Goal: Task Accomplishment & Management: Manage account settings

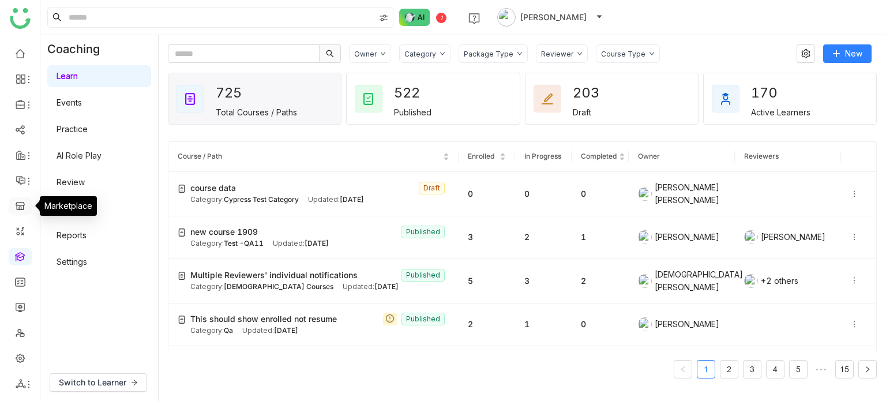
click at [18, 202] on link at bounding box center [20, 205] width 10 height 10
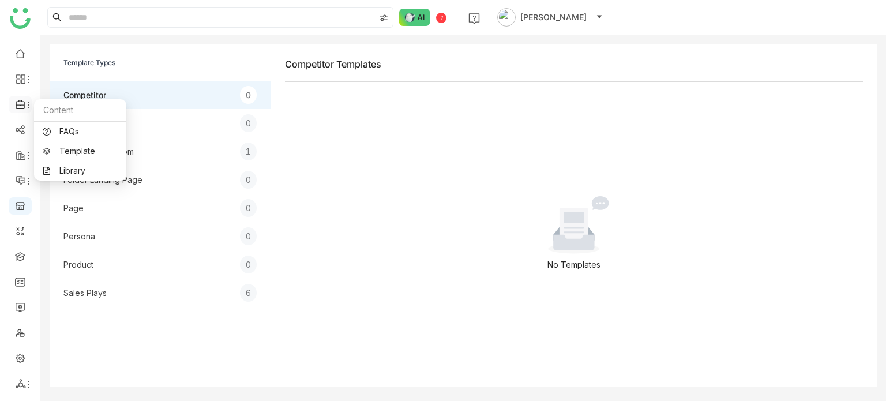
click at [26, 106] on icon at bounding box center [28, 104] width 9 height 9
click at [53, 168] on link "Library" at bounding box center [80, 171] width 75 height 8
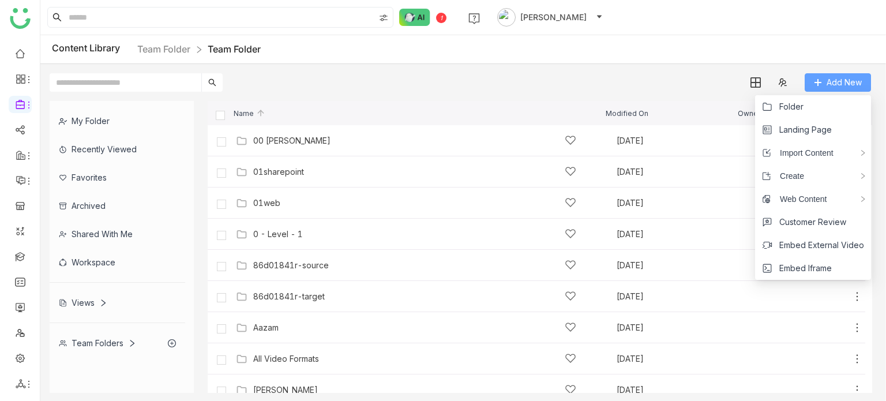
click at [831, 81] on span "Add New" at bounding box center [844, 82] width 35 height 13
click at [817, 110] on li "Folder" at bounding box center [813, 106] width 116 height 23
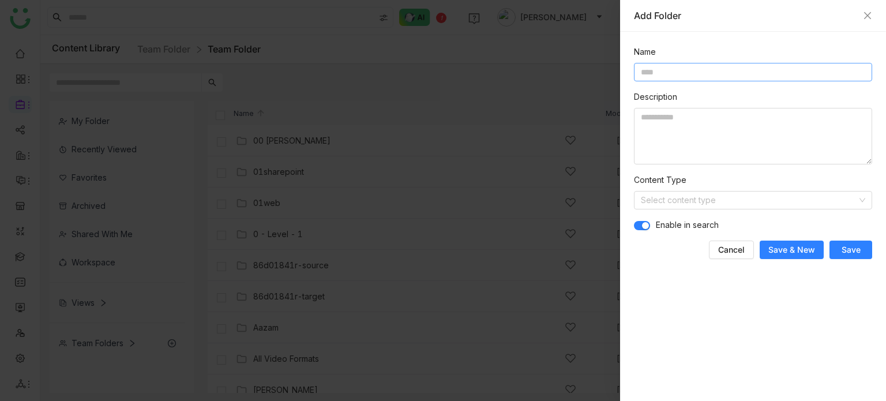
click at [723, 75] on input at bounding box center [753, 72] width 238 height 18
drag, startPoint x: 703, startPoint y: 73, endPoint x: 622, endPoint y: 66, distance: 81.1
click at [622, 66] on div "**********" at bounding box center [753, 216] width 266 height 369
type input "**********"
click at [853, 254] on span "Save" at bounding box center [851, 250] width 19 height 12
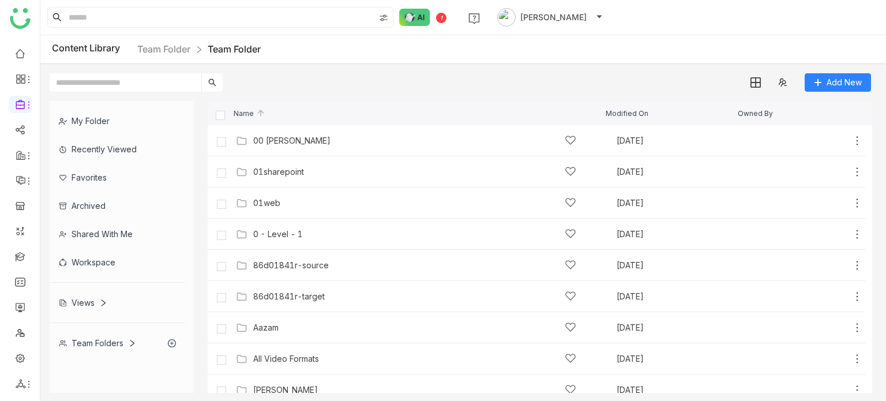
scroll to position [255, 0]
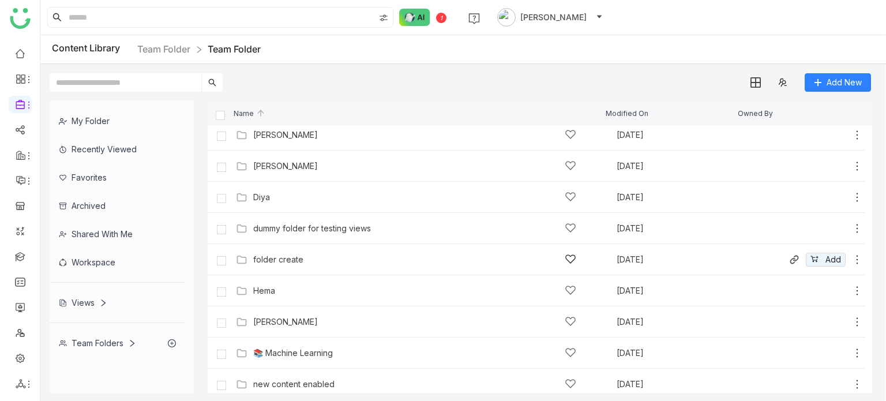
click at [844, 253] on div "Add" at bounding box center [825, 260] width 75 height 14
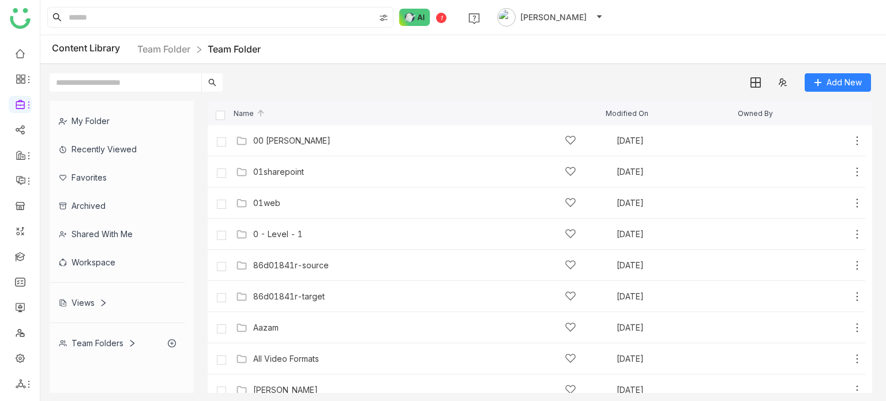
scroll to position [255, 0]
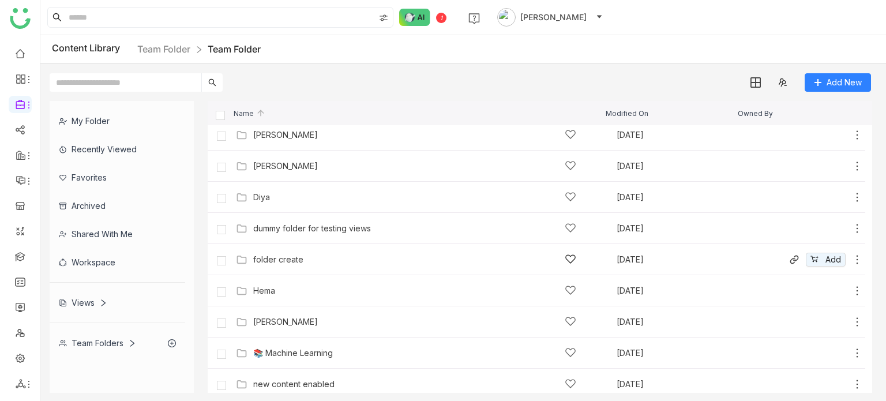
click at [851, 257] on icon at bounding box center [857, 260] width 12 height 12
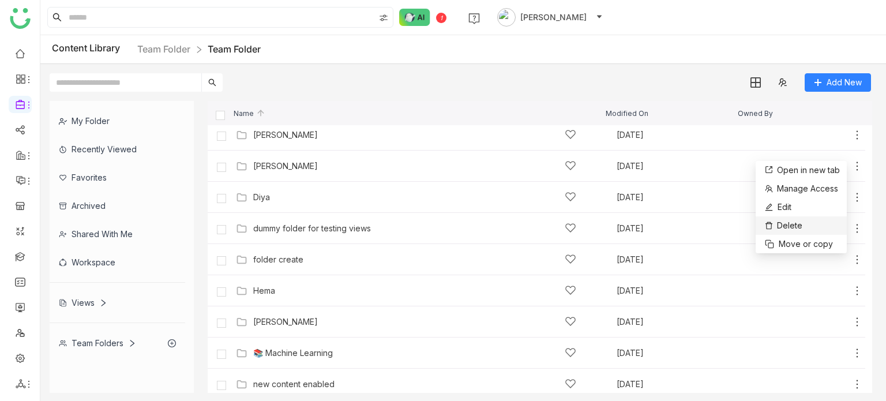
click at [808, 224] on li "Delete" at bounding box center [801, 225] width 91 height 18
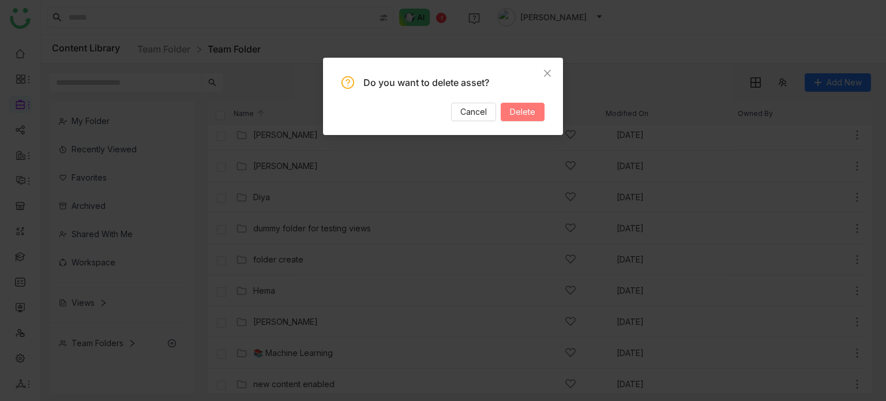
click at [535, 104] on button "Delete" at bounding box center [523, 112] width 44 height 18
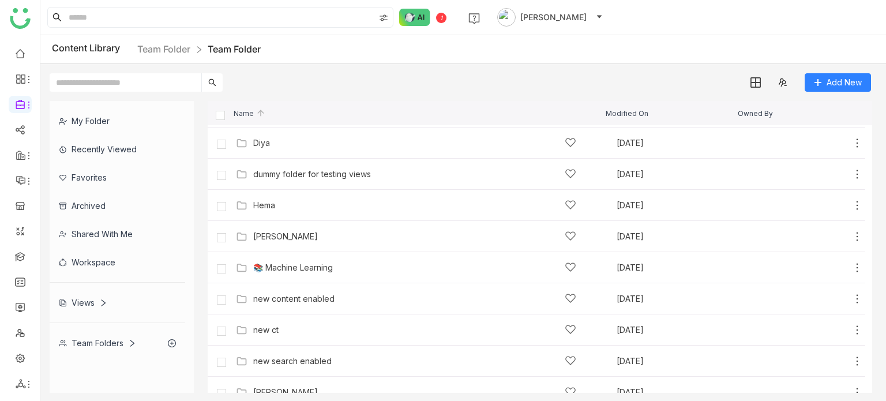
scroll to position [0, 0]
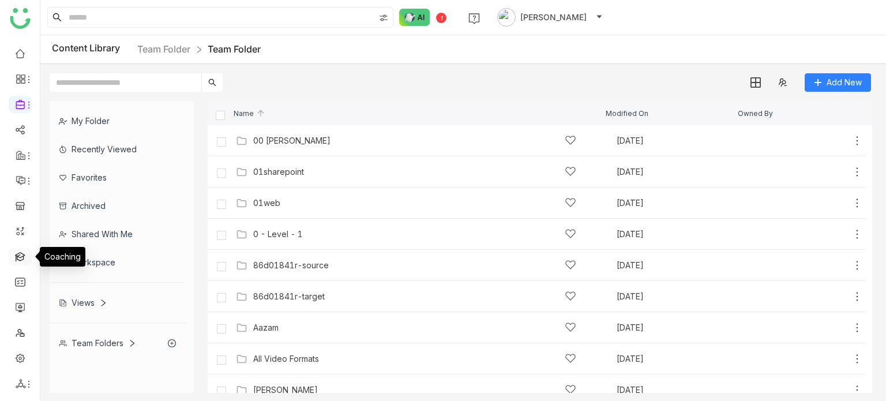
click at [23, 251] on link at bounding box center [20, 256] width 10 height 10
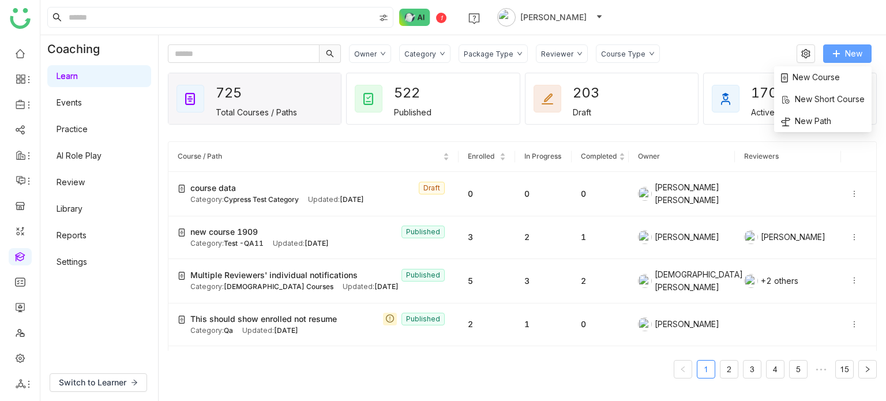
click at [842, 51] on button "New" at bounding box center [847, 53] width 48 height 18
click at [822, 71] on span "New Course" at bounding box center [810, 77] width 59 height 13
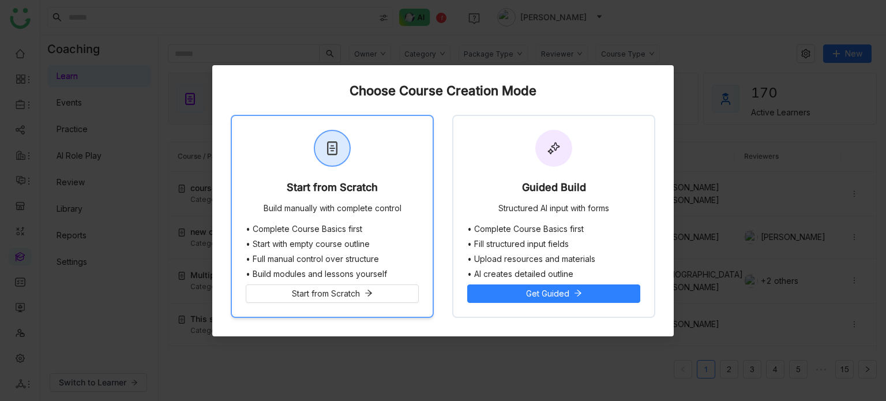
click at [385, 149] on div "Start from Scratch Build manually with complete control" at bounding box center [332, 170] width 201 height 108
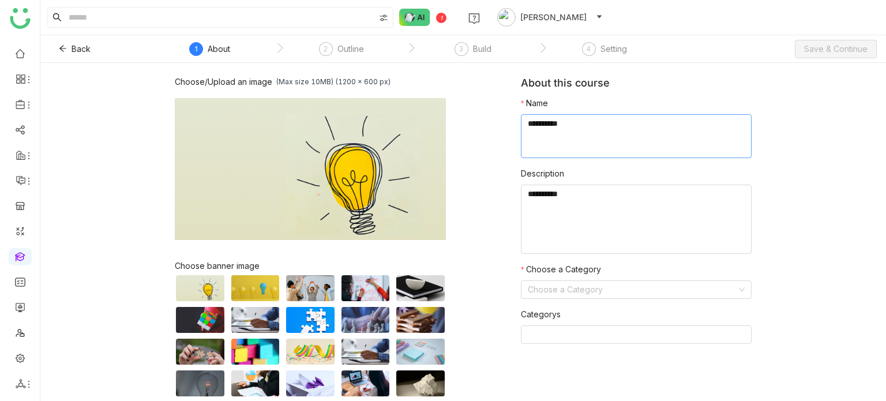
click at [567, 122] on textarea at bounding box center [636, 136] width 231 height 44
type textarea "**********"
type textarea "*"
type textarea "********"
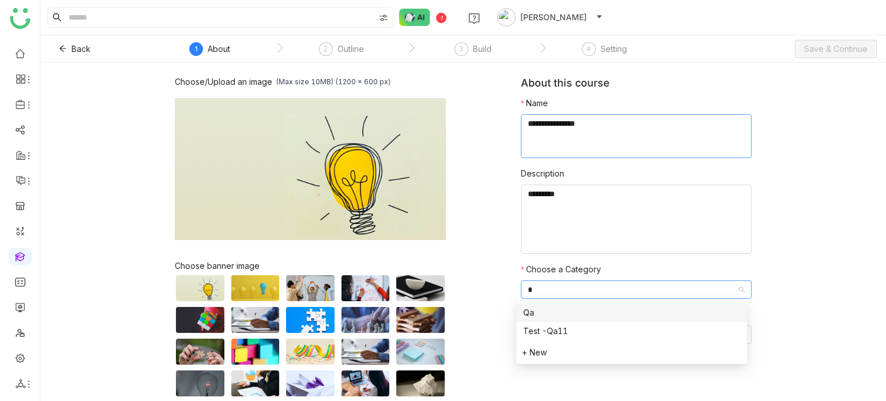
type input "**"
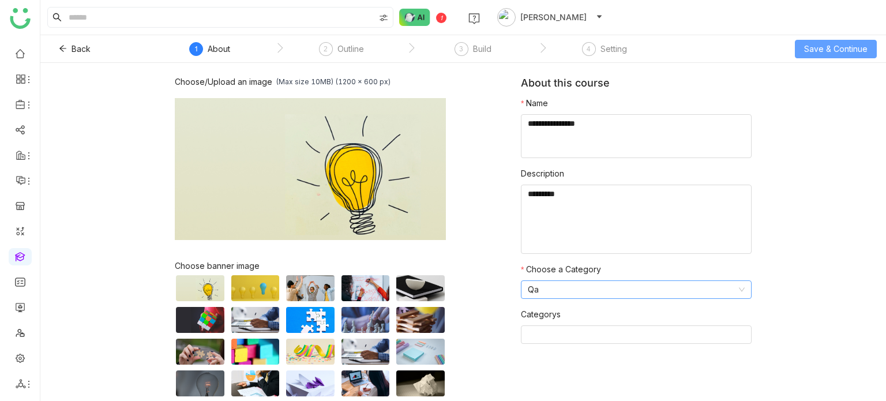
click at [860, 42] on button "Save & Continue" at bounding box center [836, 49] width 82 height 18
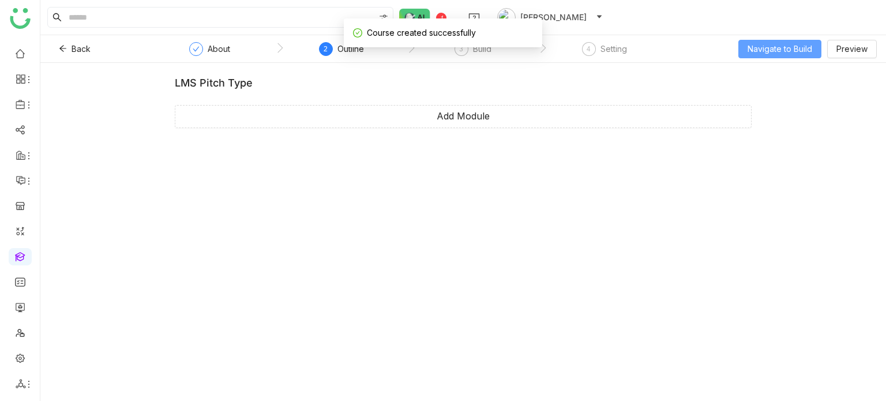
click at [808, 51] on span "Navigate to Build" at bounding box center [780, 49] width 65 height 13
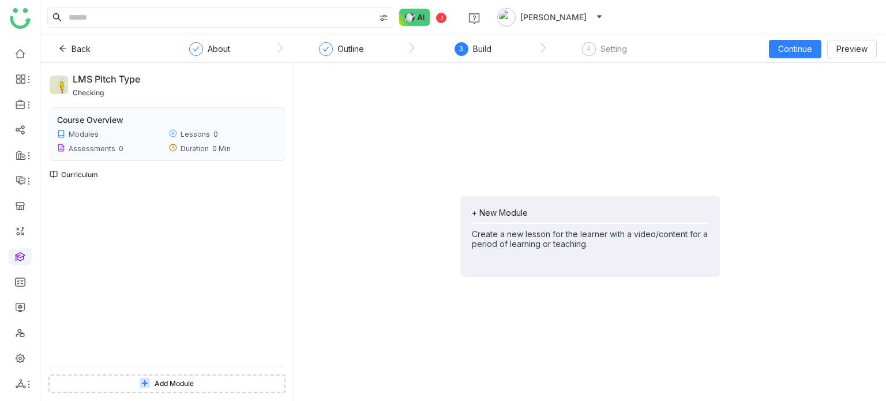
click at [486, 203] on div "+ New Module Create a new lesson for the learner with a video/content for a per…" at bounding box center [590, 236] width 260 height 81
click at [490, 260] on span "Add Module" at bounding box center [502, 262] width 47 height 13
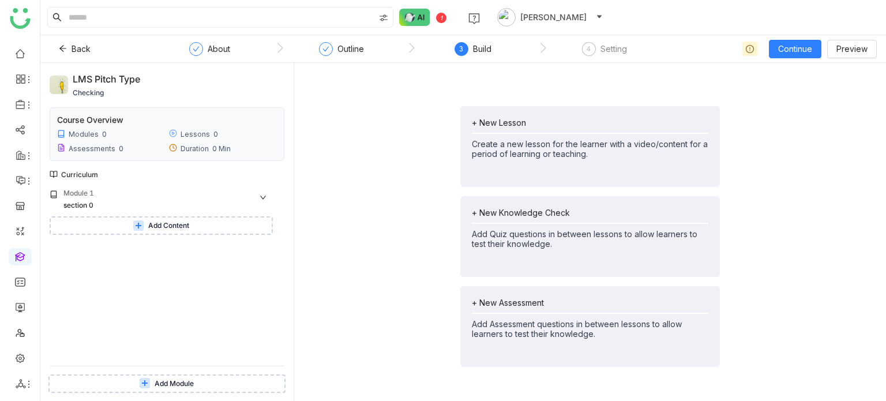
click at [421, 121] on div "+ New Lesson Create a new lesson for the learner with a video/content for a per…" at bounding box center [589, 236] width 573 height 329
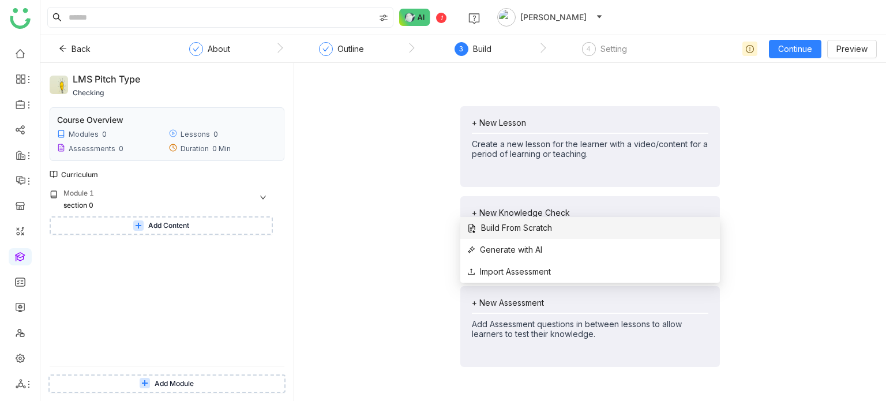
click at [522, 223] on span "Build From Scratch" at bounding box center [509, 228] width 85 height 13
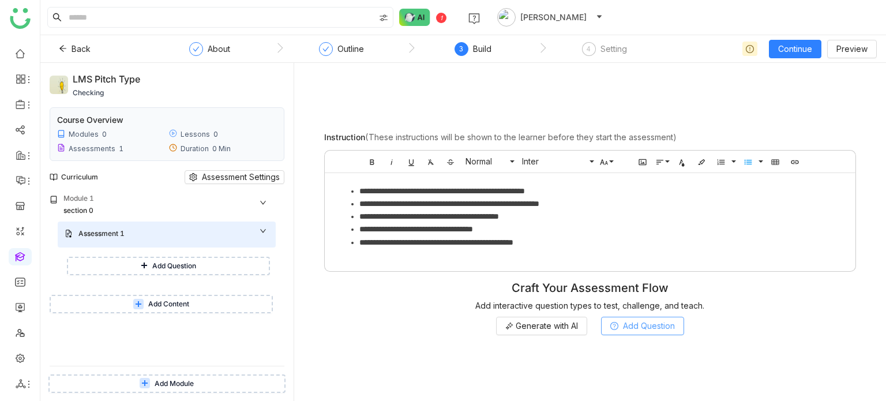
click at [633, 327] on span "Add Question" at bounding box center [649, 326] width 52 height 13
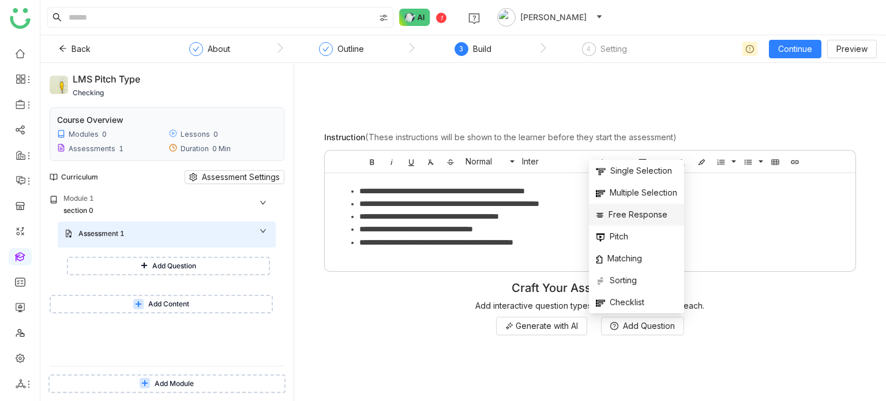
click at [639, 213] on span "Free Response" at bounding box center [632, 214] width 72 height 13
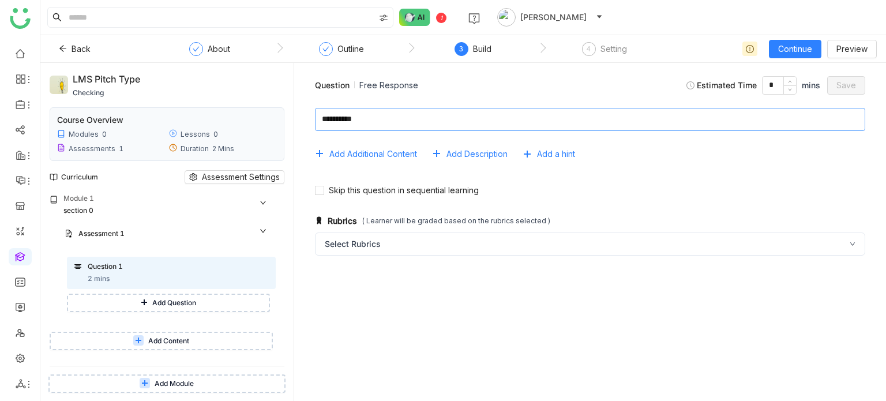
click at [471, 112] on textarea at bounding box center [590, 119] width 550 height 23
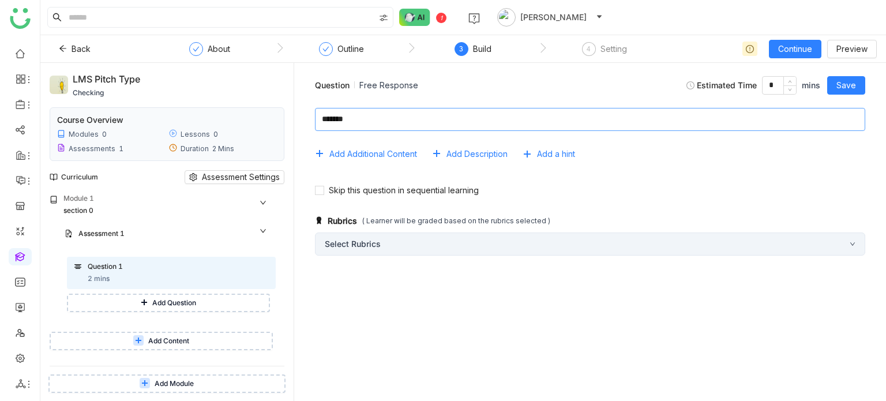
type textarea "*******"
click at [370, 244] on div "Select Rubrics" at bounding box center [590, 243] width 550 height 23
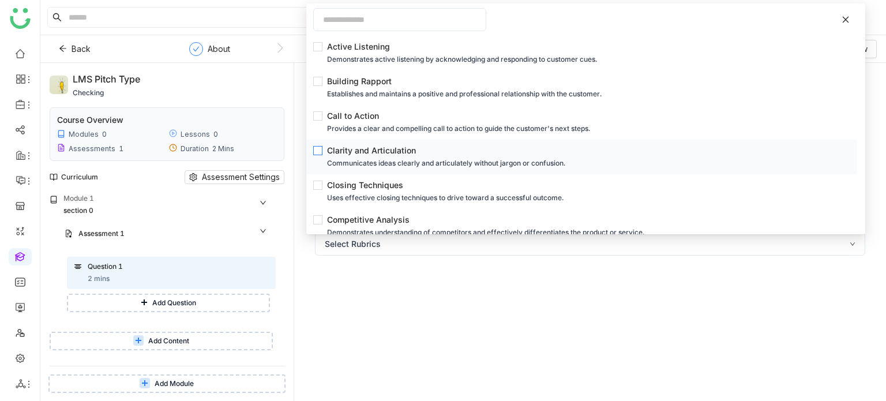
click at [399, 158] on div "Communicates ideas clearly and articulately without jargon or confusion." at bounding box center [585, 163] width 516 height 13
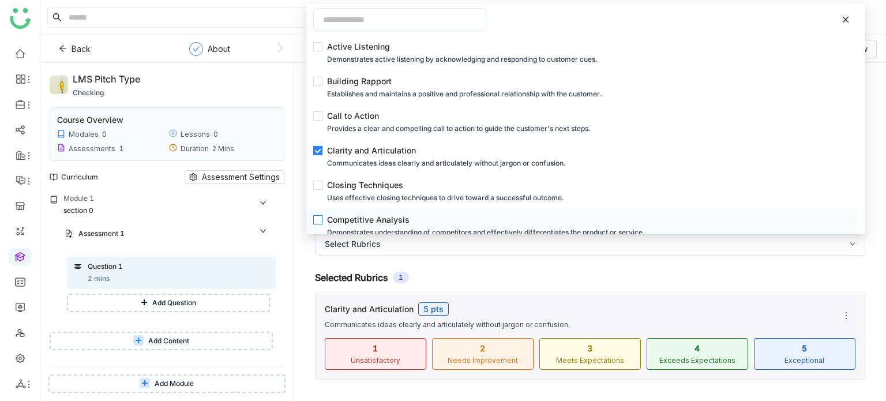
drag, startPoint x: 396, startPoint y: 193, endPoint x: 351, endPoint y: 216, distance: 50.8
click at [395, 194] on div "Uses effective closing techniques to drive toward a successful outcome." at bounding box center [585, 198] width 516 height 13
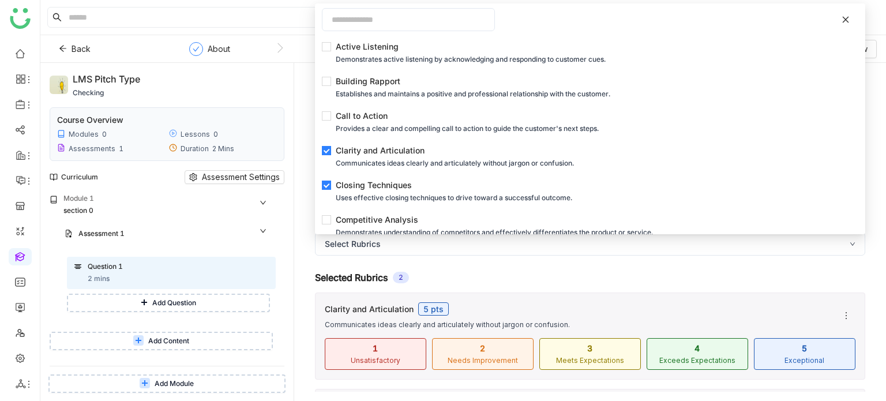
click at [305, 228] on div "Rubrics ( Learner will be graded based on the rubrics selected ) Select Rubrics…" at bounding box center [589, 345] width 573 height 283
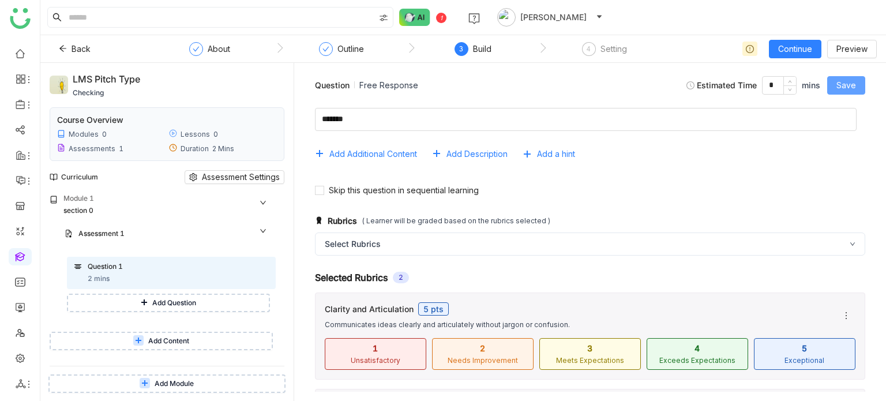
click at [846, 82] on span "Save" at bounding box center [846, 85] width 20 height 13
click at [210, 300] on button "Add Question" at bounding box center [168, 303] width 203 height 18
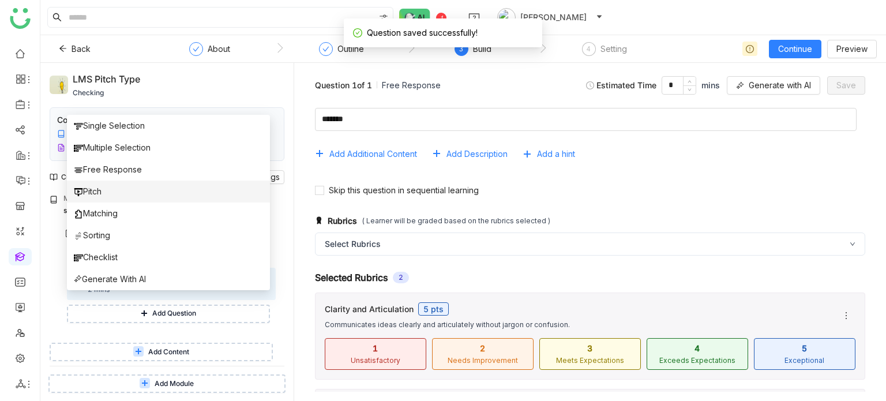
click at [163, 200] on li "Pitch" at bounding box center [168, 192] width 203 height 22
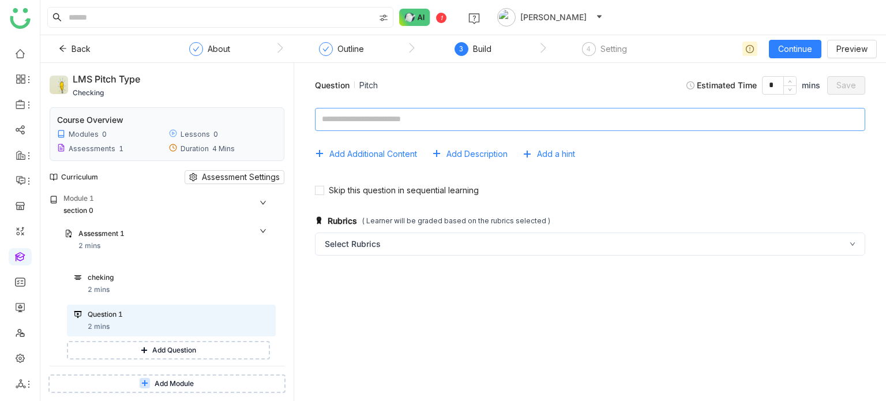
click at [564, 123] on textarea at bounding box center [590, 119] width 550 height 23
type textarea "**********"
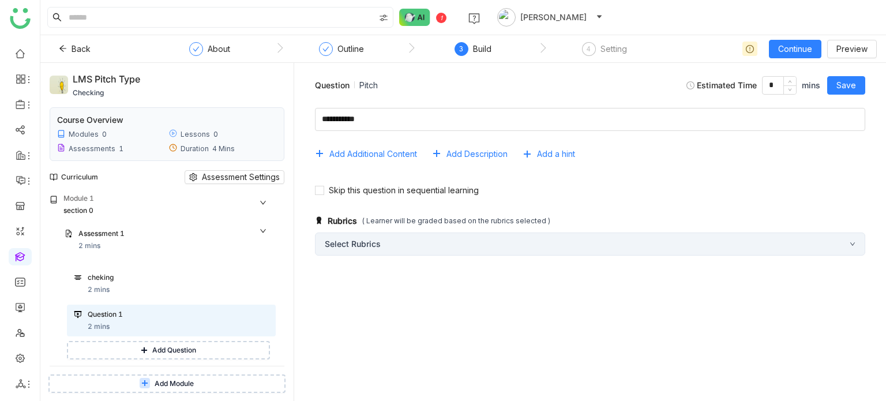
click at [339, 245] on div "Select Rubrics" at bounding box center [590, 243] width 550 height 23
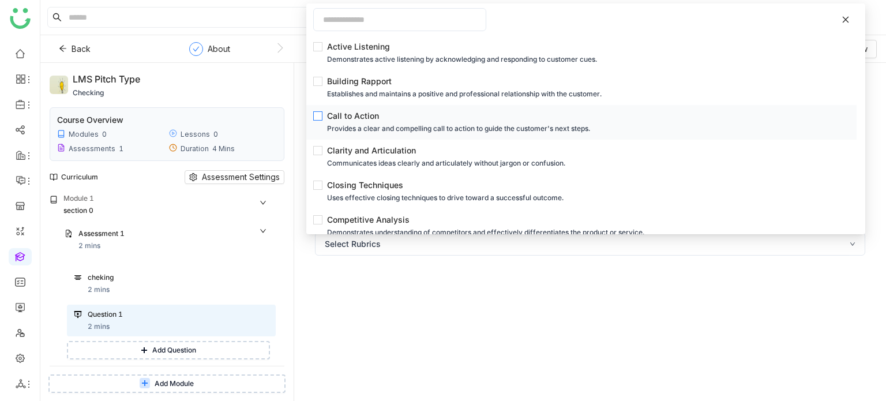
click at [344, 117] on div "Call to Action" at bounding box center [585, 116] width 516 height 13
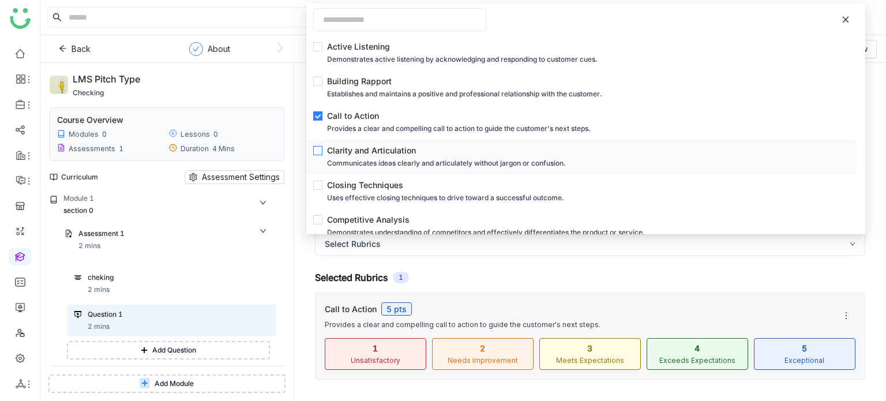
click at [340, 152] on div "Clarity and Articulation" at bounding box center [585, 150] width 516 height 13
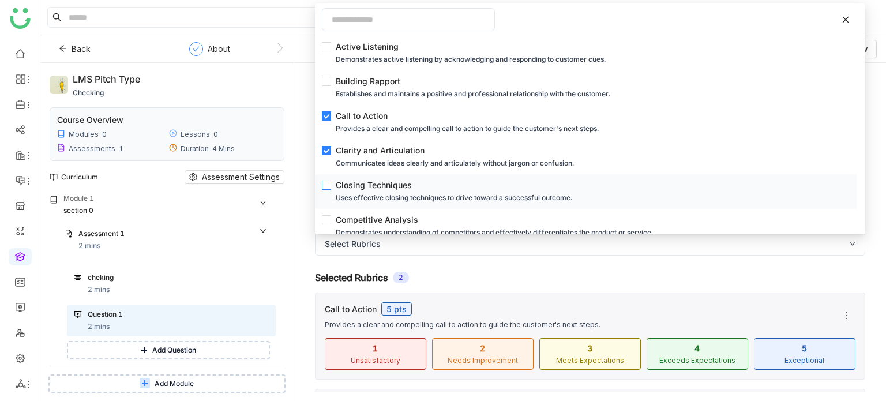
click at [340, 183] on div "Closing Techniques" at bounding box center [589, 185] width 507 height 13
click at [294, 226] on div "Question Pitch Estimated Time * mins Save Add Additional Content Add Descriptio…" at bounding box center [590, 232] width 592 height 338
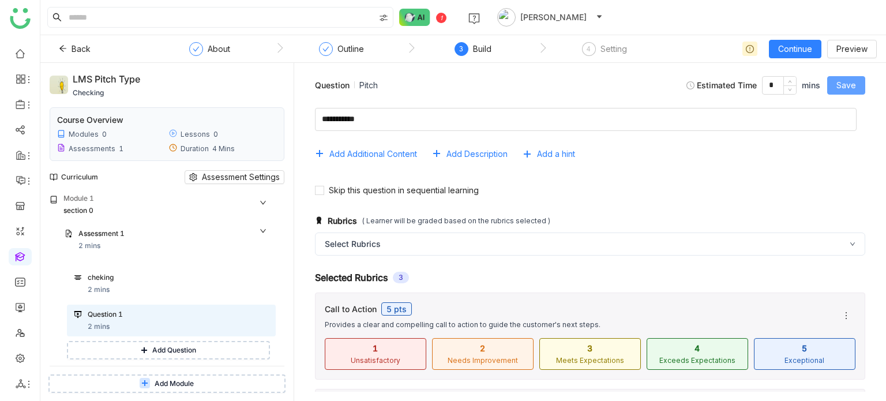
click at [858, 78] on button "Save" at bounding box center [846, 85] width 38 height 18
click at [192, 384] on span "Add Module" at bounding box center [174, 383] width 39 height 11
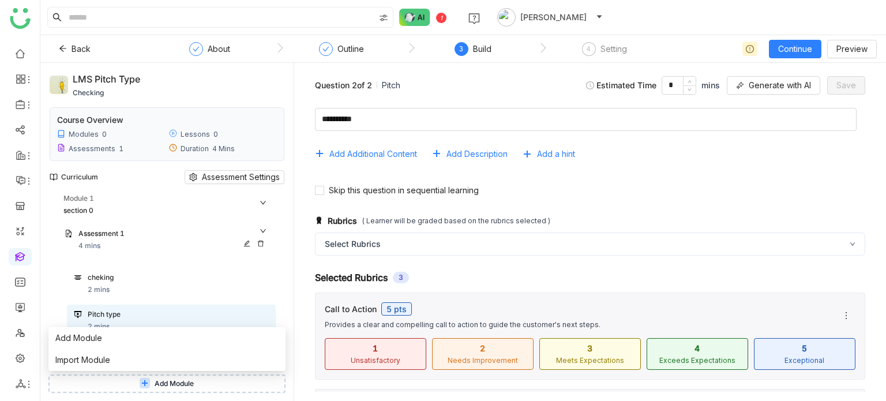
scroll to position [31, 0]
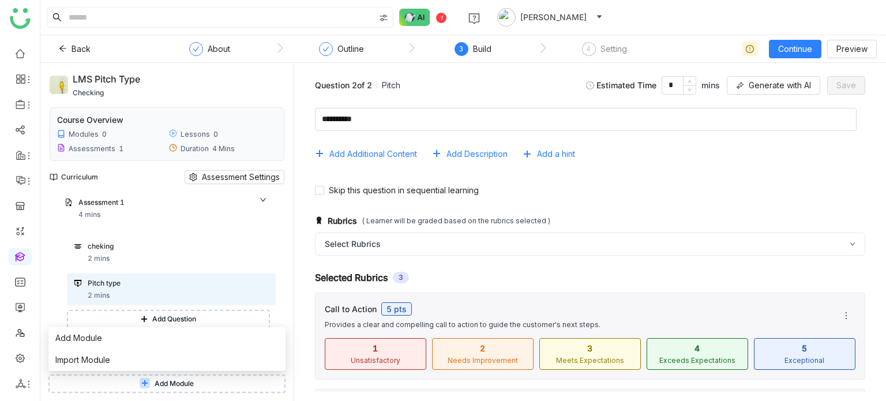
drag, startPoint x: 445, startPoint y: 269, endPoint x: 408, endPoint y: 271, distance: 37.0
click at [159, 354] on span "Add Content" at bounding box center [168, 357] width 41 height 11
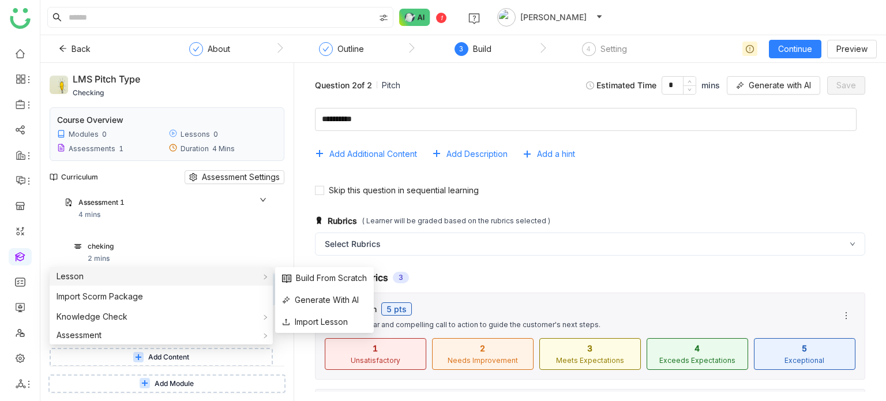
click at [165, 274] on div "Lesson" at bounding box center [161, 276] width 223 height 18
click at [341, 277] on span "Build From Scratch" at bounding box center [324, 278] width 85 height 13
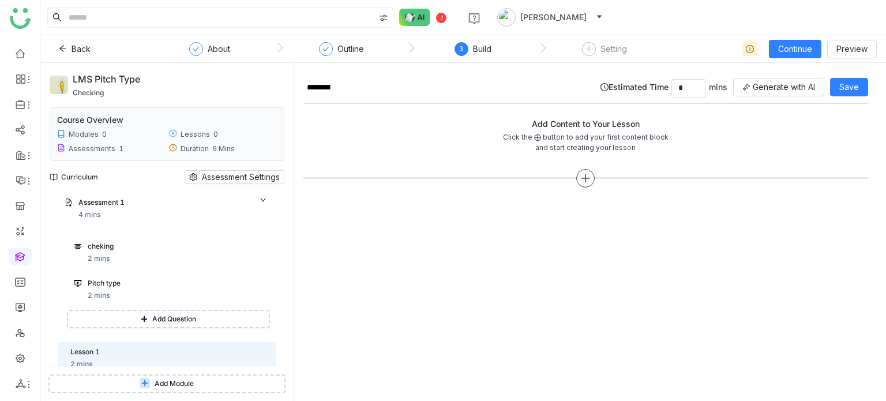
click at [592, 172] on div at bounding box center [585, 178] width 18 height 18
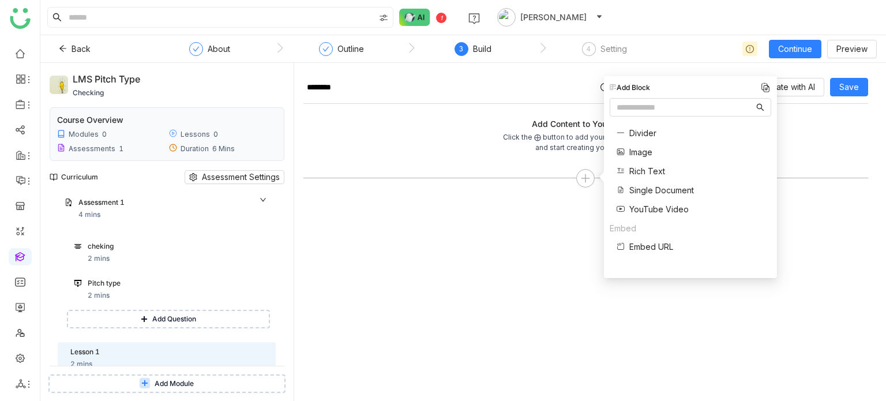
click at [669, 184] on span "Single Document" at bounding box center [661, 190] width 65 height 12
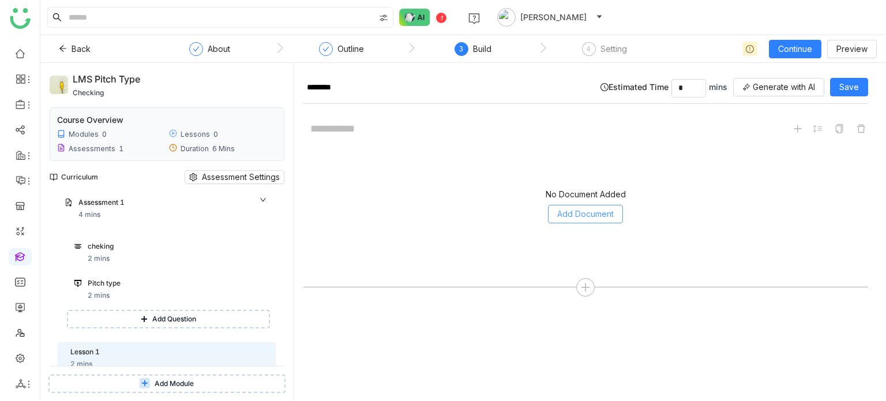
click at [595, 216] on span "Add Document" at bounding box center [585, 214] width 57 height 13
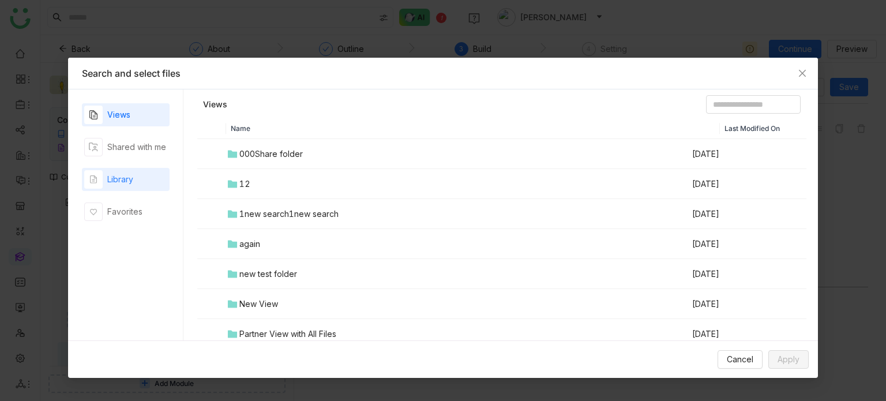
click at [125, 186] on div "Library" at bounding box center [108, 179] width 49 height 18
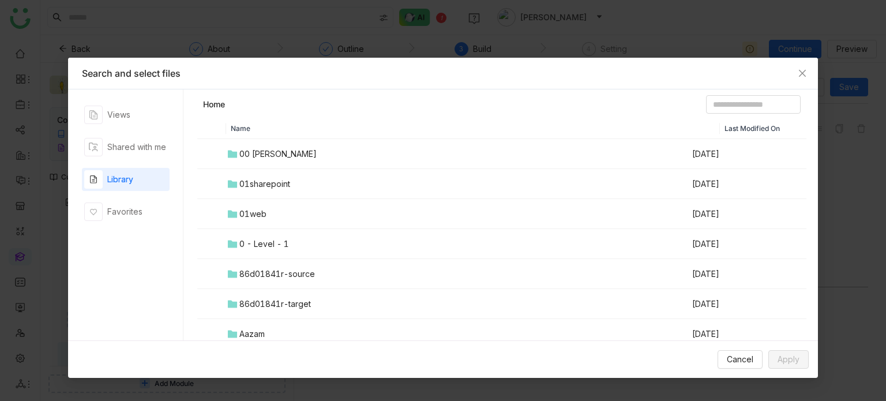
click at [266, 151] on div "00 [PERSON_NAME]" at bounding box center [277, 154] width 77 height 13
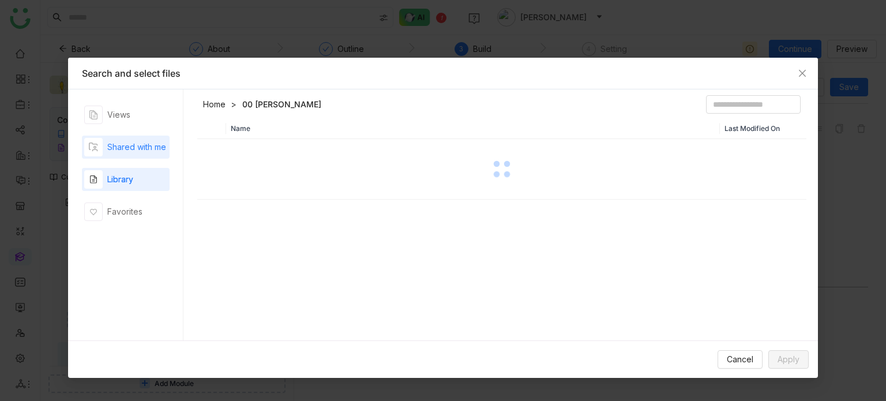
click at [131, 143] on div "Shared with me" at bounding box center [136, 147] width 59 height 13
click at [132, 177] on div "Library" at bounding box center [120, 179] width 26 height 13
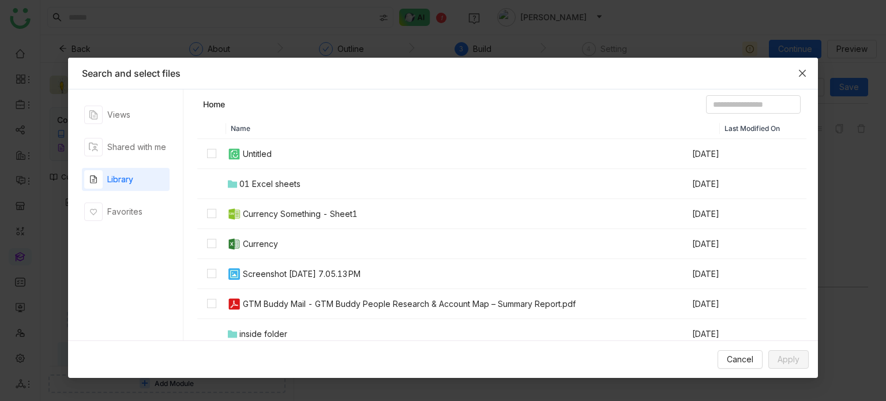
click at [804, 73] on icon "Close" at bounding box center [802, 73] width 9 height 9
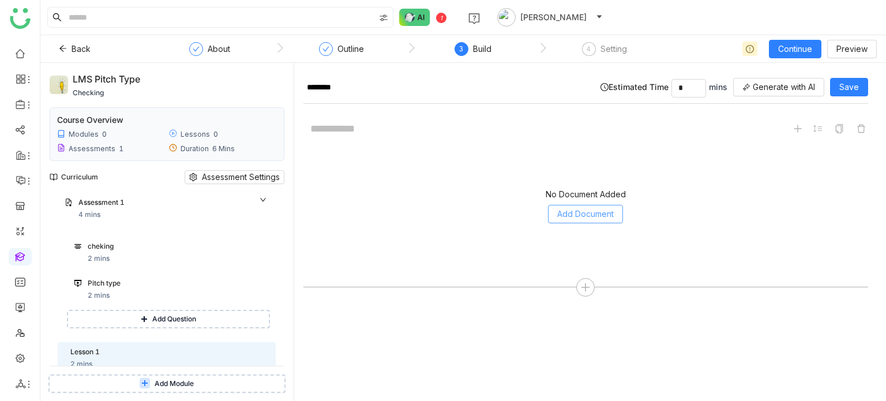
click at [554, 216] on button "Add Document" at bounding box center [585, 214] width 75 height 18
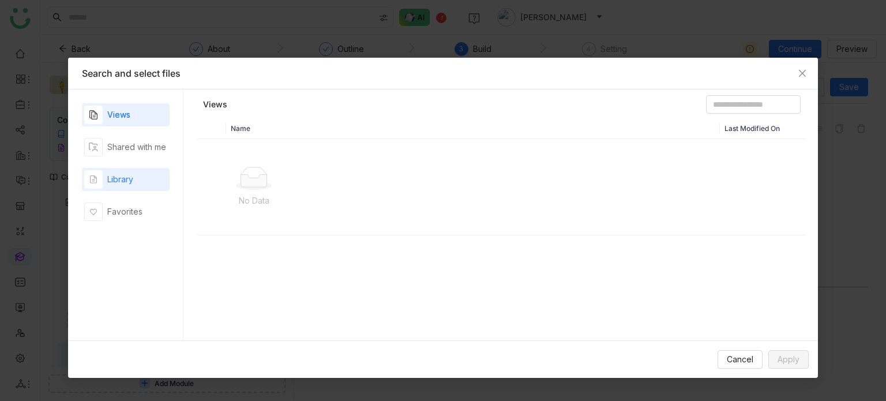
click at [129, 181] on div "Library" at bounding box center [120, 179] width 26 height 13
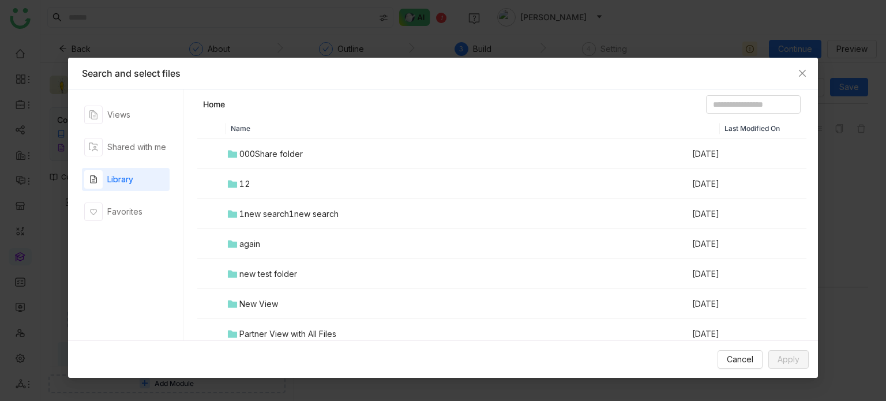
click at [268, 152] on div "000Share folder" at bounding box center [270, 154] width 63 height 13
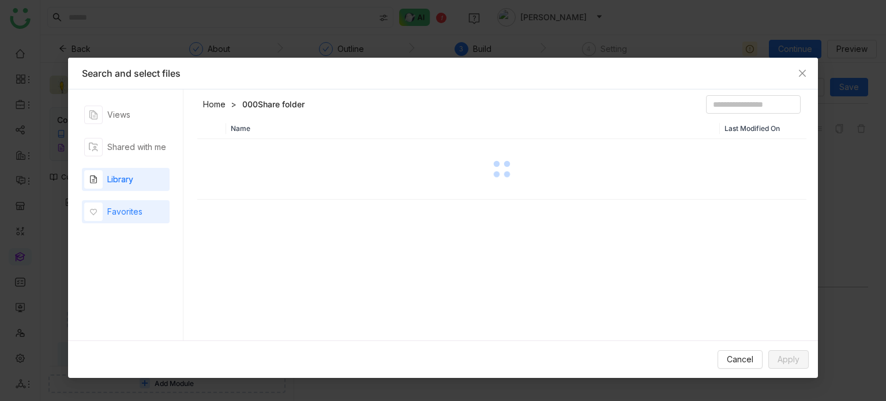
click at [141, 218] on div "Favorites" at bounding box center [113, 211] width 58 height 18
click at [150, 189] on div "Library" at bounding box center [126, 179] width 88 height 23
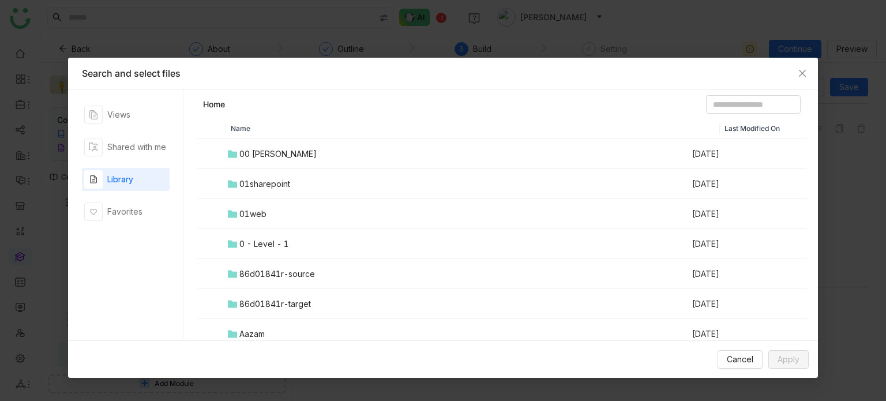
click at [283, 161] on td "00 Arif Folder" at bounding box center [458, 154] width 465 height 30
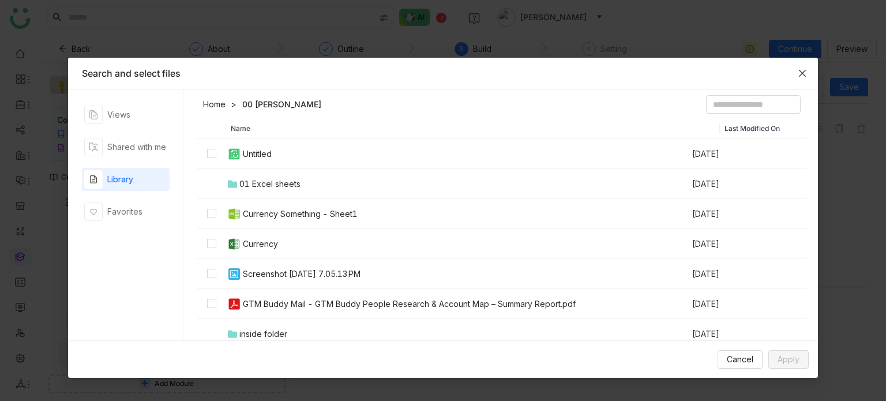
click at [805, 62] on span "Close" at bounding box center [802, 73] width 31 height 31
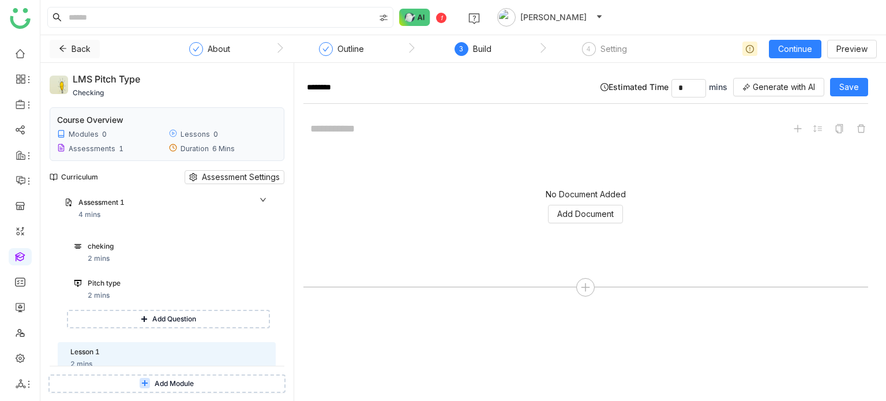
click at [68, 42] on button "Back" at bounding box center [75, 49] width 50 height 18
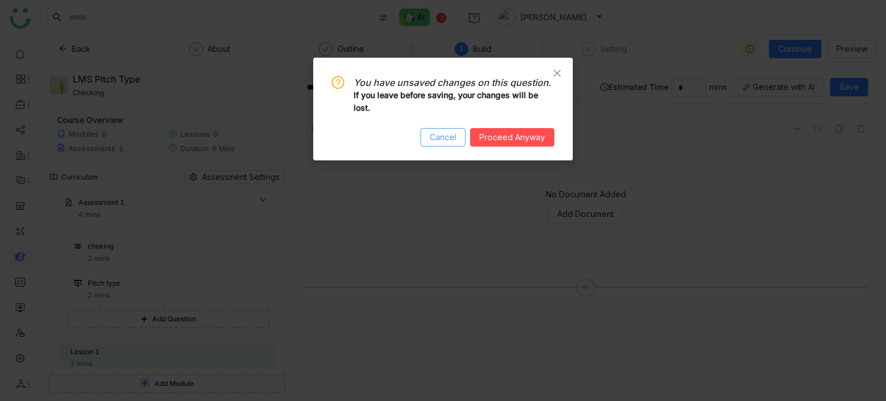
click at [456, 132] on span "Cancel" at bounding box center [443, 137] width 27 height 13
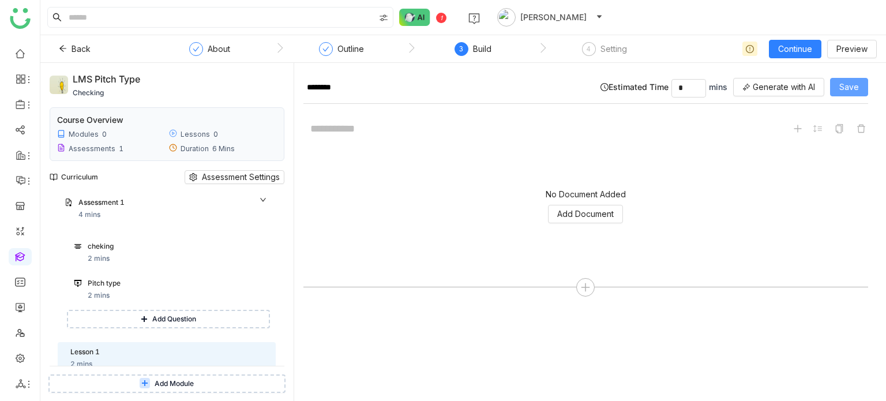
click at [849, 85] on span "Save" at bounding box center [849, 87] width 20 height 13
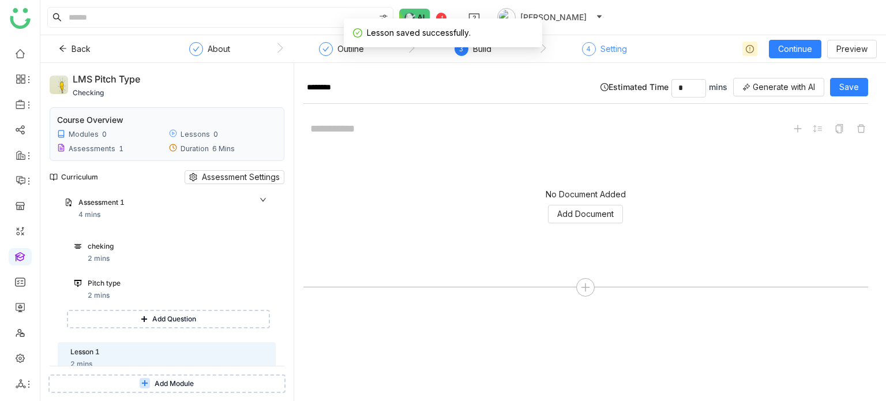
click at [624, 42] on div "Setting" at bounding box center [613, 49] width 27 height 14
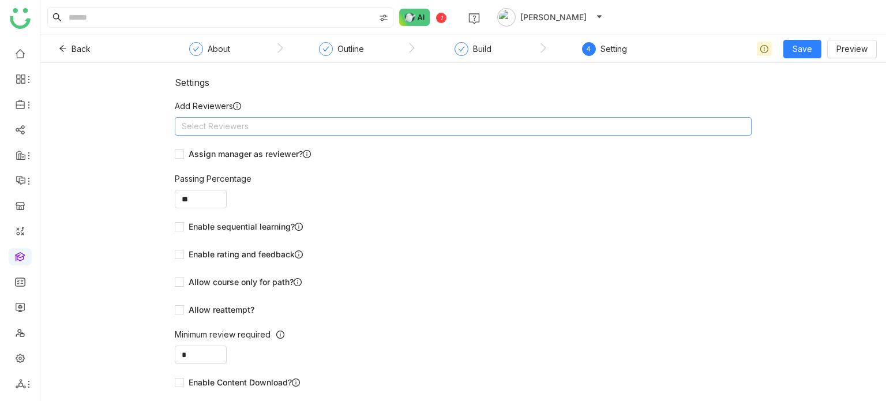
click at [519, 134] on nz-select-top-control "Select Reviewers" at bounding box center [463, 126] width 577 height 18
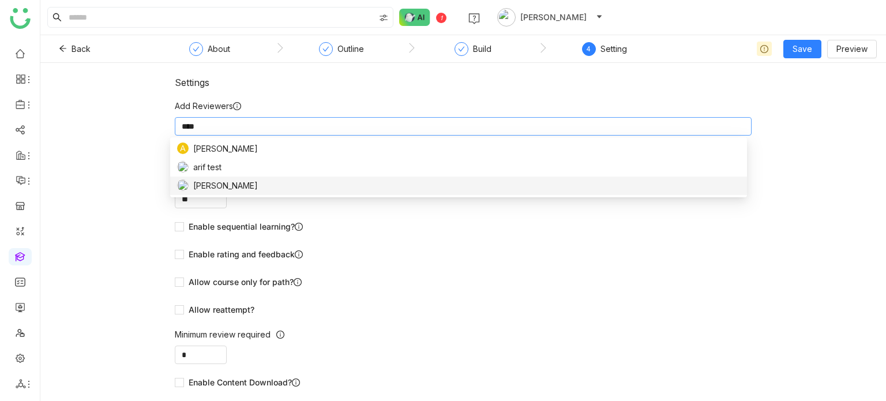
type input "****"
click at [313, 182] on div "[PERSON_NAME]" at bounding box center [458, 185] width 563 height 13
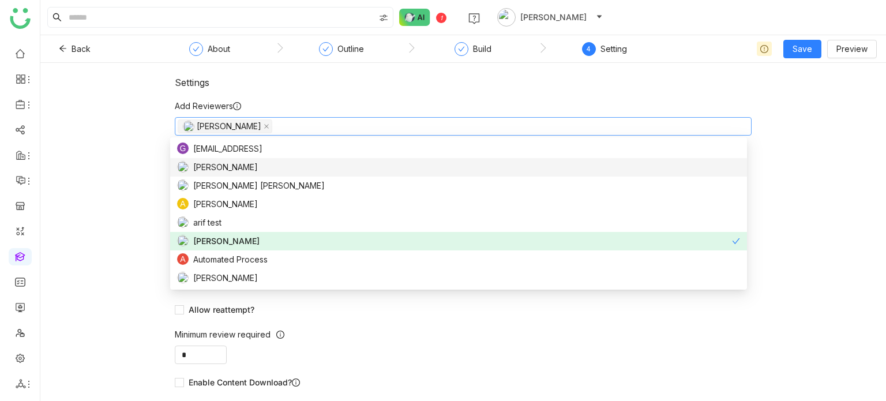
click at [130, 134] on div "Settings Add Reviewers Arif uddin Assign manager as reviewer? Passing Percentag…" at bounding box center [463, 232] width 846 height 338
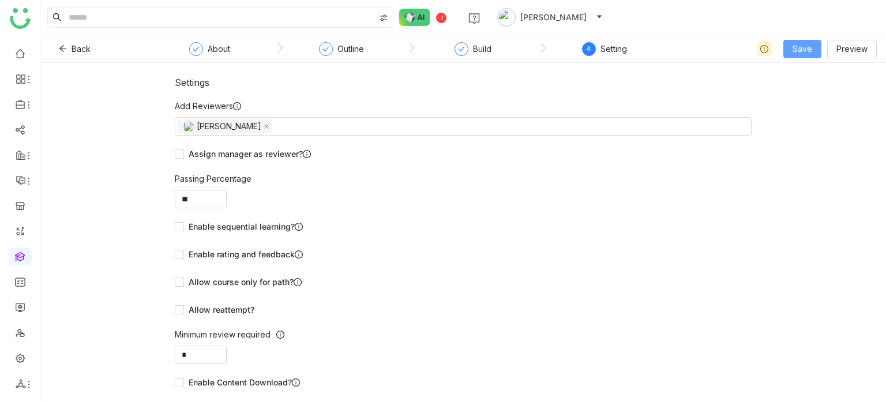
click at [791, 40] on button "Save" at bounding box center [802, 49] width 38 height 18
click at [810, 93] on span "Save & Publish" at bounding box center [821, 94] width 57 height 13
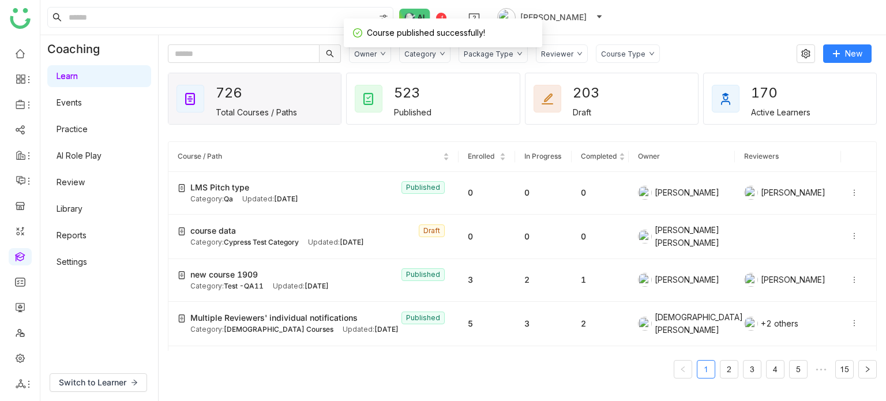
click at [440, 54] on icon at bounding box center [443, 54] width 6 height 6
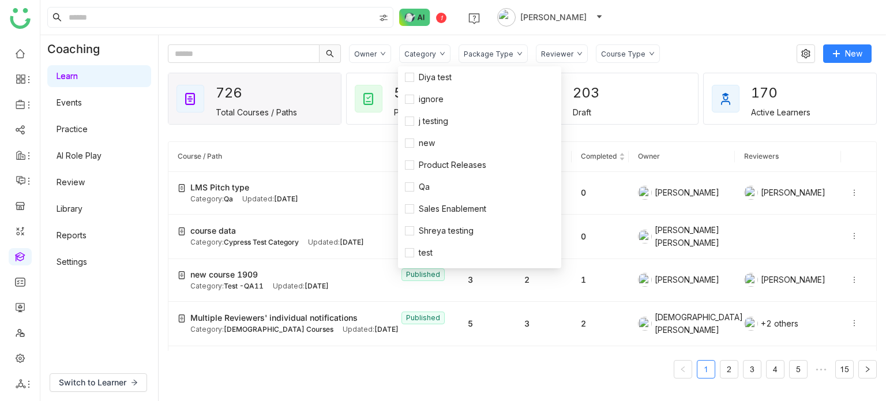
scroll to position [198, 0]
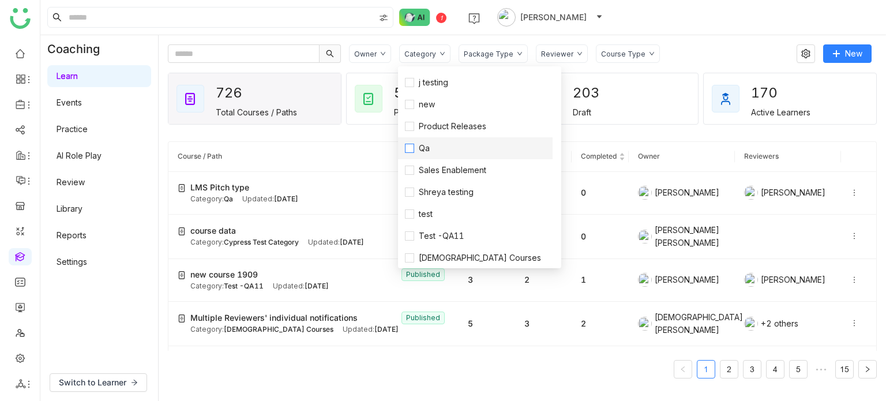
click at [418, 142] on span "Qa" at bounding box center [424, 148] width 20 height 13
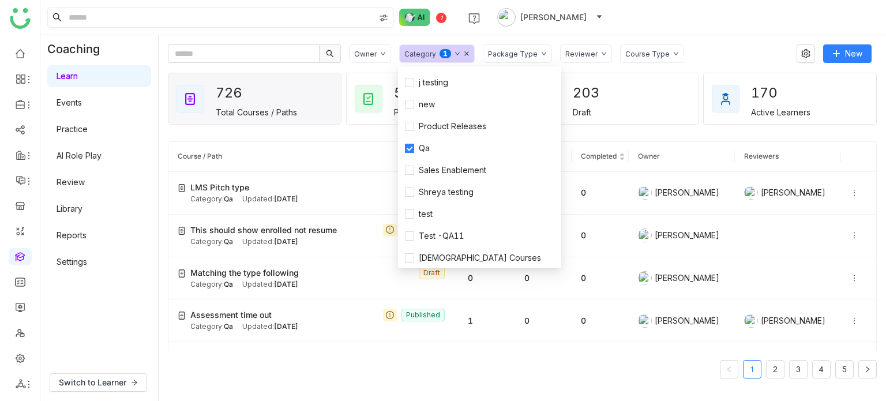
click at [329, 27] on input at bounding box center [220, 17] width 308 height 20
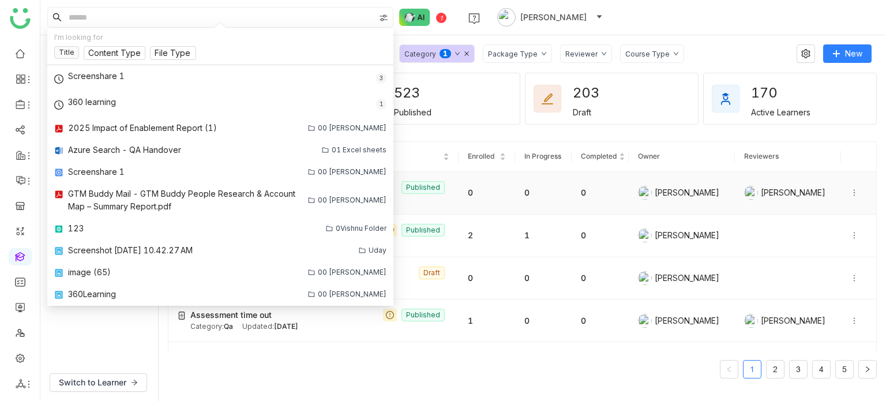
click at [850, 193] on icon at bounding box center [854, 193] width 8 height 8
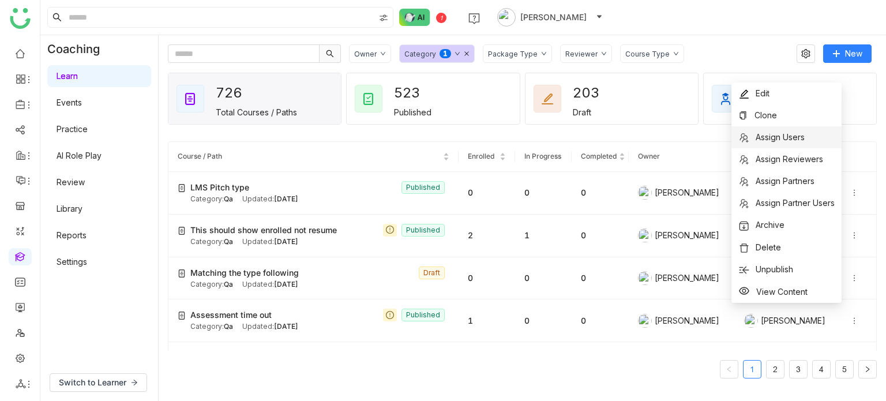
click at [786, 131] on span "Assign Users" at bounding box center [771, 137] width 66 height 13
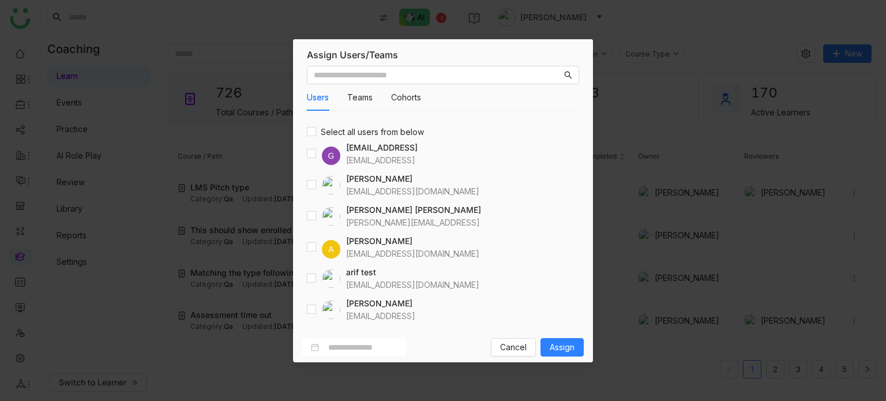
click at [306, 277] on div "Users Teams Cohorts Select all users from below G gayatrir@gtmbuddy.ai gayatrir…" at bounding box center [443, 196] width 300 height 271
click at [559, 346] on span "Assign" at bounding box center [562, 347] width 25 height 13
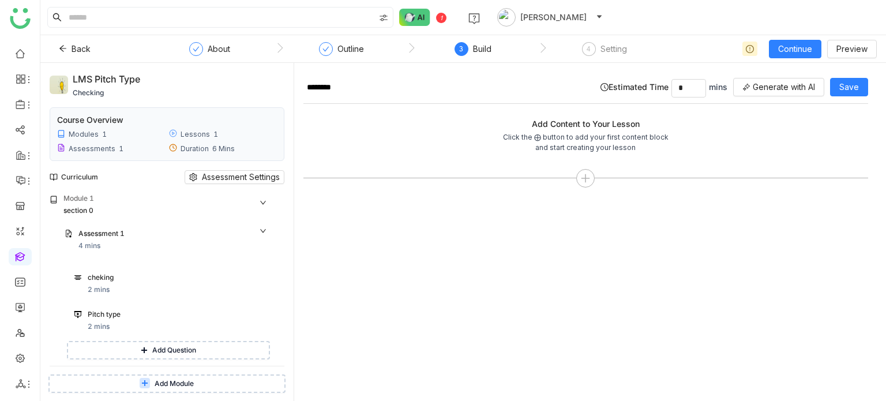
click at [35, 362] on ul at bounding box center [20, 218] width 40 height 363
click at [25, 360] on link at bounding box center [20, 357] width 10 height 10
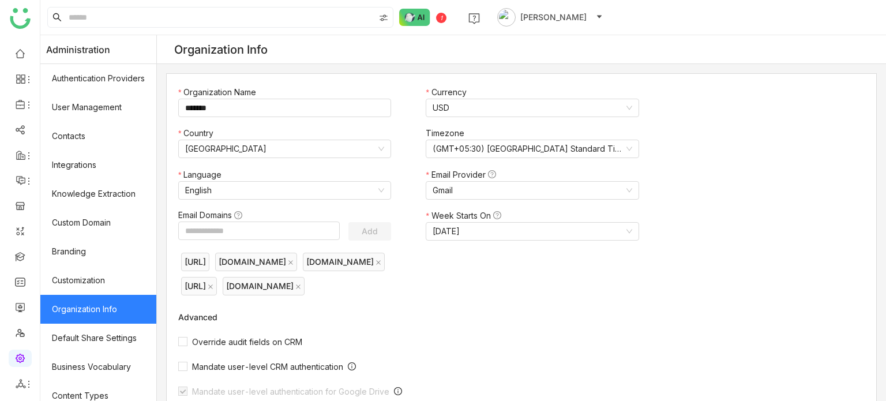
click at [15, 43] on ul at bounding box center [20, 218] width 40 height 363
click at [19, 242] on ul at bounding box center [20, 218] width 40 height 363
click at [19, 251] on link at bounding box center [20, 256] width 10 height 10
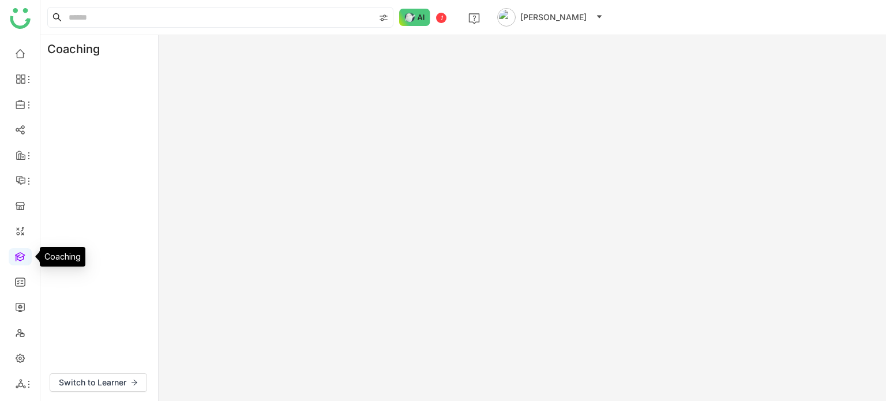
click at [19, 251] on link at bounding box center [20, 256] width 10 height 10
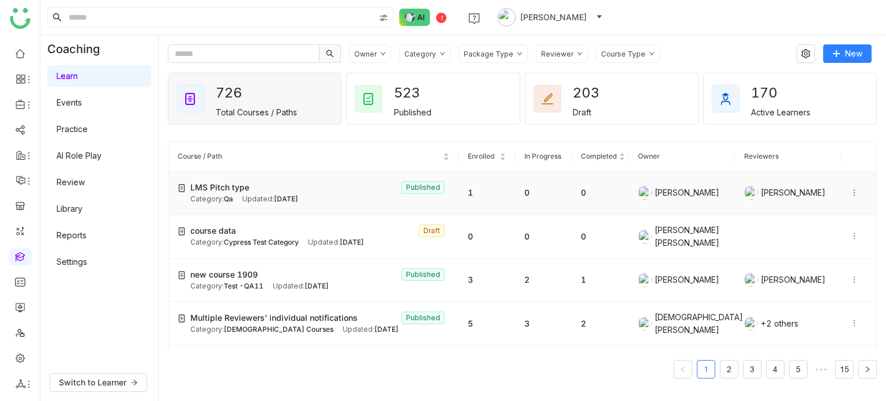
click at [850, 186] on div at bounding box center [858, 192] width 17 height 13
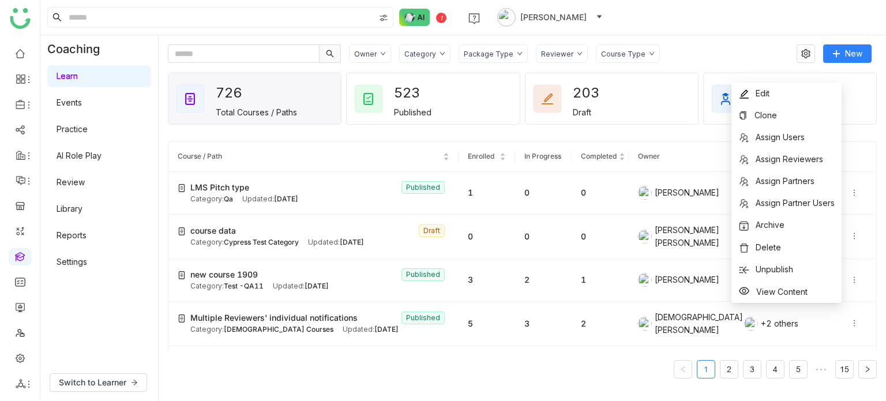
click at [749, 39] on div "Owner Category Package Type Reviewer Course Type New 726 Total Courses / Paths …" at bounding box center [522, 218] width 727 height 366
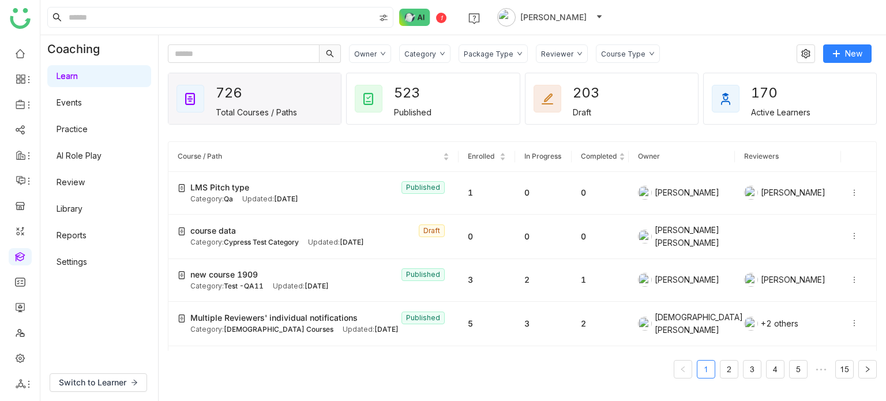
click at [714, 50] on div "Owner Category Package Type Reviewer Course Type" at bounding box center [569, 53] width 440 height 18
click at [104, 380] on span "Switch to Learner" at bounding box center [92, 382] width 67 height 13
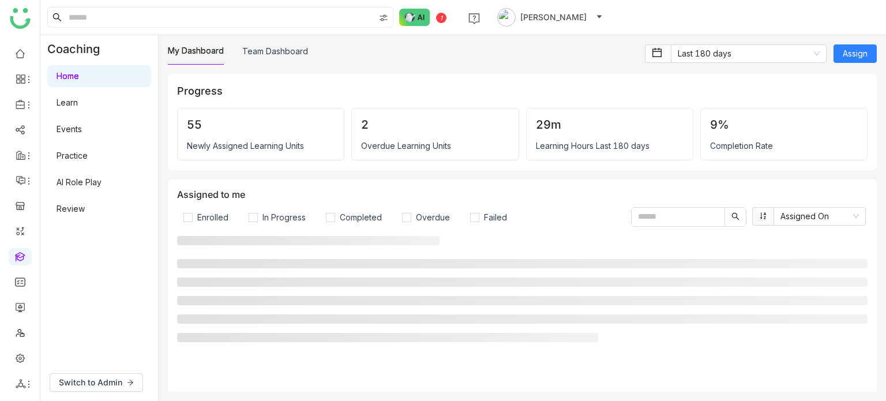
click at [85, 205] on link "Review" at bounding box center [71, 209] width 28 height 10
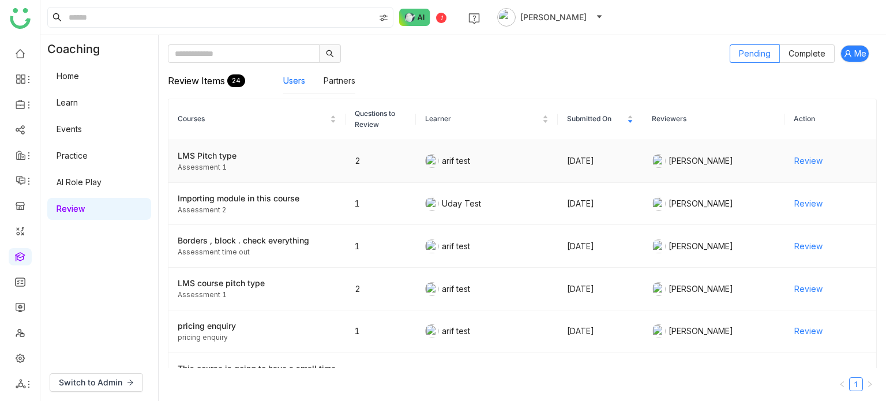
click at [810, 161] on span "Review" at bounding box center [808, 161] width 28 height 13
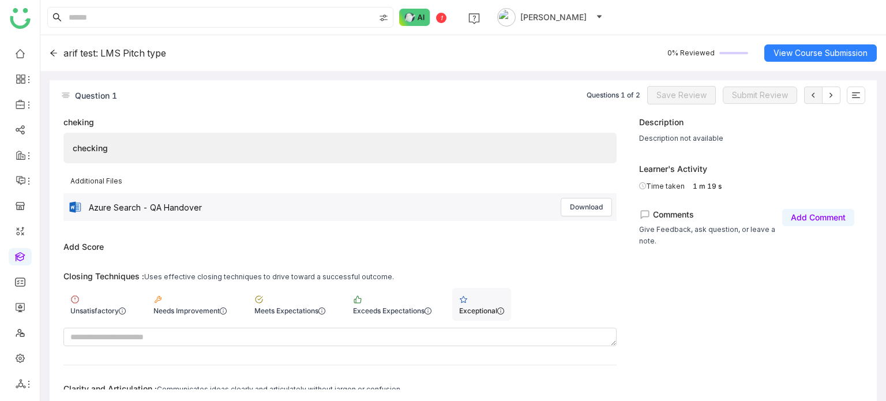
click at [503, 309] on div "Exceptional" at bounding box center [481, 310] width 45 height 9
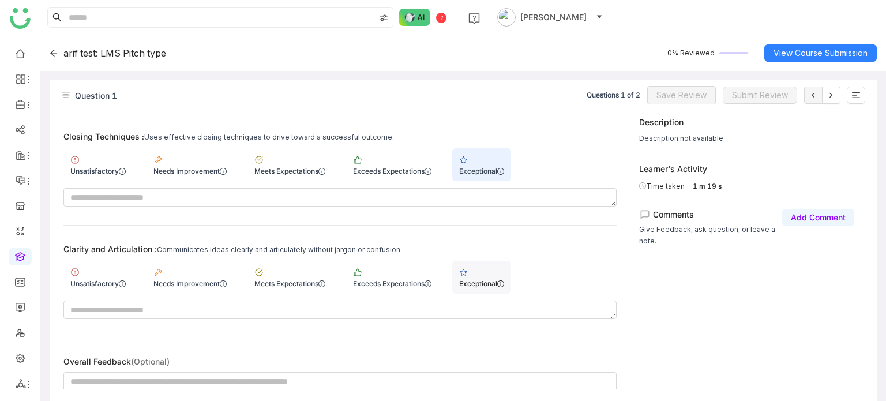
click at [502, 280] on div "Exceptional" at bounding box center [481, 283] width 45 height 9
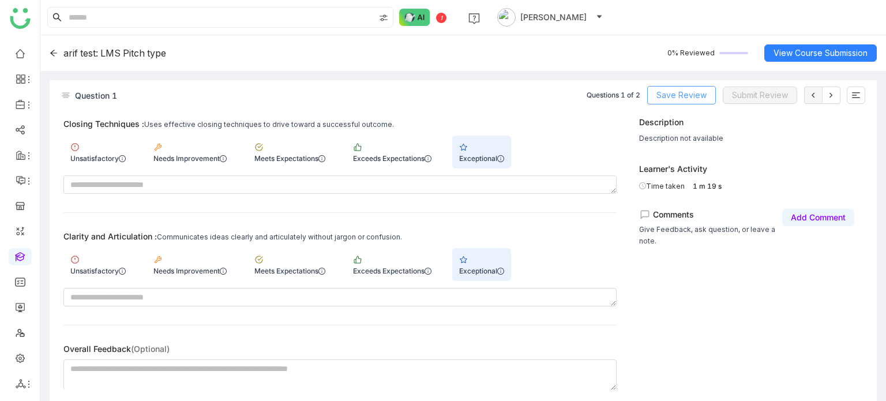
click at [692, 93] on span "Save Review" at bounding box center [681, 95] width 50 height 13
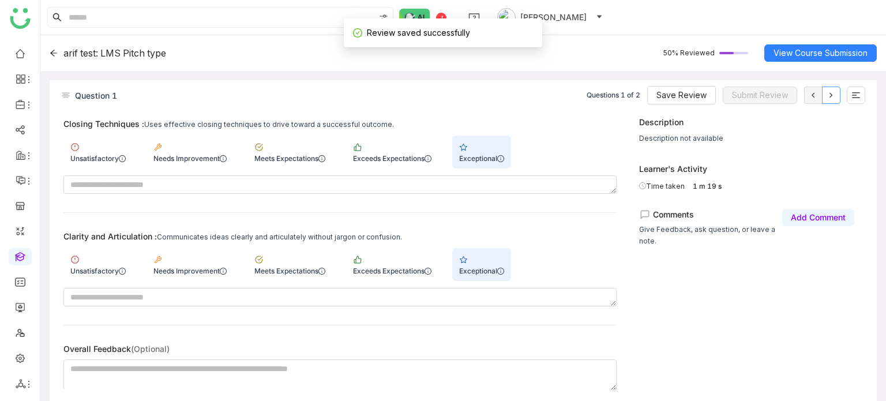
click at [831, 94] on icon at bounding box center [831, 95] width 3 height 5
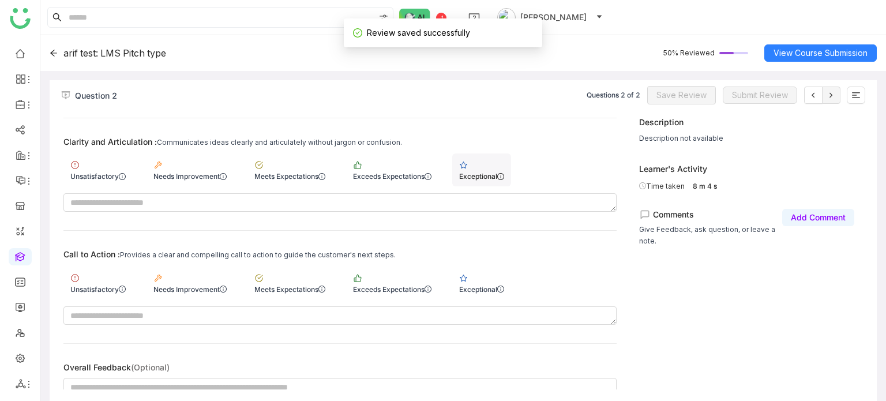
scroll to position [355, 0]
click at [485, 160] on div "Exceptional" at bounding box center [481, 169] width 59 height 33
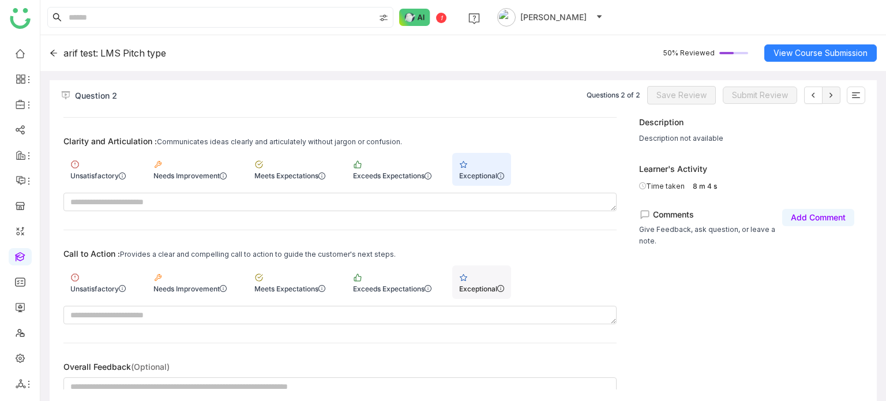
click at [493, 280] on div "Exceptional" at bounding box center [481, 281] width 59 height 33
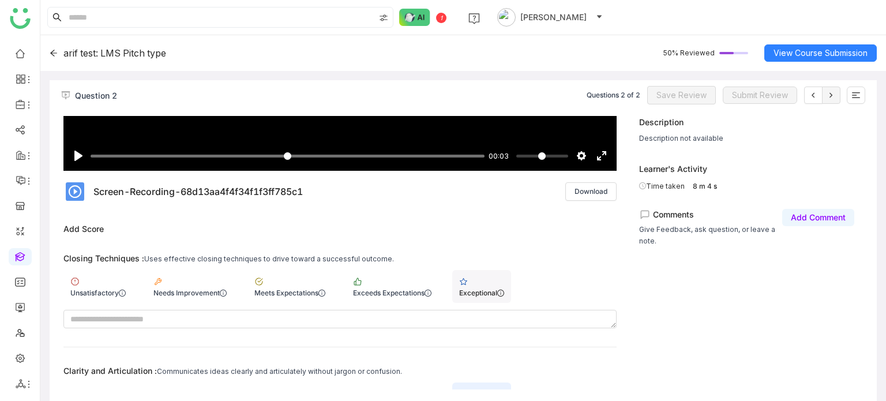
click at [481, 284] on div "Exceptional" at bounding box center [481, 286] width 59 height 33
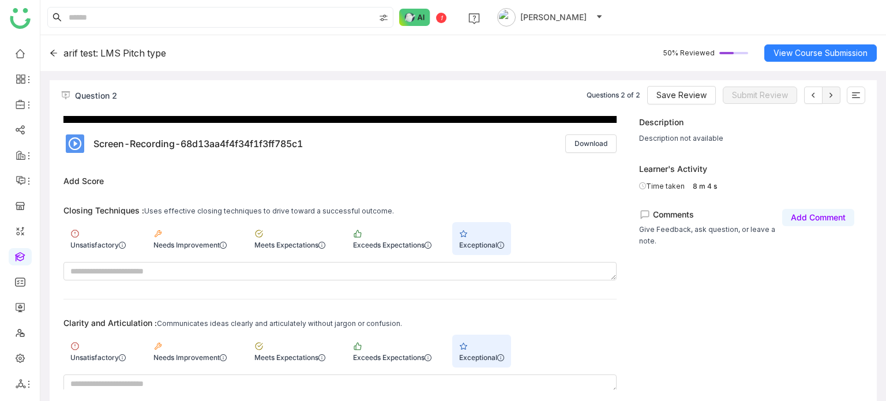
scroll to position [178, 0]
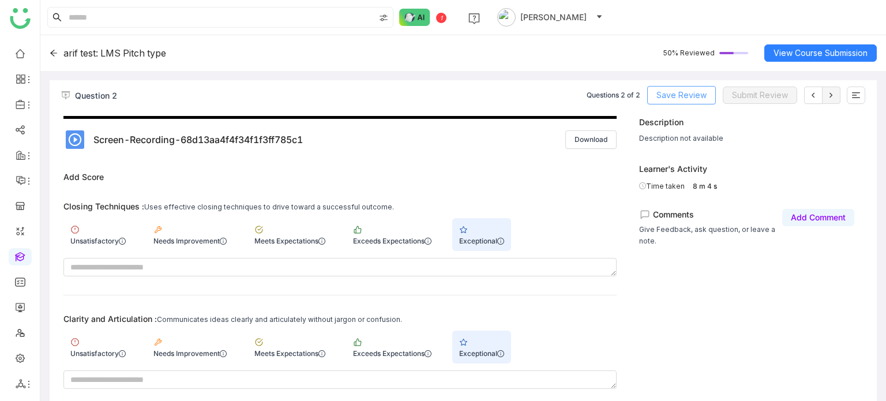
click at [681, 97] on span "Save Review" at bounding box center [681, 95] width 50 height 13
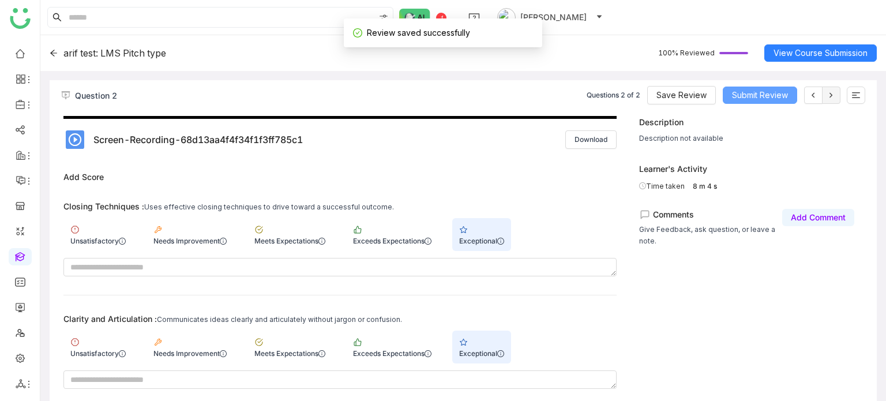
click at [764, 96] on span "Submit Review" at bounding box center [760, 95] width 56 height 13
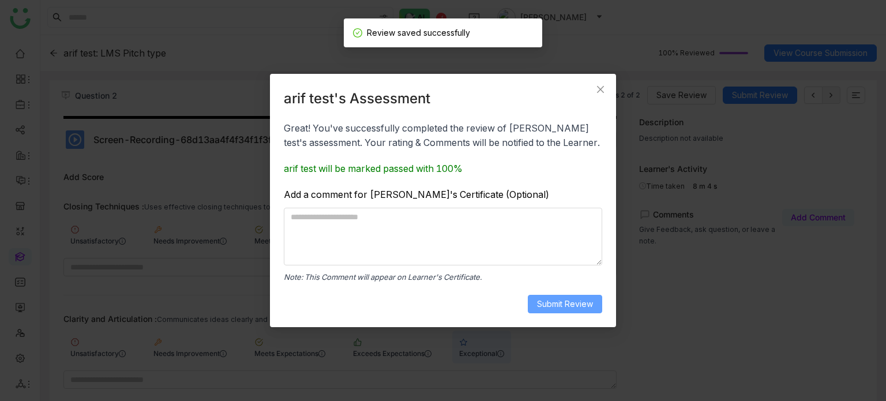
click at [589, 298] on span "Submit Review" at bounding box center [565, 304] width 56 height 13
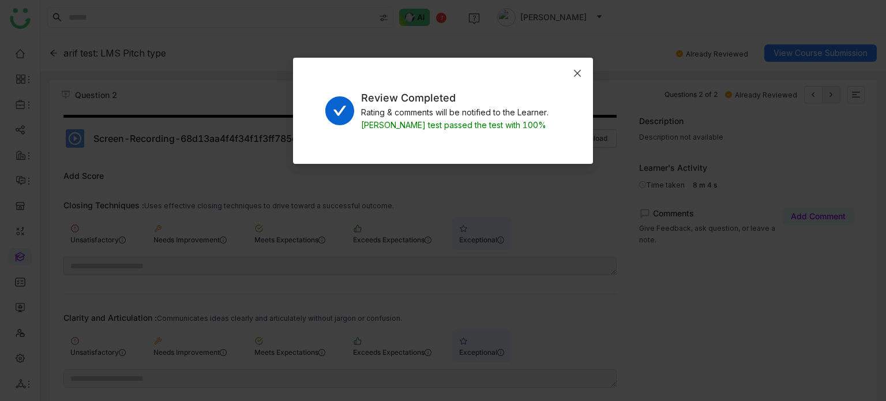
click at [579, 73] on icon "Close" at bounding box center [577, 73] width 9 height 9
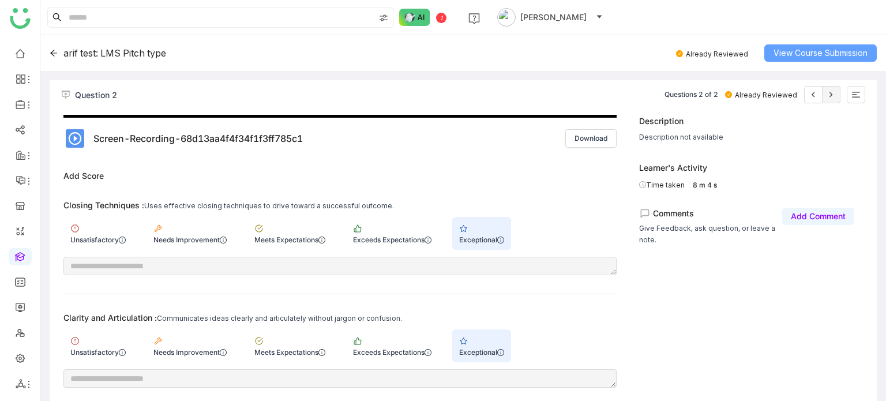
click at [833, 51] on span "View Course Submission" at bounding box center [821, 53] width 94 height 13
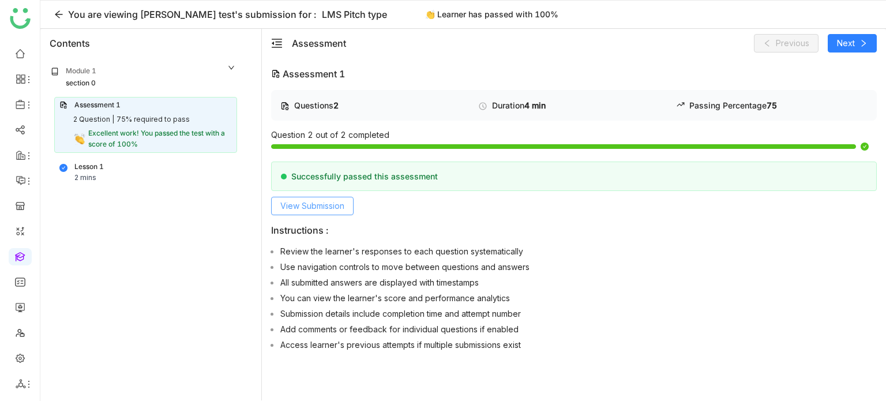
click at [316, 200] on span "View Submission" at bounding box center [312, 206] width 64 height 13
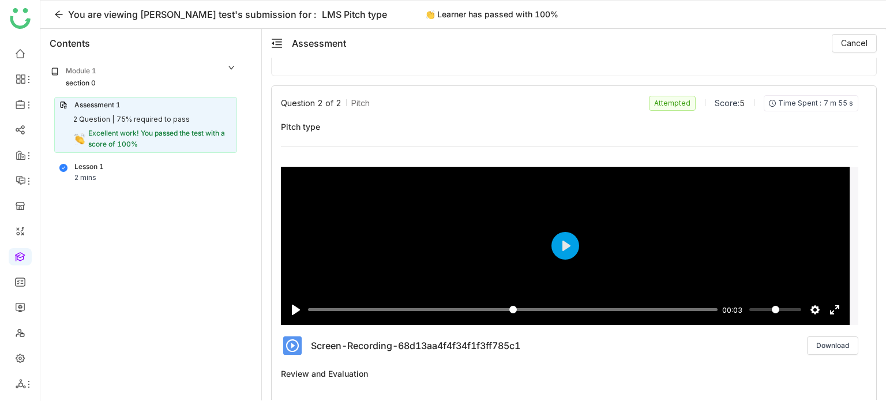
scroll to position [719, 0]
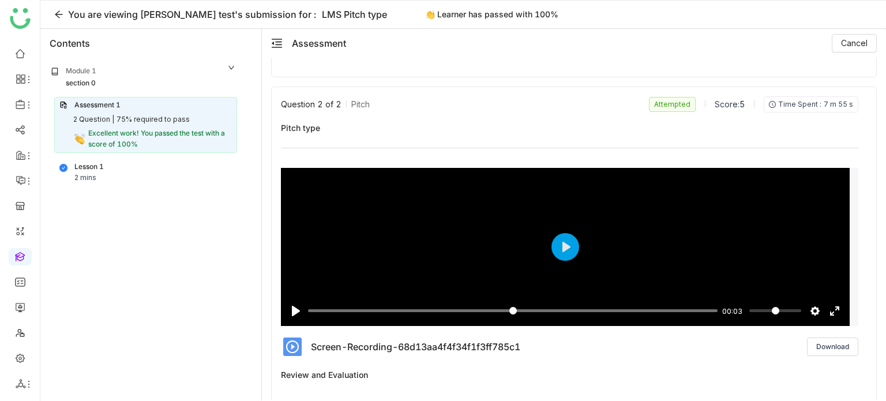
click at [275, 41] on icon "menu-fold" at bounding box center [277, 43] width 12 height 12
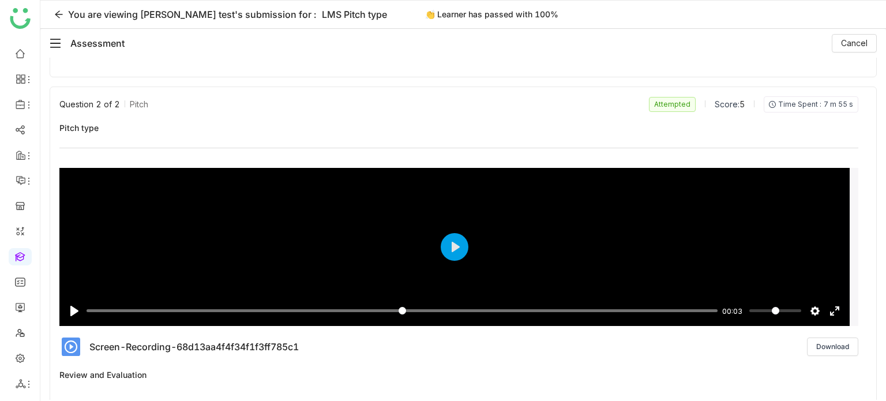
click at [57, 44] on icon "menu-fold" at bounding box center [56, 43] width 12 height 12
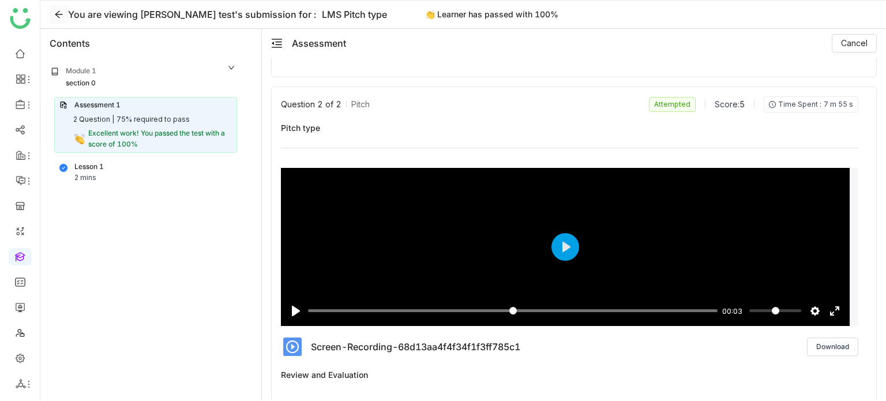
click at [60, 13] on button at bounding box center [59, 14] width 18 height 18
click at [60, 13] on icon at bounding box center [58, 14] width 9 height 9
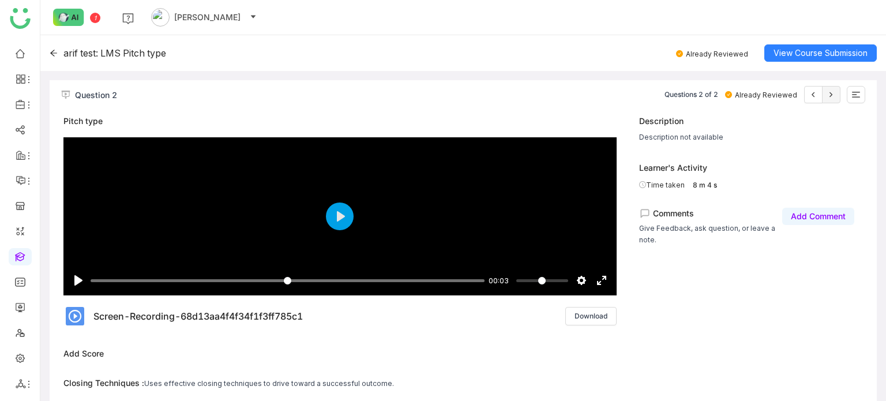
click at [53, 54] on icon at bounding box center [54, 53] width 8 height 8
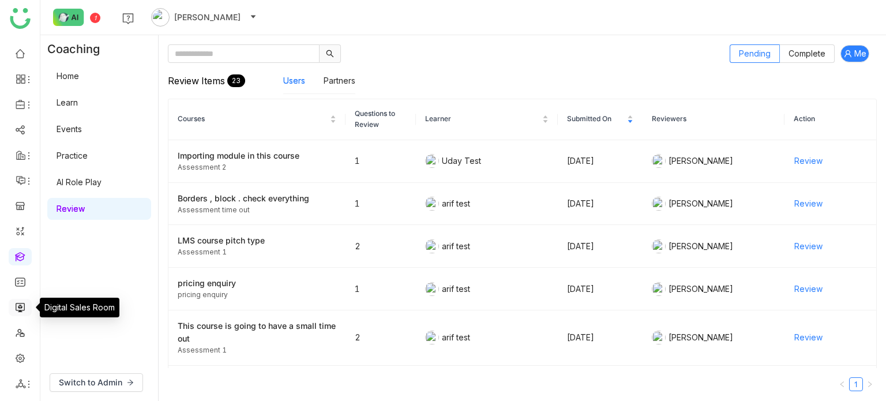
click at [23, 307] on link at bounding box center [20, 307] width 10 height 10
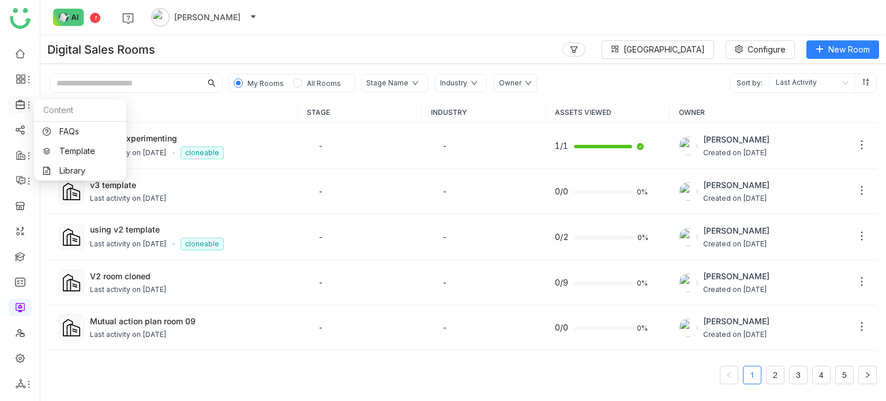
click at [28, 101] on icon at bounding box center [28, 104] width 9 height 9
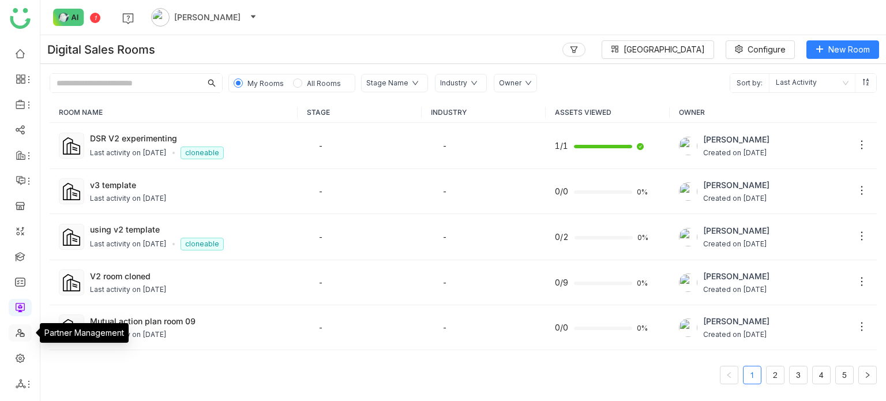
click at [18, 337] on link at bounding box center [20, 332] width 10 height 10
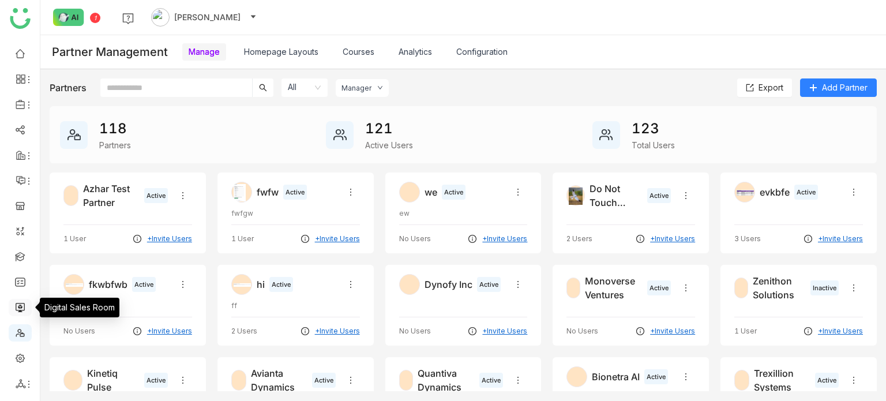
click at [22, 306] on link at bounding box center [20, 307] width 10 height 10
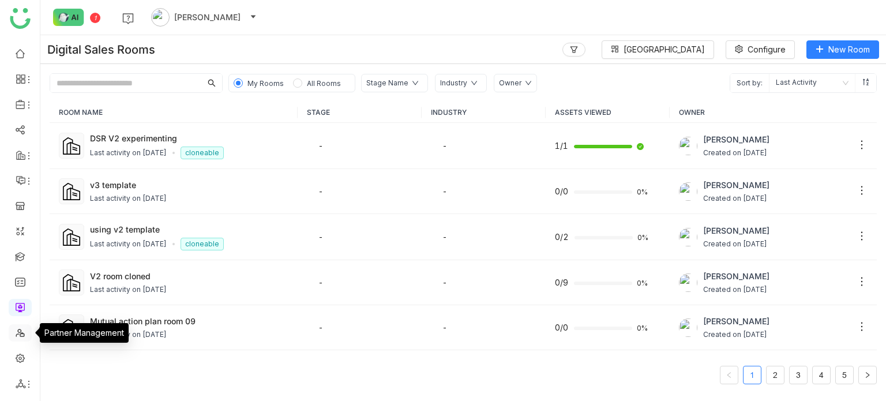
click at [20, 336] on link at bounding box center [20, 332] width 10 height 10
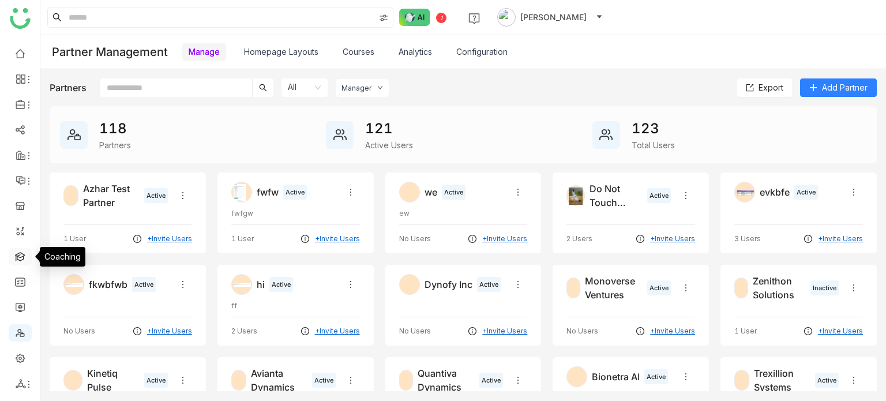
click at [22, 253] on link at bounding box center [20, 256] width 10 height 10
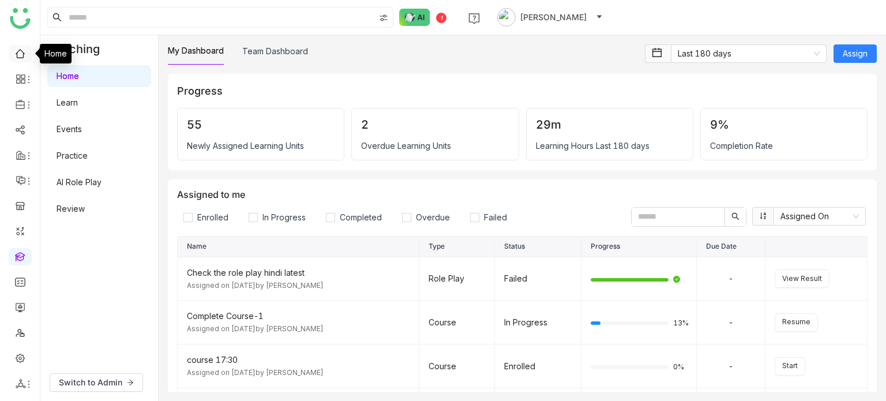
click at [18, 51] on link at bounding box center [20, 53] width 10 height 10
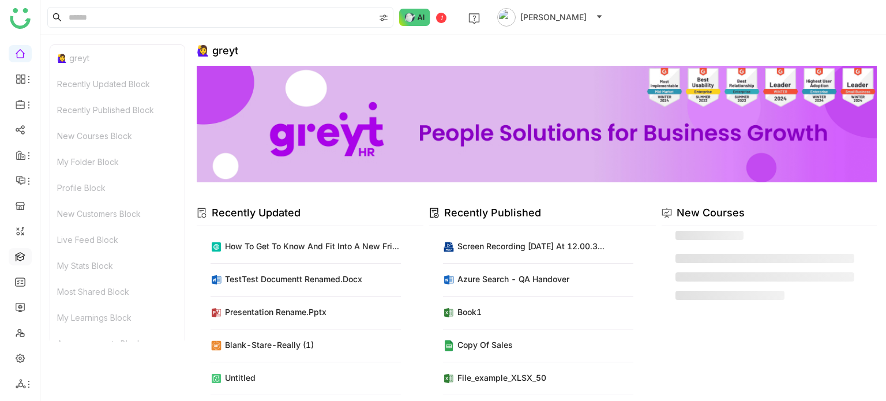
click at [25, 260] on link at bounding box center [20, 256] width 10 height 10
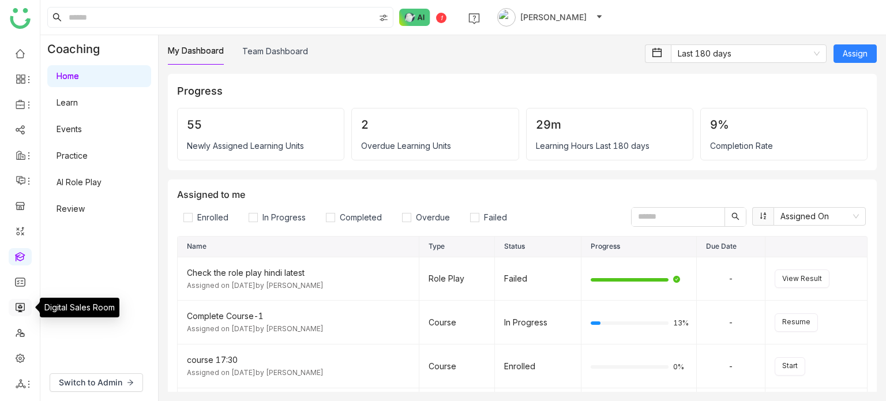
click at [21, 307] on link at bounding box center [20, 307] width 10 height 10
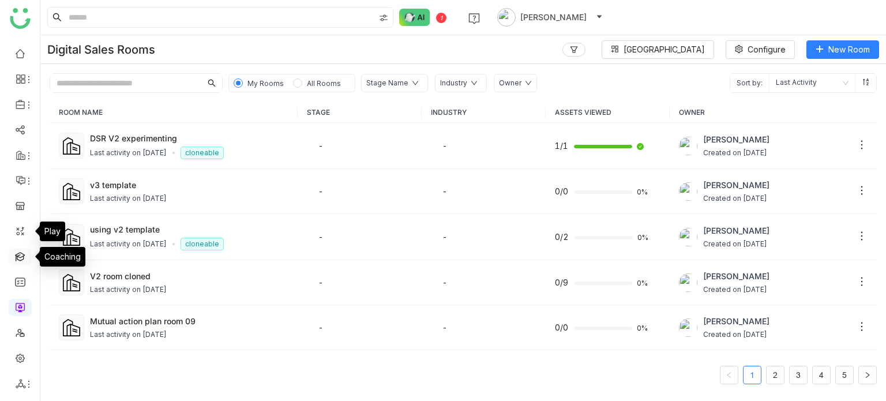
click at [21, 254] on link at bounding box center [20, 256] width 10 height 10
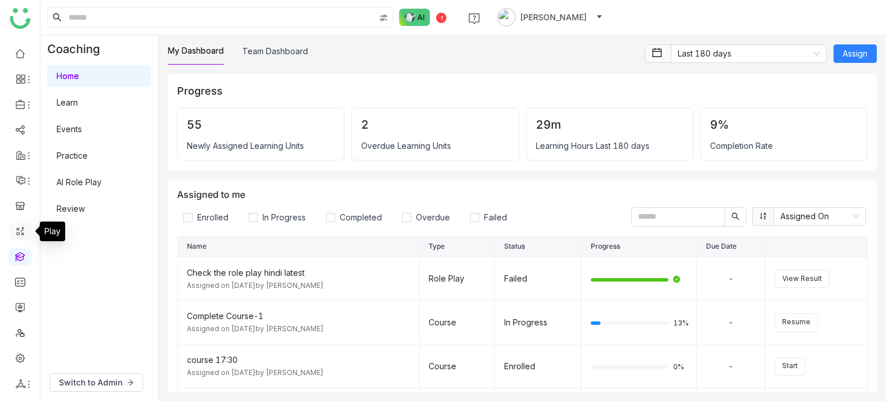
click at [23, 228] on link at bounding box center [20, 231] width 10 height 10
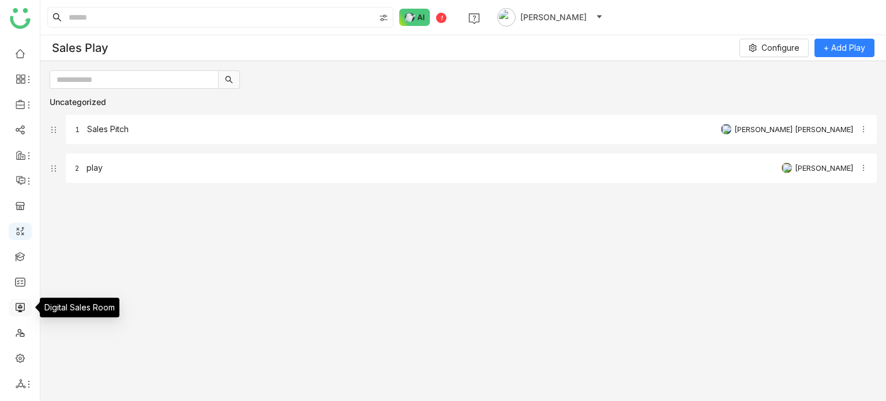
click at [18, 303] on link at bounding box center [20, 307] width 10 height 10
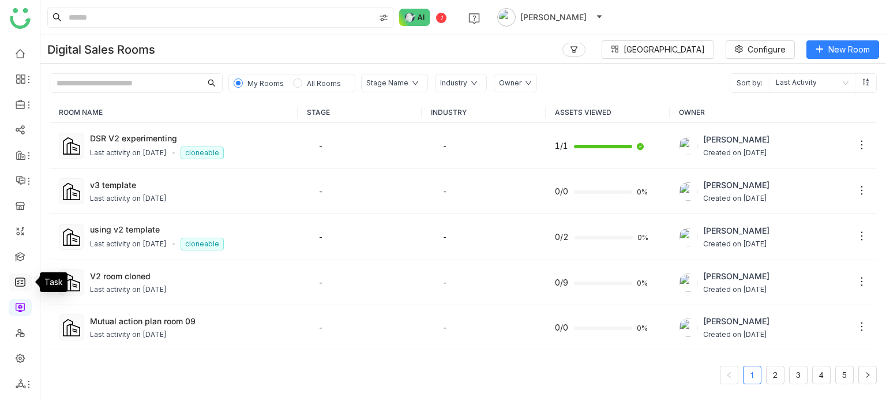
click at [21, 276] on link at bounding box center [20, 281] width 10 height 10
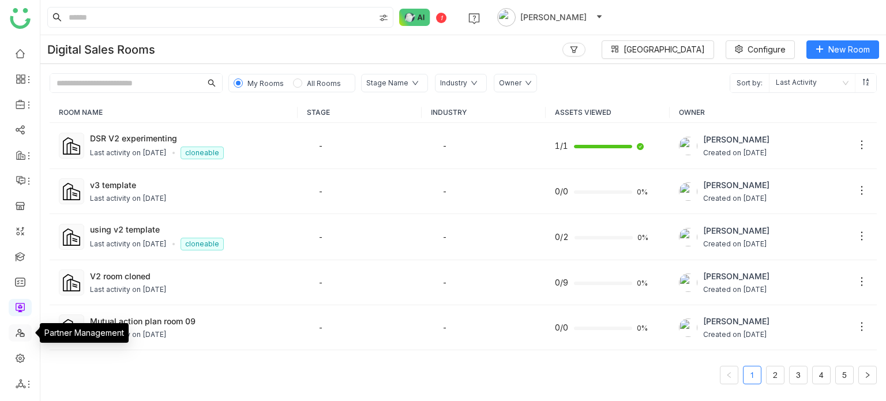
click at [25, 332] on link at bounding box center [20, 332] width 10 height 10
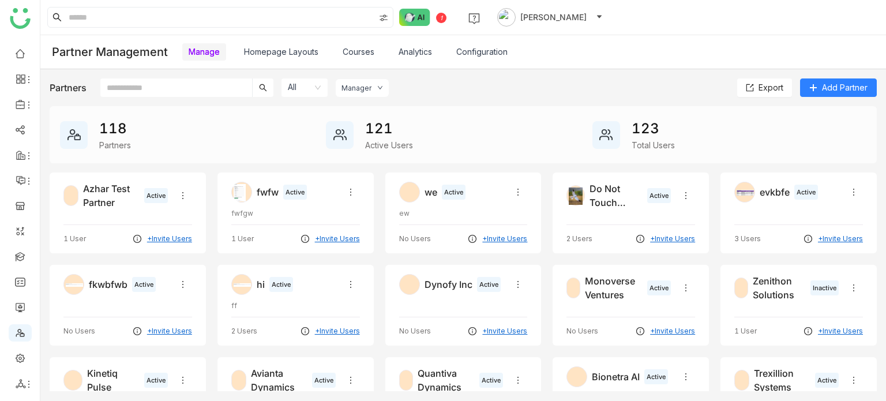
click at [265, 57] on link "Homepage Layouts" at bounding box center [281, 52] width 74 height 10
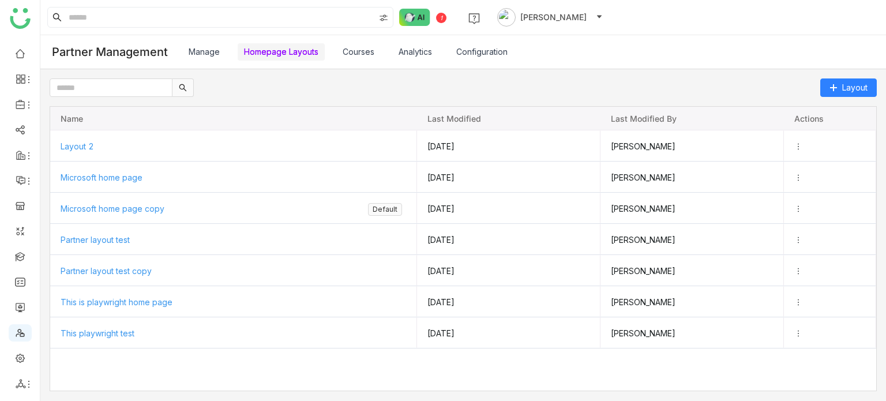
click at [265, 57] on link "Homepage Layouts" at bounding box center [281, 52] width 74 height 10
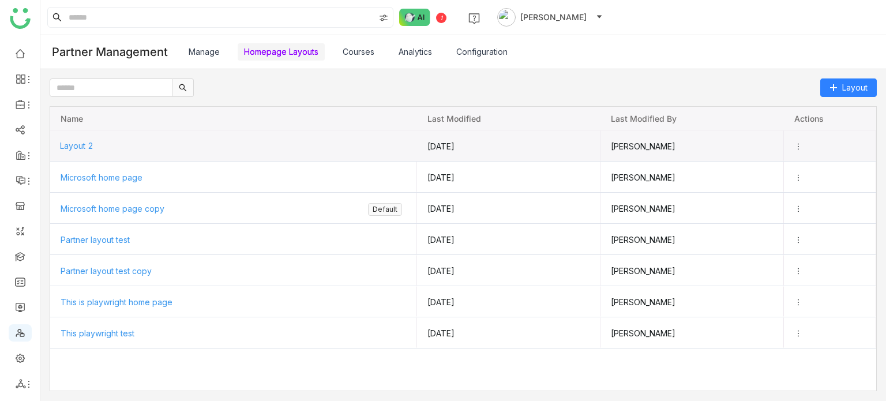
click at [85, 145] on span "Layout 2" at bounding box center [76, 146] width 33 height 10
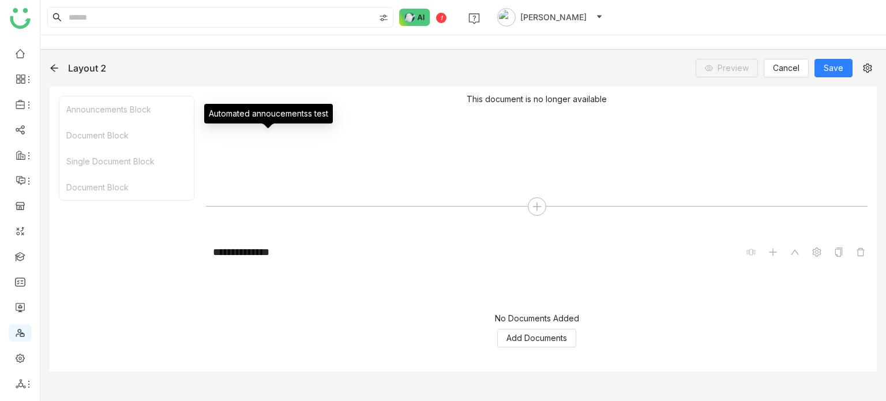
scroll to position [757, 0]
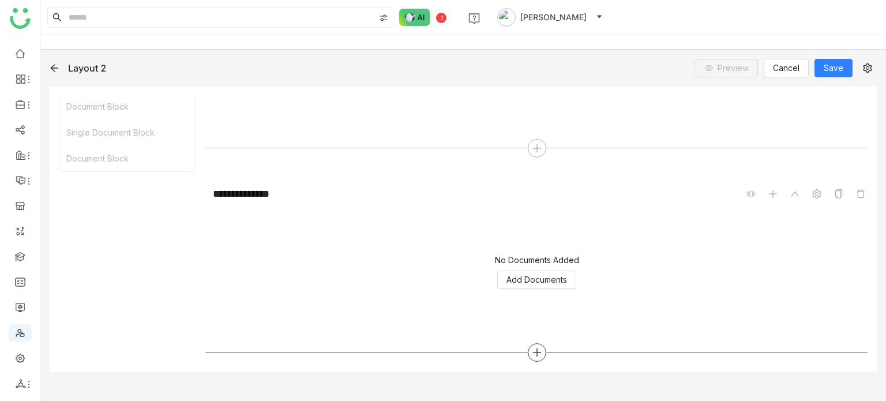
click at [540, 350] on div at bounding box center [537, 352] width 18 height 18
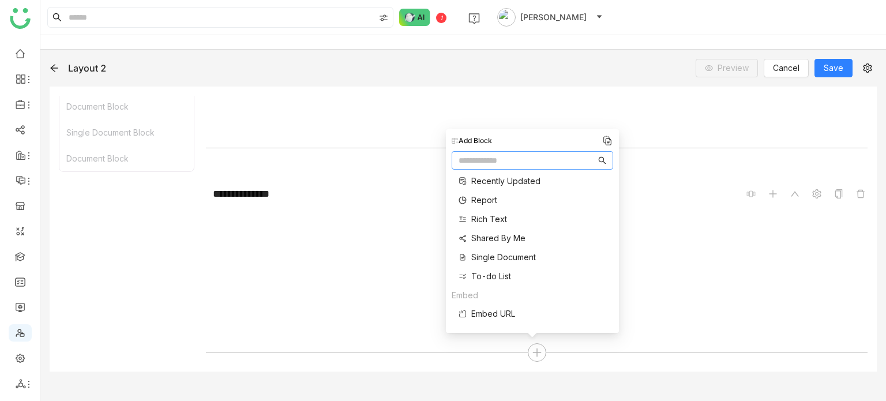
scroll to position [384, 0]
click at [487, 260] on span "Single Document" at bounding box center [503, 259] width 65 height 12
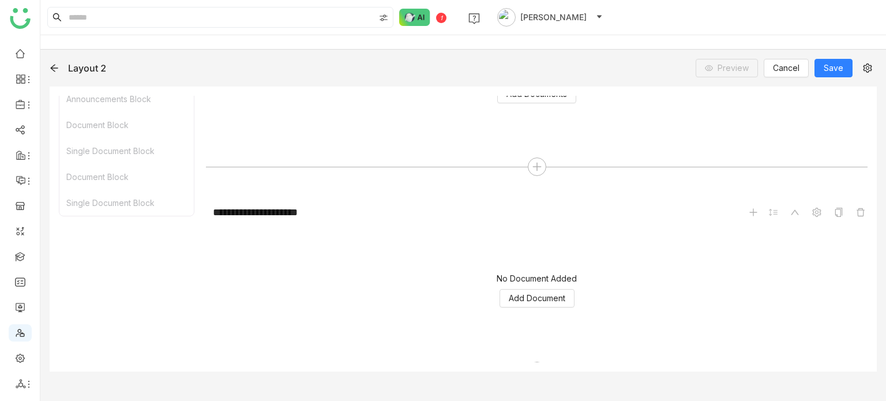
scroll to position [962, 0]
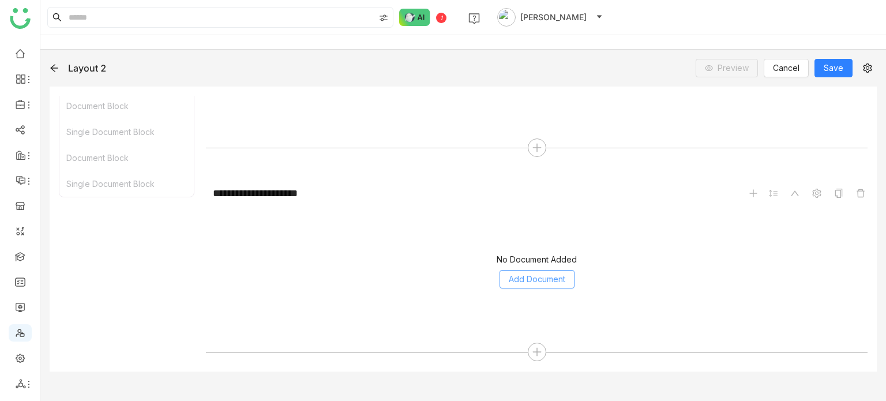
click at [533, 276] on span "Add Document" at bounding box center [537, 279] width 57 height 13
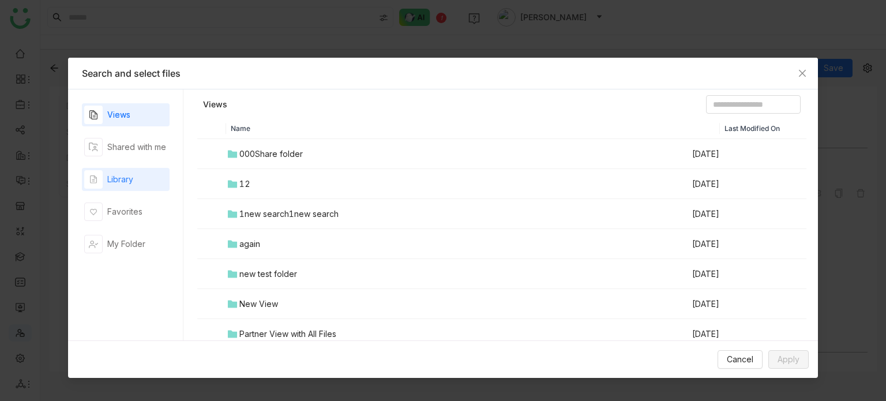
click at [100, 184] on div "button" at bounding box center [93, 179] width 18 height 18
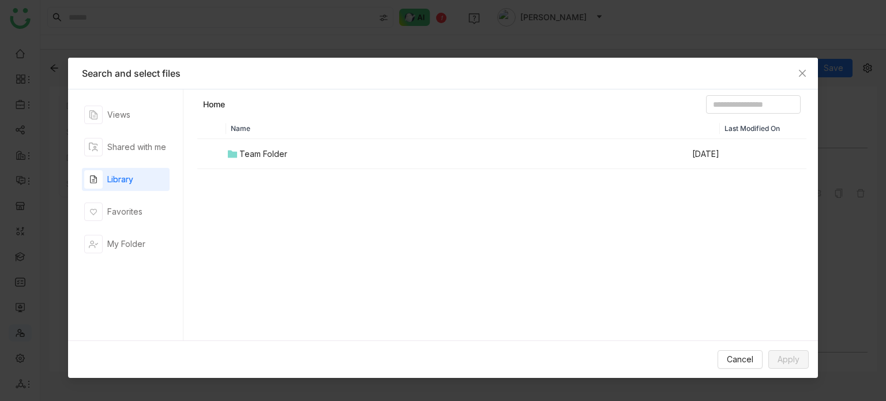
click at [233, 149] on icon at bounding box center [232, 154] width 10 height 10
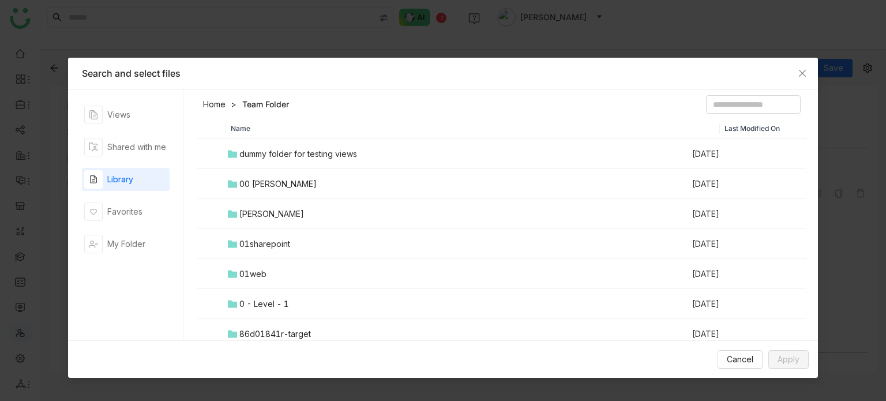
click at [271, 185] on div "00 [PERSON_NAME]" at bounding box center [277, 184] width 77 height 13
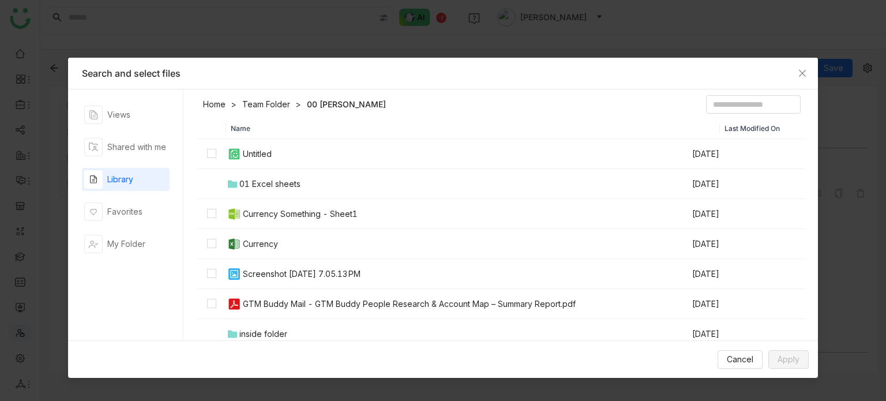
click at [283, 205] on td "Currency Something - Sheet1" at bounding box center [458, 214] width 465 height 30
click at [798, 362] on span "Apply" at bounding box center [789, 359] width 22 height 13
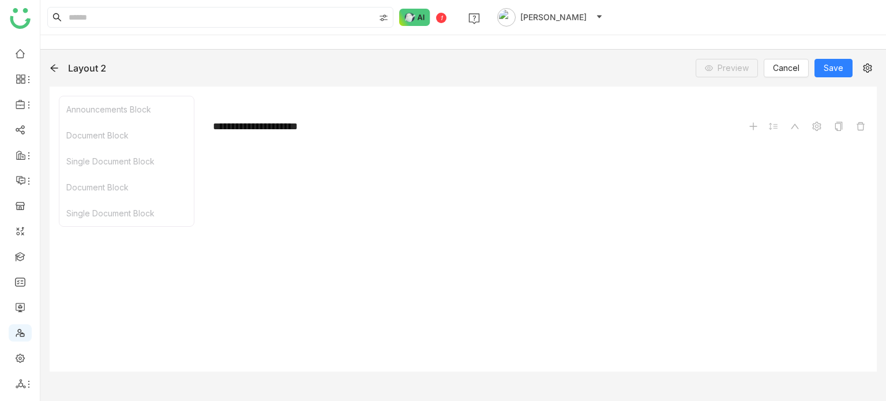
scroll to position [1077, 0]
click at [537, 348] on icon at bounding box center [537, 352] width 10 height 10
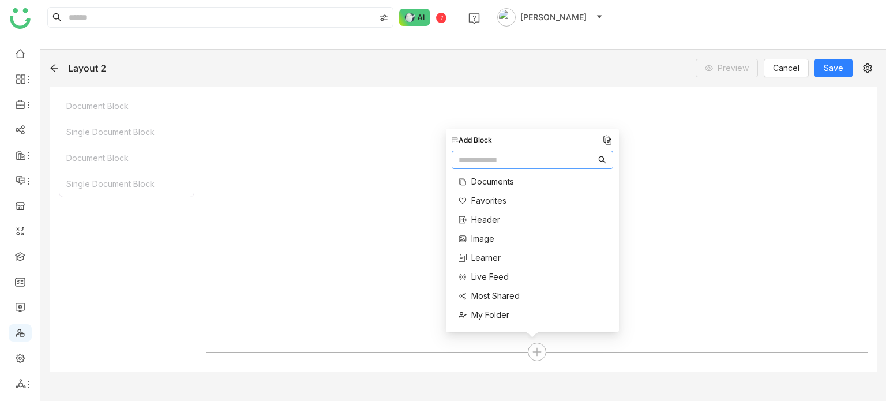
scroll to position [99, 0]
click at [80, 267] on div "Announcements Block Document Block Single Document Block Document Block Single …" at bounding box center [127, 214] width 136 height 297
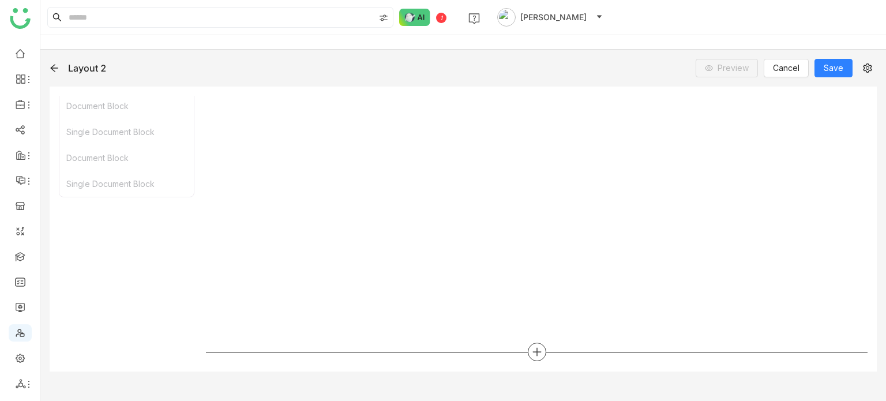
click at [532, 355] on icon at bounding box center [537, 352] width 10 height 10
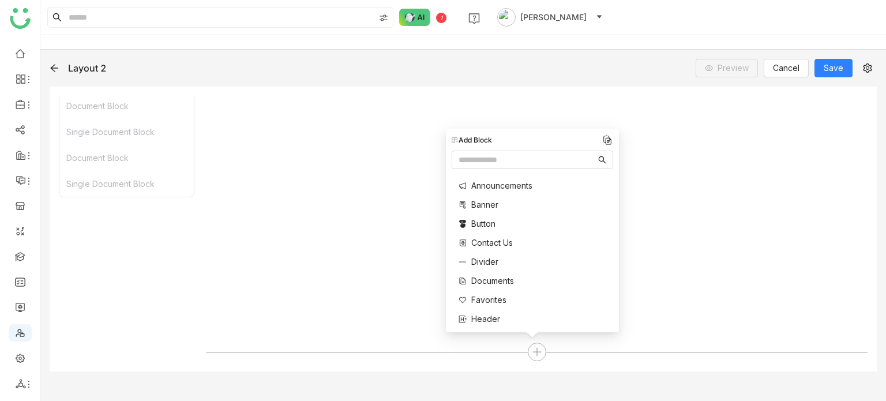
click at [488, 300] on span "Favorites" at bounding box center [488, 300] width 35 height 12
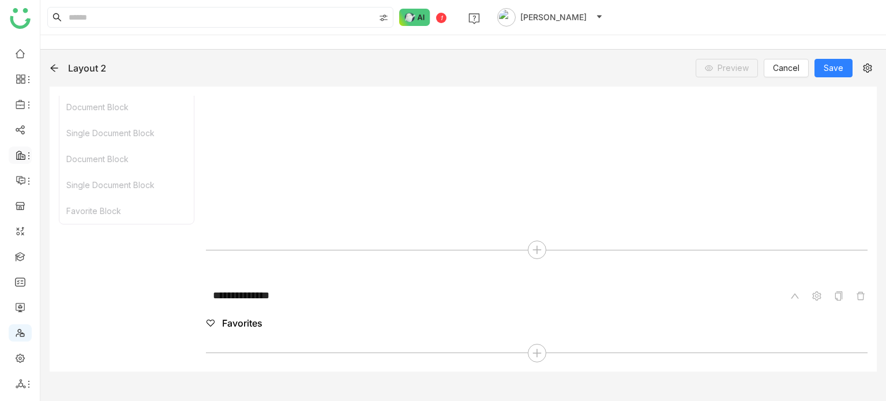
scroll to position [1179, 0]
click at [26, 102] on icon at bounding box center [28, 104] width 9 height 9
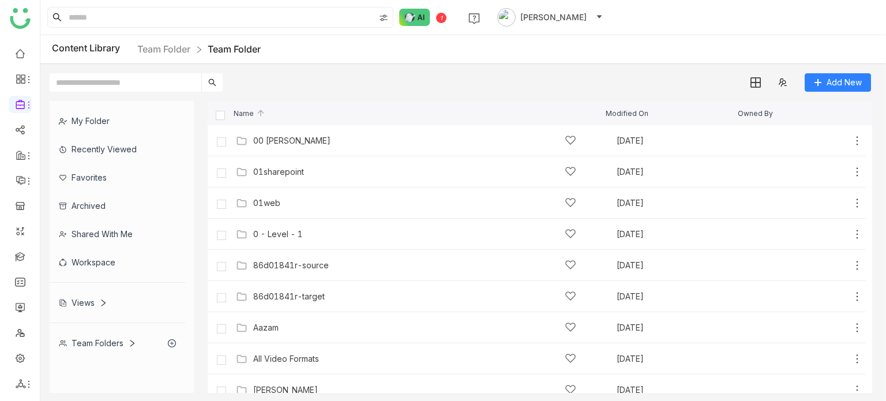
click at [85, 166] on div "Favorites" at bounding box center [118, 177] width 136 height 28
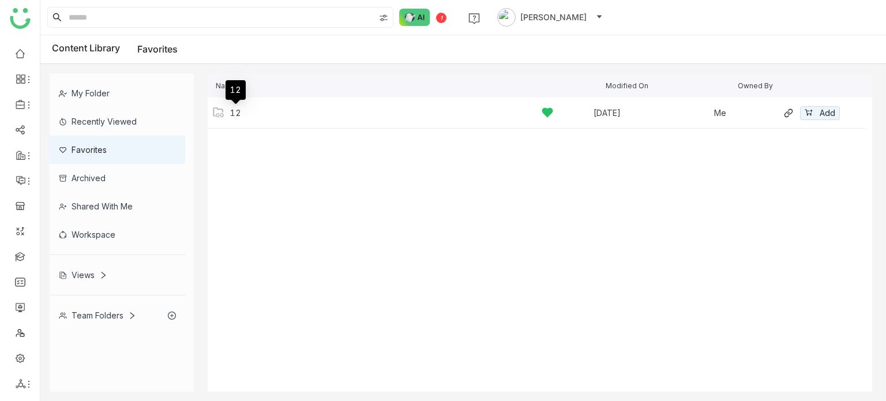
click at [232, 112] on div "12" at bounding box center [235, 112] width 11 height 9
click at [258, 111] on div "12" at bounding box center [391, 113] width 323 height 12
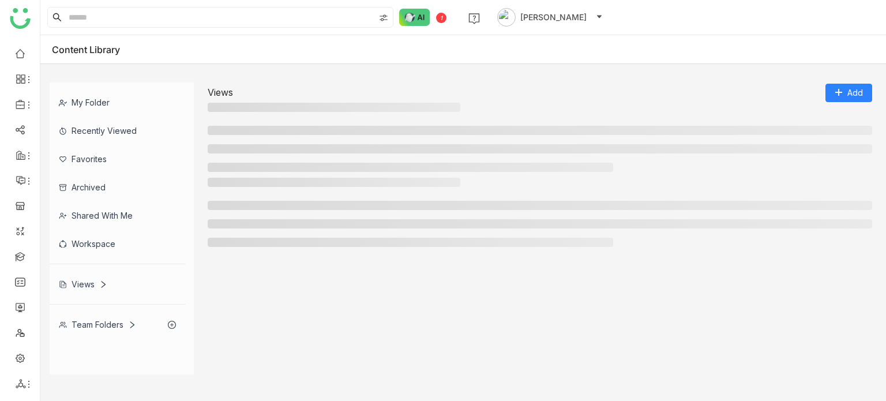
click at [258, 111] on h3 at bounding box center [334, 107] width 253 height 9
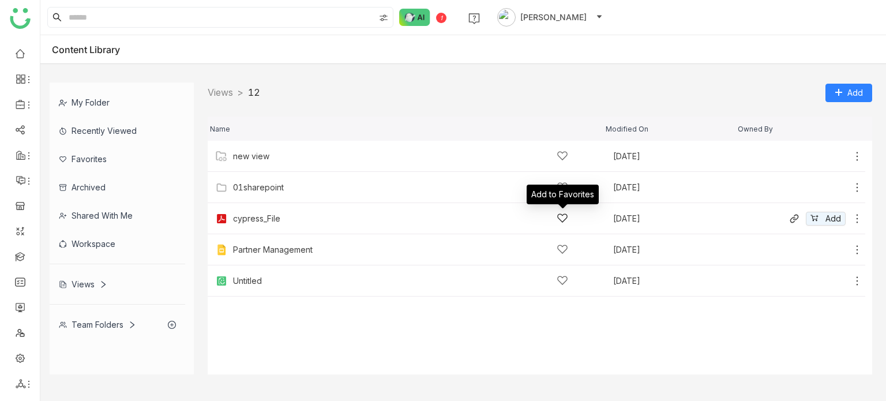
click at [566, 217] on icon at bounding box center [563, 218] width 12 height 12
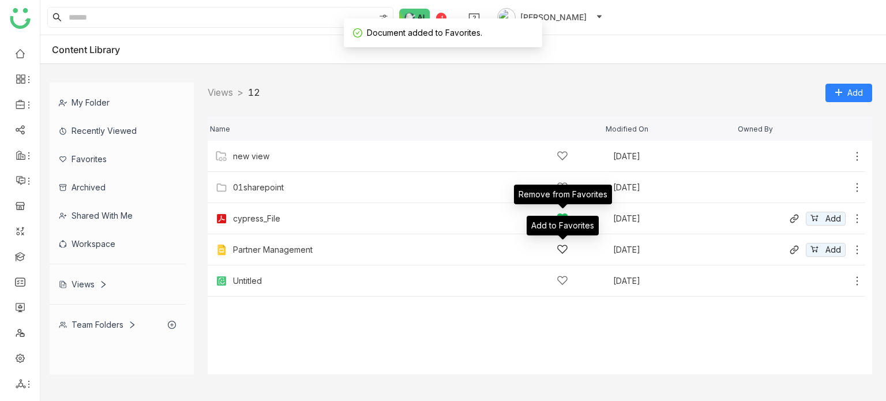
click at [566, 246] on icon at bounding box center [562, 249] width 10 height 9
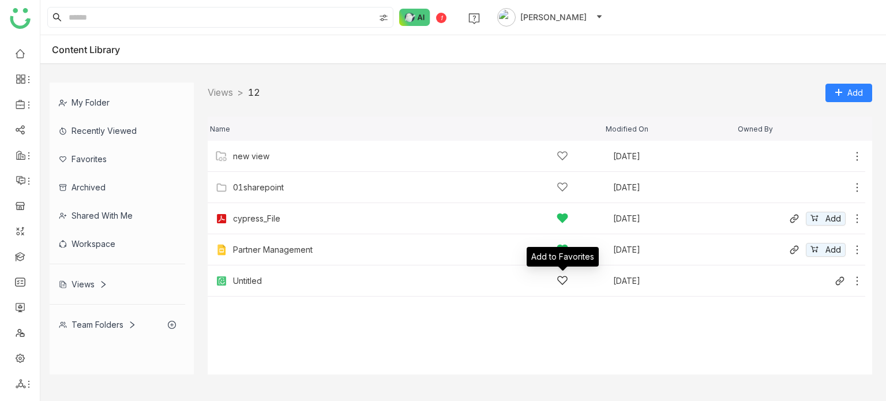
click at [564, 276] on icon at bounding box center [562, 280] width 10 height 9
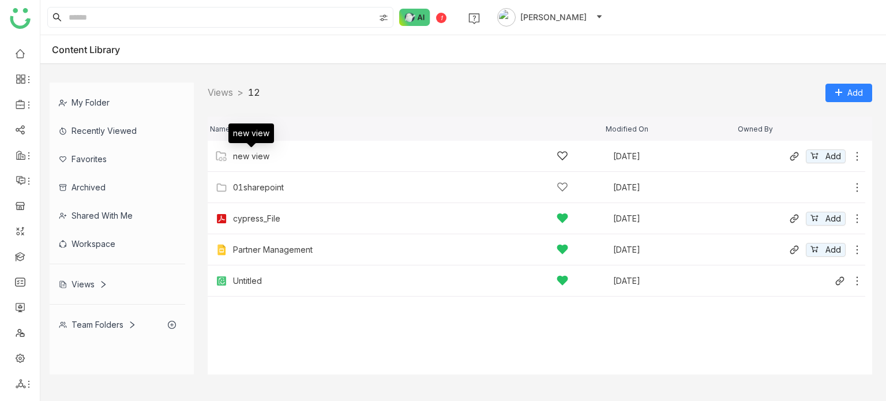
click at [264, 159] on div "new view" at bounding box center [251, 156] width 36 height 9
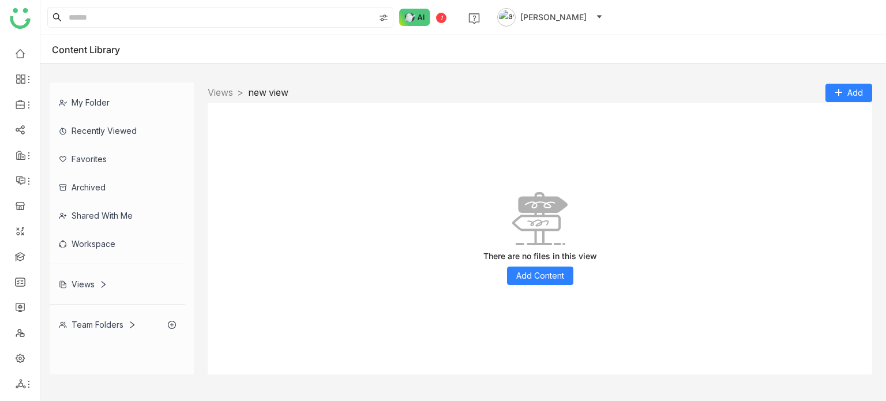
click at [560, 17] on button "Arif uddin" at bounding box center [550, 17] width 110 height 18
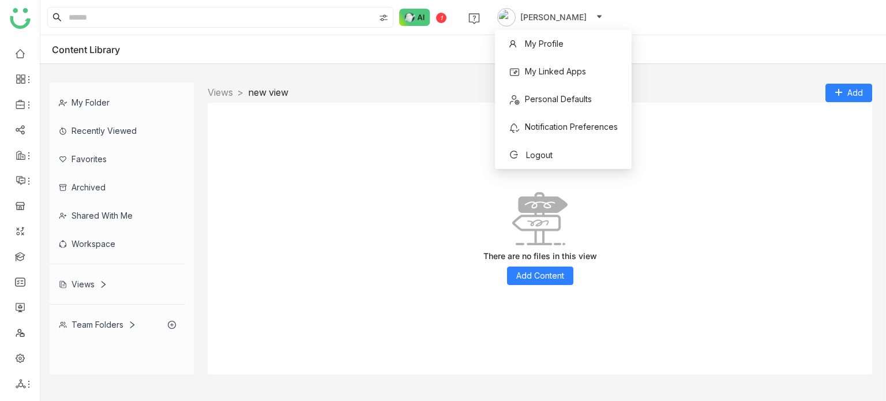
click at [472, 57] on div "Content Library" at bounding box center [463, 49] width 846 height 29
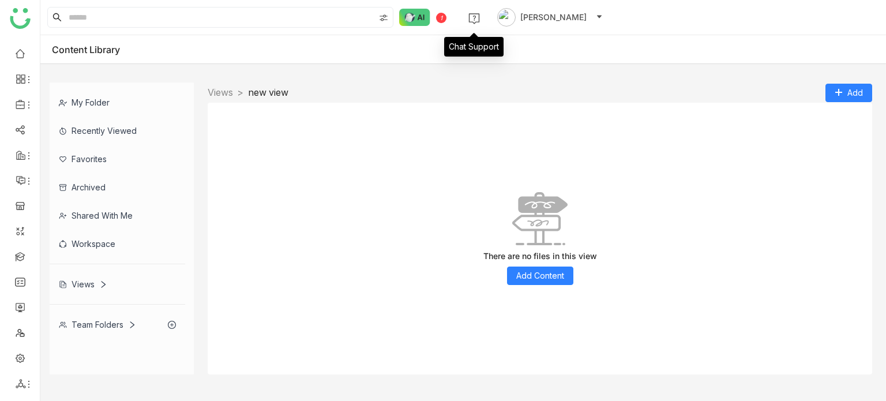
click at [471, 23] on img at bounding box center [474, 19] width 12 height 12
click at [22, 50] on link at bounding box center [20, 53] width 10 height 10
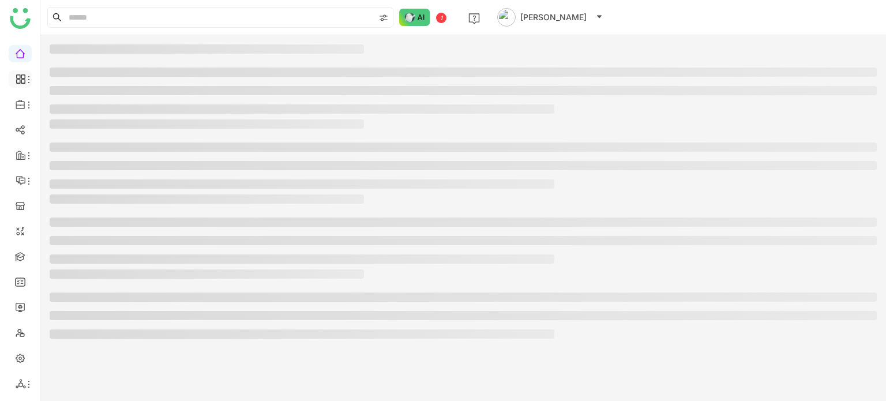
click at [16, 73] on li at bounding box center [20, 78] width 23 height 17
click at [22, 77] on icon at bounding box center [21, 79] width 10 height 10
click at [55, 103] on link "Dashboard" at bounding box center [80, 106] width 75 height 8
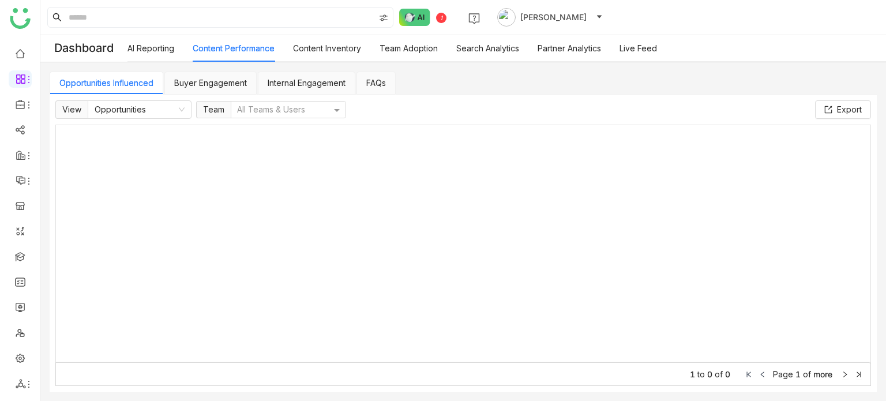
click at [162, 49] on link "AI Reporting" at bounding box center [150, 48] width 47 height 10
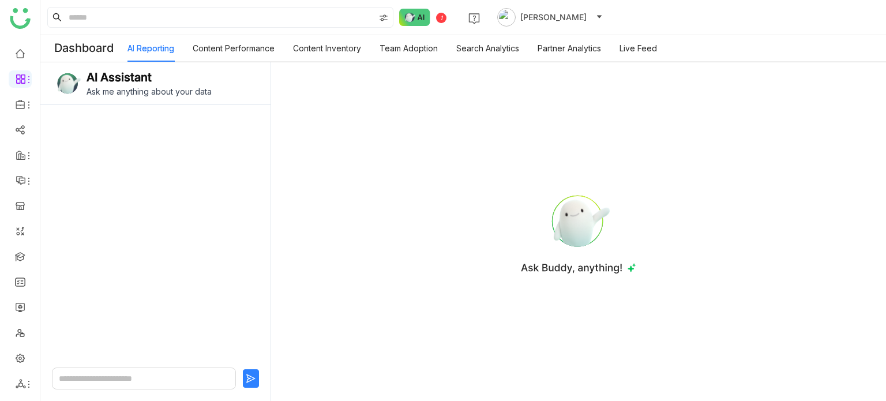
click at [241, 35] on nz-header "1 Arif uddin" at bounding box center [463, 17] width 846 height 35
click at [241, 53] on link "Content Performance" at bounding box center [234, 48] width 82 height 10
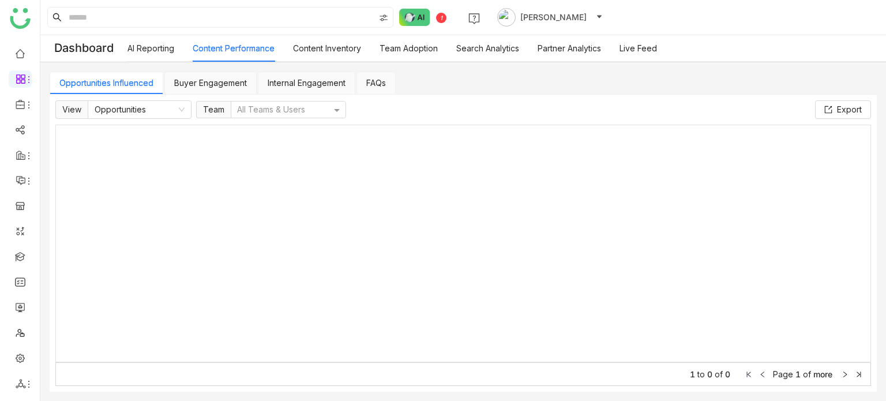
click at [339, 46] on link "Content Inventory" at bounding box center [327, 48] width 68 height 10
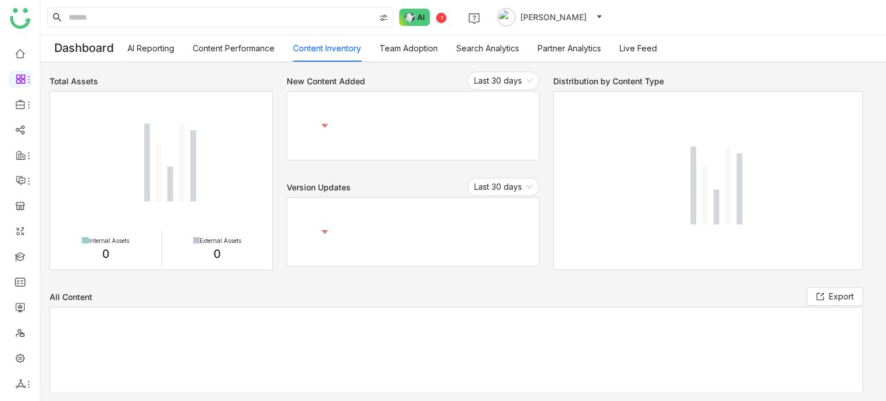
scroll to position [222, 0]
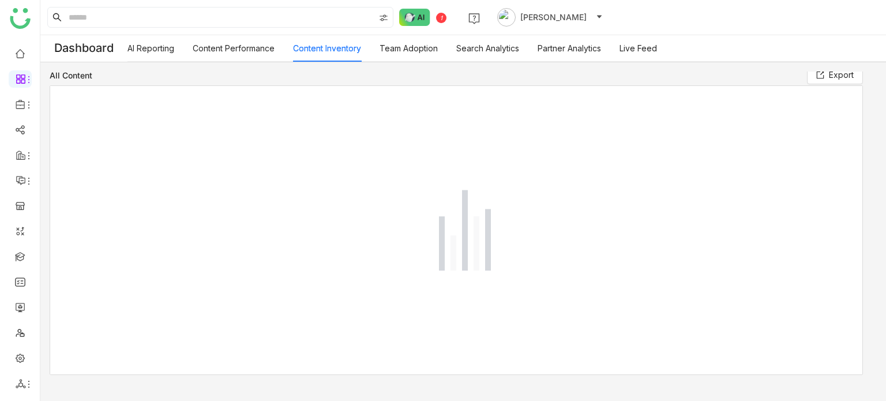
click at [399, 45] on link "Team Adoption" at bounding box center [409, 48] width 58 height 10
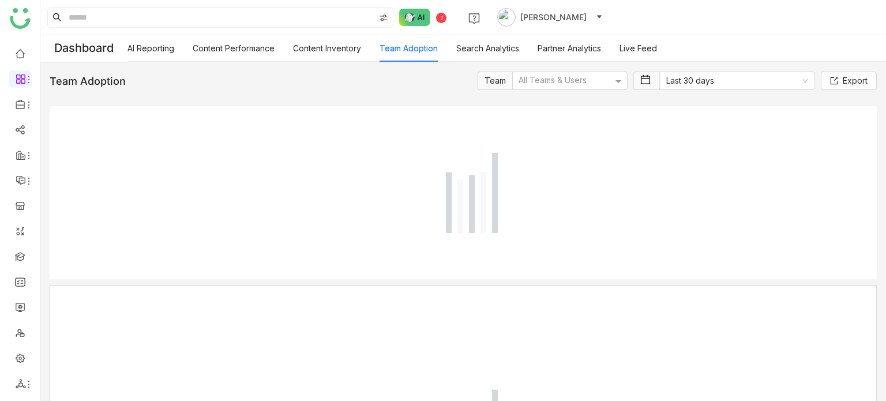
click at [490, 53] on link "Search Analytics" at bounding box center [487, 48] width 63 height 10
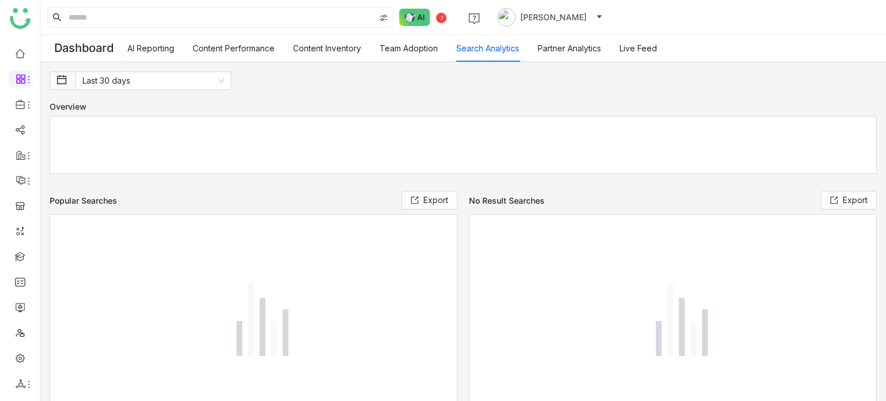
click at [306, 46] on link "Content Inventory" at bounding box center [327, 48] width 68 height 10
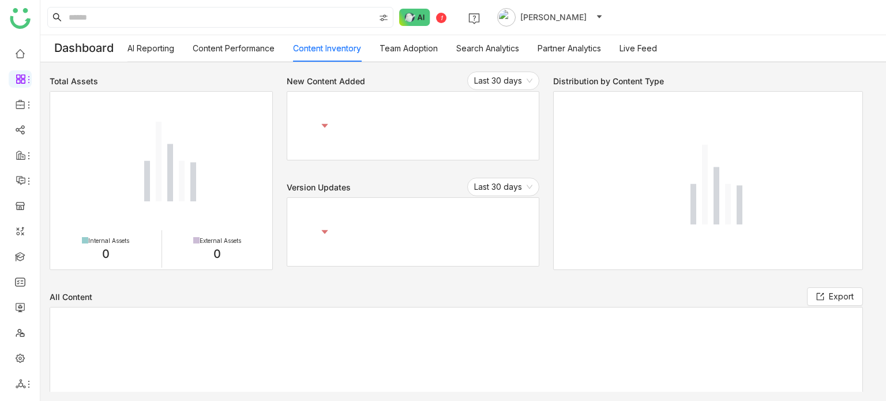
click at [231, 46] on link "Content Performance" at bounding box center [234, 48] width 82 height 10
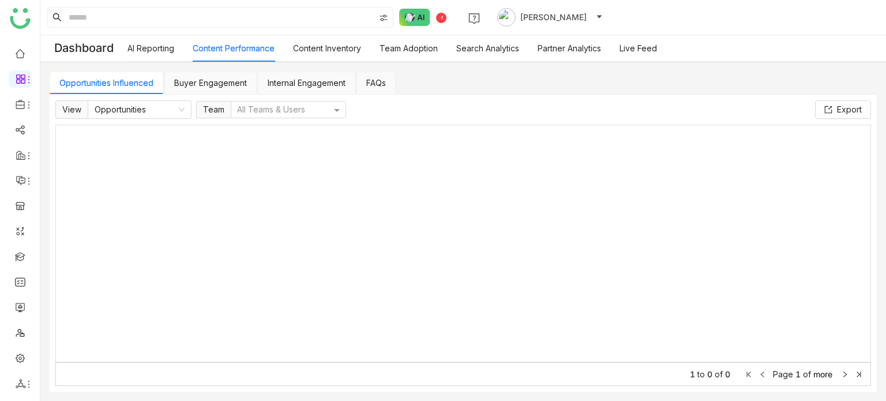
click at [336, 43] on link "Content Inventory" at bounding box center [327, 48] width 68 height 10
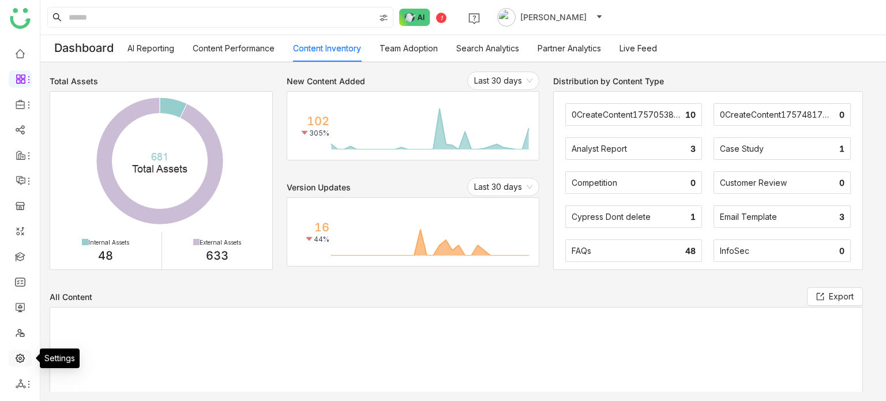
click at [20, 359] on link at bounding box center [20, 357] width 10 height 10
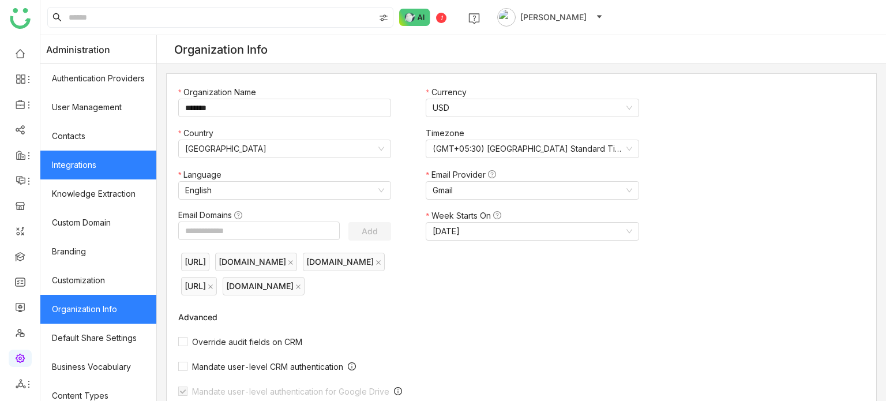
click at [115, 154] on link "Integrations" at bounding box center [98, 165] width 116 height 29
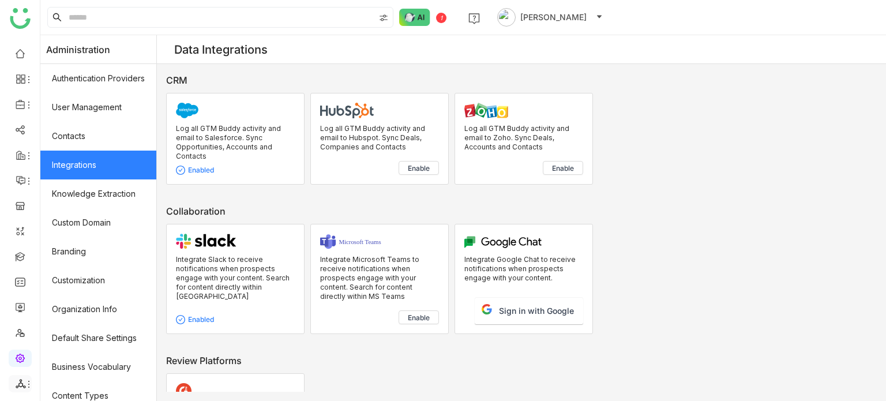
click at [31, 382] on icon at bounding box center [28, 384] width 9 height 9
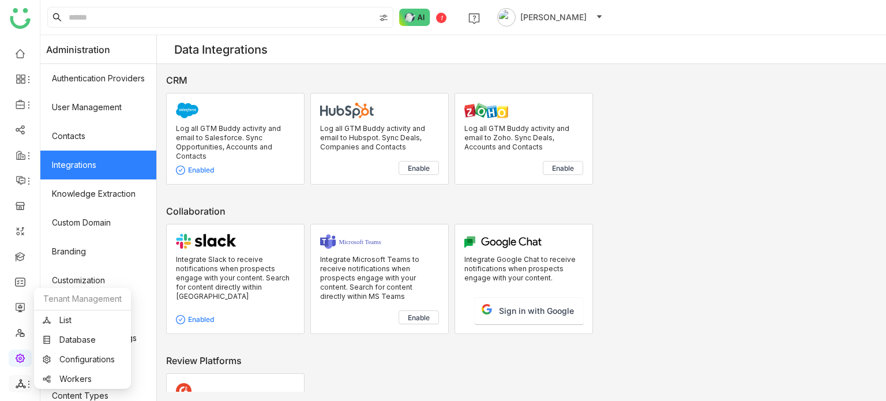
click at [17, 386] on icon at bounding box center [21, 383] width 10 height 10
click at [67, 324] on link "List" at bounding box center [83, 320] width 80 height 8
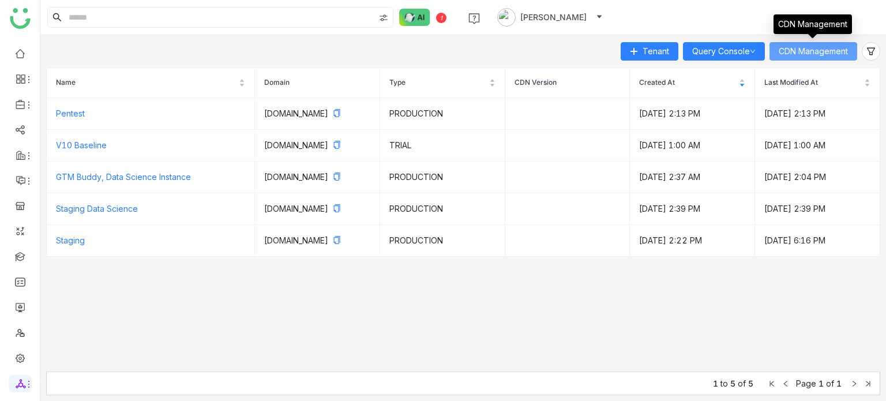
click at [825, 52] on span "CDN Management" at bounding box center [813, 51] width 69 height 13
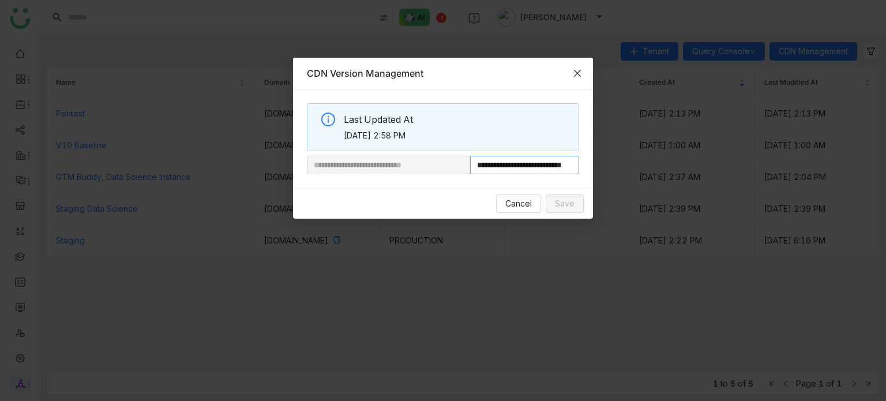
scroll to position [0, 43]
click at [524, 207] on span "Cancel" at bounding box center [518, 203] width 27 height 13
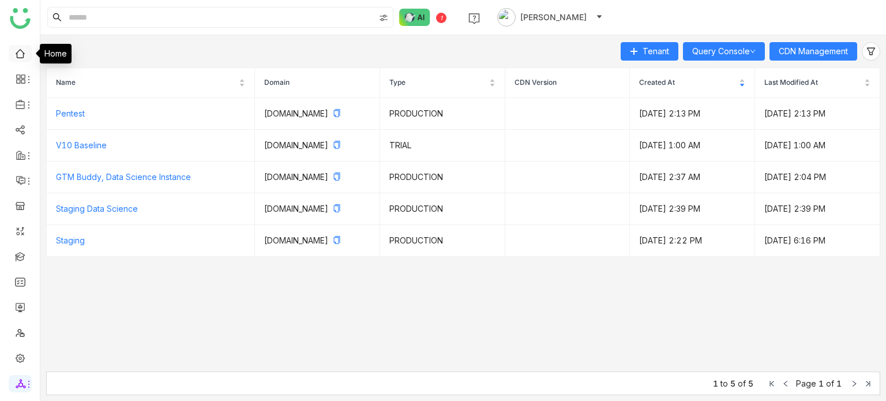
click at [16, 57] on link at bounding box center [20, 53] width 10 height 10
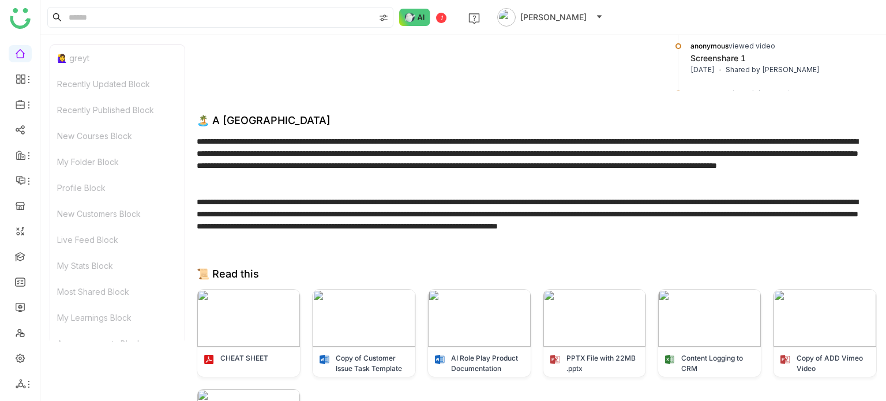
scroll to position [1728, 0]
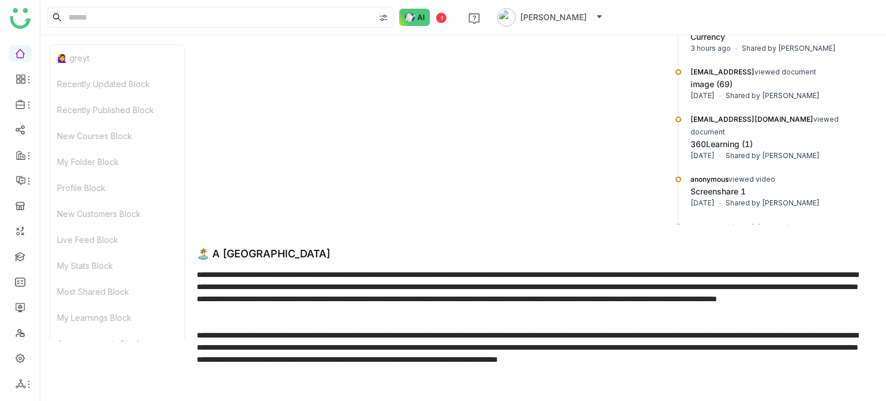
scroll to position [1599, 0]
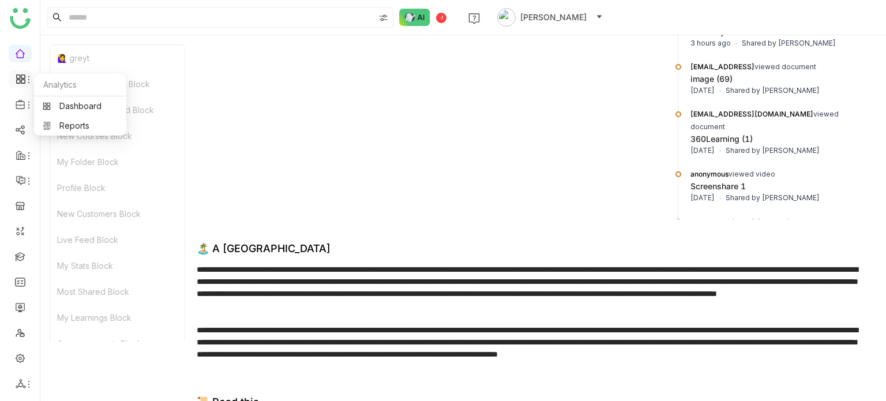
click at [25, 81] on icon at bounding box center [28, 79] width 9 height 9
click at [24, 102] on icon at bounding box center [28, 104] width 9 height 9
click at [73, 172] on link "Library" at bounding box center [80, 171] width 75 height 8
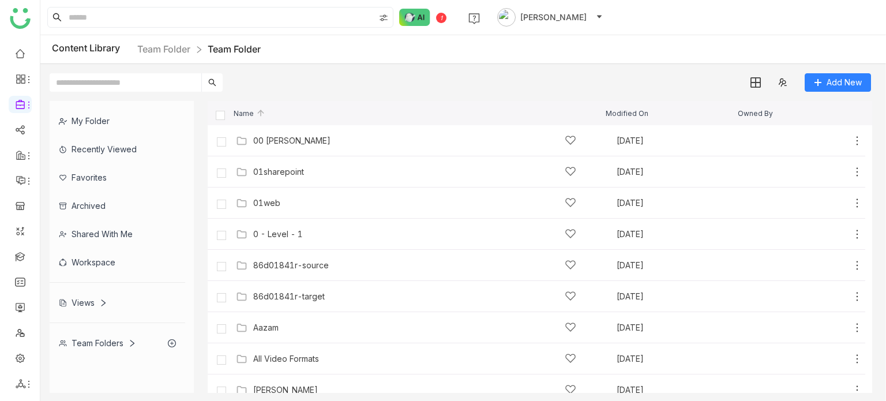
click at [99, 179] on div "Favorites" at bounding box center [118, 177] width 136 height 28
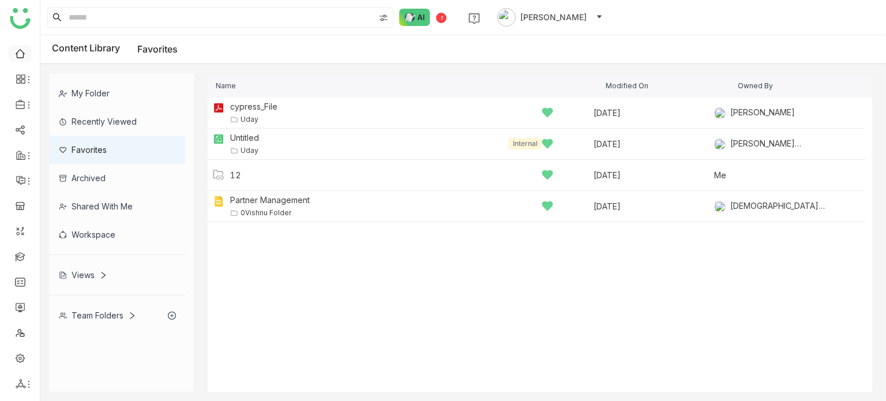
click at [25, 53] on link at bounding box center [20, 53] width 10 height 10
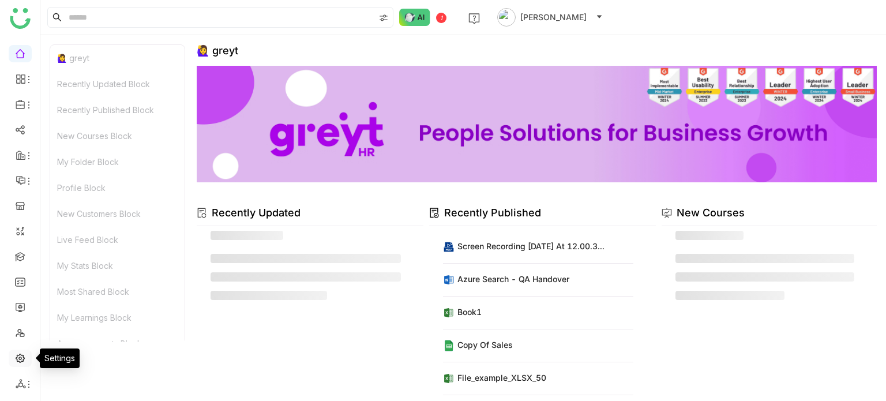
click at [18, 355] on link at bounding box center [20, 357] width 10 height 10
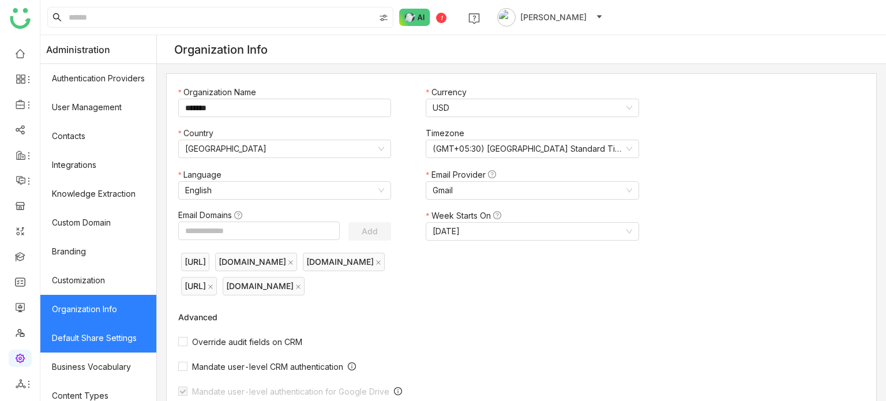
scroll to position [211, 0]
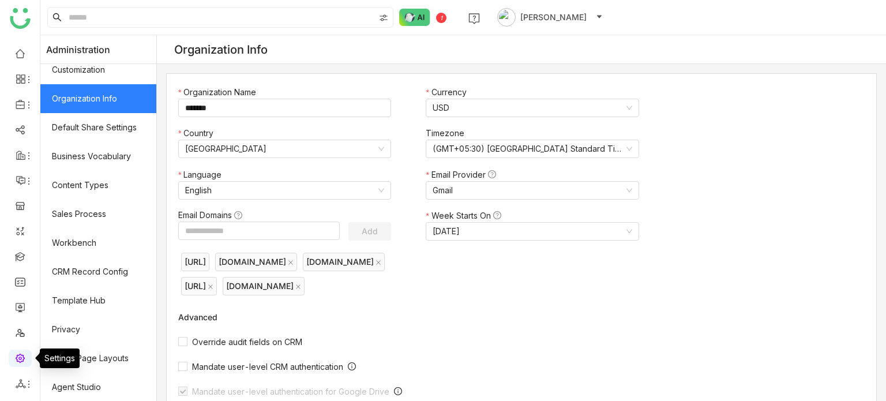
click at [18, 357] on link at bounding box center [20, 357] width 10 height 10
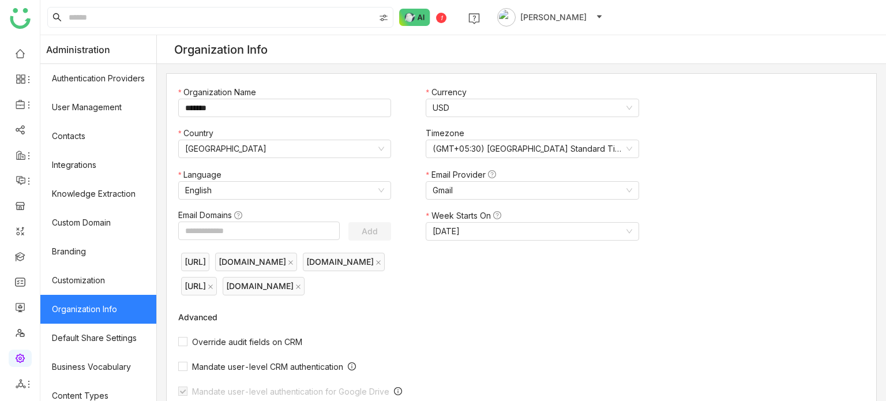
scroll to position [0, 0]
click at [14, 96] on li at bounding box center [20, 104] width 23 height 17
click at [23, 106] on span at bounding box center [21, 104] width 10 height 10
click at [25, 70] on ul at bounding box center [20, 218] width 40 height 363
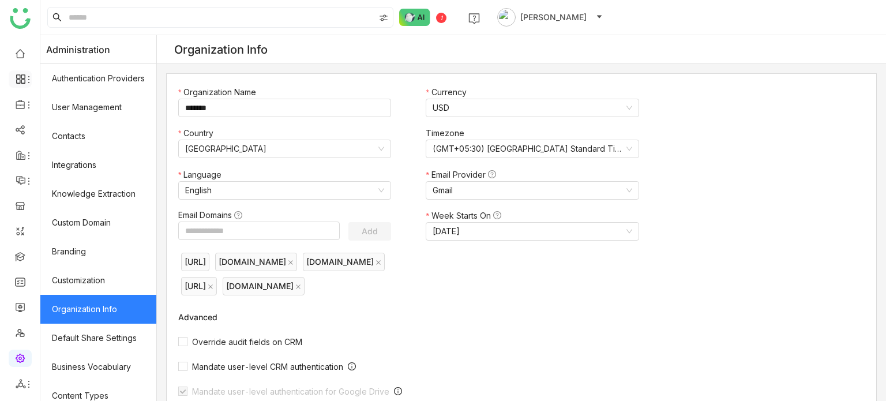
click at [25, 72] on li at bounding box center [20, 78] width 23 height 17
click at [25, 81] on icon at bounding box center [28, 79] width 9 height 9
click at [67, 110] on link "Dashboard" at bounding box center [80, 106] width 75 height 8
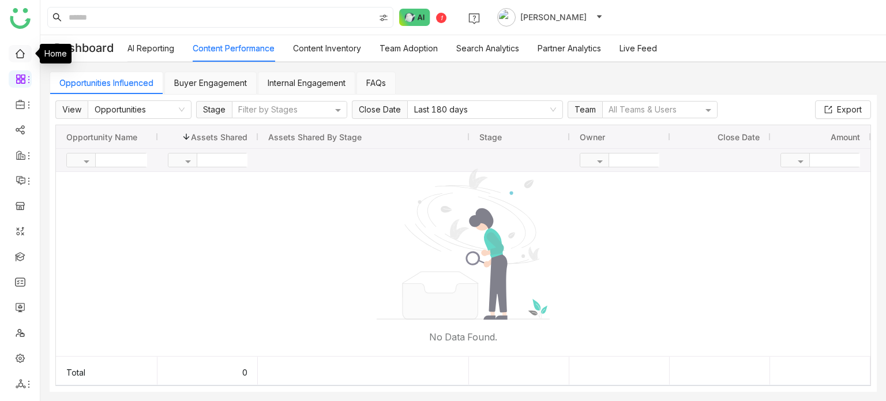
click at [25, 57] on link at bounding box center [20, 53] width 10 height 10
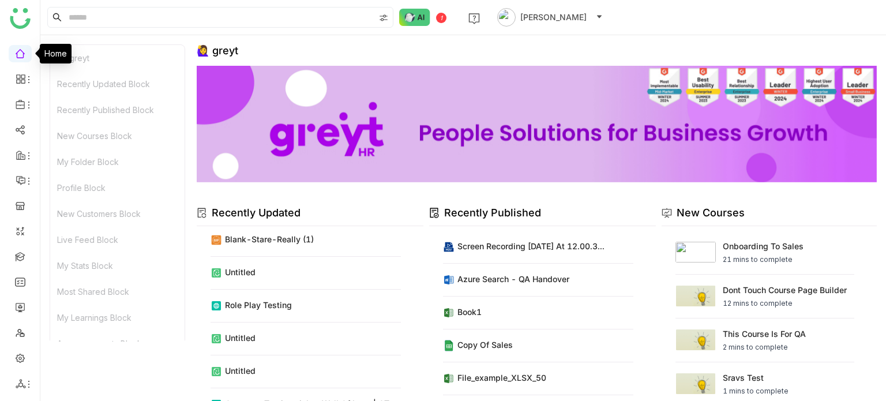
click at [15, 52] on link at bounding box center [20, 53] width 10 height 10
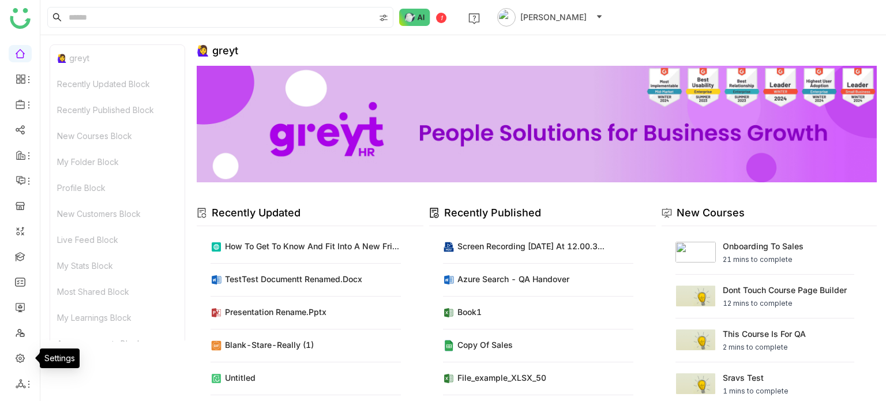
click at [24, 395] on ul at bounding box center [20, 218] width 40 height 363
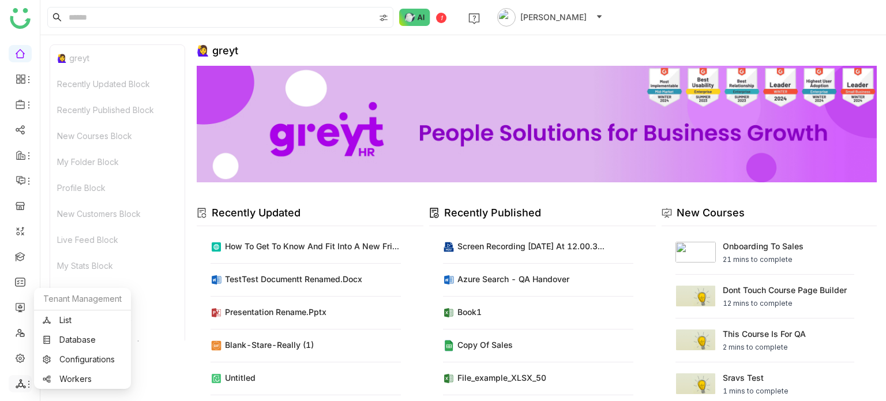
click at [27, 385] on icon at bounding box center [28, 384] width 9 height 9
click at [89, 324] on link "List" at bounding box center [83, 320] width 80 height 8
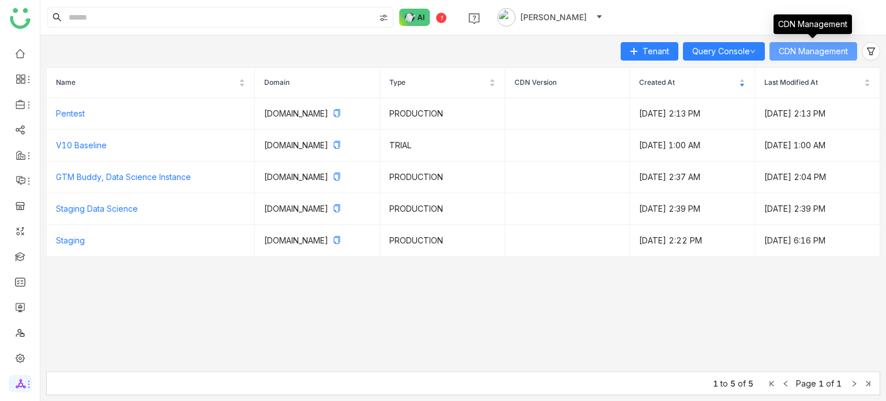
click at [800, 49] on span "CDN Management" at bounding box center [813, 51] width 69 height 13
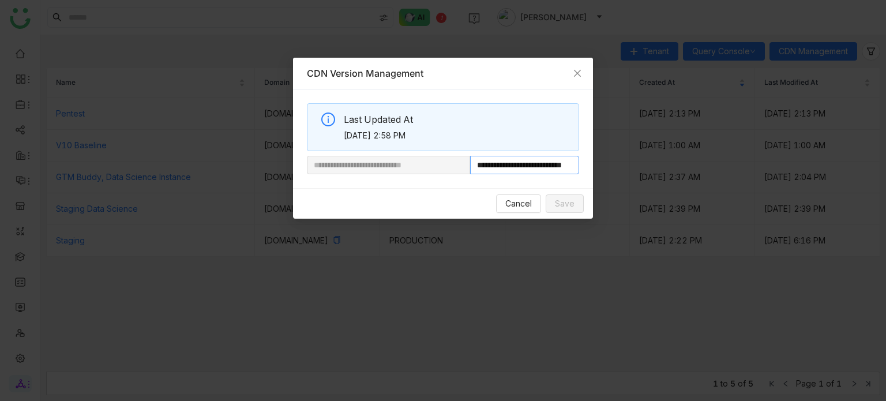
scroll to position [0, 43]
drag, startPoint x: 508, startPoint y: 168, endPoint x: 689, endPoint y: 168, distance: 181.1
click at [689, 168] on nz-modal-container "**********" at bounding box center [443, 200] width 886 height 401
paste input "**********"
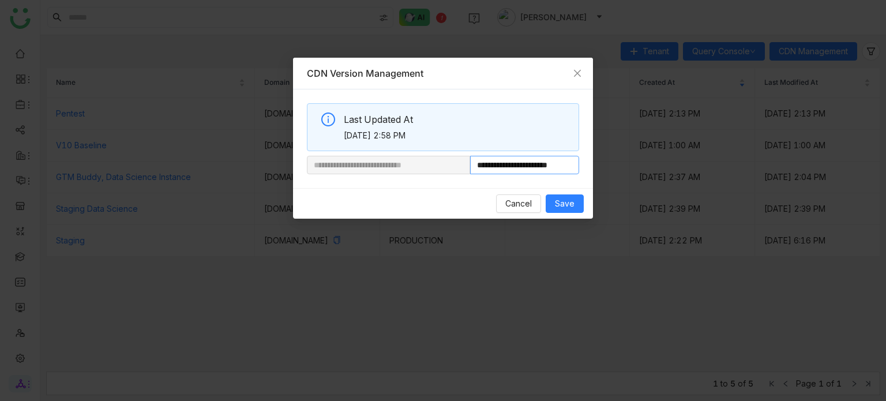
scroll to position [0, 7]
type input "**********"
click at [565, 194] on button "Save" at bounding box center [565, 203] width 38 height 18
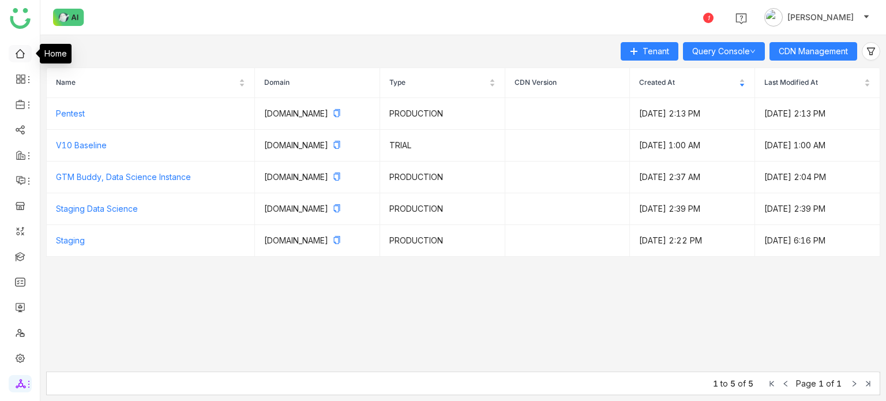
click at [16, 48] on link at bounding box center [20, 53] width 10 height 10
click at [22, 54] on link at bounding box center [20, 53] width 10 height 10
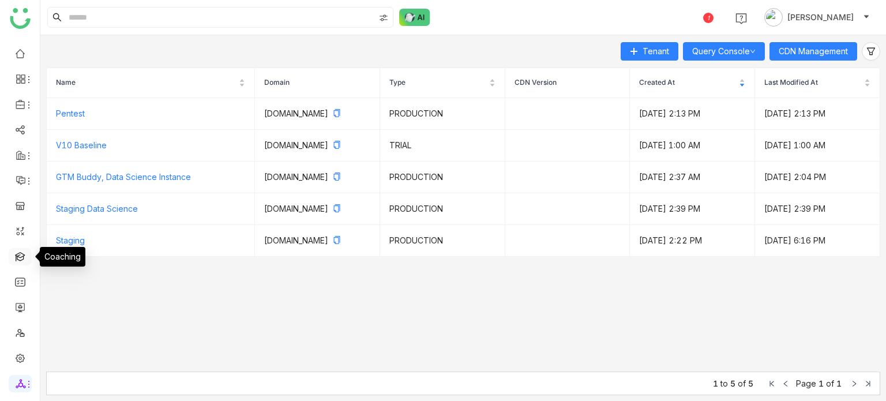
click at [15, 256] on link at bounding box center [20, 256] width 10 height 10
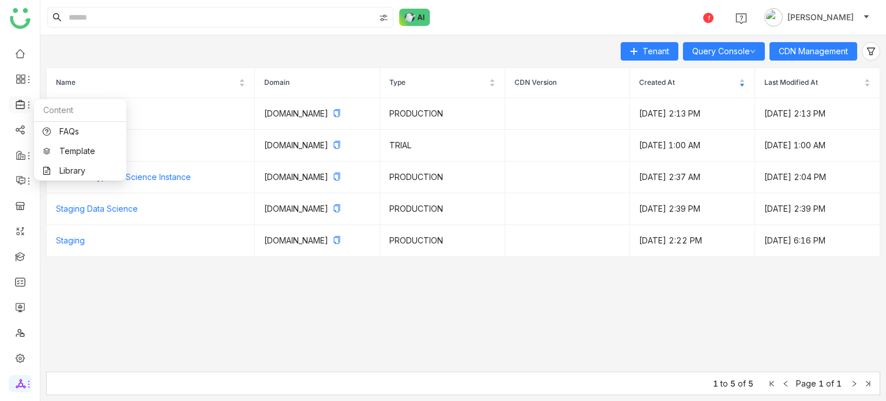
click at [17, 106] on icon at bounding box center [21, 104] width 10 height 10
click at [64, 175] on link "Library" at bounding box center [80, 171] width 75 height 8
click at [448, 59] on div "Tenant Query Console CDN Management" at bounding box center [463, 51] width 834 height 18
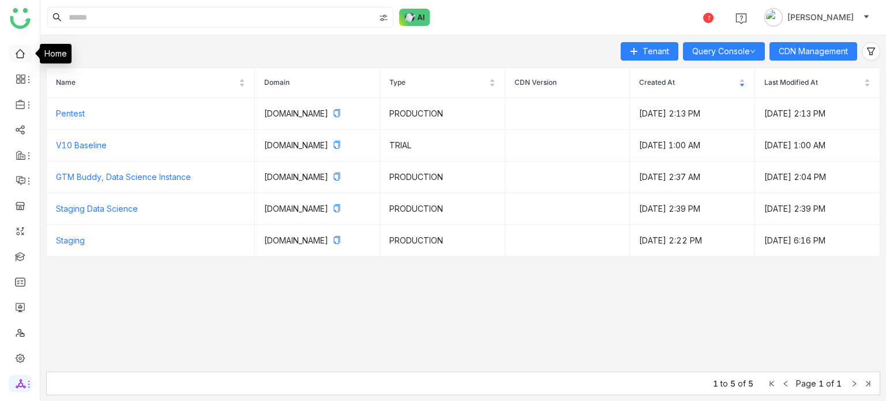
click at [25, 48] on link at bounding box center [20, 53] width 10 height 10
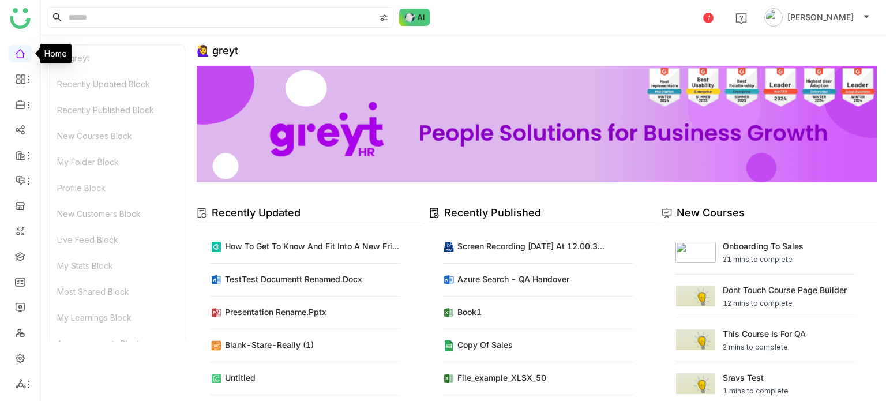
click at [18, 57] on link at bounding box center [20, 53] width 10 height 10
click at [18, 348] on ul at bounding box center [20, 218] width 40 height 363
click at [18, 355] on link at bounding box center [20, 357] width 10 height 10
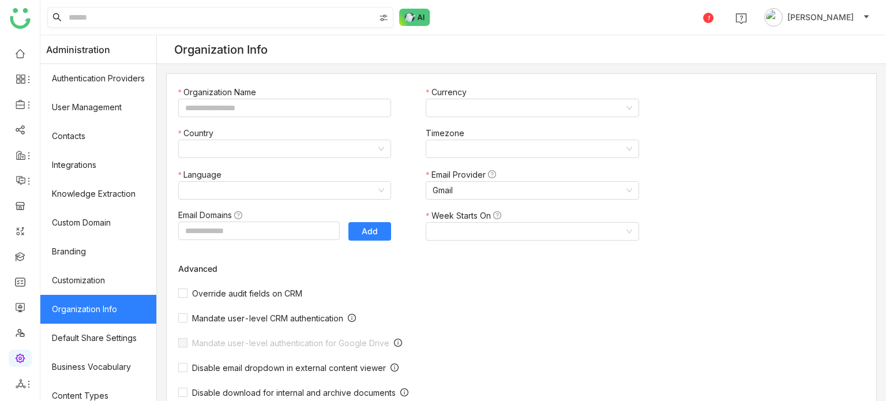
type input "*******"
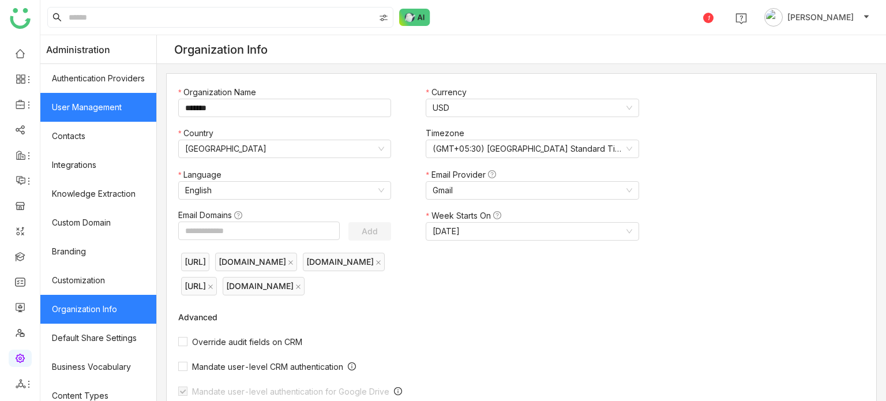
click at [99, 116] on link "User Management" at bounding box center [98, 107] width 116 height 29
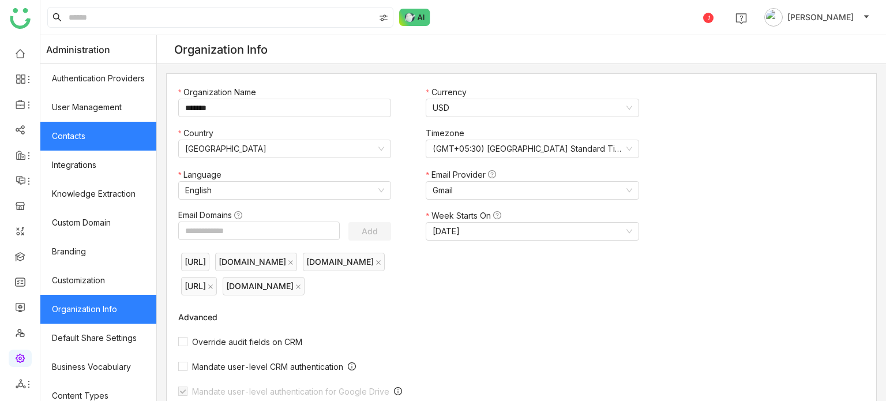
click at [97, 129] on link "Contacts" at bounding box center [98, 136] width 116 height 29
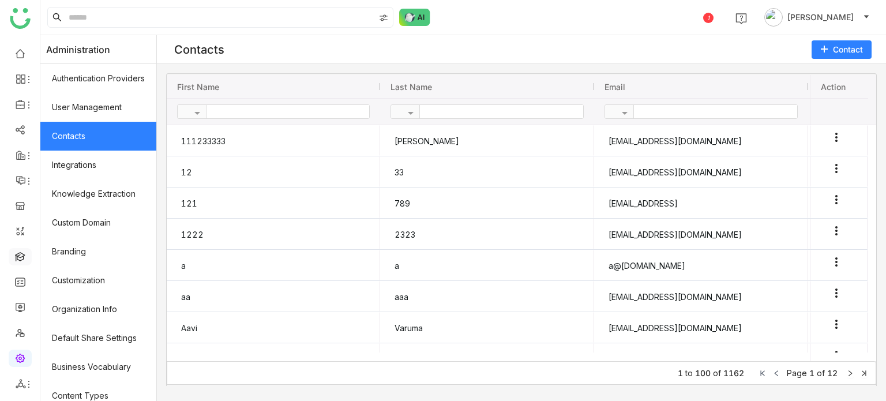
click at [25, 251] on link at bounding box center [20, 256] width 10 height 10
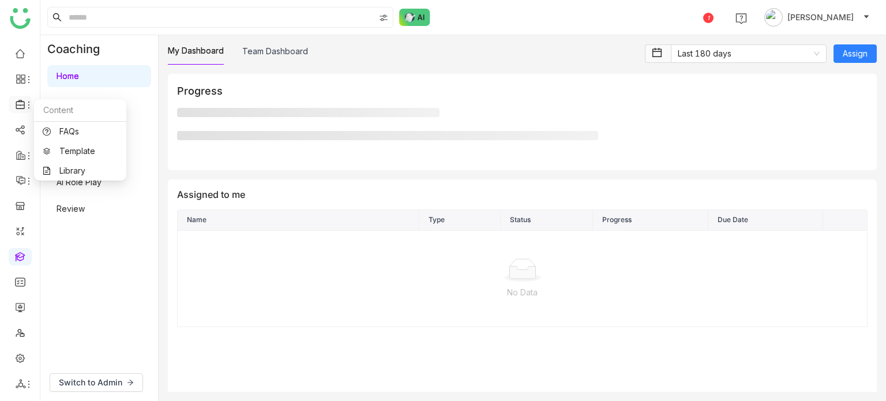
click at [23, 103] on icon at bounding box center [21, 104] width 10 height 10
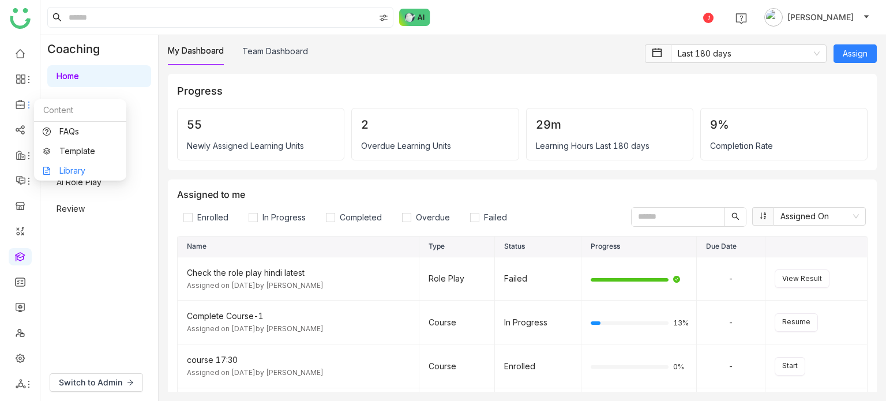
click at [58, 174] on link "Library" at bounding box center [80, 171] width 75 height 8
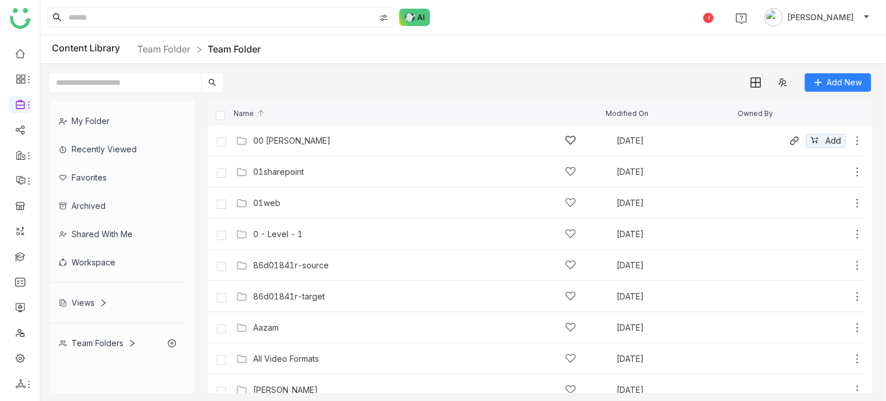
click at [309, 140] on div "00 [PERSON_NAME]" at bounding box center [414, 140] width 323 height 12
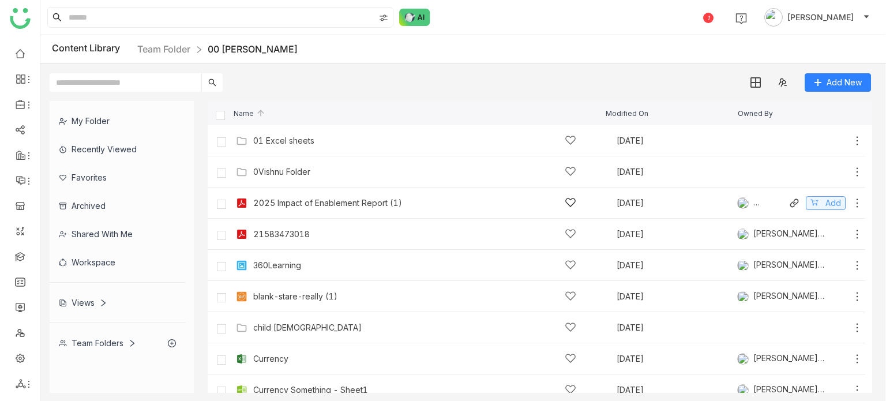
click at [828, 205] on span "Add" at bounding box center [833, 203] width 16 height 13
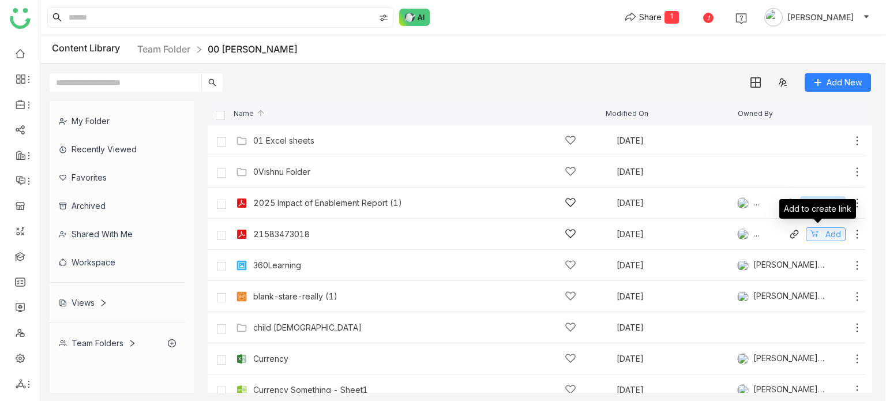
click at [832, 230] on span "Add" at bounding box center [833, 234] width 16 height 13
drag, startPoint x: 801, startPoint y: 203, endPoint x: 804, endPoint y: 212, distance: 9.3
click at [805, 204] on img at bounding box center [808, 203] width 7 height 7
click at [805, 231] on button "Added" at bounding box center [823, 234] width 46 height 14
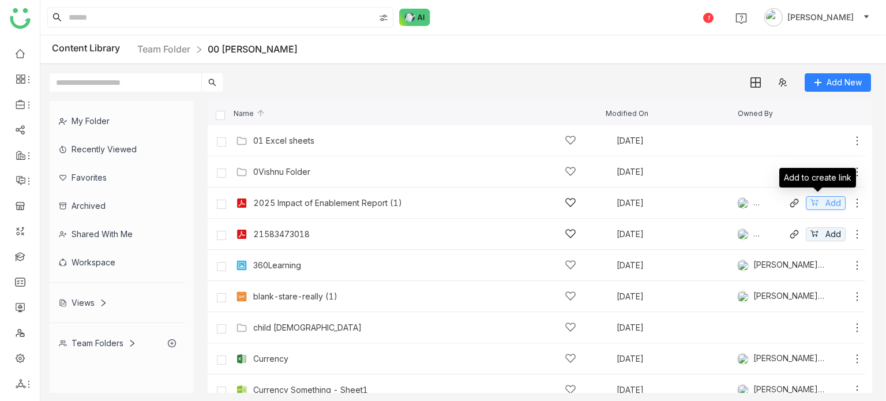
click at [815, 200] on button "Add" at bounding box center [826, 203] width 40 height 14
click at [829, 230] on span "Add" at bounding box center [833, 234] width 16 height 13
click at [704, 19] on div "1 Arif uddin" at bounding box center [463, 17] width 846 height 35
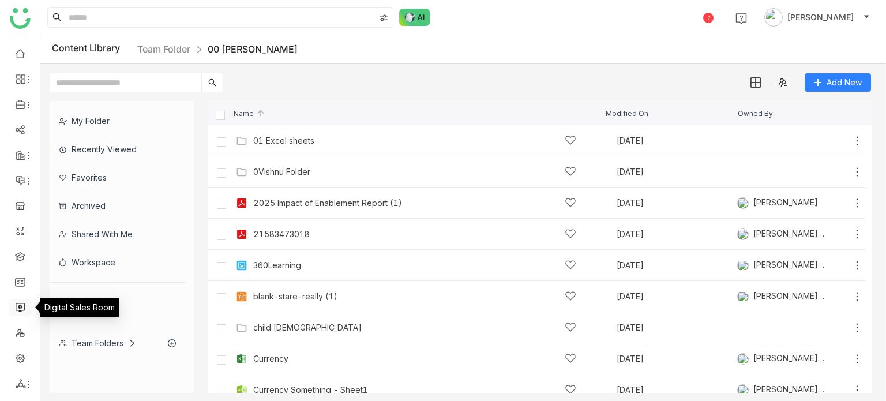
click at [17, 305] on link at bounding box center [20, 307] width 10 height 10
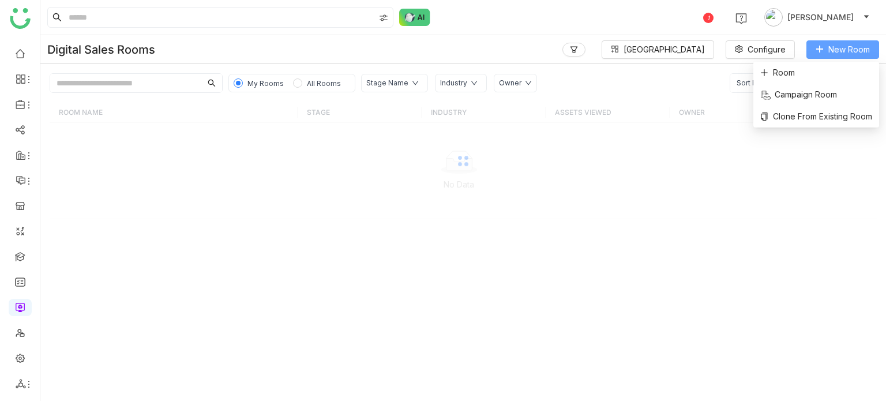
click at [840, 46] on span "New Room" at bounding box center [849, 49] width 42 height 13
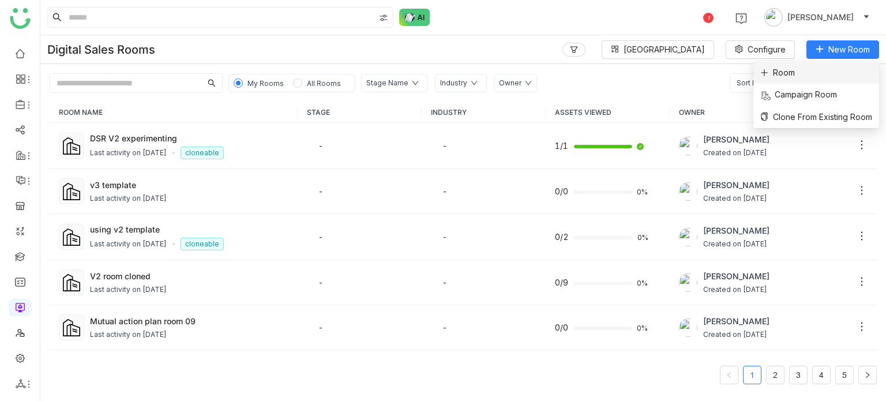
click at [805, 70] on li "Room" at bounding box center [816, 73] width 126 height 22
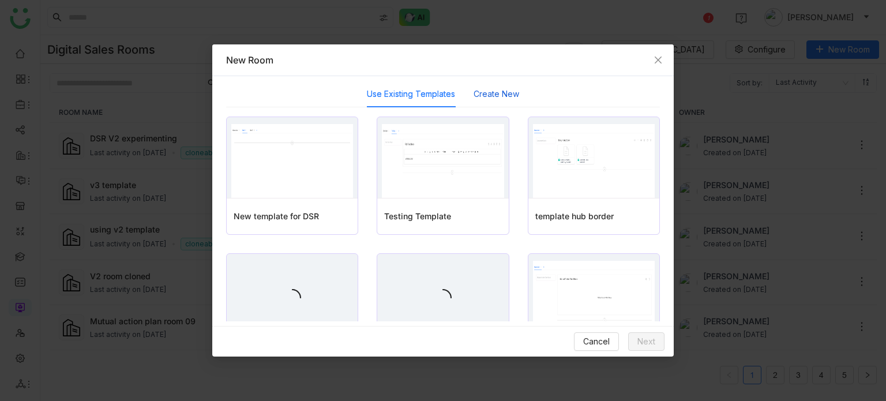
click at [505, 92] on button "Create New" at bounding box center [497, 94] width 46 height 13
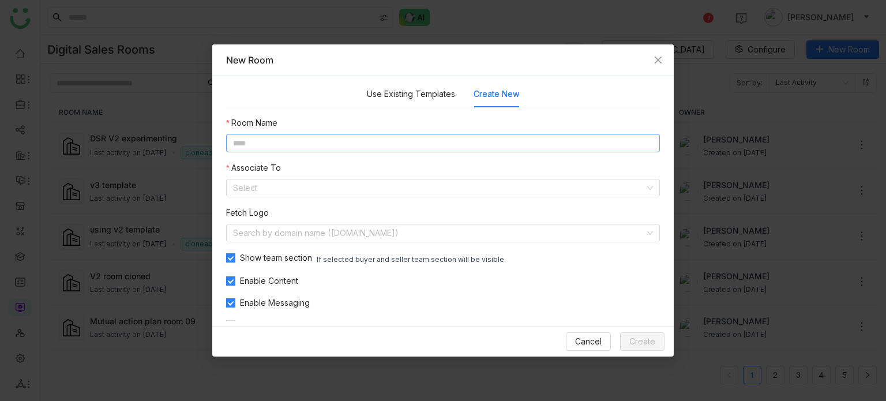
click at [450, 136] on input at bounding box center [443, 143] width 434 height 18
type input "**********"
click at [419, 186] on input at bounding box center [439, 187] width 412 height 17
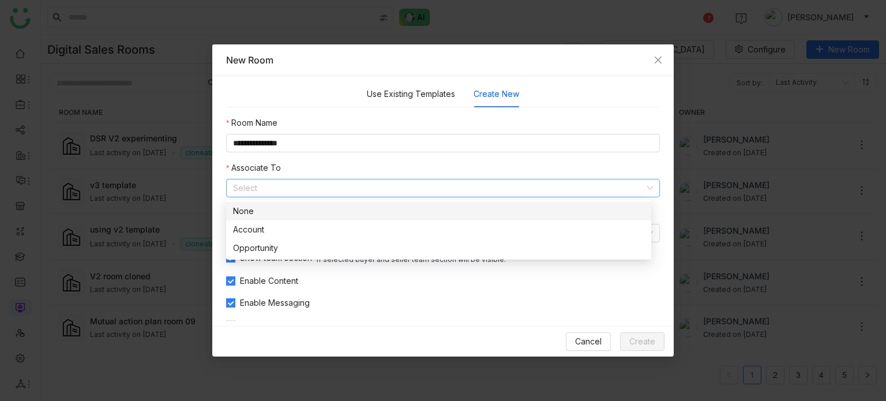
click at [407, 202] on nz-option-item "None" at bounding box center [438, 211] width 425 height 18
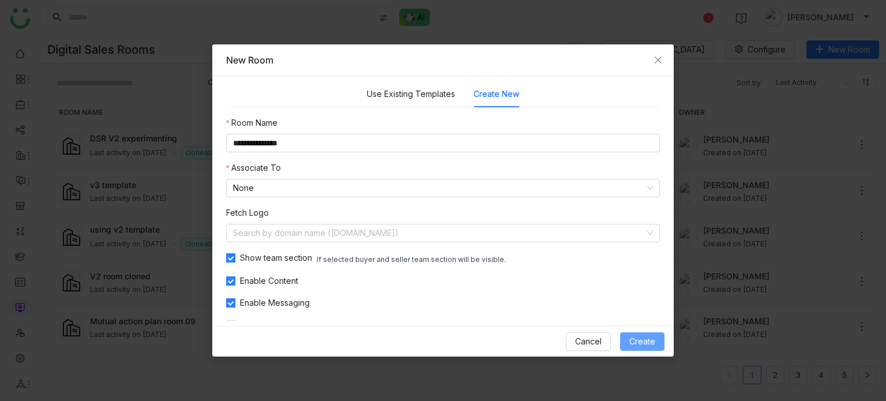
click at [624, 343] on button "Create" at bounding box center [642, 341] width 44 height 18
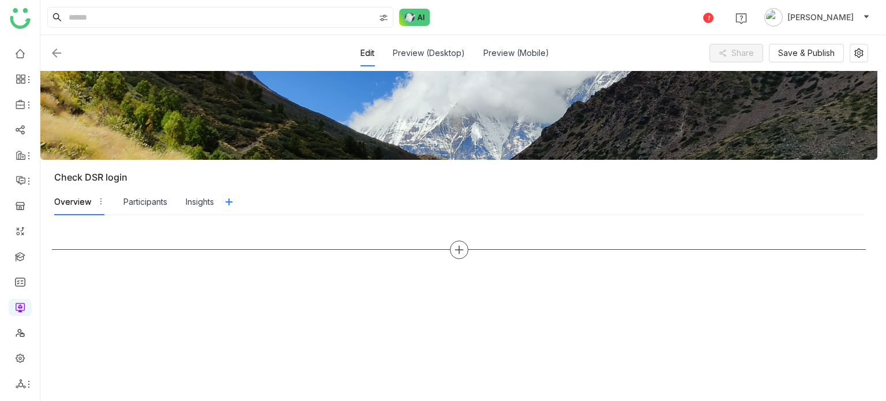
click at [459, 246] on icon at bounding box center [459, 249] width 1 height 8
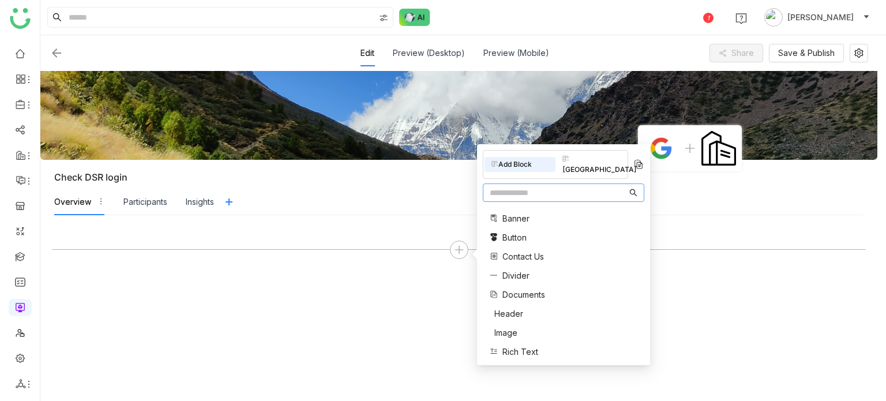
click at [519, 288] on span "Documents" at bounding box center [523, 294] width 43 height 12
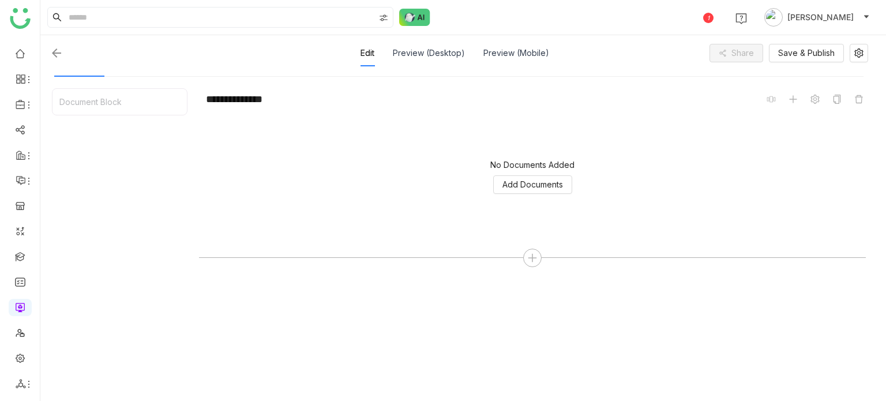
scroll to position [143, 0]
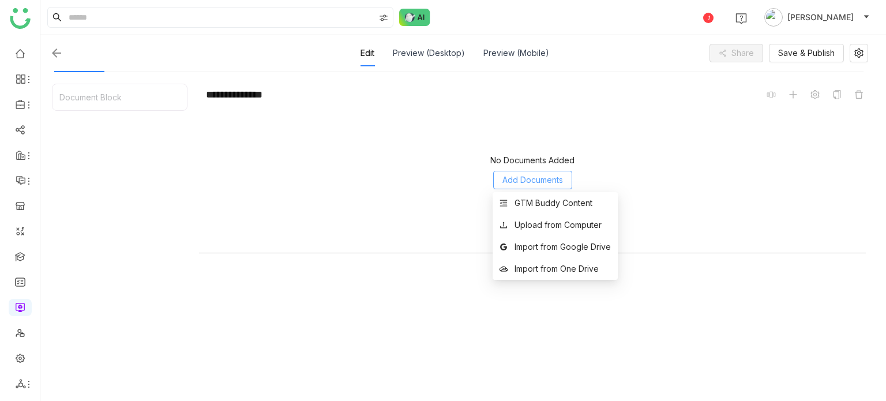
click at [528, 181] on span "Add Documents" at bounding box center [532, 180] width 61 height 13
click at [535, 200] on div "GTM Buddy Content" at bounding box center [554, 203] width 78 height 13
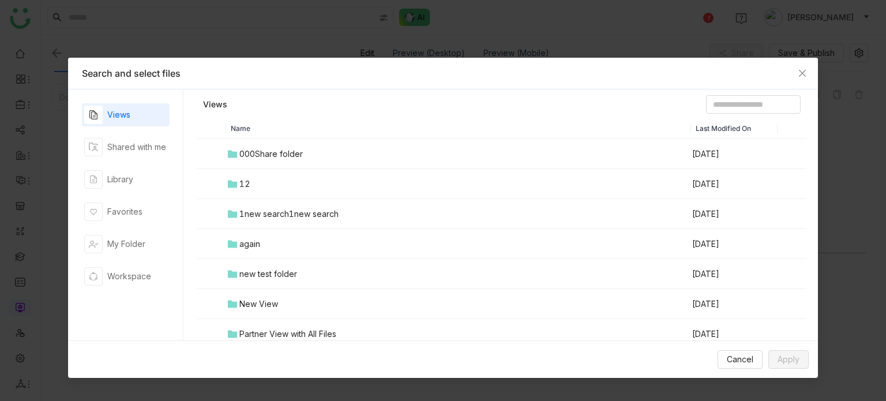
click at [272, 156] on div "000Share folder" at bounding box center [270, 154] width 63 height 13
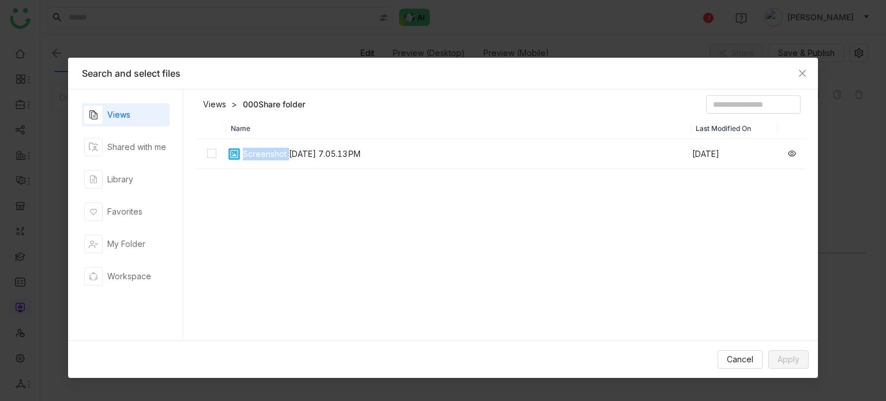
click at [272, 156] on div "Screenshot [DATE] 7.05.13 PM" at bounding box center [302, 154] width 118 height 13
click at [779, 355] on span "Apply" at bounding box center [789, 359] width 22 height 13
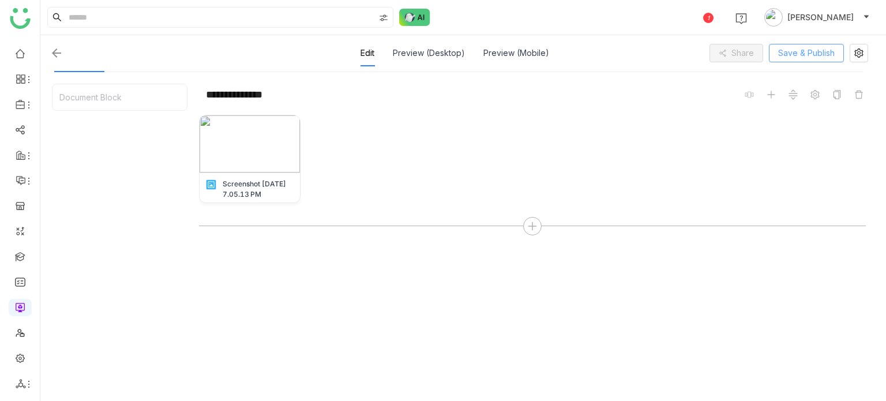
click at [813, 50] on span "Save & Publish" at bounding box center [806, 53] width 57 height 13
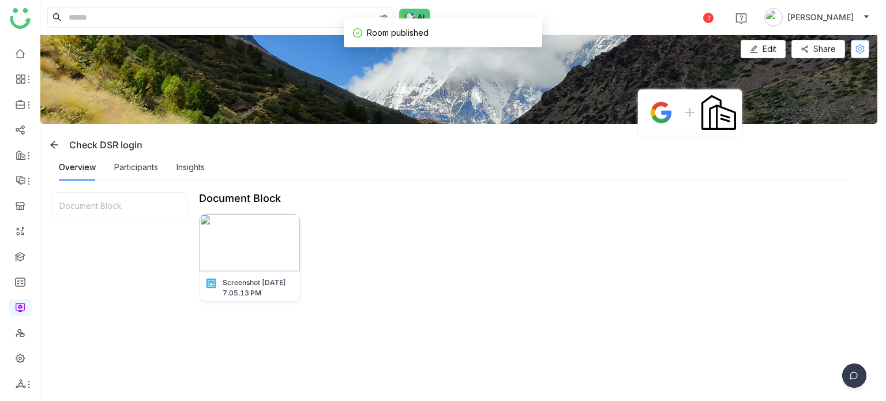
click at [860, 54] on button at bounding box center [860, 49] width 18 height 18
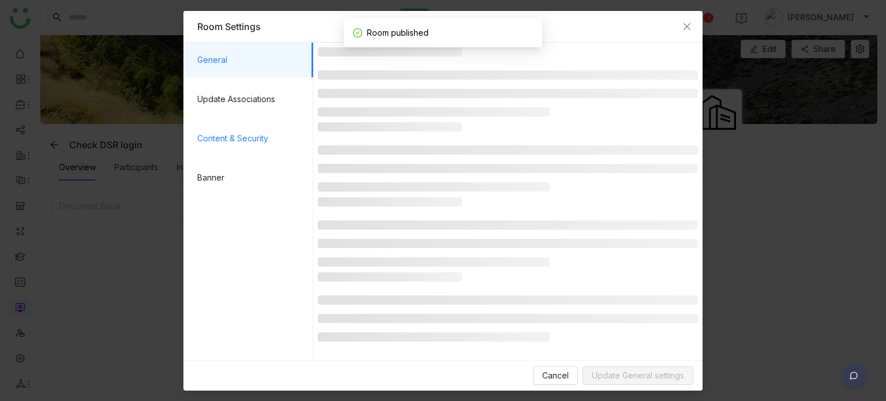
click at [240, 126] on span "Content & Security" at bounding box center [250, 138] width 107 height 35
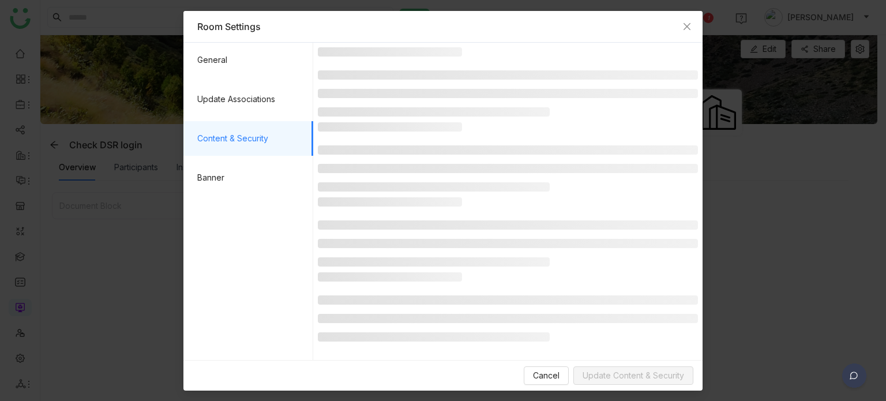
click at [272, 154] on span "Content & Security" at bounding box center [250, 138] width 107 height 35
click at [252, 140] on span "Content & Security" at bounding box center [250, 138] width 107 height 35
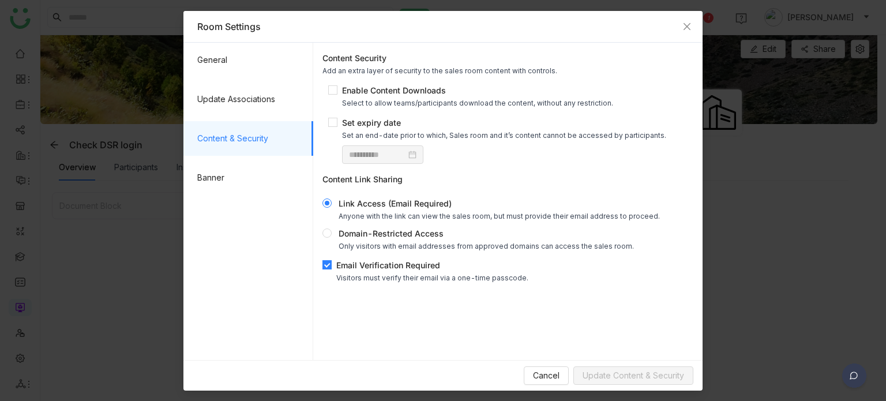
click at [354, 261] on div "Email Verification Required" at bounding box center [432, 265] width 192 height 12
click at [593, 373] on span "Update Content & Security" at bounding box center [634, 375] width 102 height 13
click at [686, 17] on span "Close" at bounding box center [686, 26] width 31 height 31
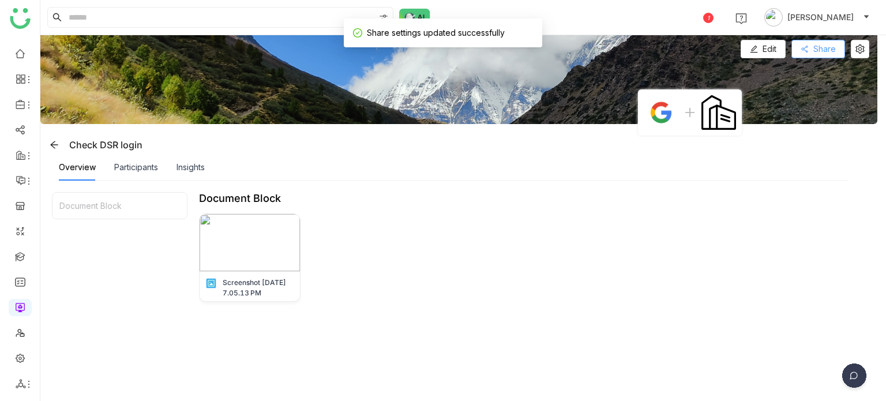
click at [806, 46] on icon at bounding box center [804, 49] width 6 height 7
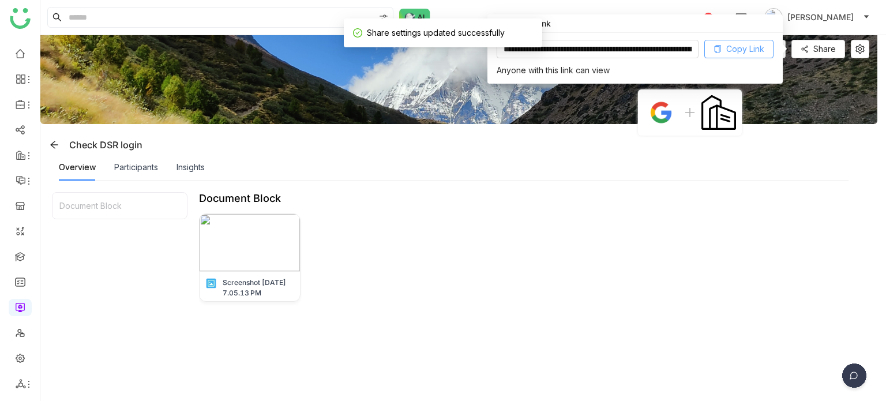
click at [759, 48] on span "Copy Link" at bounding box center [745, 49] width 38 height 13
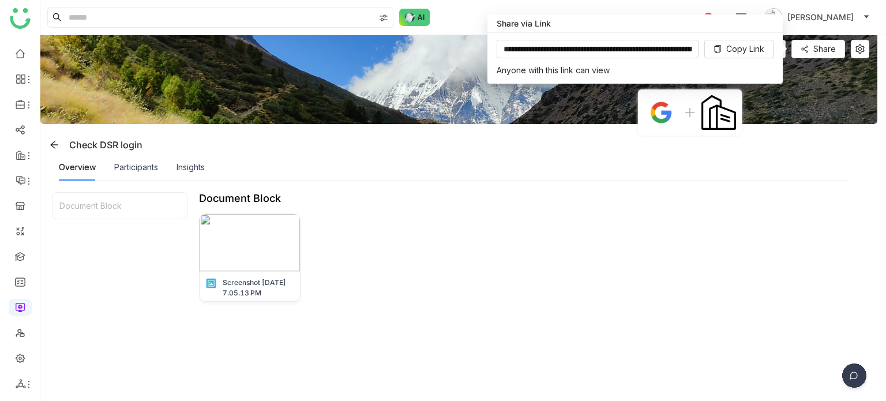
click at [792, 166] on div "Overview Participants Insights" at bounding box center [454, 167] width 790 height 27
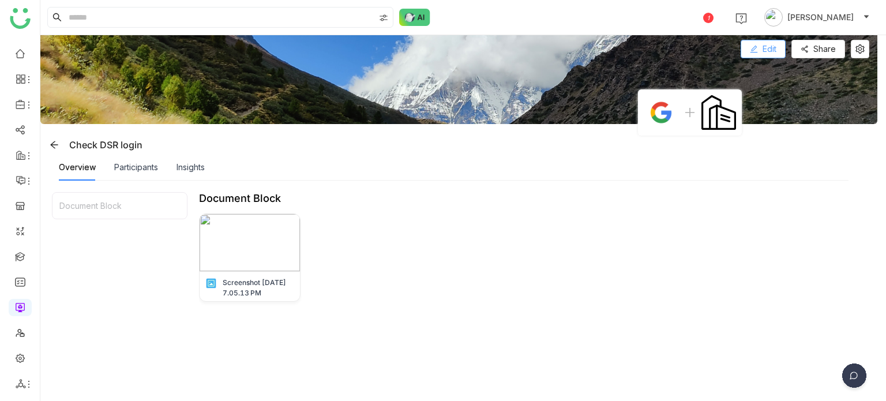
click at [769, 44] on span "Edit" at bounding box center [770, 49] width 14 height 13
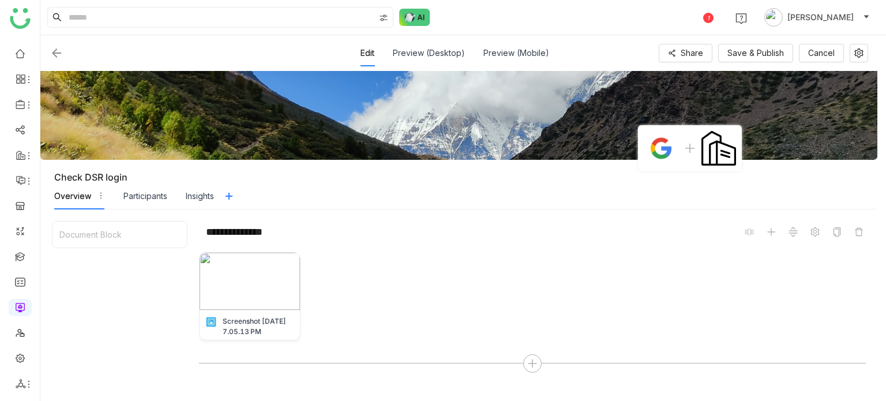
scroll to position [139, 0]
click at [147, 192] on div "Participants" at bounding box center [145, 196] width 44 height 13
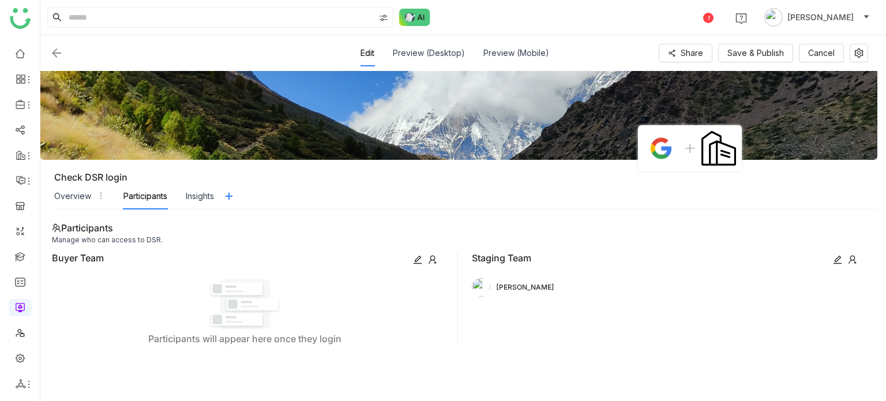
click at [852, 256] on icon at bounding box center [852, 259] width 9 height 9
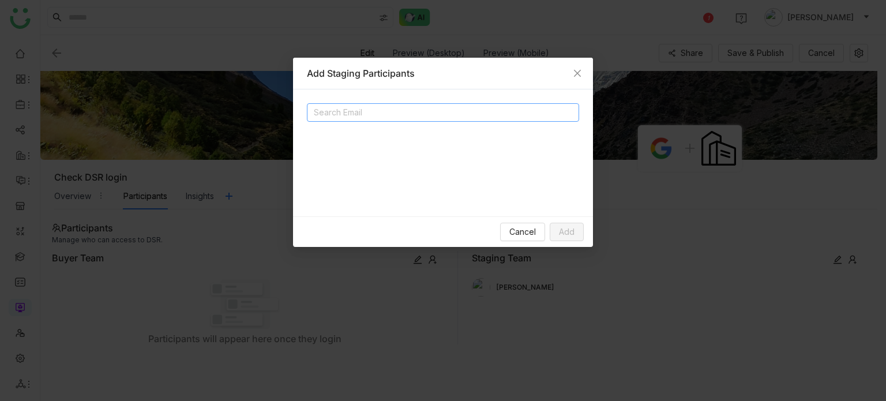
click at [396, 104] on nz-select-top-control "Search Email" at bounding box center [443, 112] width 272 height 18
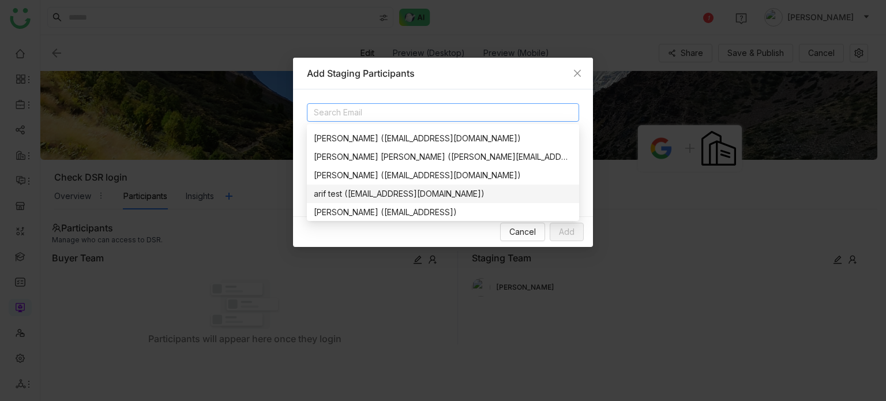
scroll to position [16, 0]
click at [397, 192] on div "arif test (bugtest1mail@gmail.com)" at bounding box center [443, 193] width 258 height 13
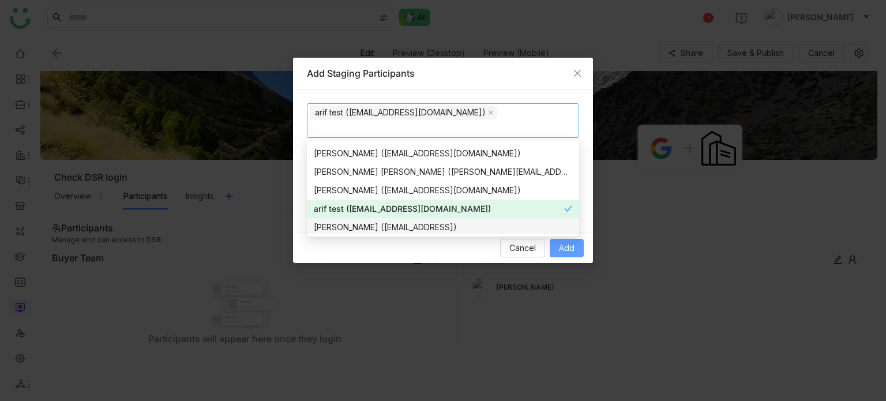
click at [571, 246] on span "Add" at bounding box center [567, 248] width 16 height 13
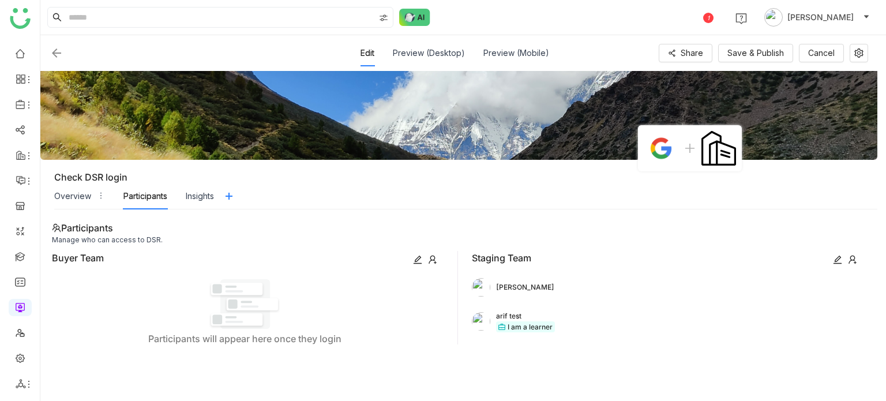
click at [55, 48] on img at bounding box center [57, 53] width 14 height 14
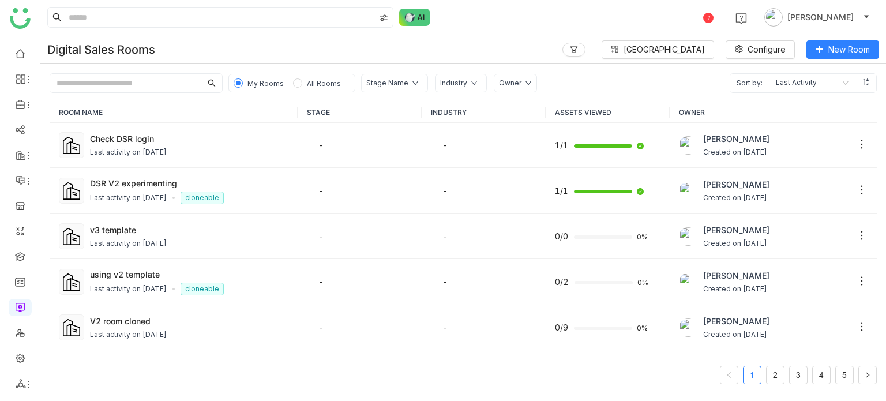
click at [295, 57] on div "Digital Sales Rooms Block Library Configure New Room" at bounding box center [463, 49] width 846 height 29
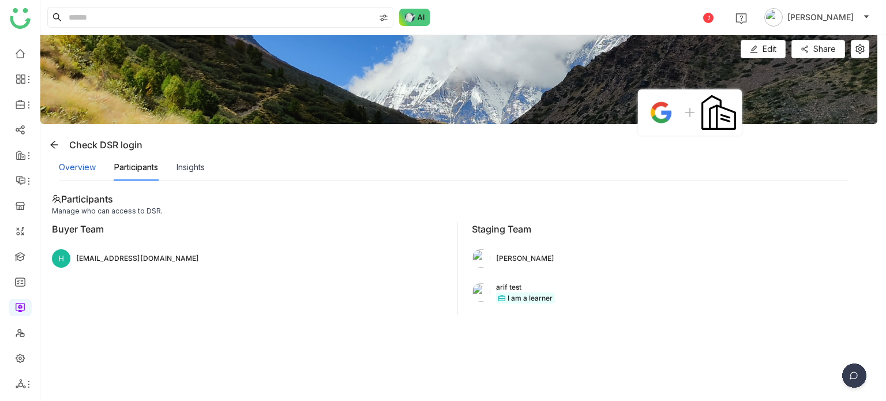
click at [92, 170] on div "Overview" at bounding box center [77, 167] width 37 height 13
click at [58, 137] on button at bounding box center [54, 145] width 18 height 18
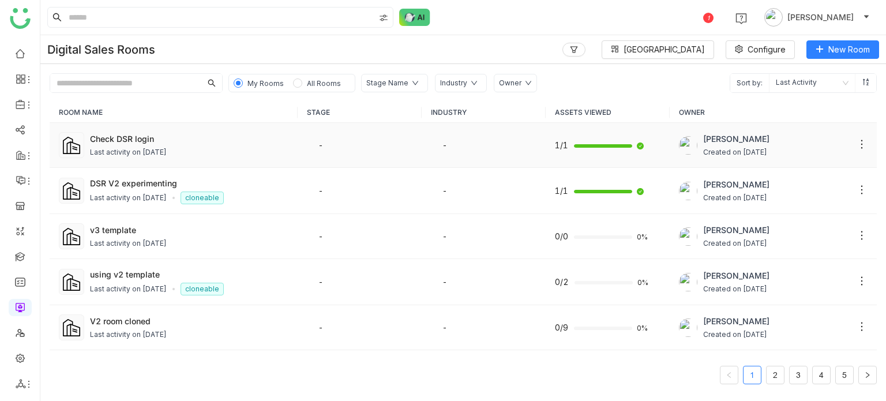
click at [145, 151] on div "Last activity on Sep 22, 2025" at bounding box center [128, 152] width 77 height 11
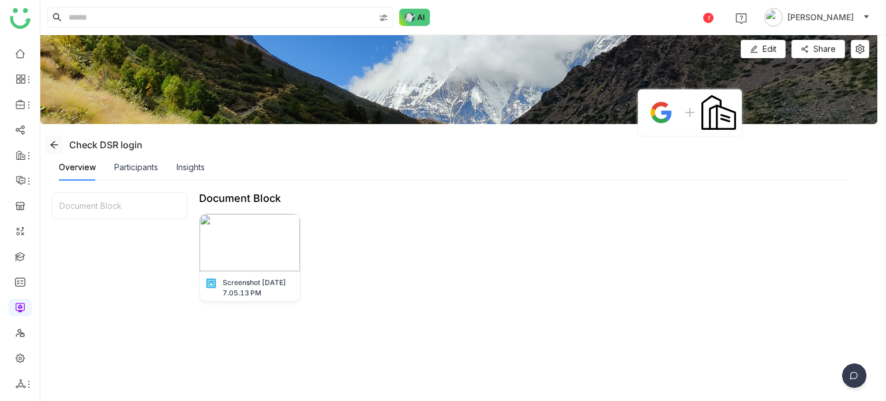
click at [55, 149] on icon at bounding box center [54, 144] width 9 height 9
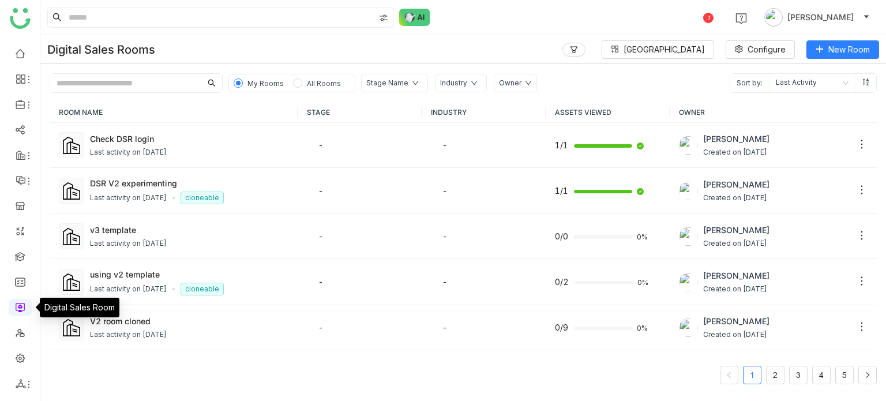
click at [20, 306] on link at bounding box center [20, 307] width 10 height 10
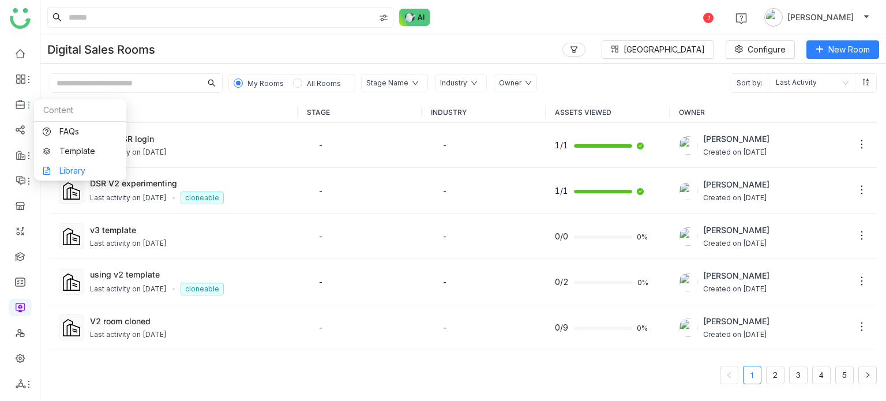
click at [68, 167] on link "Library" at bounding box center [80, 171] width 75 height 8
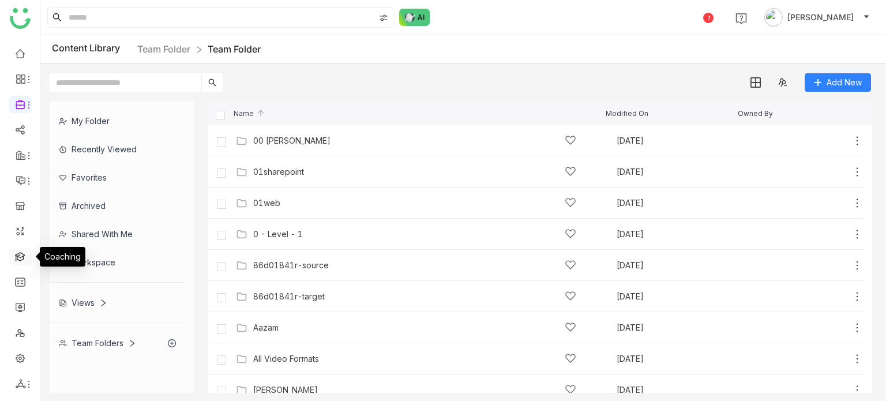
click at [24, 258] on link at bounding box center [20, 256] width 10 height 10
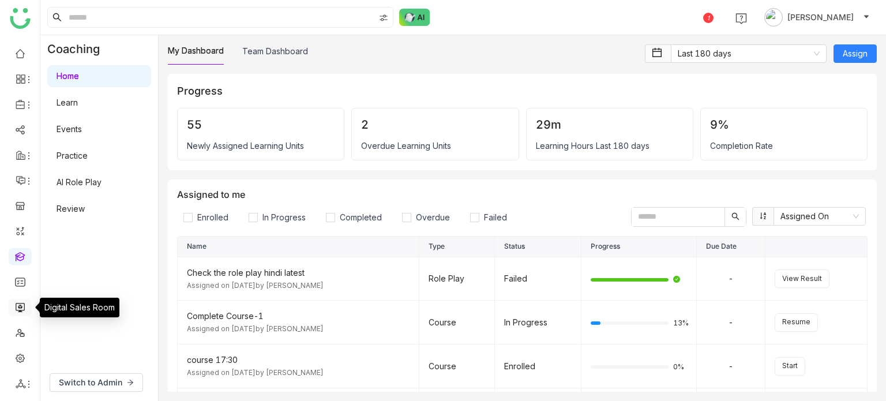
click at [25, 309] on link at bounding box center [20, 307] width 10 height 10
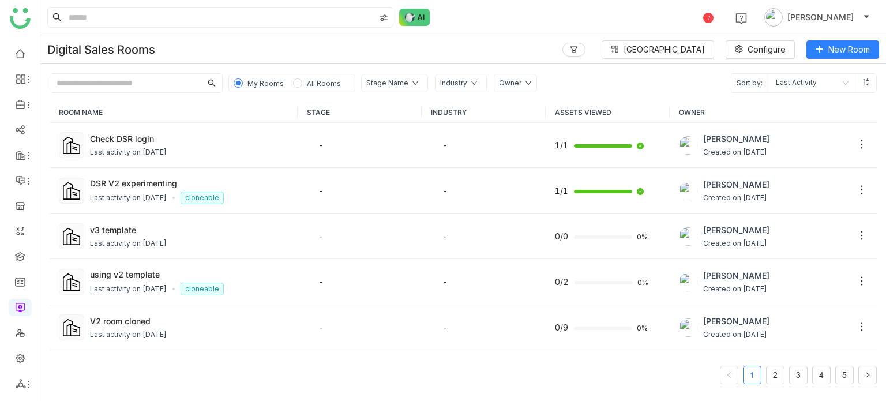
click at [181, 80] on input "text" at bounding box center [125, 83] width 151 height 18
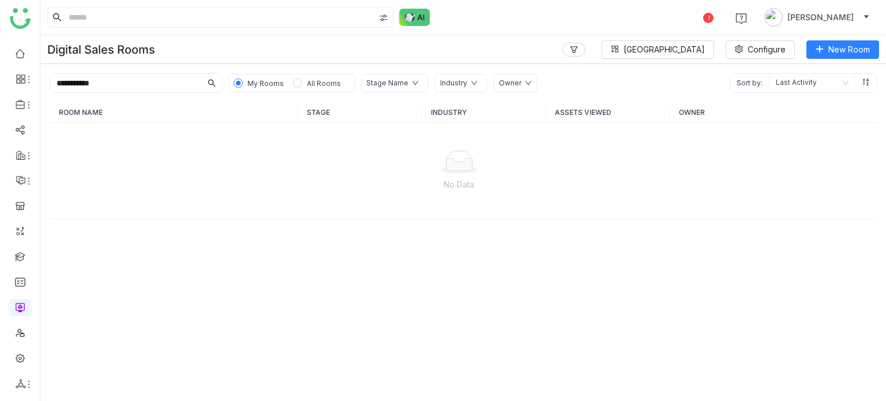
type input "*********"
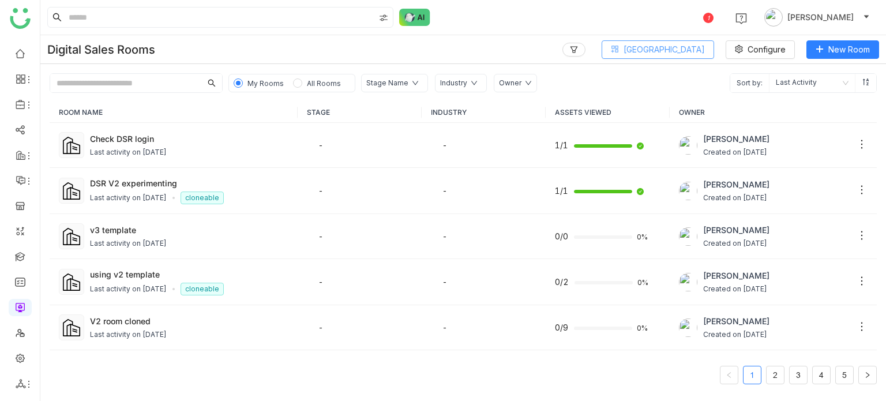
click at [655, 50] on button "[GEOGRAPHIC_DATA]" at bounding box center [658, 49] width 112 height 18
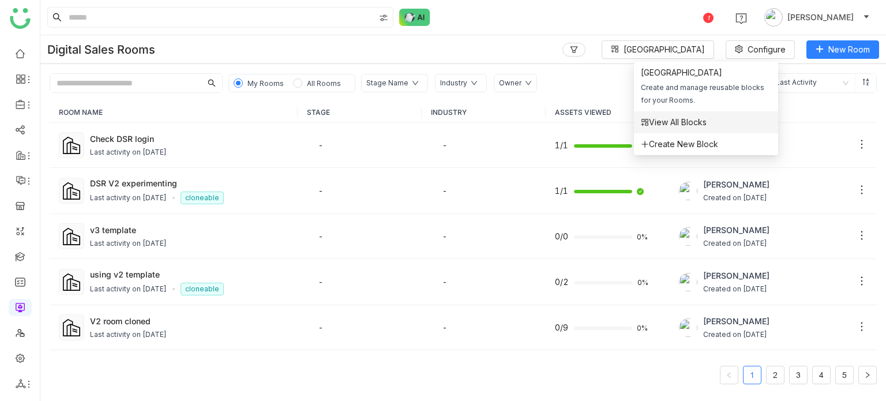
click at [671, 115] on li "View All Blocks" at bounding box center [706, 122] width 144 height 22
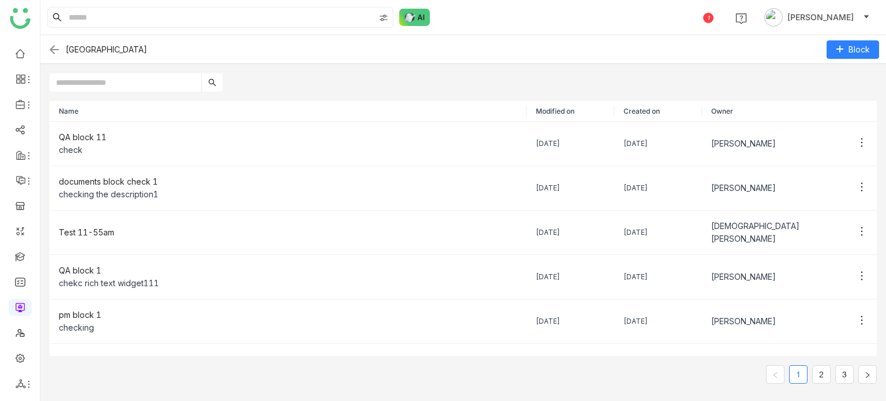
click at [53, 44] on img at bounding box center [54, 50] width 14 height 14
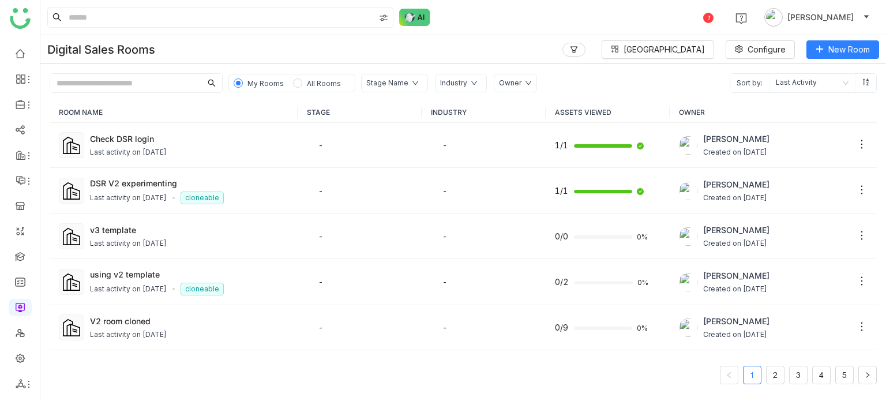
click at [30, 63] on ul at bounding box center [20, 218] width 40 height 363
click at [18, 49] on link at bounding box center [20, 53] width 10 height 10
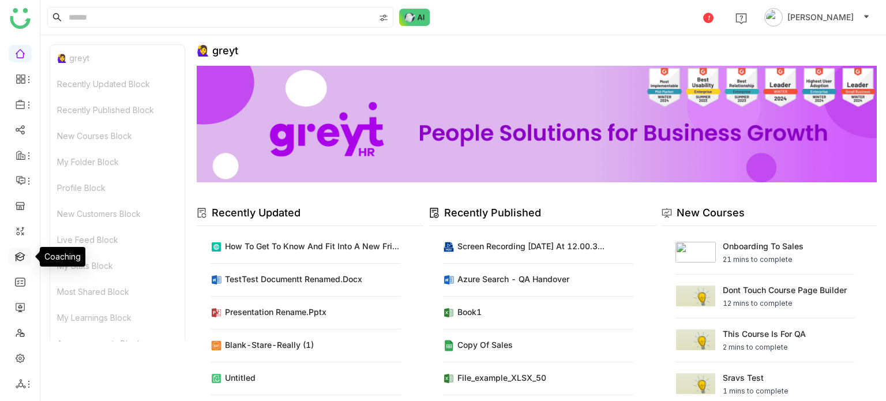
click at [24, 261] on link at bounding box center [20, 256] width 10 height 10
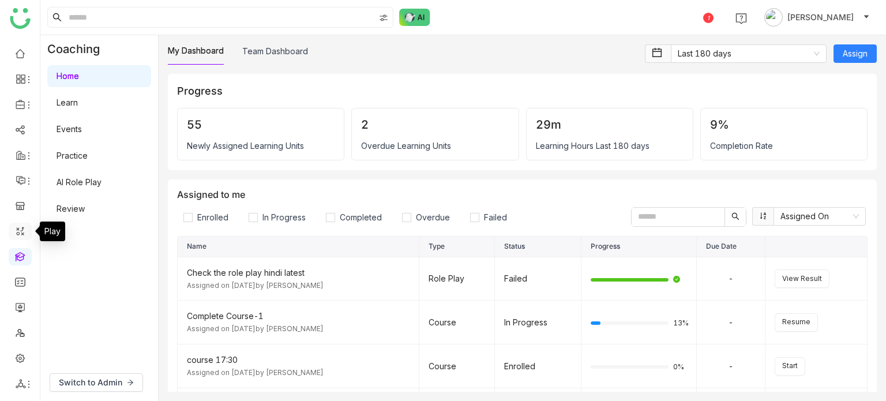
click at [23, 235] on link at bounding box center [20, 231] width 10 height 10
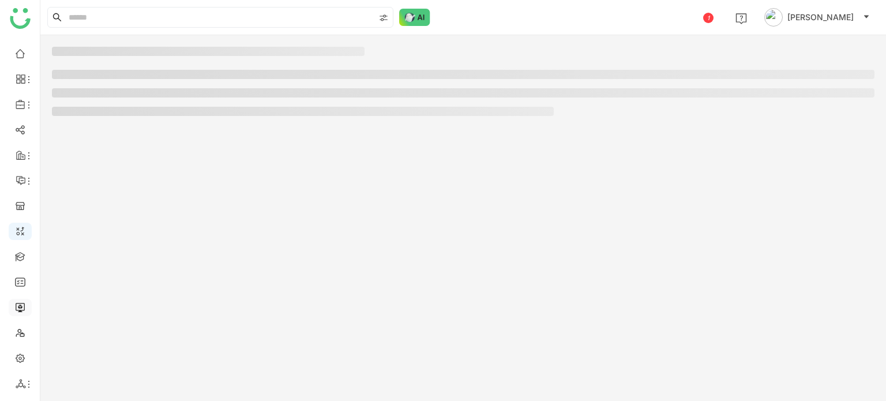
click at [25, 307] on link at bounding box center [20, 307] width 10 height 10
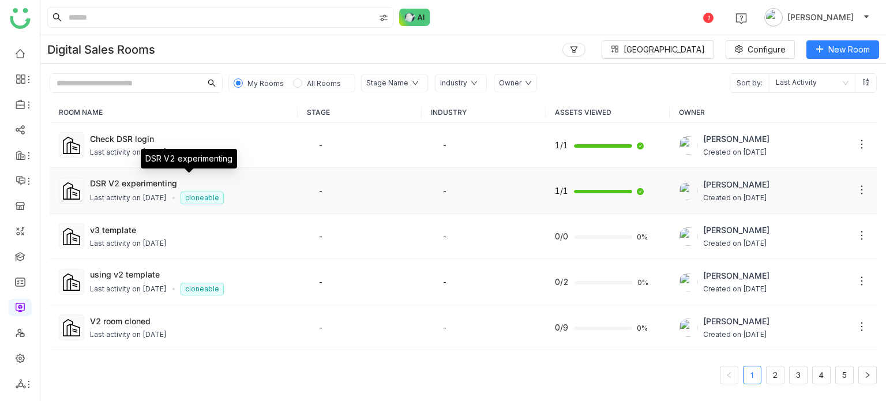
click at [170, 180] on div "DSR V2 experimenting" at bounding box center [189, 183] width 198 height 12
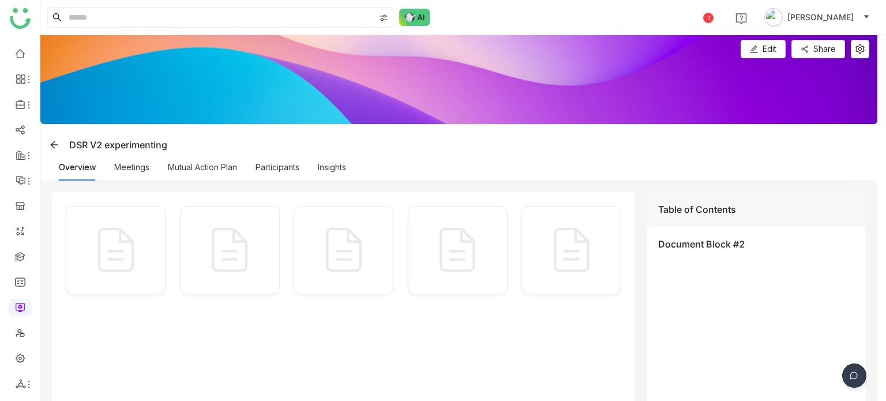
scroll to position [160, 0]
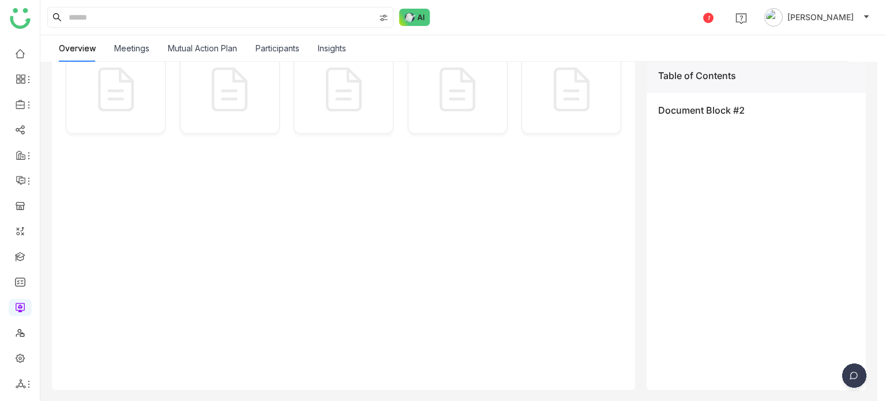
click at [25, 310] on link at bounding box center [20, 307] width 10 height 10
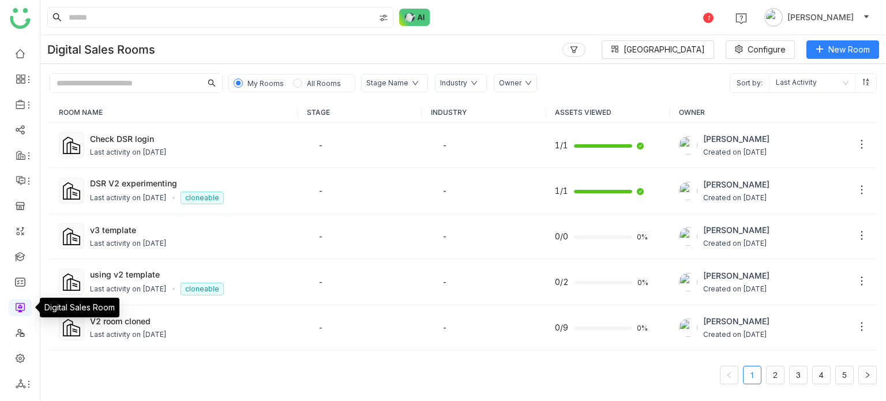
click at [20, 310] on link at bounding box center [20, 307] width 10 height 10
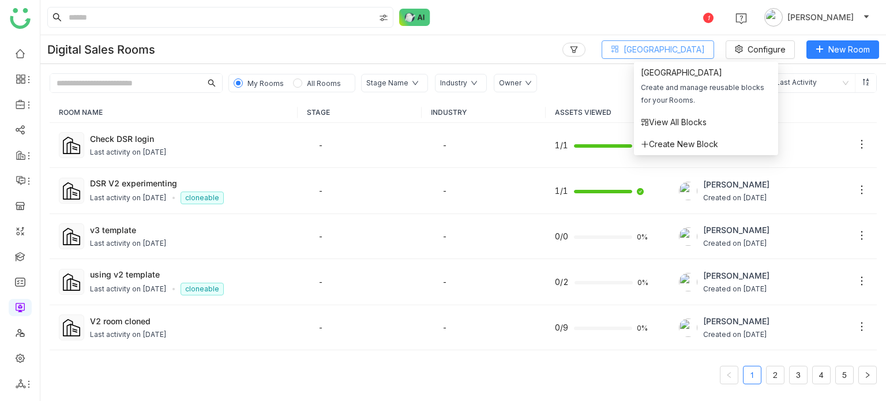
click at [708, 45] on button "[GEOGRAPHIC_DATA]" at bounding box center [658, 49] width 112 height 18
click at [658, 55] on span "[GEOGRAPHIC_DATA]" at bounding box center [664, 49] width 81 height 13
click at [650, 124] on span "View All Blocks" at bounding box center [674, 122] width 66 height 13
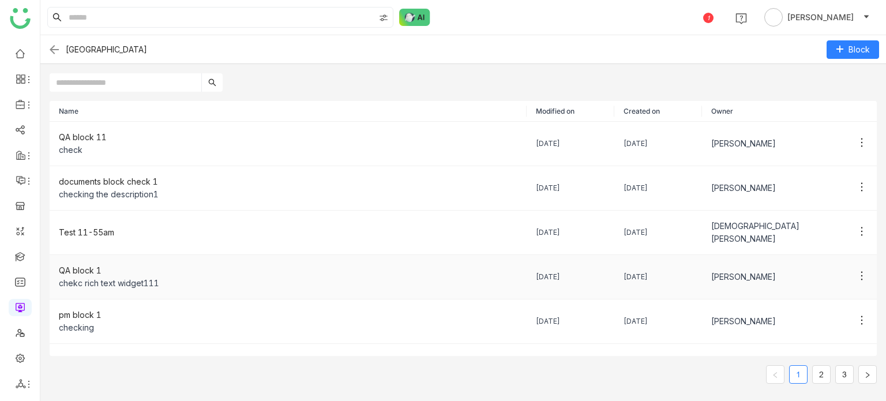
scroll to position [196, 0]
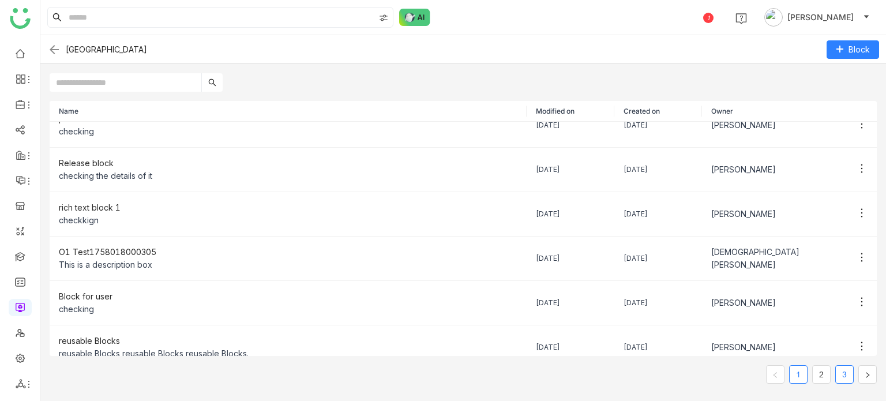
click at [835, 377] on li "3" at bounding box center [844, 374] width 18 height 18
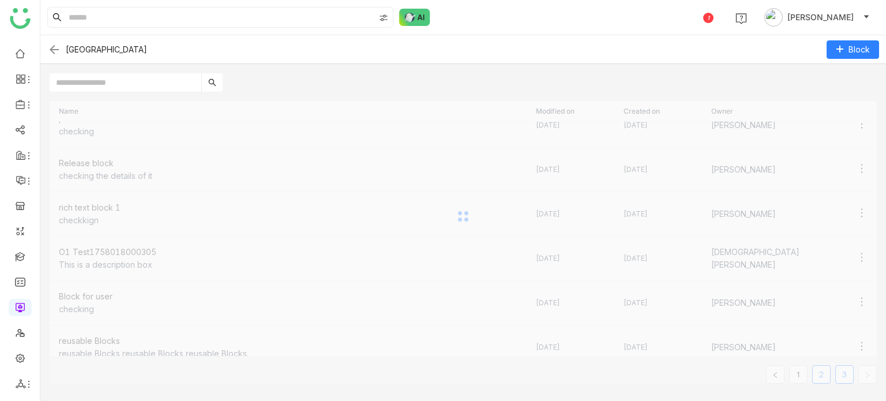
scroll to position [76, 0]
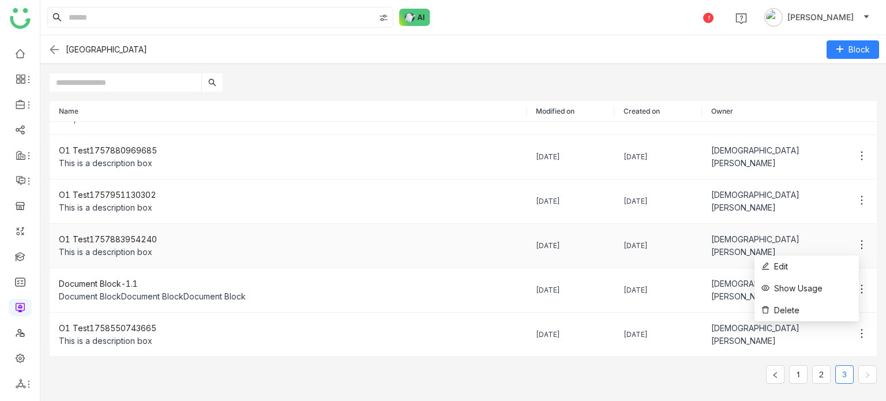
click at [856, 245] on icon at bounding box center [862, 245] width 12 height 12
click at [801, 316] on li "Delete" at bounding box center [807, 310] width 104 height 22
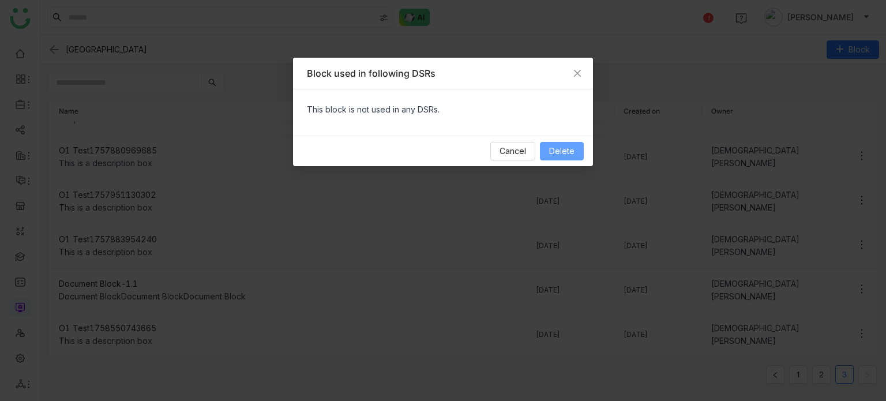
click at [575, 145] on span "Delete" at bounding box center [561, 151] width 25 height 13
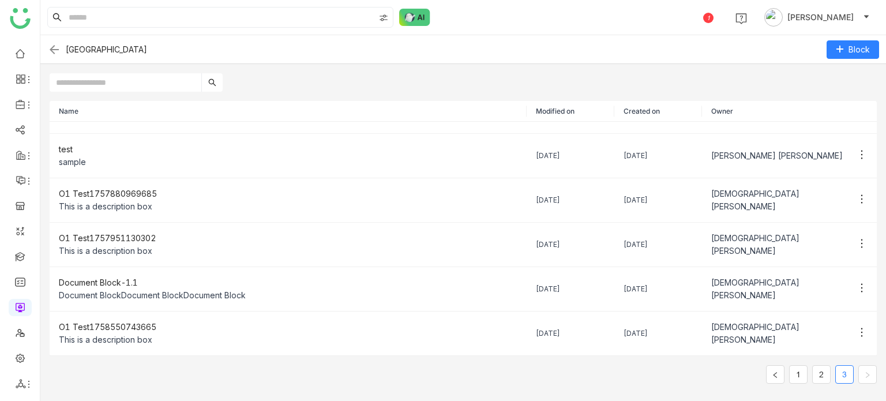
scroll to position [31, 0]
click at [856, 198] on icon at bounding box center [862, 200] width 12 height 12
click at [811, 262] on li "Delete" at bounding box center [807, 266] width 104 height 22
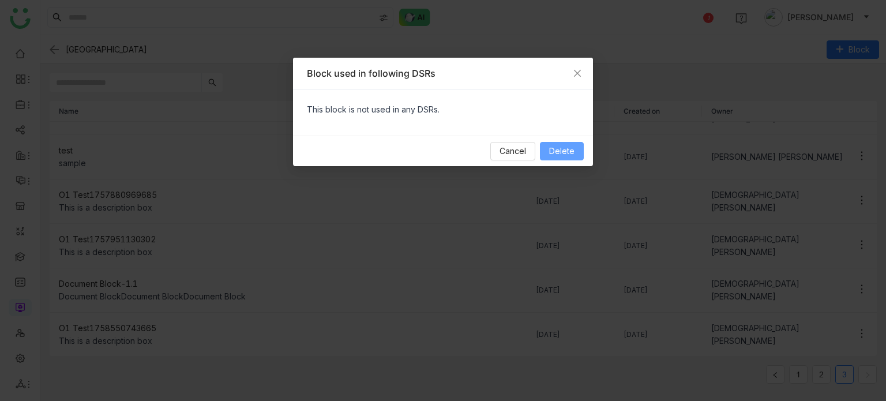
click at [545, 152] on button "Delete" at bounding box center [562, 151] width 44 height 18
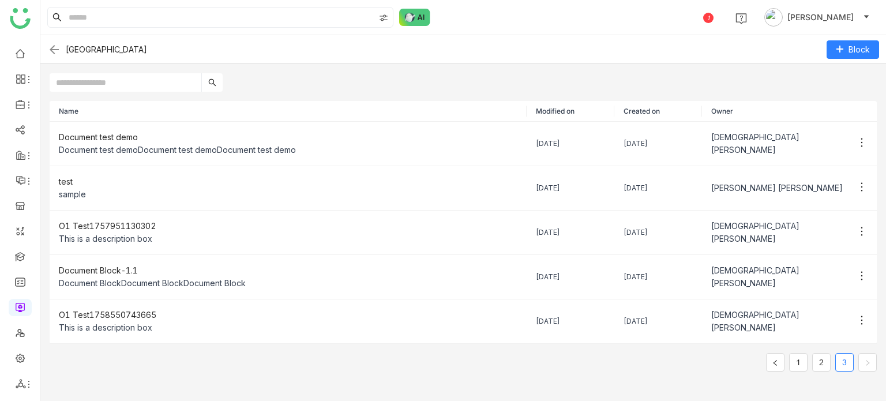
scroll to position [0, 0]
click at [856, 235] on icon at bounding box center [862, 232] width 12 height 12
click at [284, 208] on td "test sample" at bounding box center [288, 188] width 477 height 44
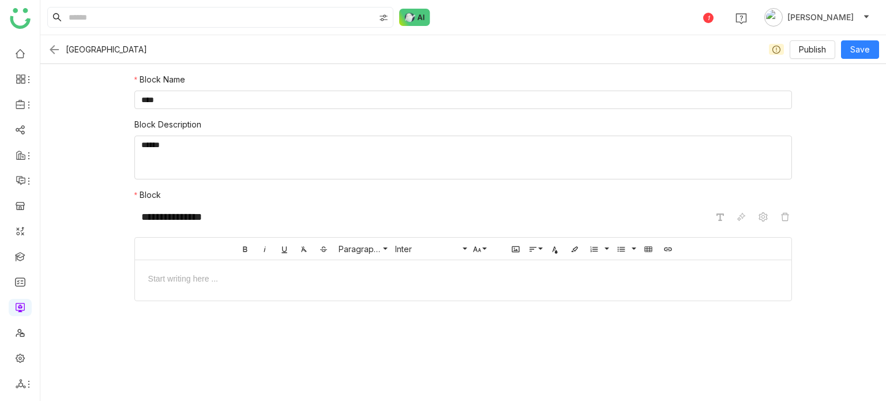
click at [47, 51] on img at bounding box center [54, 50] width 14 height 14
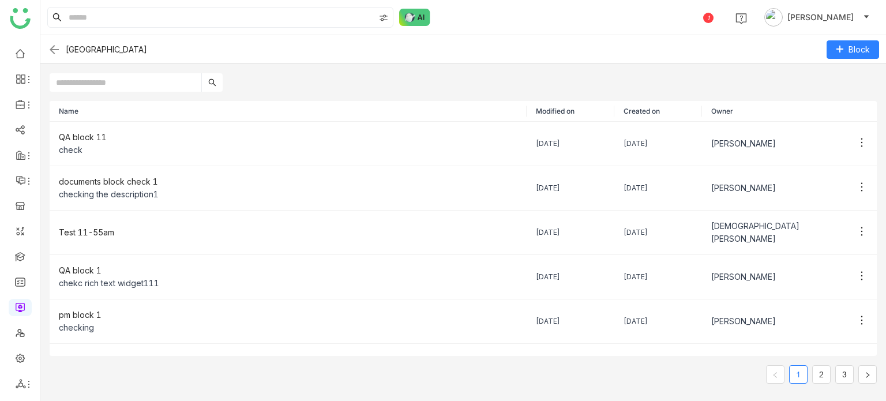
click at [842, 377] on link "3" at bounding box center [844, 374] width 17 height 17
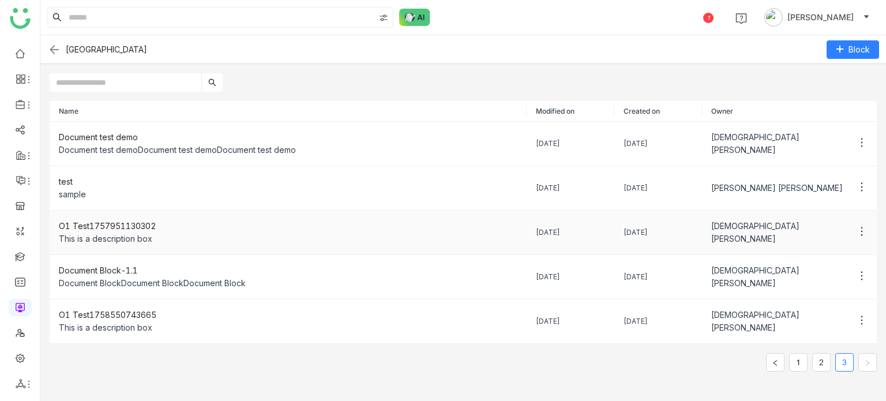
click at [166, 237] on div "This is a description box" at bounding box center [288, 238] width 459 height 13
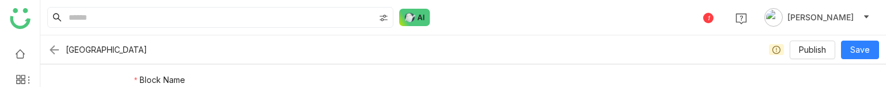
click at [53, 47] on img at bounding box center [54, 50] width 14 height 14
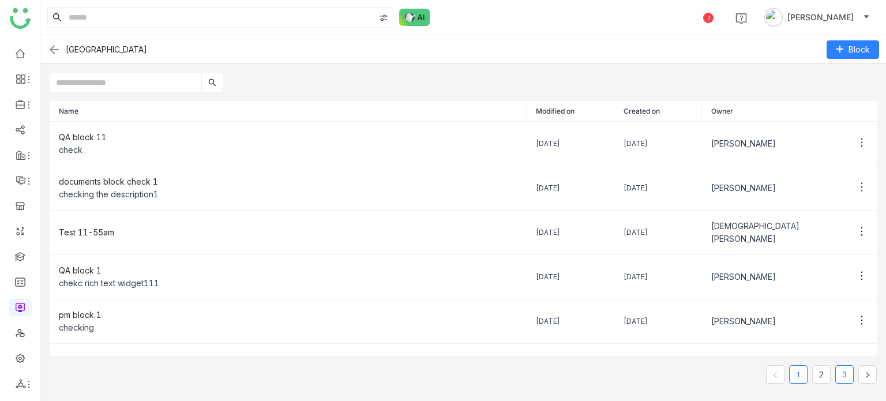
click at [843, 373] on link "3" at bounding box center [844, 374] width 17 height 17
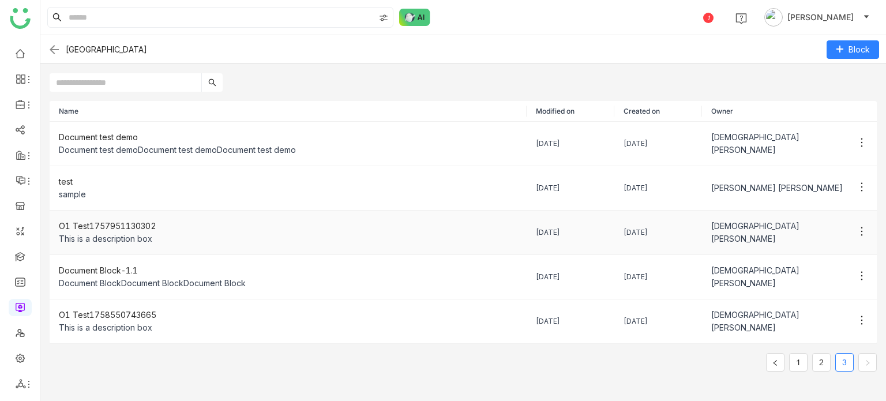
click at [128, 234] on div "This is a description box" at bounding box center [288, 238] width 459 height 13
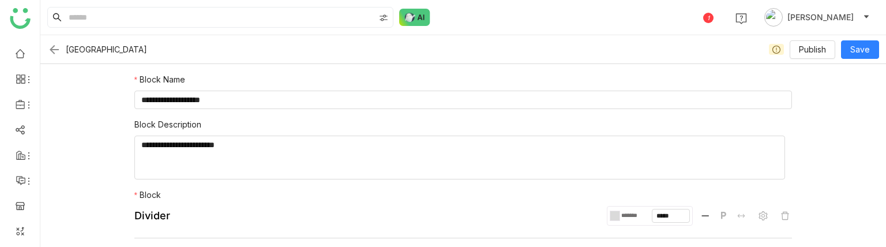
click at [61, 50] on div "[GEOGRAPHIC_DATA]" at bounding box center [211, 50] width 329 height 14
click at [51, 50] on img at bounding box center [54, 50] width 14 height 14
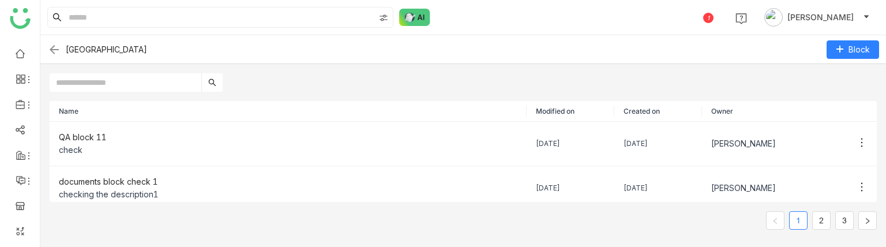
click at [137, 78] on input "text" at bounding box center [126, 82] width 152 height 18
click at [160, 85] on input "text" at bounding box center [126, 82] width 152 height 18
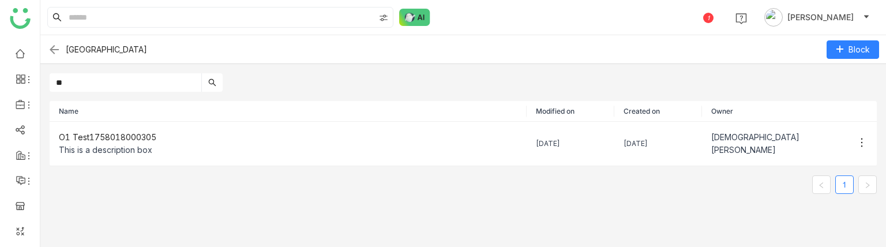
type input "**"
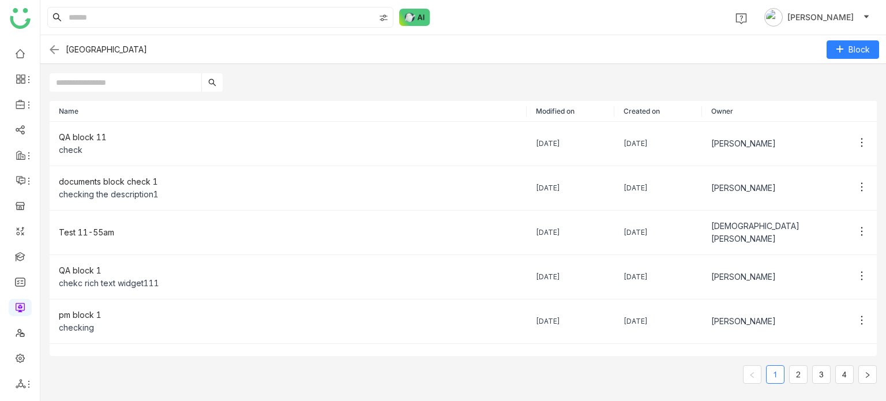
click at [173, 85] on input "text" at bounding box center [126, 82] width 152 height 18
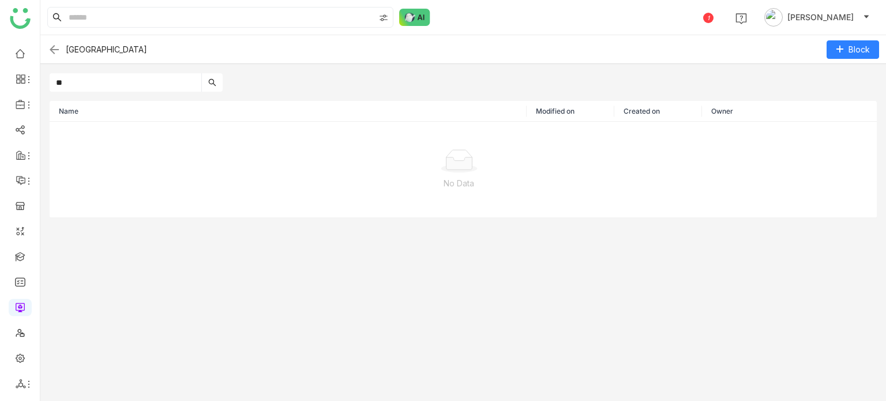
type input "*"
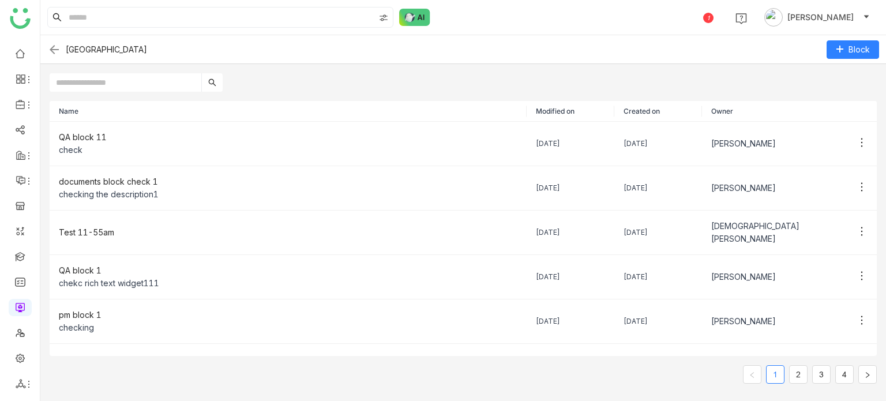
click at [520, 71] on div at bounding box center [463, 78] width 846 height 28
click at [854, 47] on span "Block" at bounding box center [859, 49] width 21 height 13
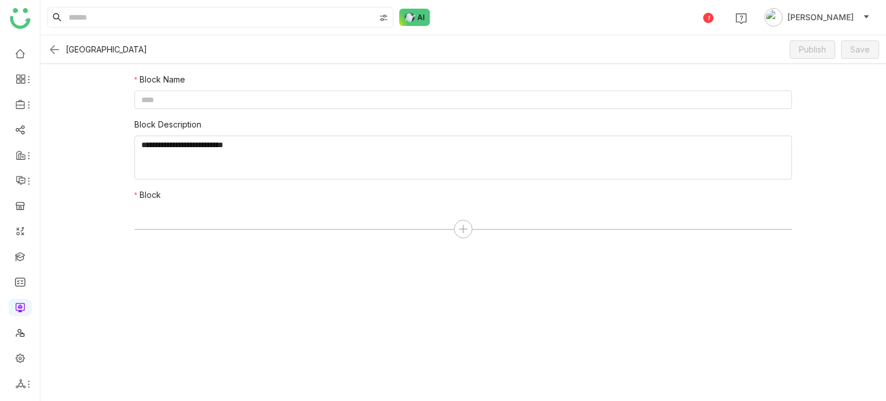
click at [52, 41] on div "Block Library Publish Save" at bounding box center [463, 49] width 846 height 29
click at [53, 47] on img at bounding box center [54, 50] width 14 height 14
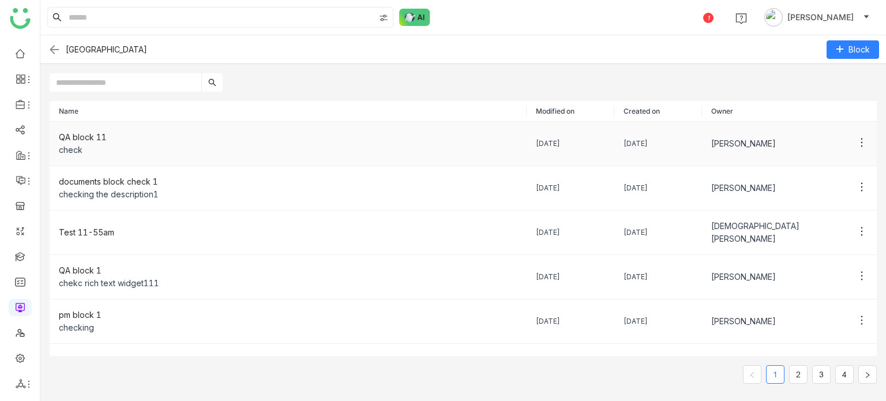
click at [59, 136] on div "QA block 11" at bounding box center [288, 137] width 459 height 13
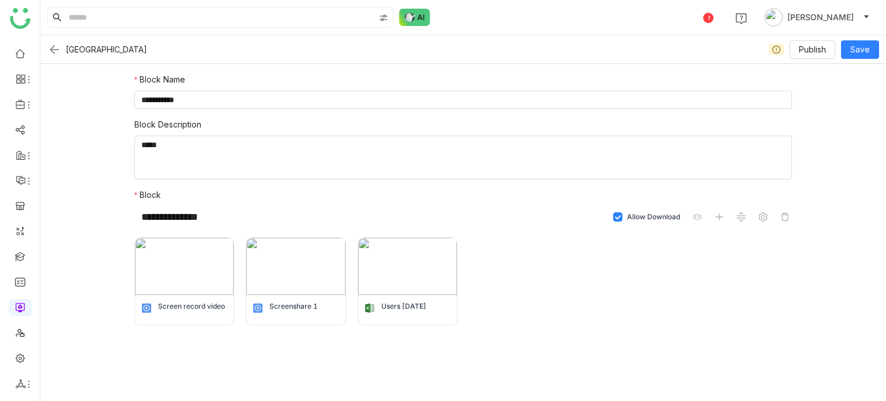
click at [53, 46] on img at bounding box center [54, 50] width 14 height 14
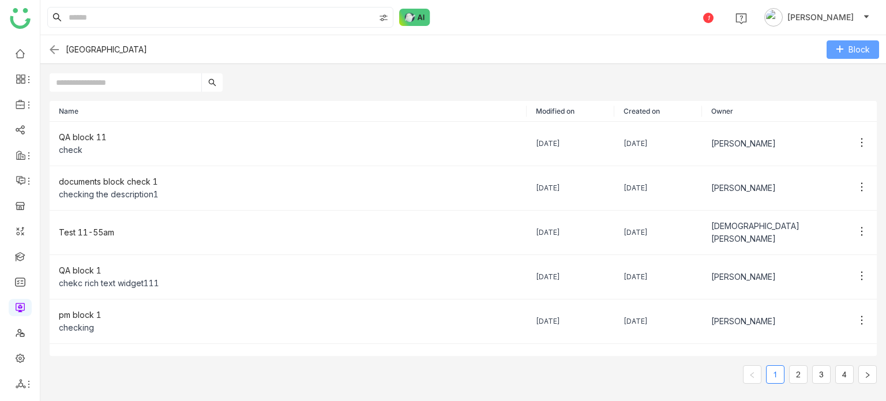
click at [860, 51] on span "Block" at bounding box center [859, 49] width 21 height 13
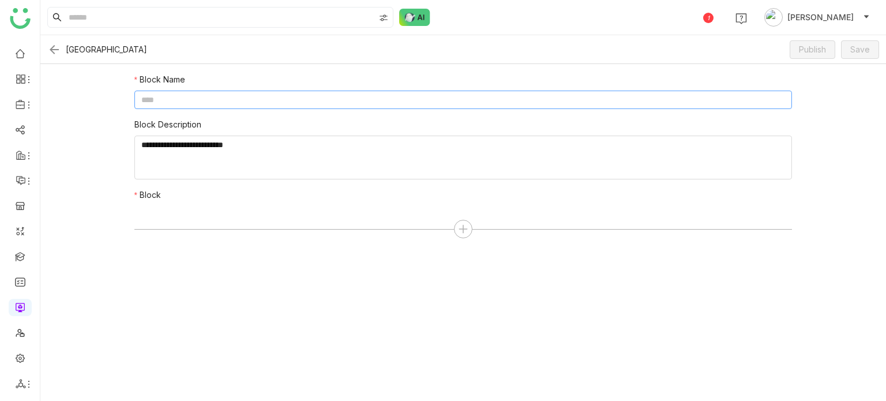
click at [461, 100] on input at bounding box center [463, 100] width 658 height 18
type input "*"
type input "**********"
click at [461, 226] on icon at bounding box center [463, 229] width 10 height 10
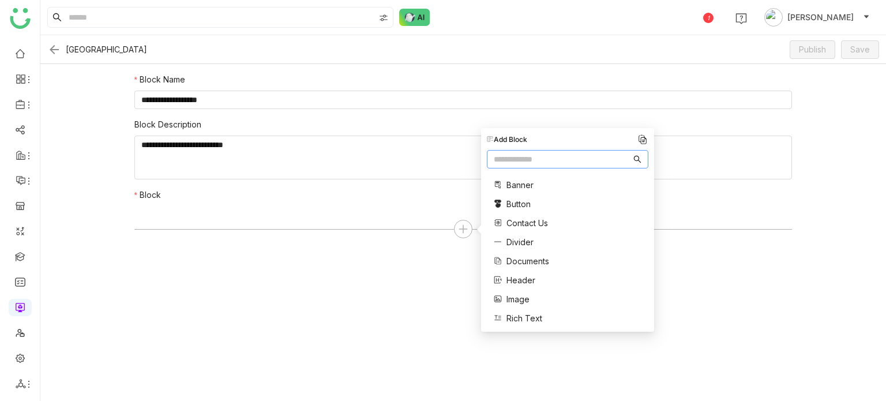
click at [415, 243] on div "**********" at bounding box center [463, 157] width 677 height 186
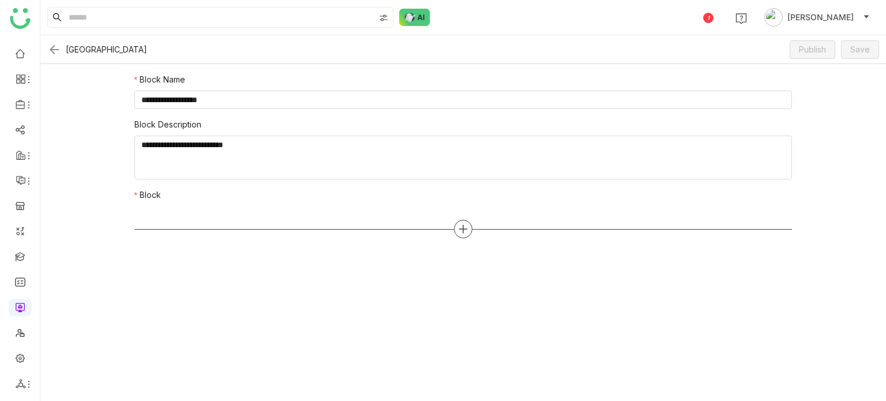
click at [460, 233] on icon at bounding box center [463, 229] width 10 height 10
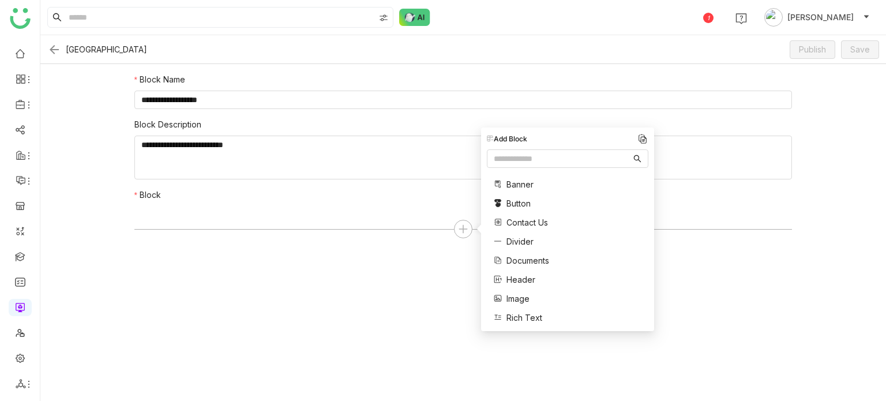
click at [406, 214] on div at bounding box center [463, 223] width 658 height 35
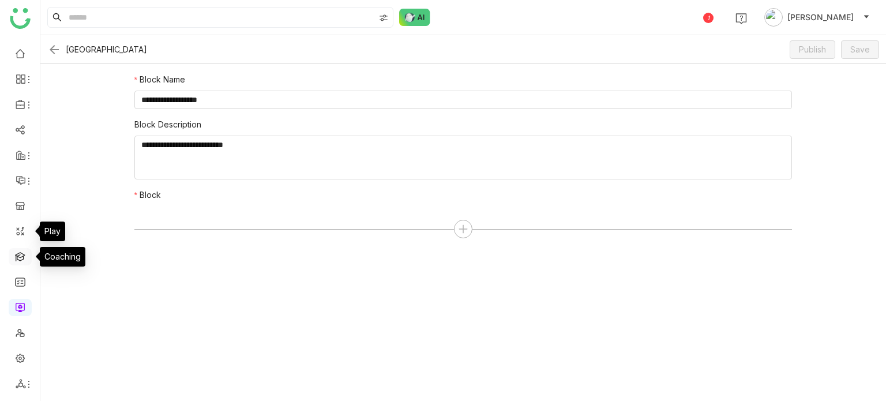
click at [21, 258] on link at bounding box center [20, 256] width 10 height 10
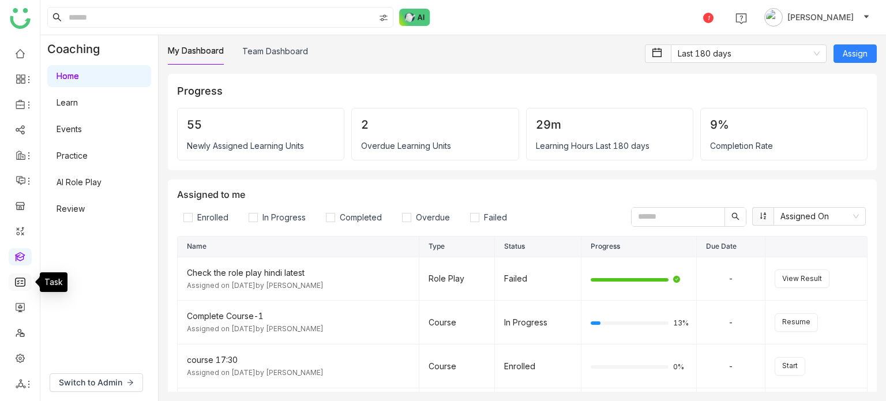
click at [21, 279] on link at bounding box center [20, 281] width 10 height 10
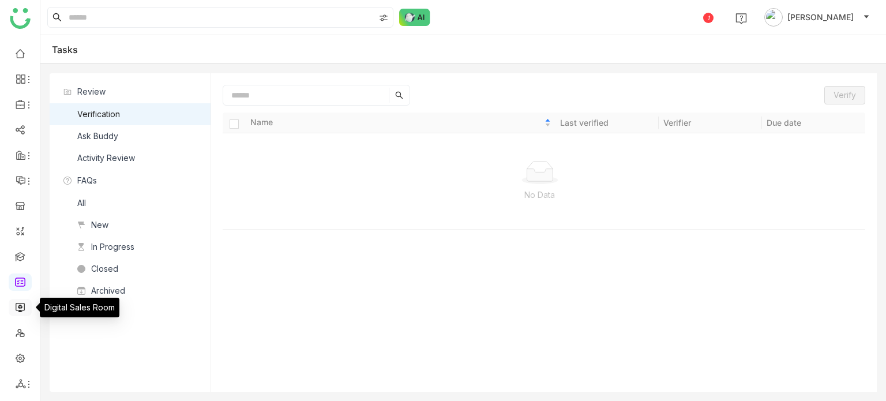
click at [16, 311] on link at bounding box center [20, 307] width 10 height 10
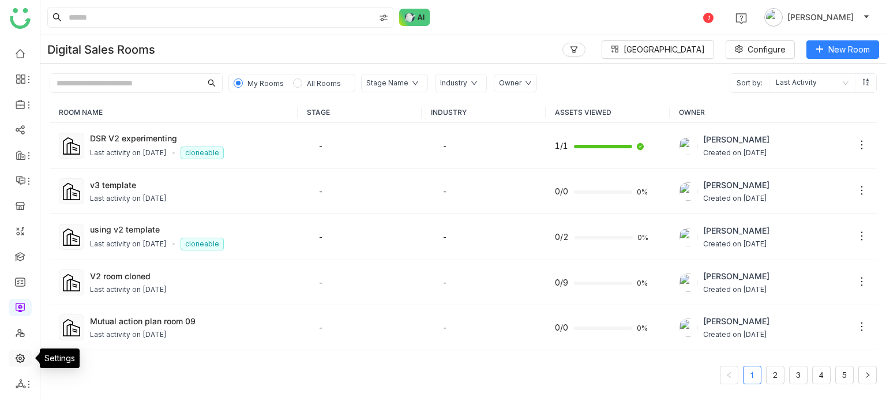
click at [21, 356] on link at bounding box center [20, 357] width 10 height 10
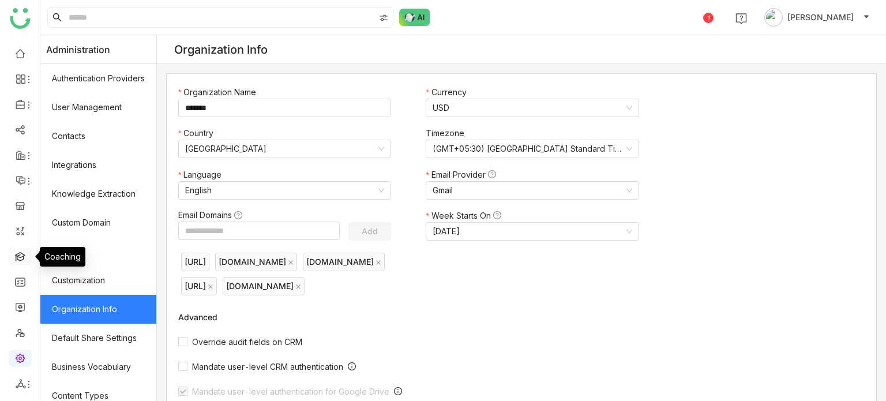
click at [18, 252] on link at bounding box center [20, 256] width 10 height 10
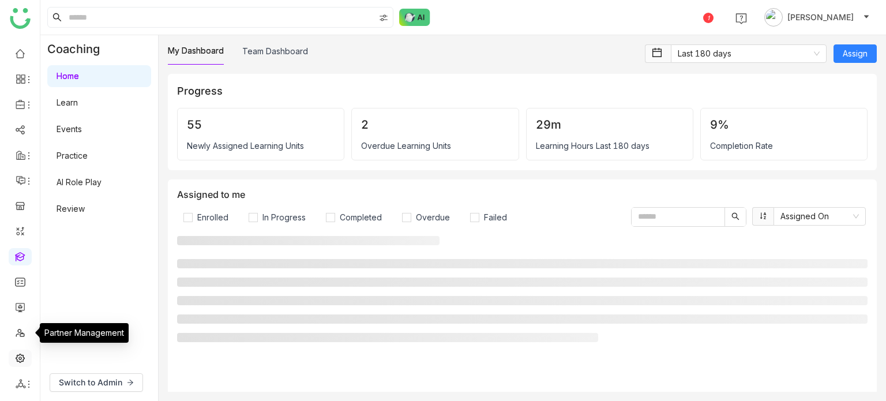
click at [23, 355] on link at bounding box center [20, 357] width 10 height 10
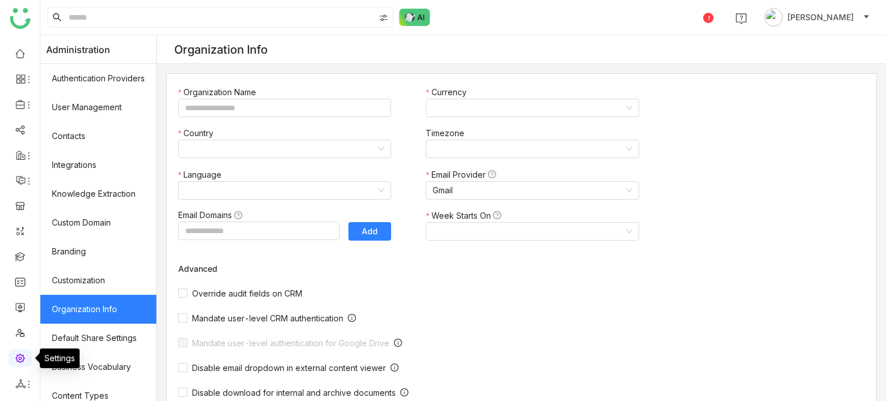
type input "*******"
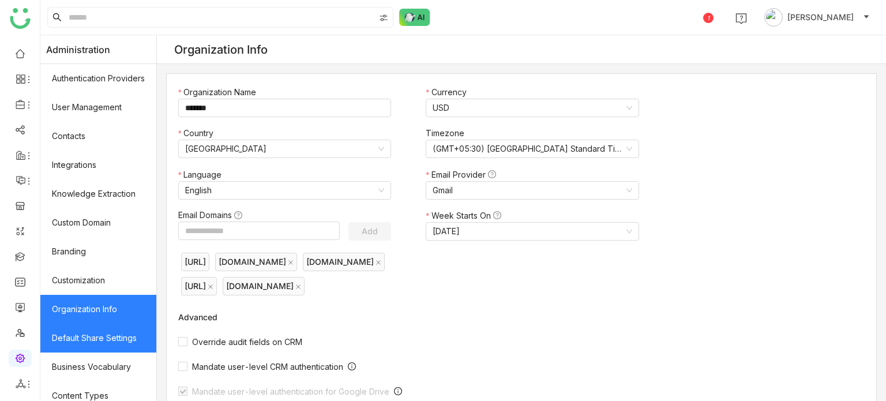
scroll to position [211, 0]
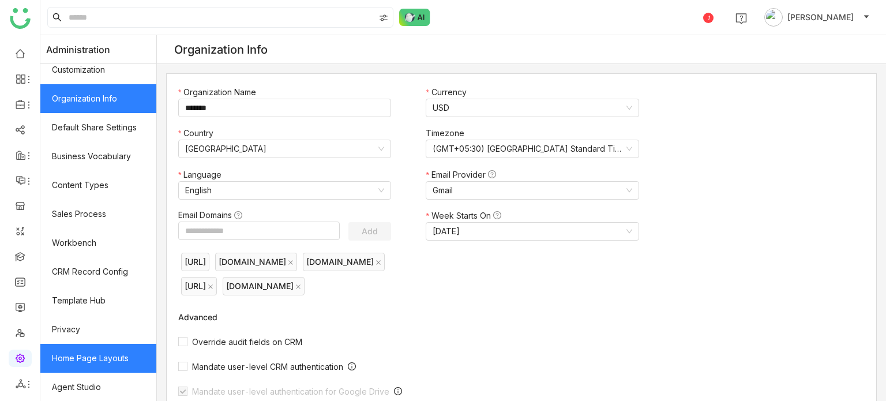
click at [121, 360] on link "Home Page Layouts" at bounding box center [98, 358] width 116 height 29
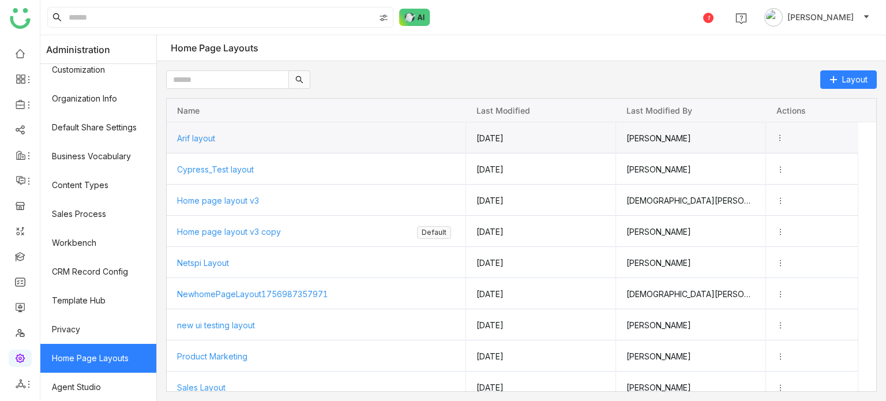
click at [784, 134] on icon "Press SPACE to select this row." at bounding box center [780, 138] width 8 height 8
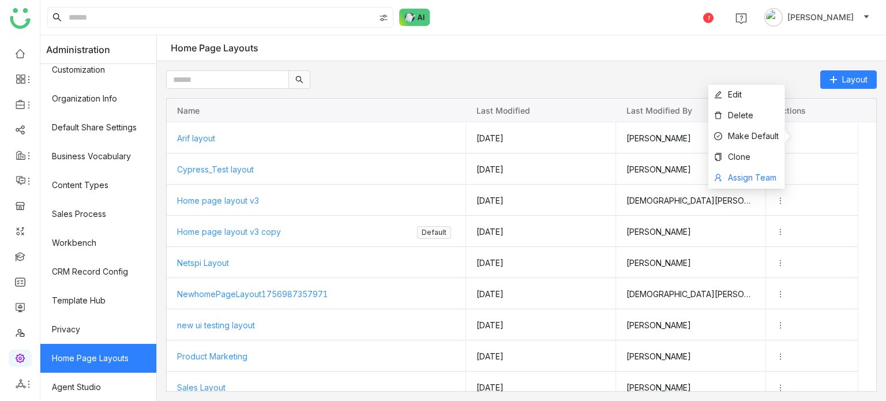
click at [754, 181] on span "Assign Team" at bounding box center [752, 177] width 48 height 10
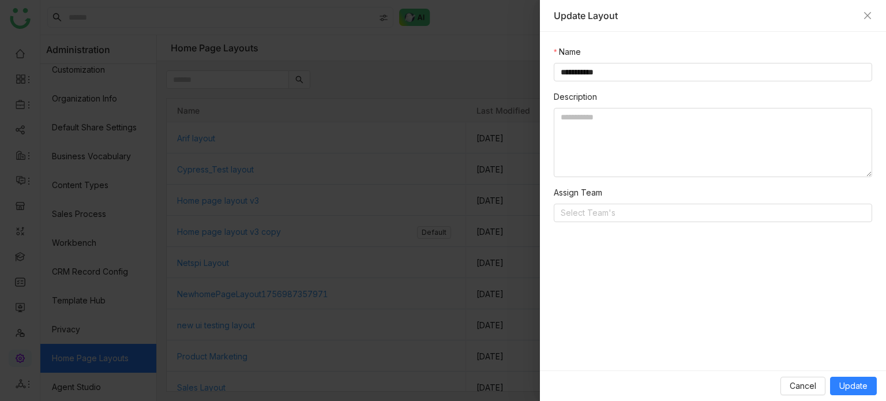
click at [648, 96] on nz-form-item "Description" at bounding box center [713, 134] width 318 height 87
click at [651, 135] on textarea at bounding box center [713, 142] width 318 height 69
click at [646, 210] on nz-select-top-control "Select Team's" at bounding box center [713, 213] width 318 height 18
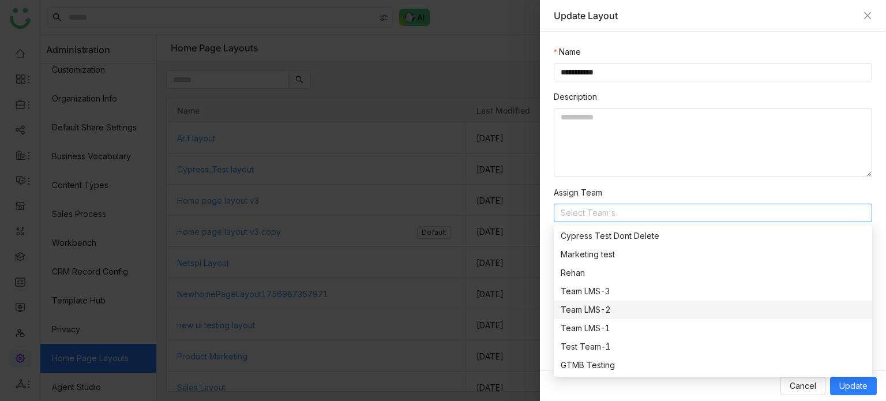
scroll to position [37, 0]
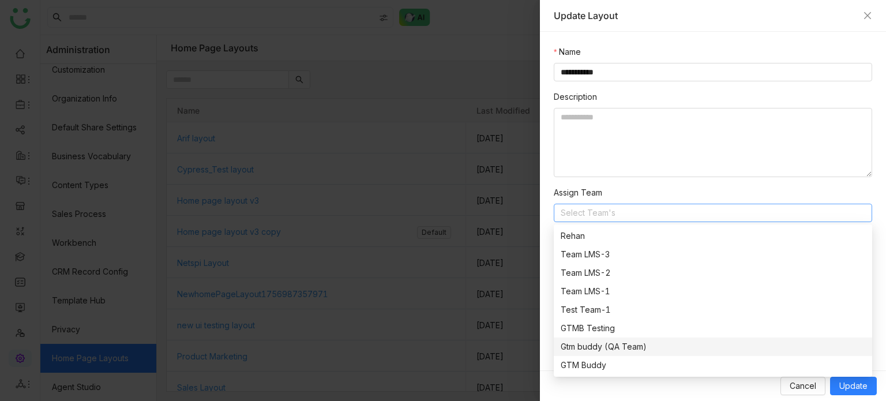
click at [658, 344] on div "Gtm buddy (QA Team)" at bounding box center [713, 346] width 305 height 13
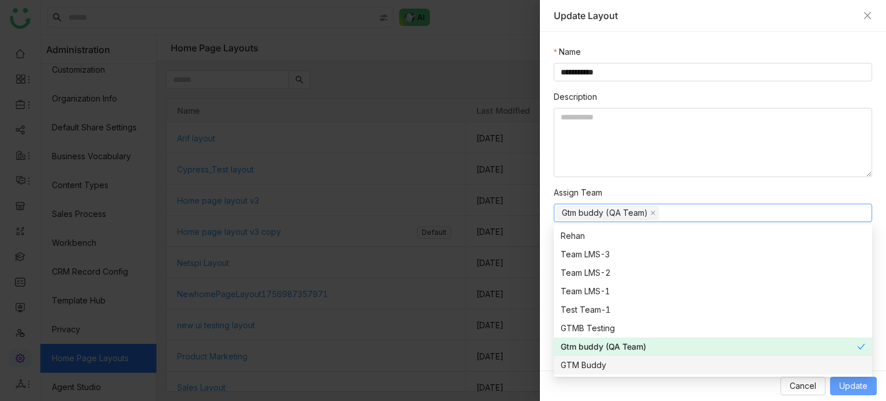
click at [846, 385] on span "Update" at bounding box center [853, 386] width 28 height 13
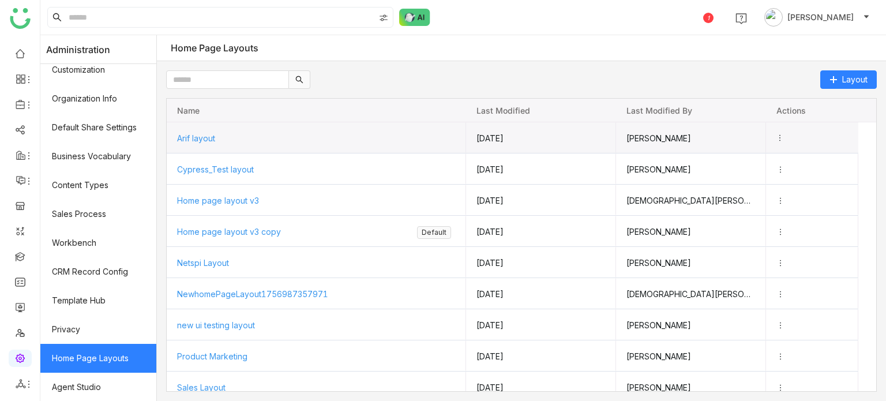
click at [784, 137] on icon "Press SPACE to select this row." at bounding box center [780, 138] width 8 height 8
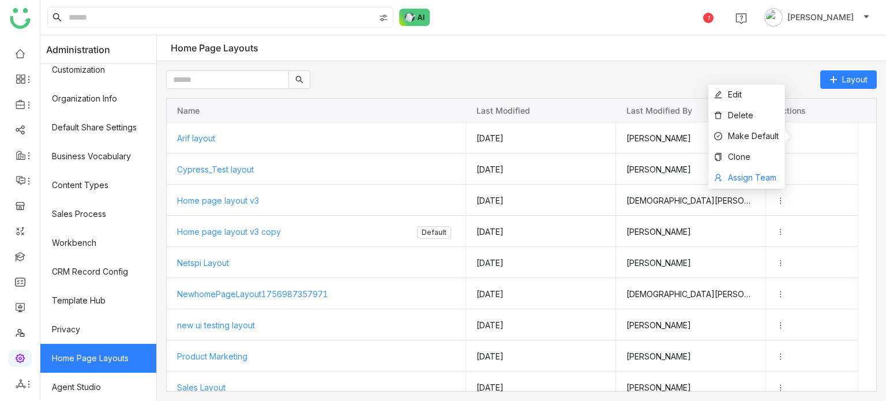
click at [759, 182] on span "Assign Team" at bounding box center [752, 177] width 48 height 10
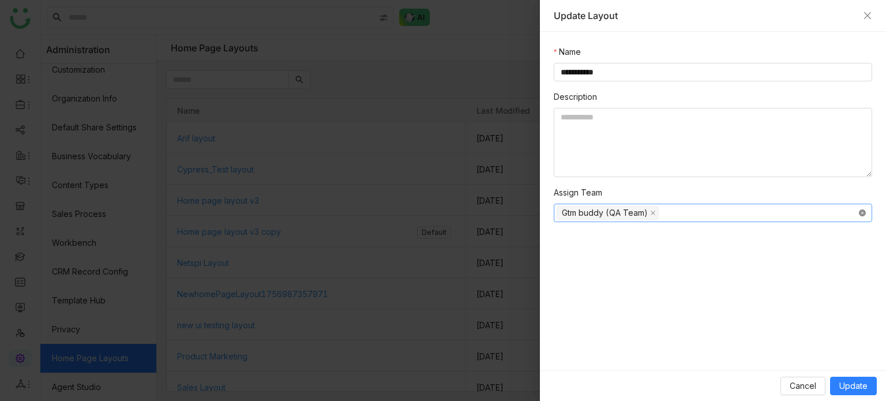
click at [864, 215] on icon at bounding box center [862, 212] width 7 height 7
click at [843, 385] on span "Update" at bounding box center [853, 386] width 28 height 13
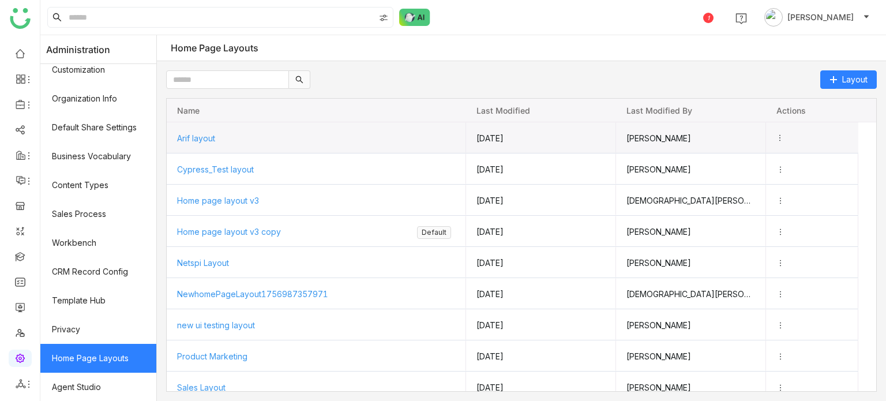
click at [784, 138] on icon "Press SPACE to select this row." at bounding box center [780, 138] width 8 height 8
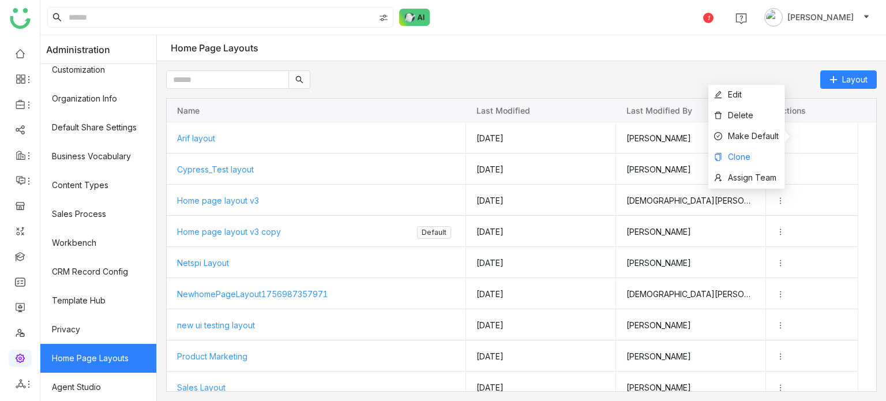
click at [755, 157] on li "Clone" at bounding box center [746, 157] width 76 height 21
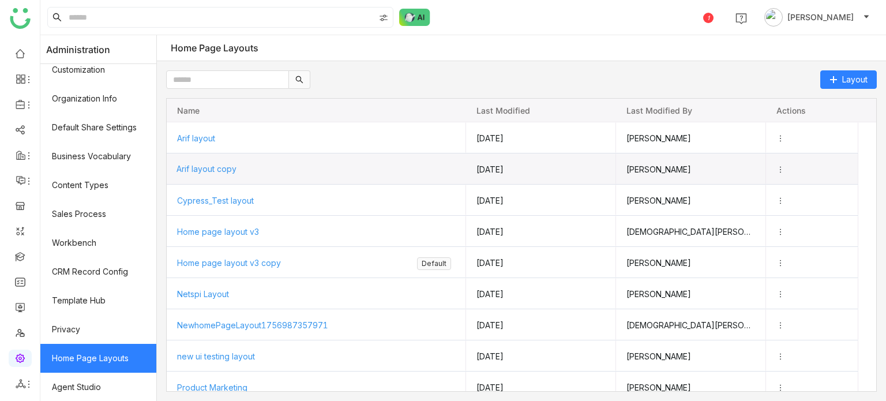
click at [222, 164] on span "Arif layout copy" at bounding box center [207, 169] width 60 height 10
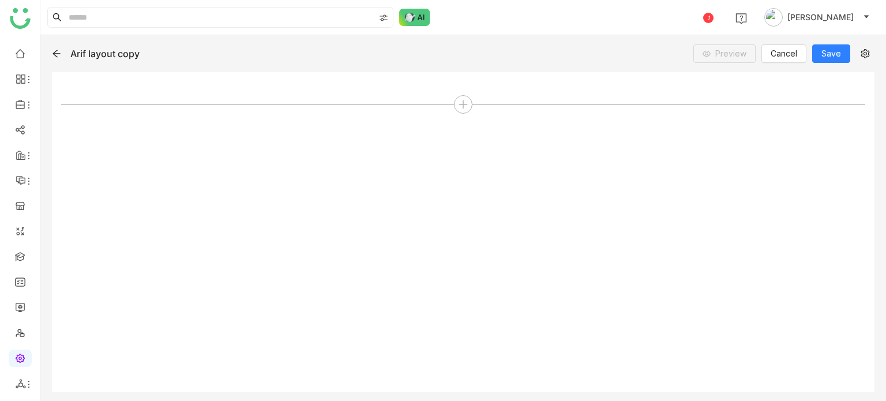
click at [59, 56] on icon at bounding box center [56, 53] width 9 height 9
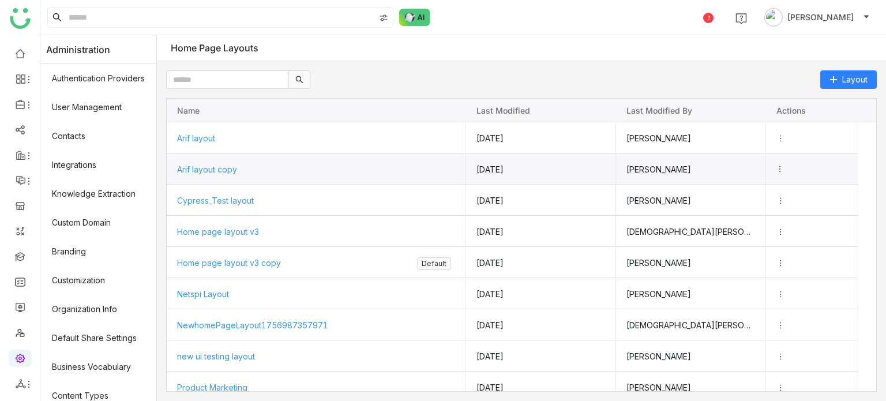
click at [784, 167] on icon "Press SPACE to select this row." at bounding box center [780, 169] width 8 height 8
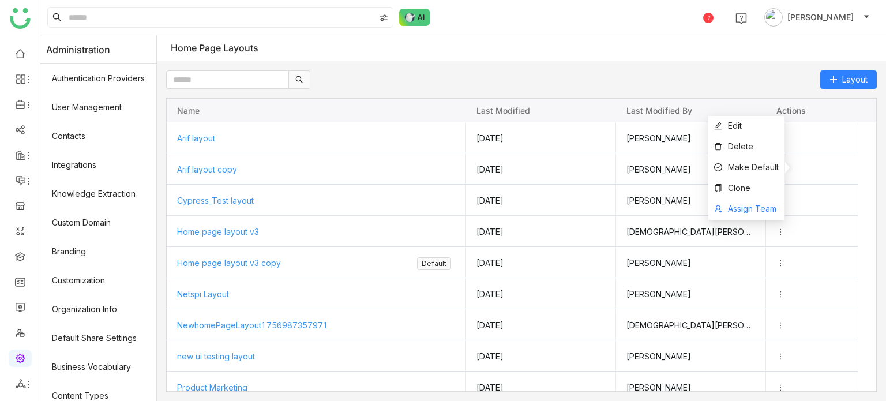
click at [767, 208] on span "Assign Team" at bounding box center [752, 209] width 48 height 10
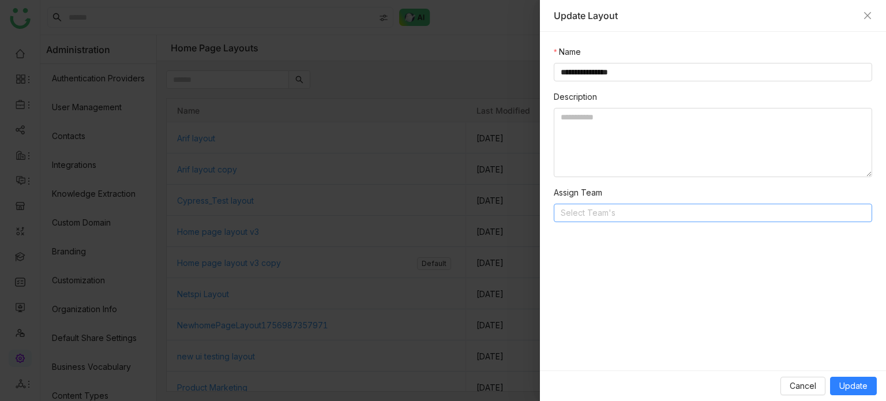
click at [715, 209] on nz-select-top-control "Select Team's" at bounding box center [713, 213] width 318 height 18
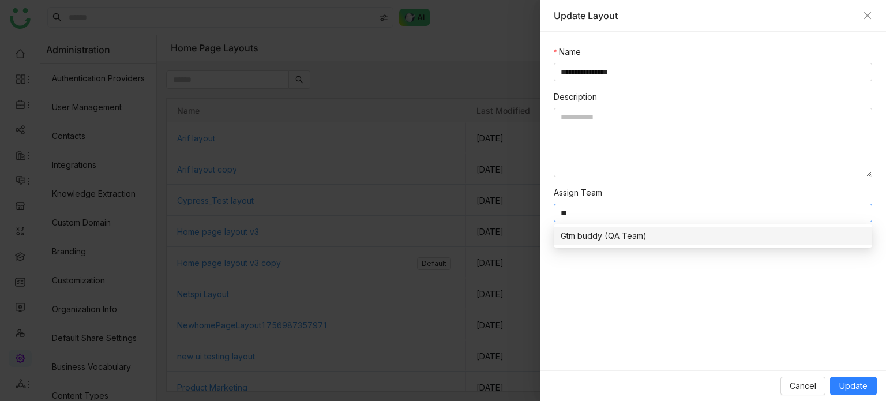
type input "**"
click at [633, 238] on div "Gtm buddy (QA Team)" at bounding box center [713, 236] width 305 height 13
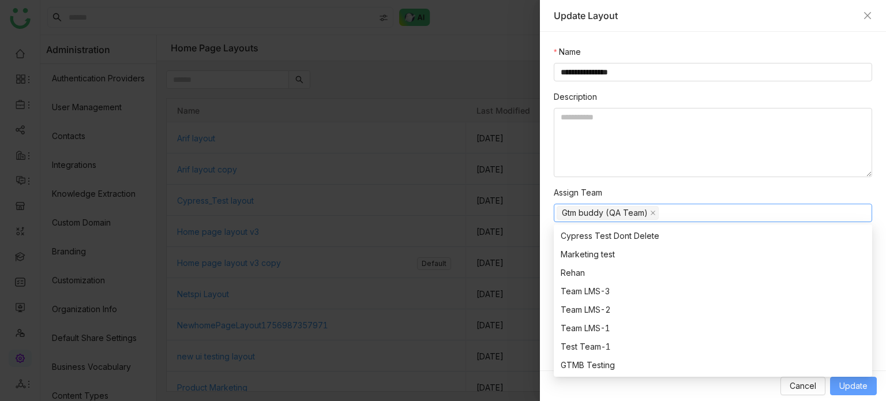
click at [861, 392] on span "Update" at bounding box center [853, 386] width 28 height 13
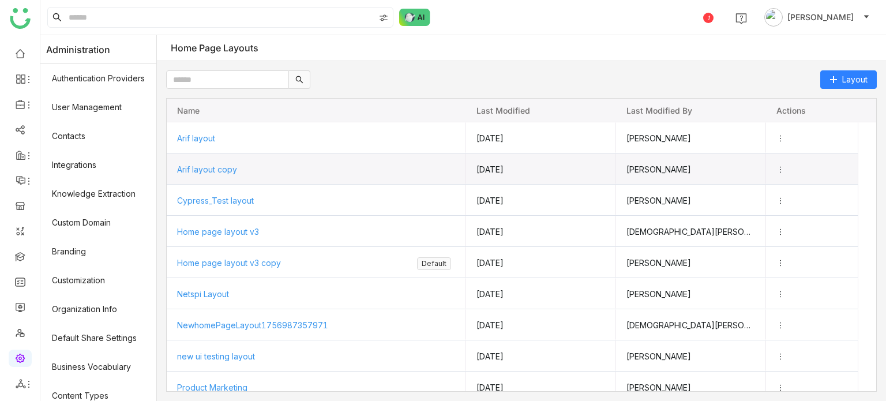
click at [785, 166] on icon "Press SPACE to select this row." at bounding box center [780, 170] width 8 height 8
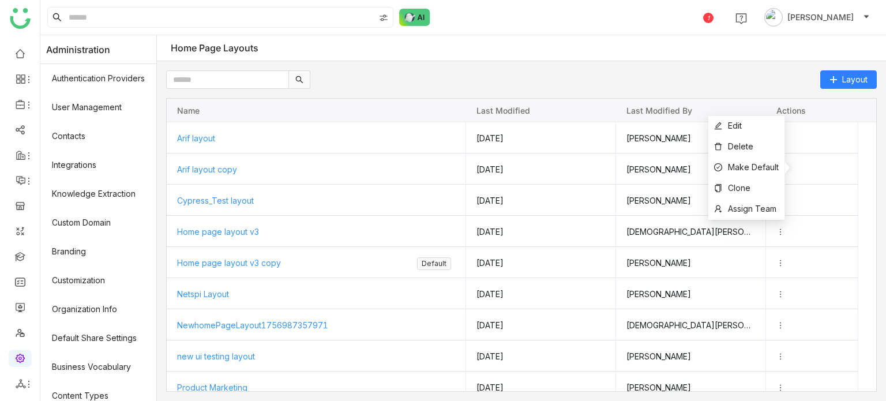
click at [719, 53] on div "Home Page Layouts" at bounding box center [521, 48] width 729 height 26
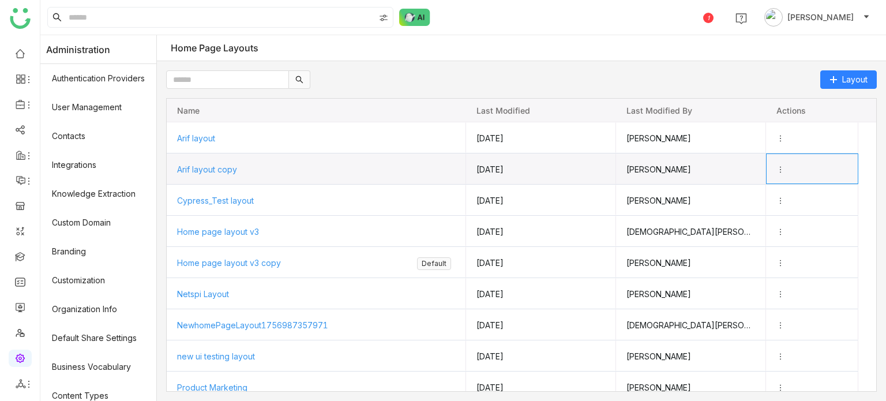
click at [785, 167] on icon "Press SPACE to select this row." at bounding box center [780, 170] width 8 height 8
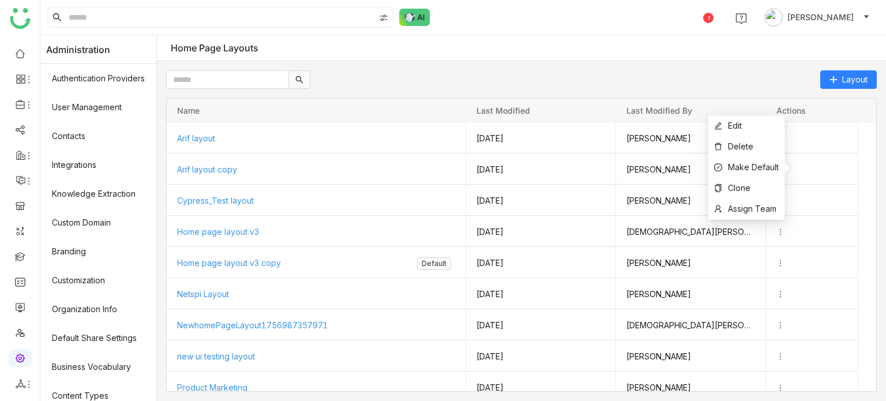
click at [680, 66] on div "Layout Drag here to set row groups Drag here to set column labels Name Last mod…" at bounding box center [521, 231] width 729 height 340
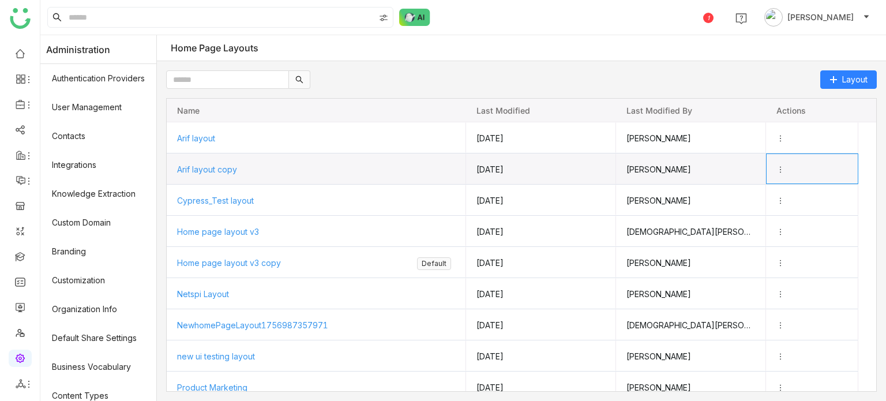
click at [785, 170] on icon "Press SPACE to select this row." at bounding box center [780, 170] width 8 height 8
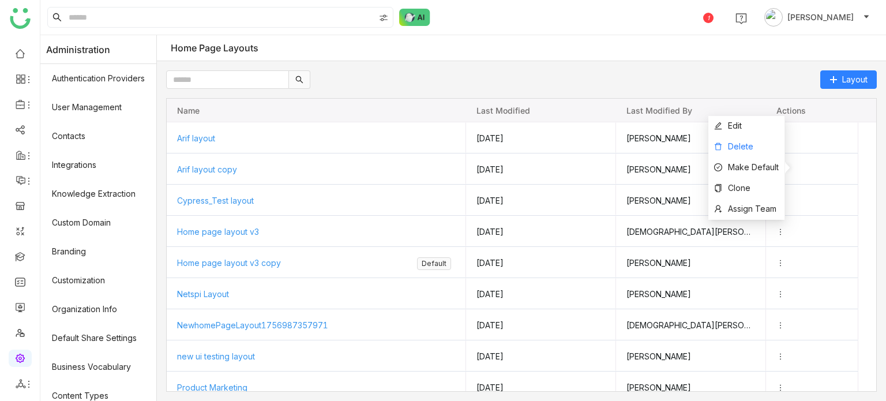
click at [764, 151] on li "Delete" at bounding box center [746, 147] width 76 height 21
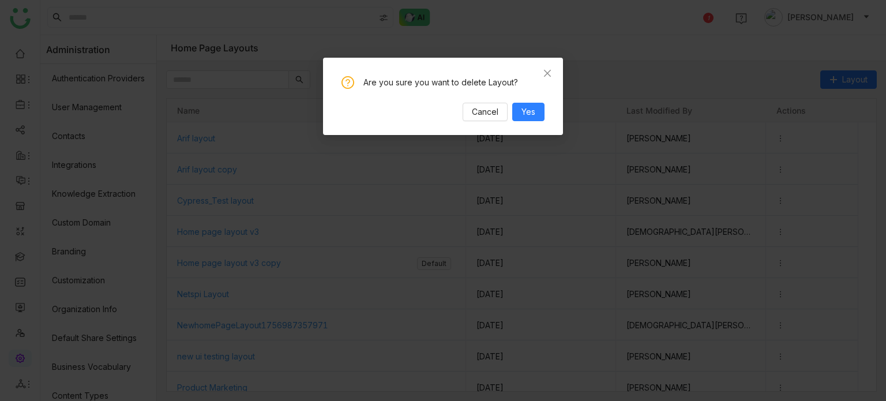
click at [536, 102] on div "Are you sure you want to delete Layout? Cancel Yes" at bounding box center [442, 98] width 203 height 45
click at [535, 114] on span "Yes" at bounding box center [528, 112] width 14 height 13
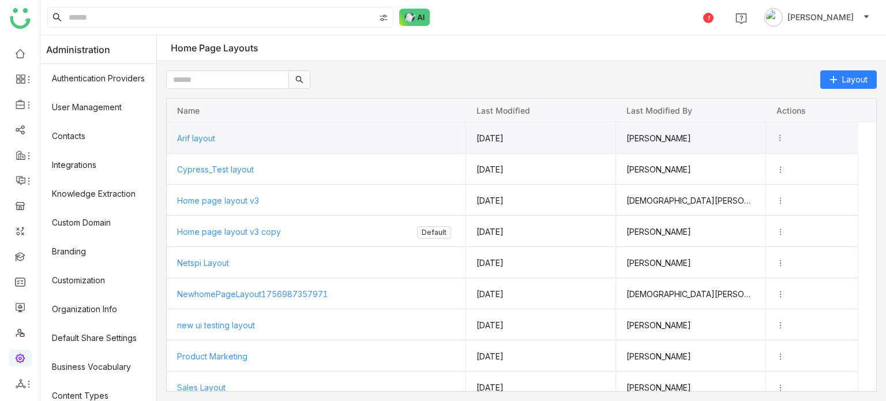
click at [784, 138] on icon "Press SPACE to select this row." at bounding box center [780, 138] width 8 height 8
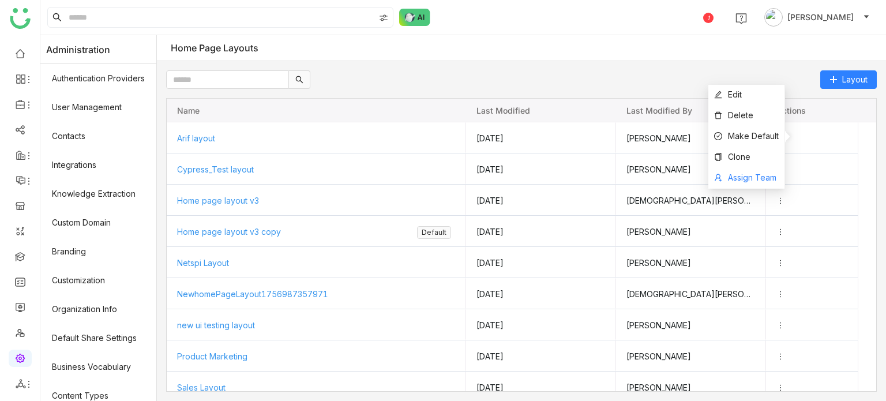
click at [755, 177] on span "Assign Team" at bounding box center [752, 177] width 48 height 10
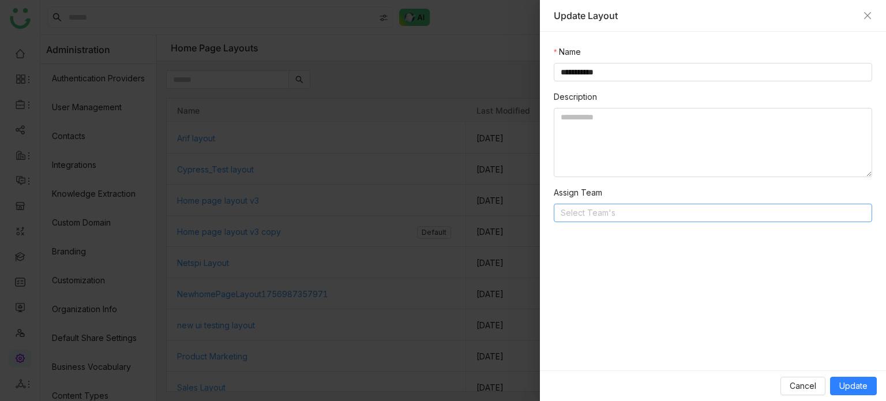
click at [660, 214] on nz-select-top-control "Select Team's" at bounding box center [713, 213] width 318 height 18
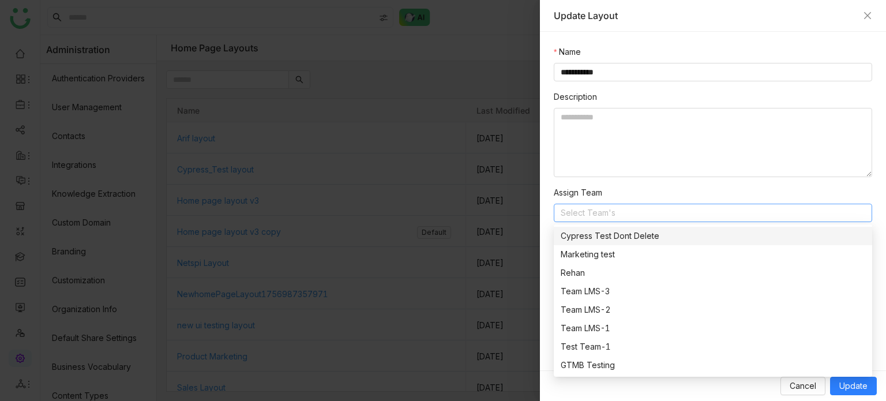
click at [418, 140] on div at bounding box center [443, 200] width 886 height 401
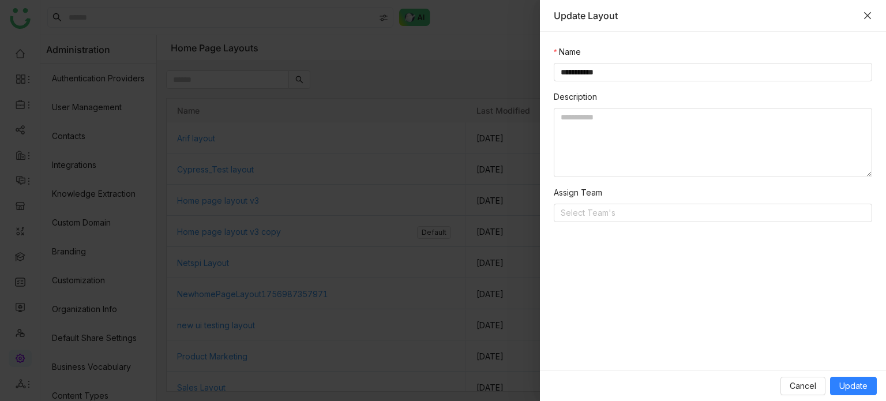
click at [867, 17] on icon "Close" at bounding box center [867, 15] width 9 height 9
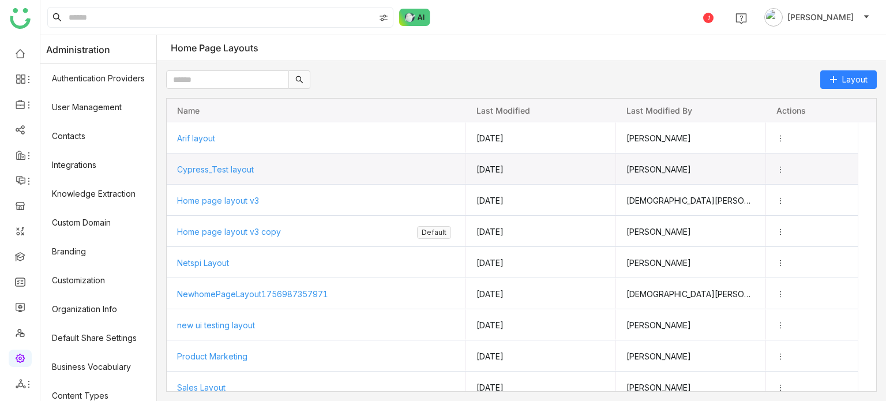
click at [785, 166] on icon "Press SPACE to select this row." at bounding box center [780, 170] width 8 height 8
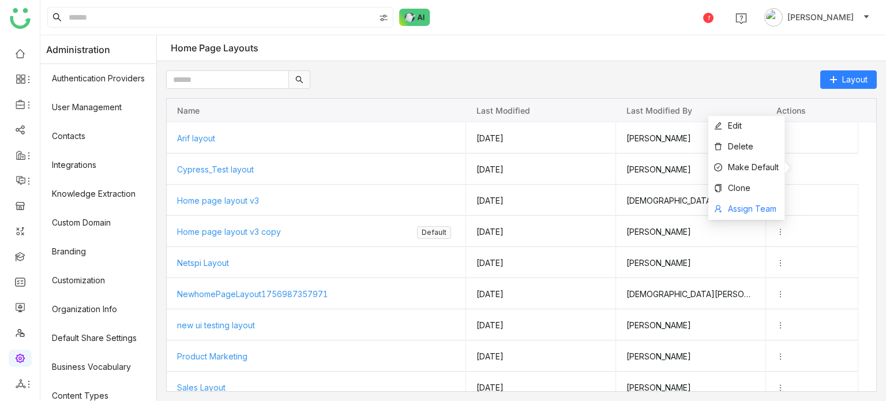
click at [764, 208] on span "Assign Team" at bounding box center [752, 209] width 48 height 10
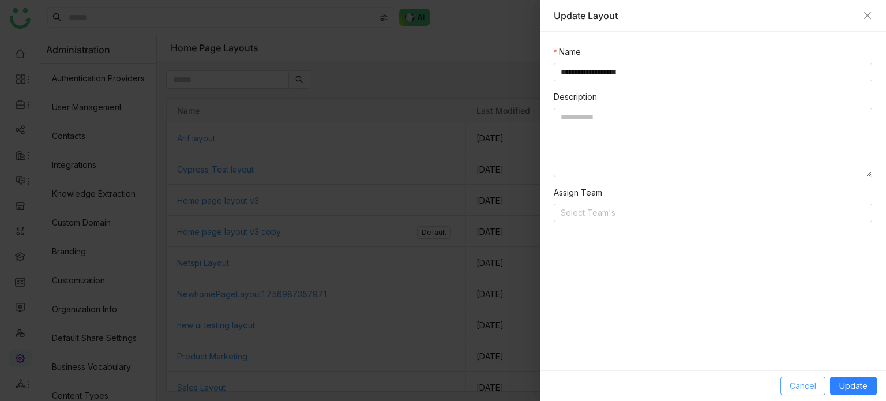
drag, startPoint x: 804, startPoint y: 378, endPoint x: 804, endPoint y: 385, distance: 6.3
click at [804, 384] on button "Cancel" at bounding box center [802, 386] width 45 height 18
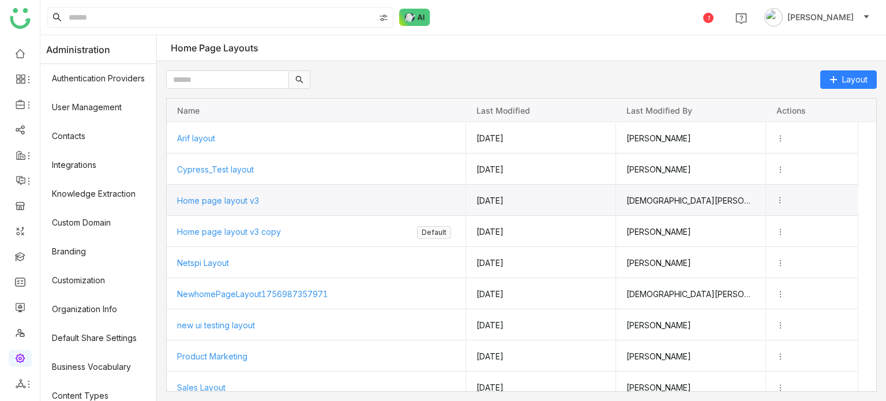
click at [784, 199] on icon "Press SPACE to select this row." at bounding box center [780, 200] width 8 height 8
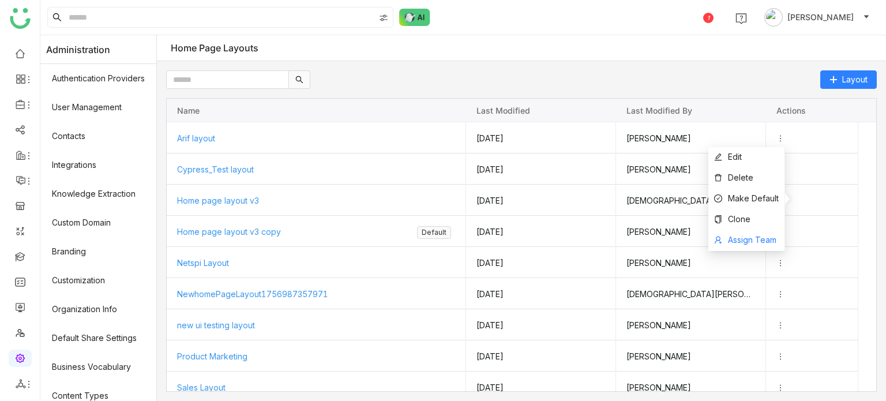
click at [758, 240] on span "Assign Team" at bounding box center [752, 240] width 48 height 10
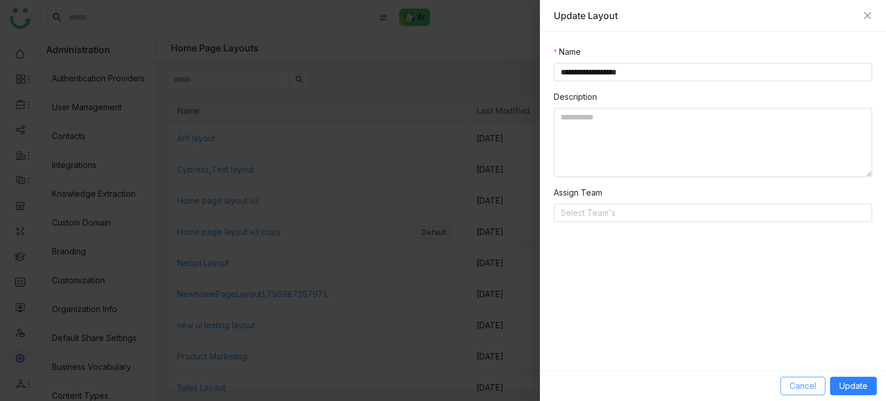
click at [813, 377] on button "Cancel" at bounding box center [802, 386] width 45 height 18
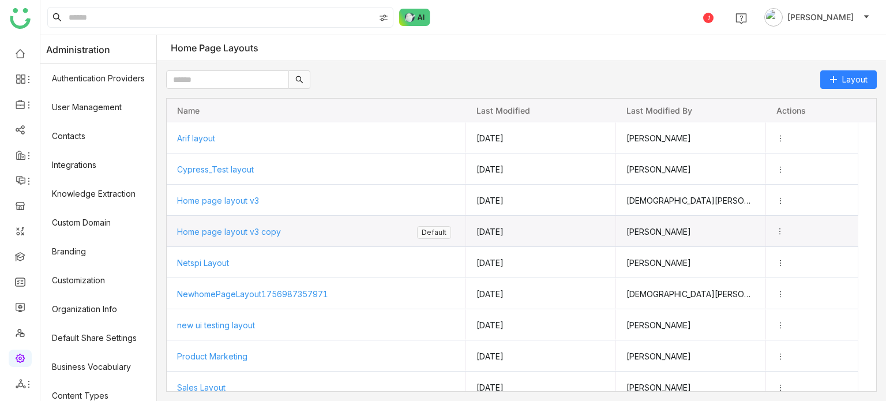
click at [784, 234] on icon "Press SPACE to select this row." at bounding box center [780, 231] width 8 height 8
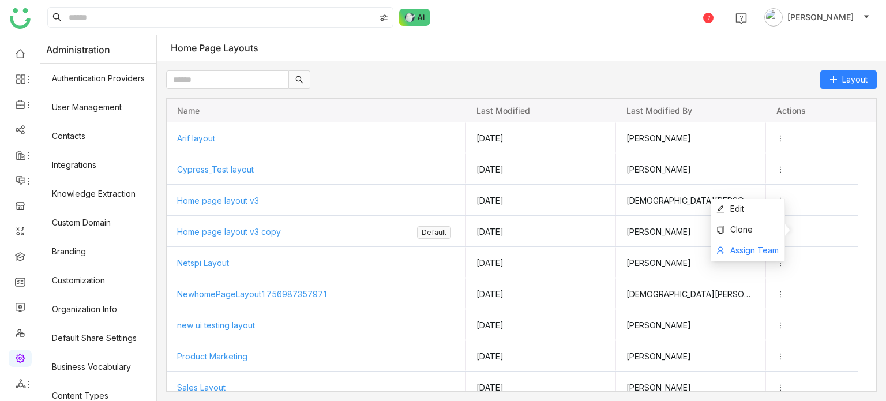
click at [764, 254] on span "Assign Team" at bounding box center [754, 250] width 48 height 10
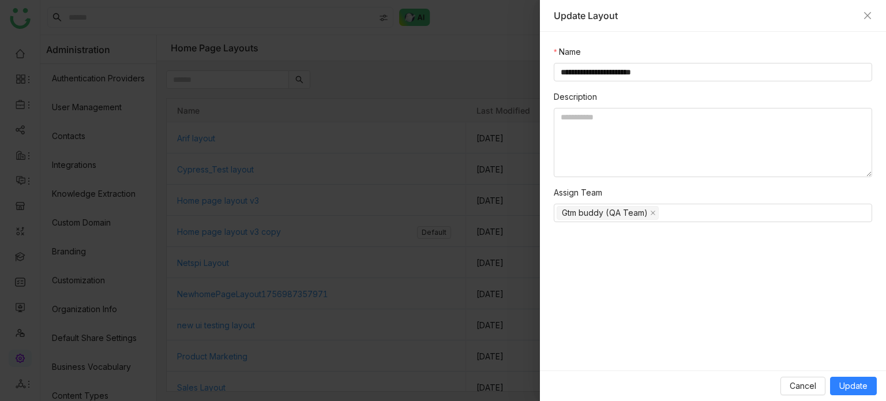
click at [536, 226] on div at bounding box center [443, 200] width 886 height 401
click at [415, 230] on div at bounding box center [443, 200] width 886 height 401
click at [791, 379] on button "Cancel" at bounding box center [802, 386] width 45 height 18
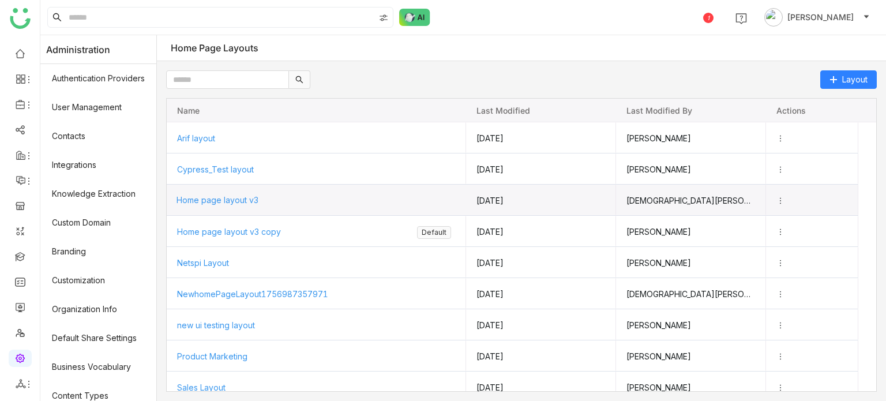
click at [220, 201] on span "Home page layout v3" at bounding box center [218, 200] width 82 height 10
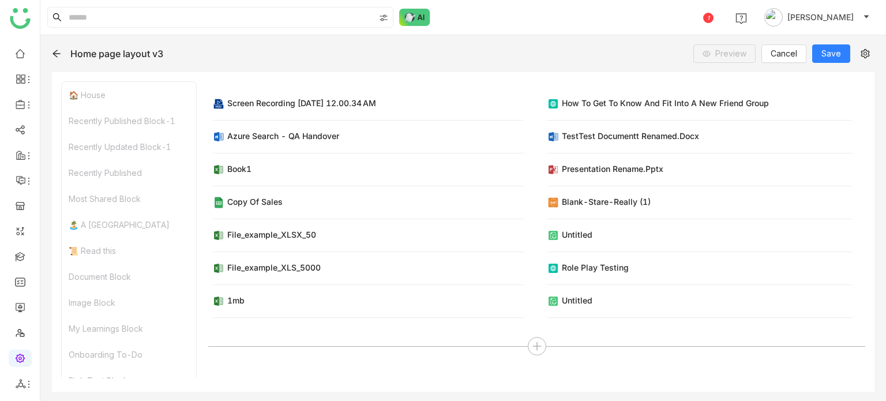
scroll to position [96, 0]
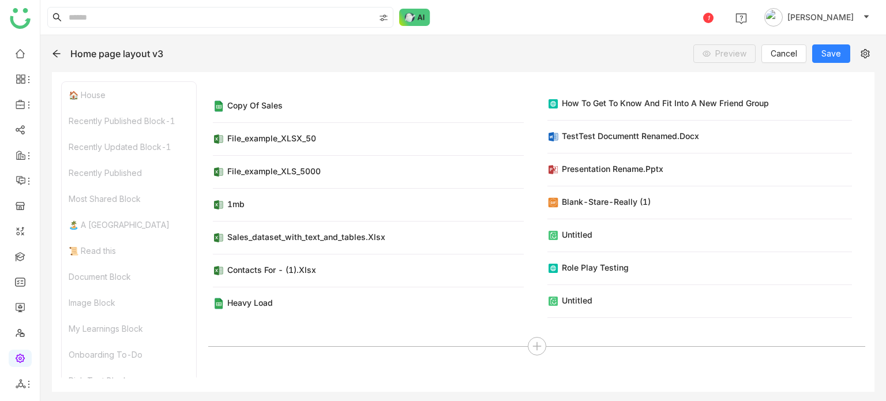
click at [57, 57] on icon at bounding box center [56, 53] width 9 height 9
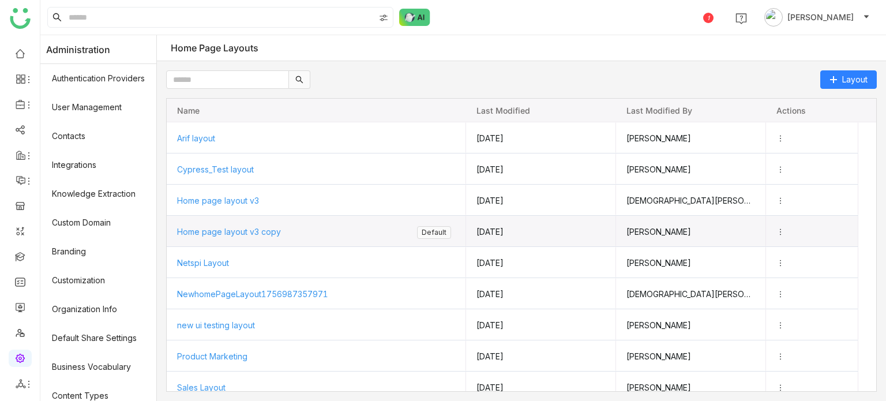
click at [264, 232] on span "Home page layout v3 copy" at bounding box center [229, 232] width 104 height 10
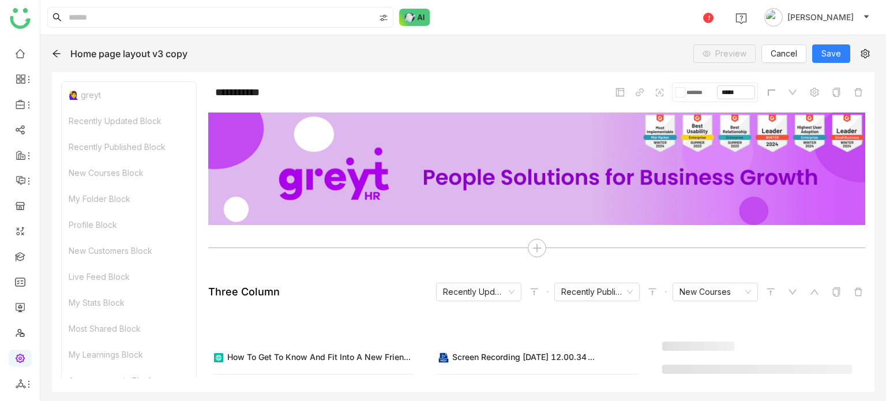
click at [57, 54] on icon at bounding box center [56, 53] width 9 height 9
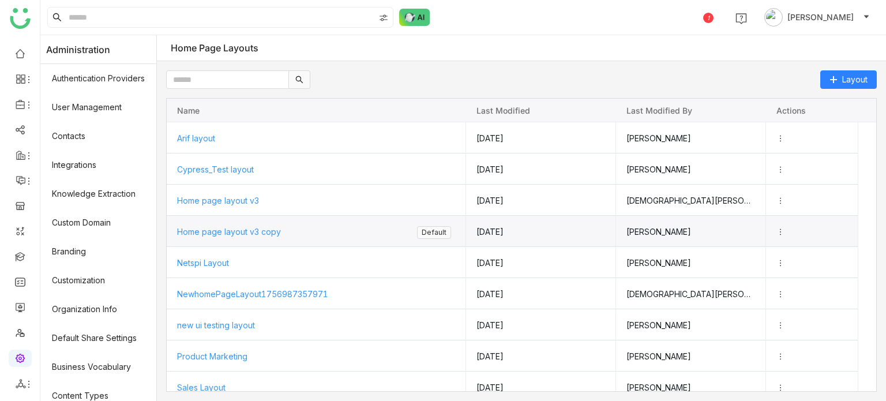
click at [785, 229] on icon "Press SPACE to select this row." at bounding box center [780, 232] width 8 height 8
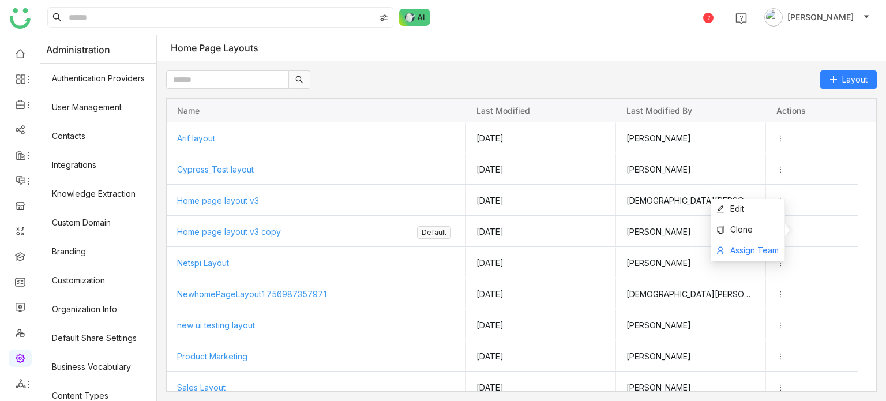
click at [766, 248] on span "Assign Team" at bounding box center [754, 250] width 48 height 10
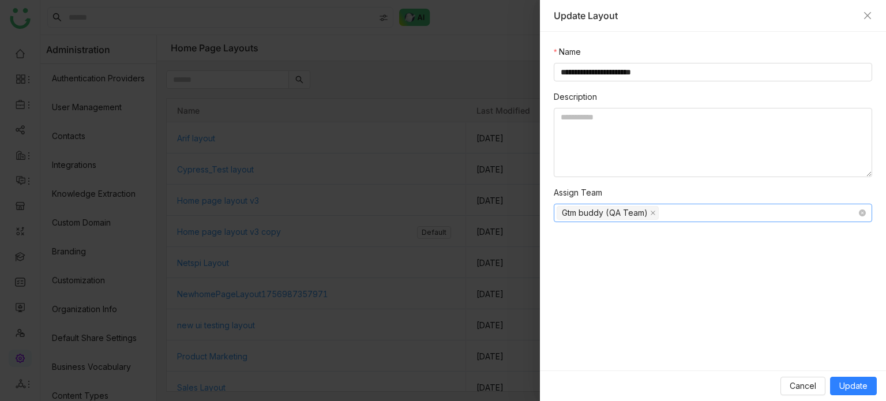
click at [652, 213] on icon at bounding box center [653, 213] width 6 height 6
click at [845, 382] on span "Update" at bounding box center [853, 386] width 28 height 13
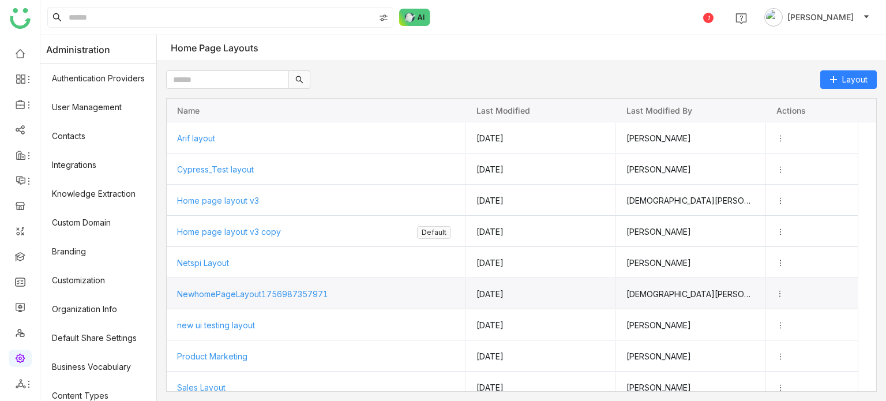
click at [784, 292] on icon "Press SPACE to select this row." at bounding box center [780, 294] width 8 height 8
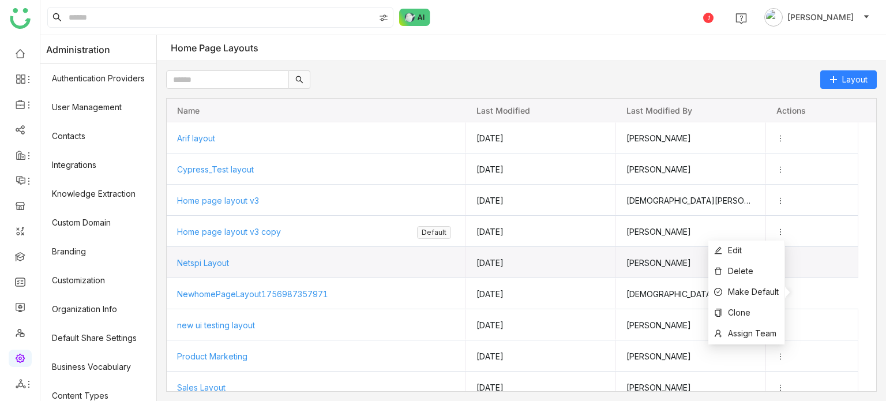
click at [785, 262] on icon "Press SPACE to select this row." at bounding box center [780, 263] width 8 height 8
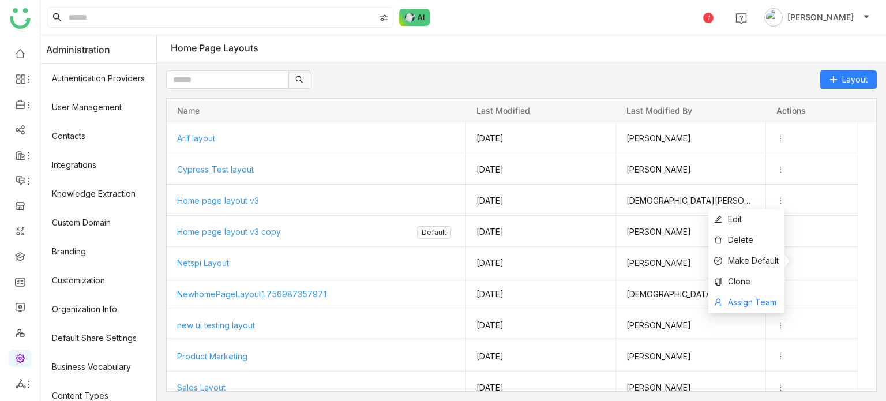
click at [759, 302] on span "Assign Team" at bounding box center [752, 302] width 48 height 10
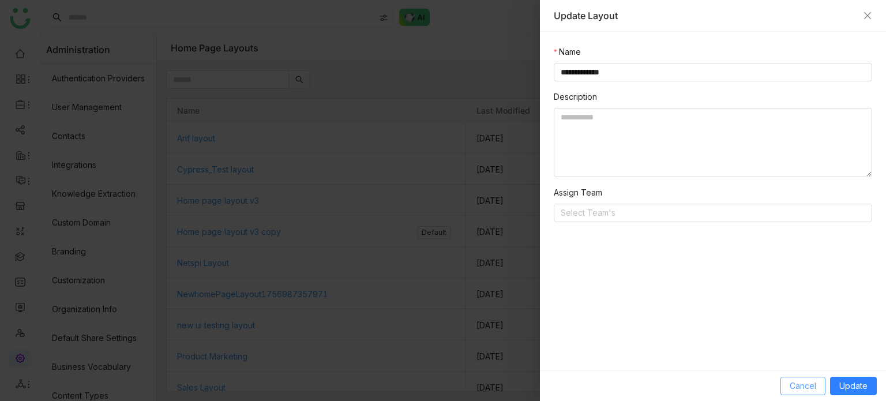
click at [795, 381] on span "Cancel" at bounding box center [803, 386] width 27 height 13
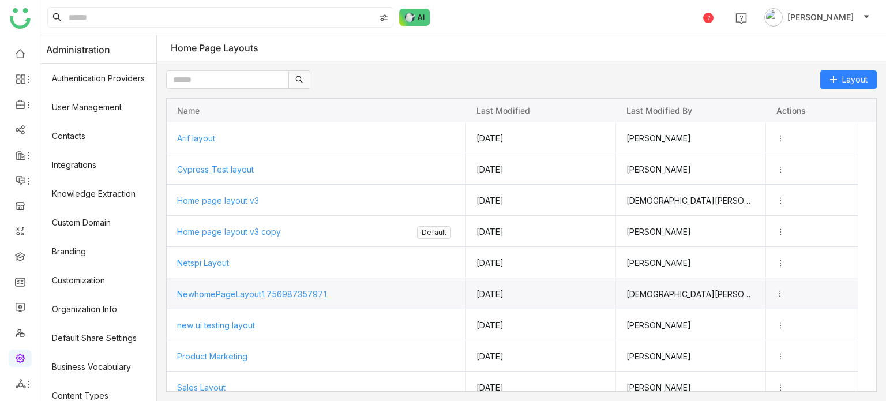
click at [784, 295] on icon "Press SPACE to select this row." at bounding box center [780, 294] width 8 height 8
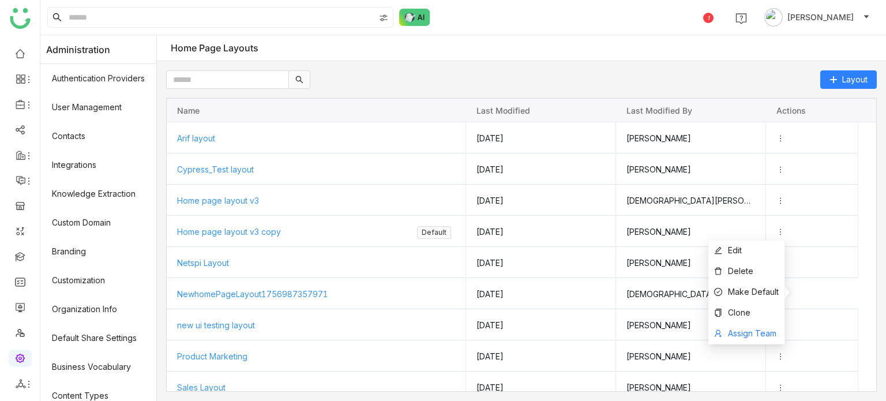
click at [764, 339] on li "Assign Team" at bounding box center [746, 334] width 76 height 21
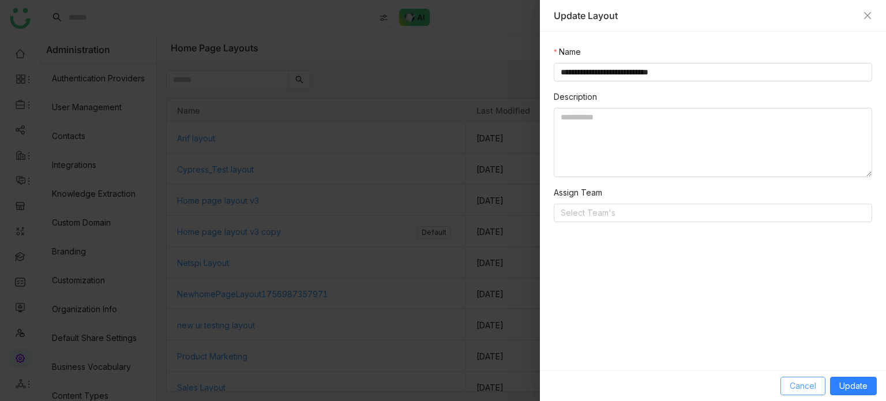
click at [800, 380] on span "Cancel" at bounding box center [803, 386] width 27 height 13
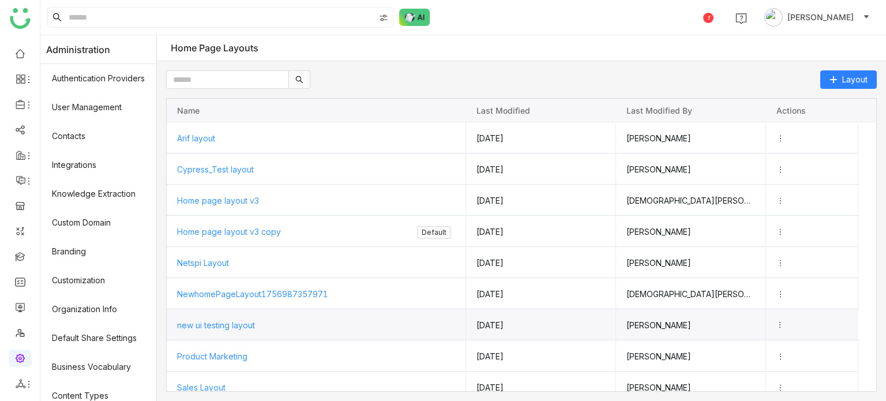
click at [784, 323] on icon "Press SPACE to select this row." at bounding box center [780, 325] width 8 height 8
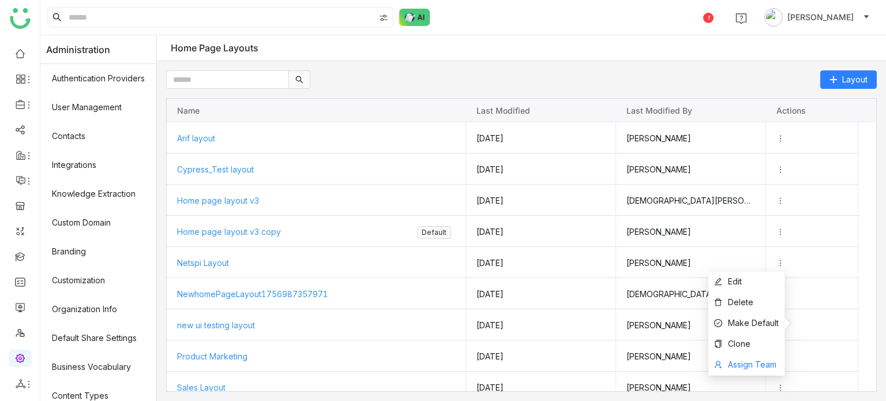
click at [762, 365] on span "Assign Team" at bounding box center [752, 364] width 48 height 10
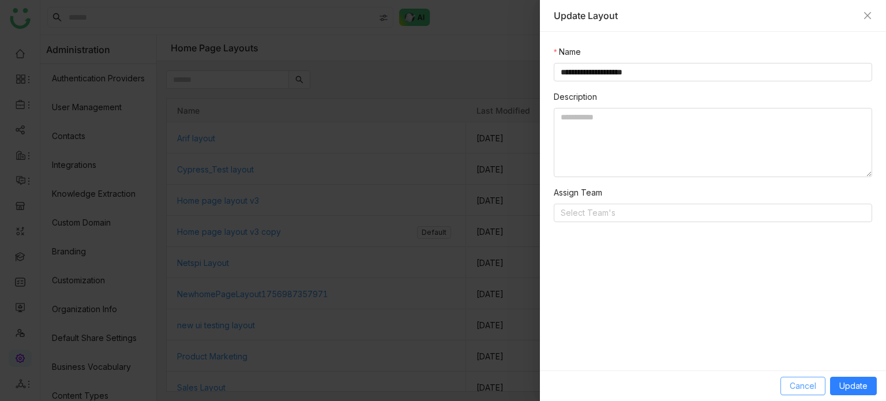
click at [808, 387] on span "Cancel" at bounding box center [803, 386] width 27 height 13
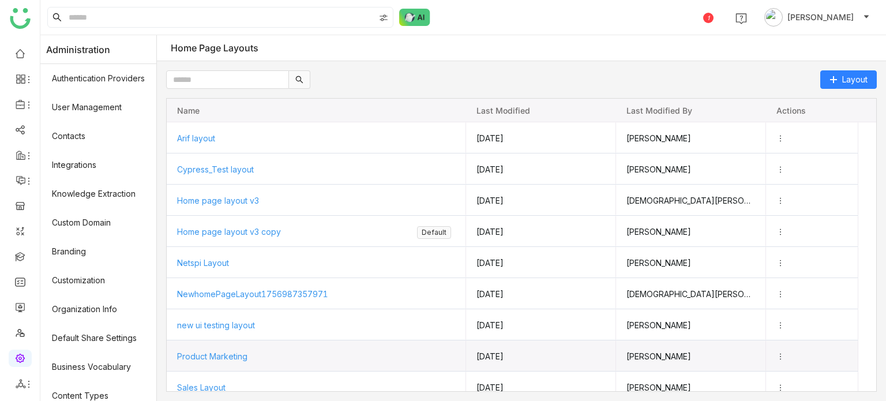
click at [785, 355] on icon "Press SPACE to select this row." at bounding box center [780, 356] width 8 height 8
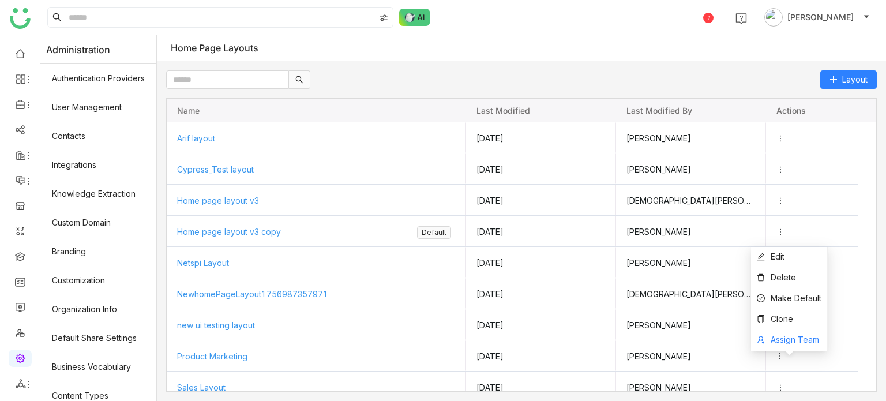
click at [782, 335] on span "Assign Team" at bounding box center [795, 340] width 48 height 10
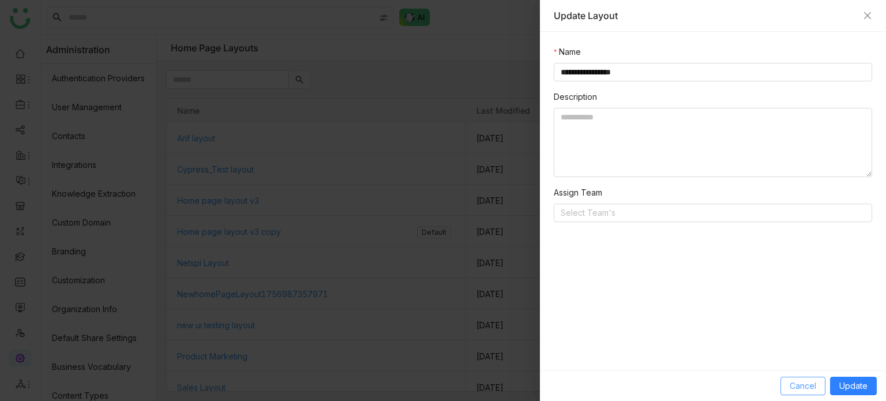
click at [815, 382] on span "Cancel" at bounding box center [803, 386] width 27 height 13
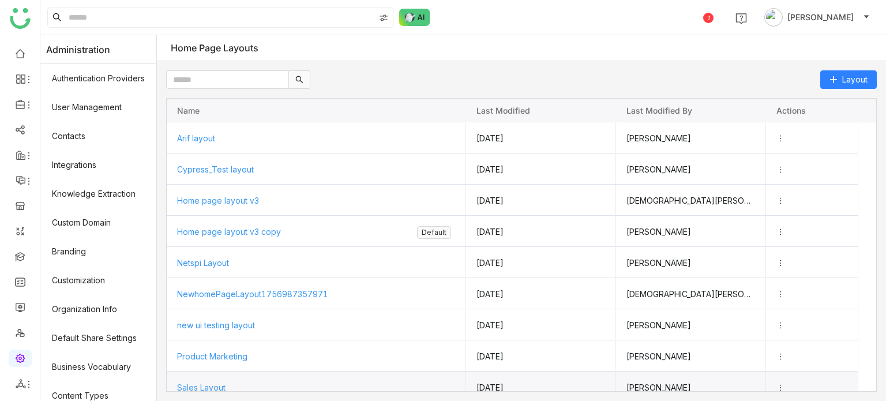
click at [785, 384] on icon "Press SPACE to select this row." at bounding box center [780, 388] width 8 height 8
click at [786, 373] on span "Assign Team" at bounding box center [795, 371] width 48 height 10
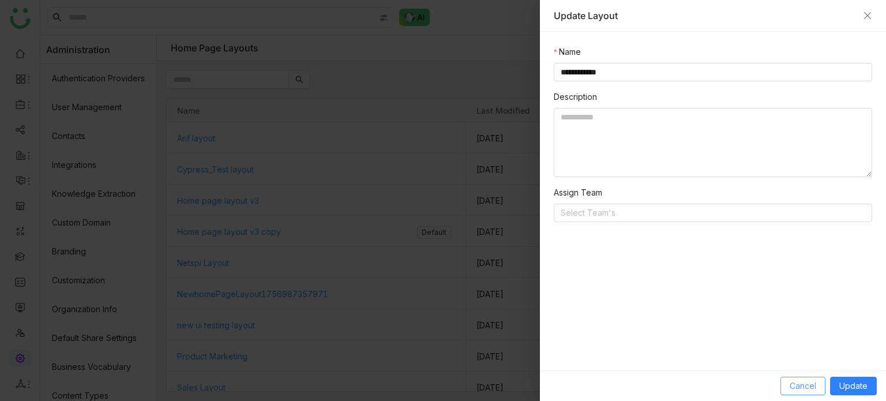
click at [795, 391] on span "Cancel" at bounding box center [803, 386] width 27 height 13
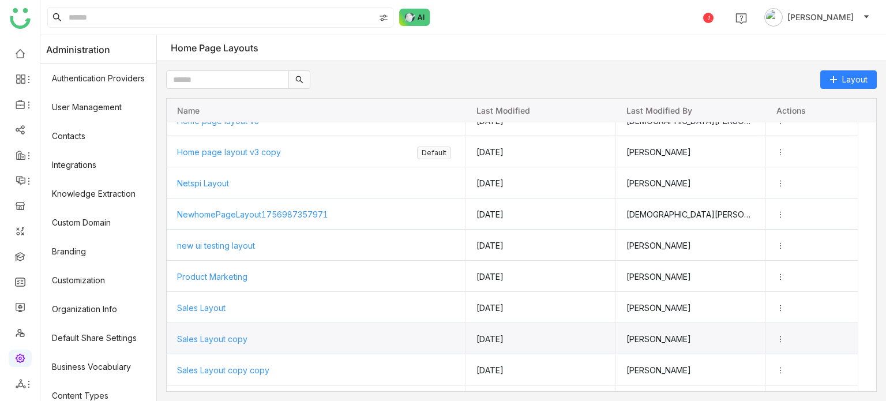
scroll to position [111, 0]
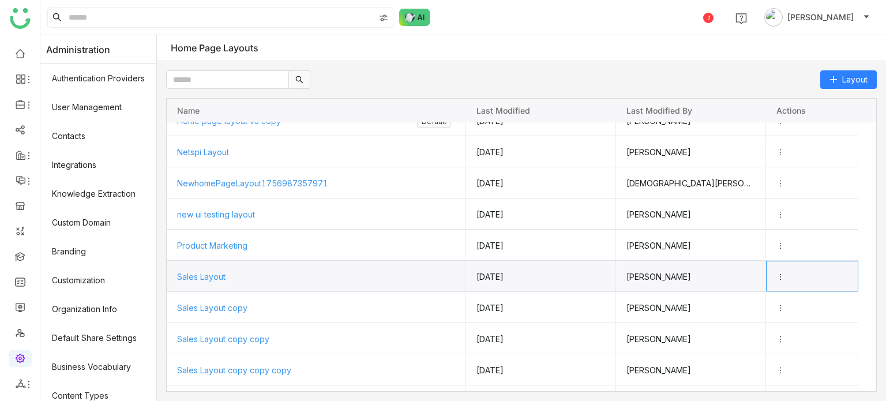
click at [785, 276] on icon "Press SPACE to select this row." at bounding box center [780, 277] width 8 height 8
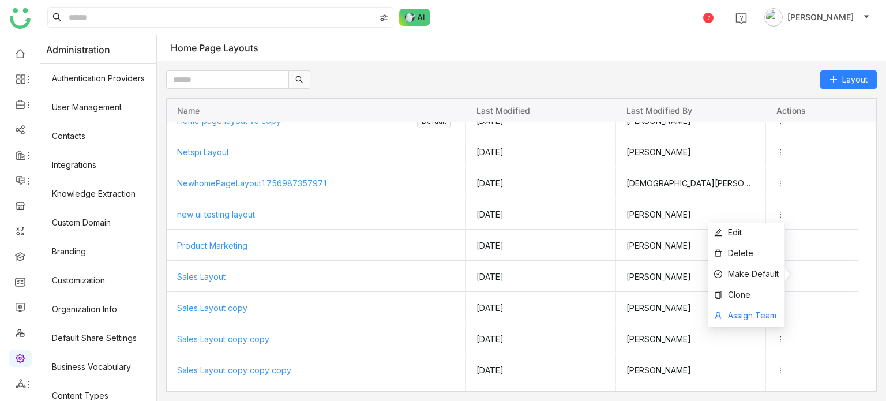
click at [755, 316] on span "Assign Team" at bounding box center [752, 315] width 48 height 10
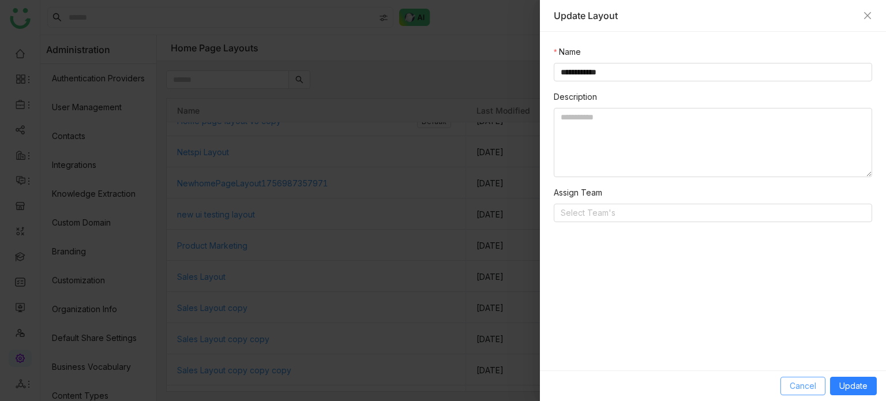
click at [803, 381] on span "Cancel" at bounding box center [803, 386] width 27 height 13
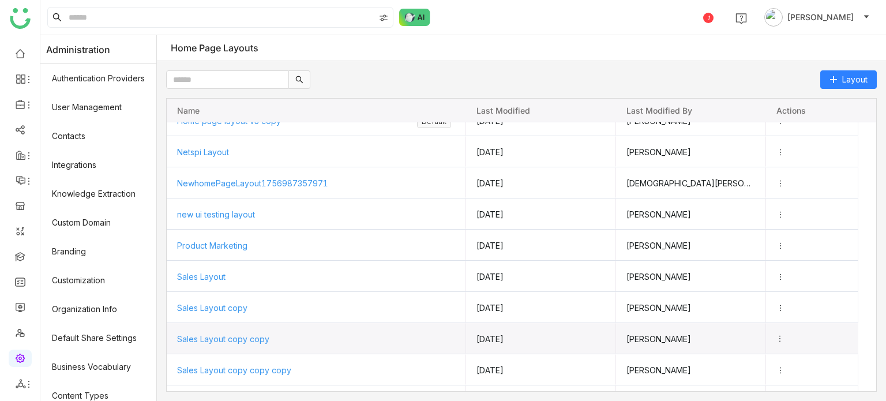
click at [784, 337] on icon "Press SPACE to select this row." at bounding box center [780, 339] width 8 height 8
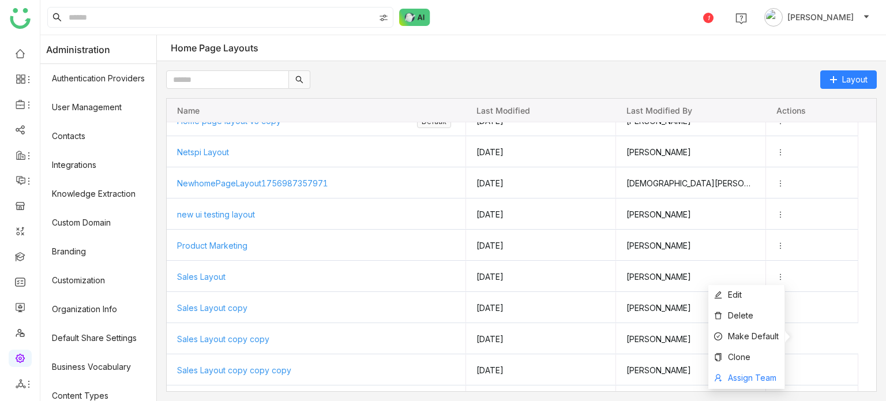
click at [774, 374] on span "Assign Team" at bounding box center [752, 378] width 48 height 10
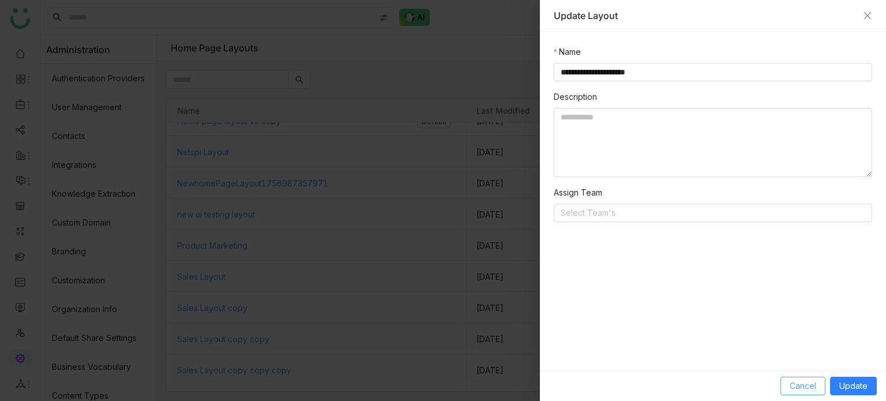
click at [802, 384] on span "Cancel" at bounding box center [803, 386] width 27 height 13
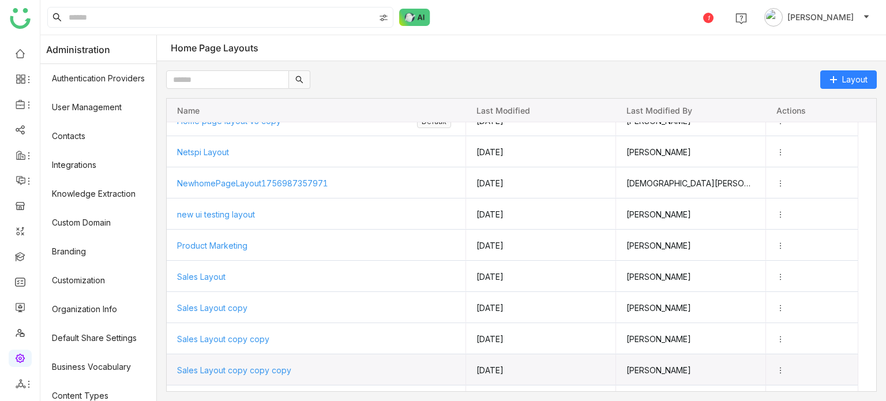
click at [785, 371] on icon "Press SPACE to select this row." at bounding box center [780, 370] width 8 height 8
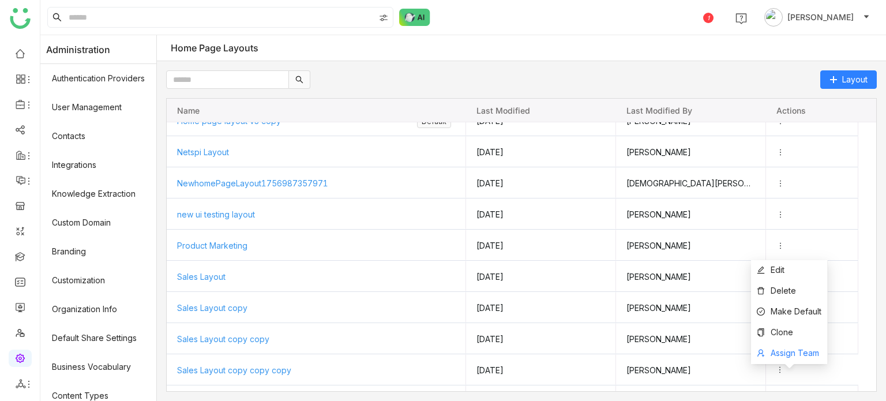
click at [779, 352] on span "Assign Team" at bounding box center [795, 353] width 48 height 10
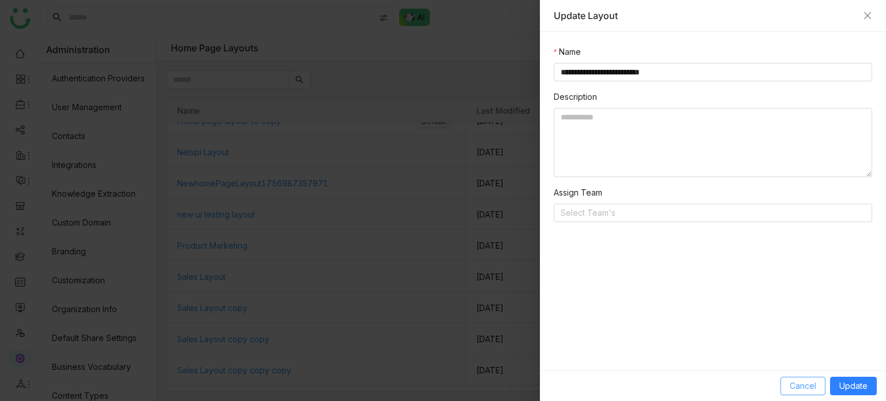
click at [789, 380] on button "Cancel" at bounding box center [802, 386] width 45 height 18
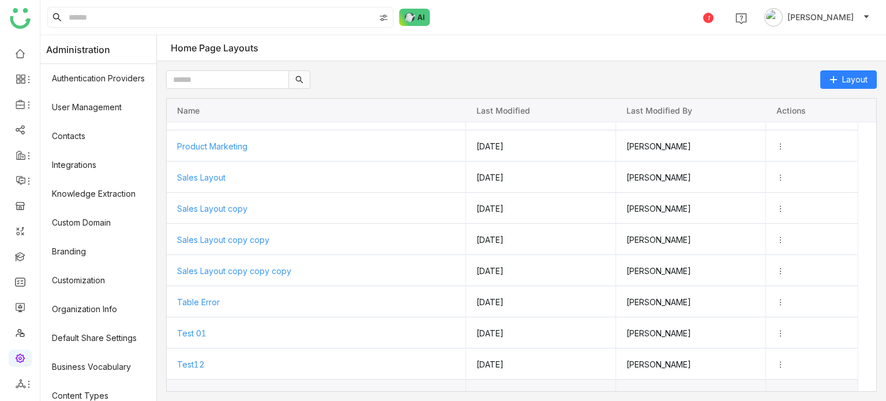
scroll to position [212, 0]
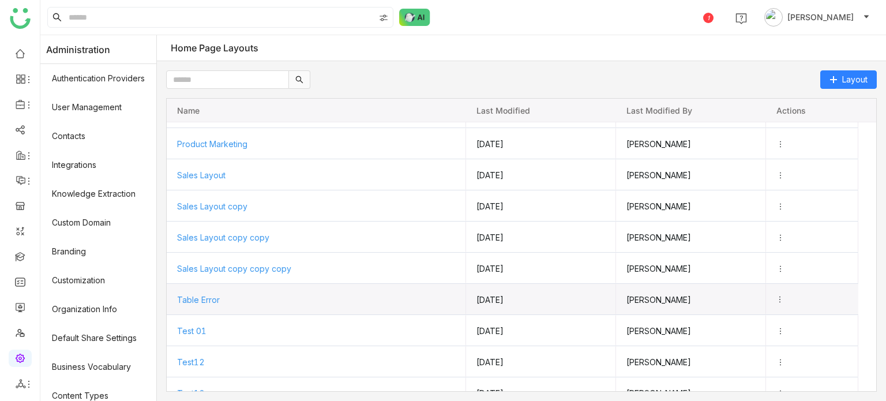
click at [784, 297] on icon "Press SPACE to select this row." at bounding box center [780, 299] width 8 height 8
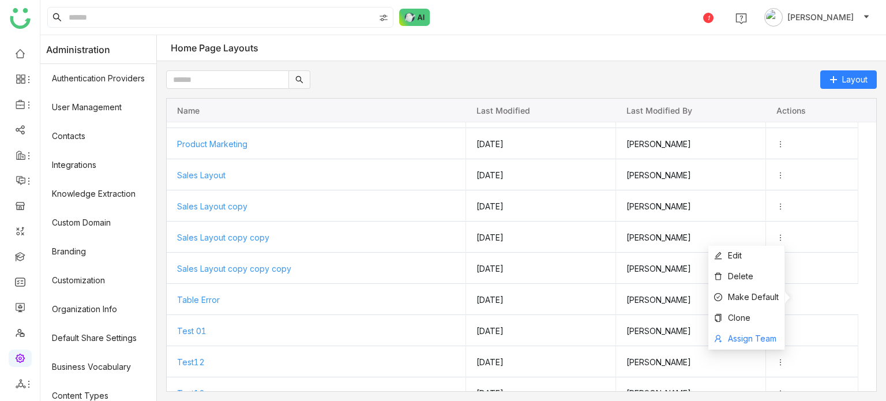
click at [775, 334] on span "Assign Team" at bounding box center [752, 338] width 48 height 10
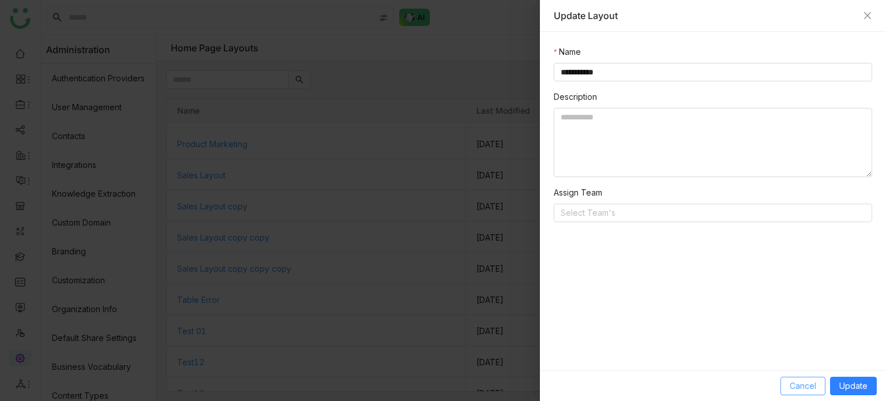
click at [792, 378] on button "Cancel" at bounding box center [802, 386] width 45 height 18
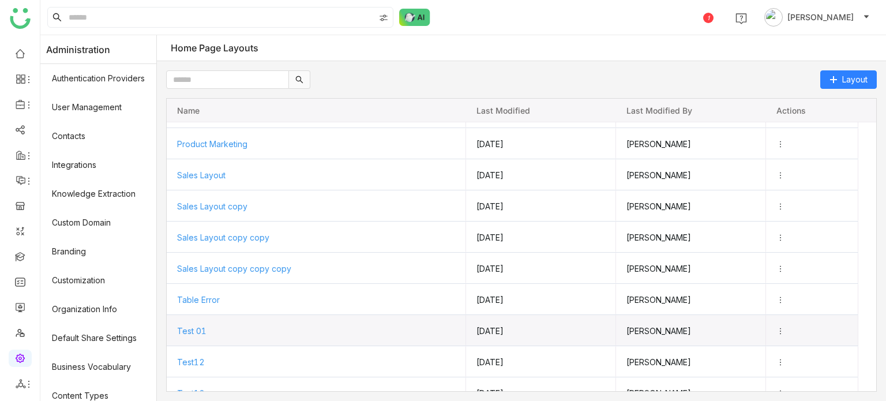
click at [785, 329] on icon "Press SPACE to select this row." at bounding box center [780, 331] width 8 height 8
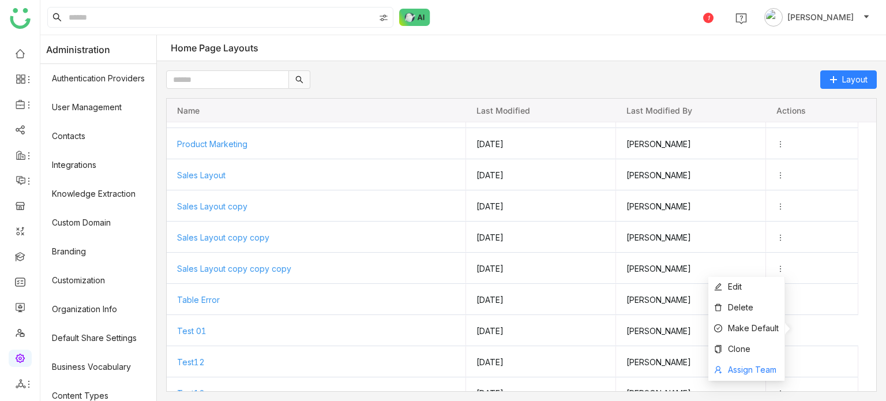
click at [765, 369] on span "Assign Team" at bounding box center [752, 370] width 48 height 10
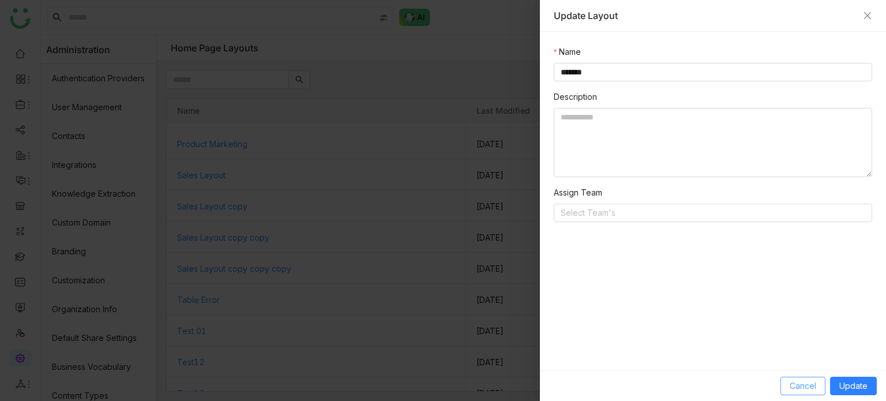
click at [790, 382] on button "Cancel" at bounding box center [802, 386] width 45 height 18
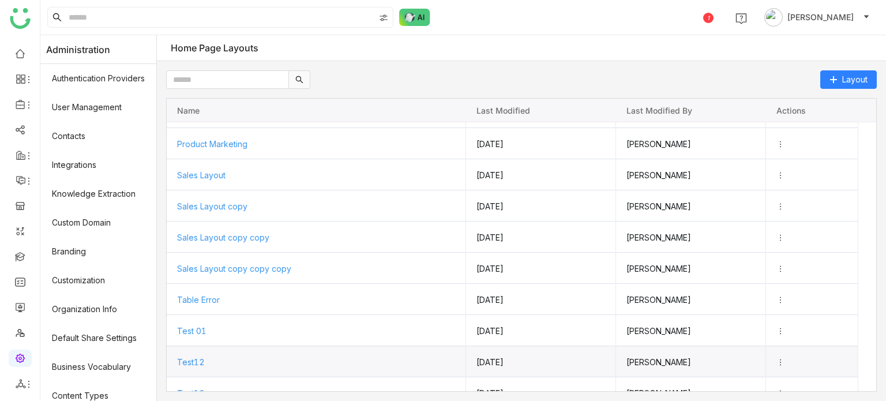
click at [785, 358] on icon "Press SPACE to select this row." at bounding box center [780, 362] width 8 height 8
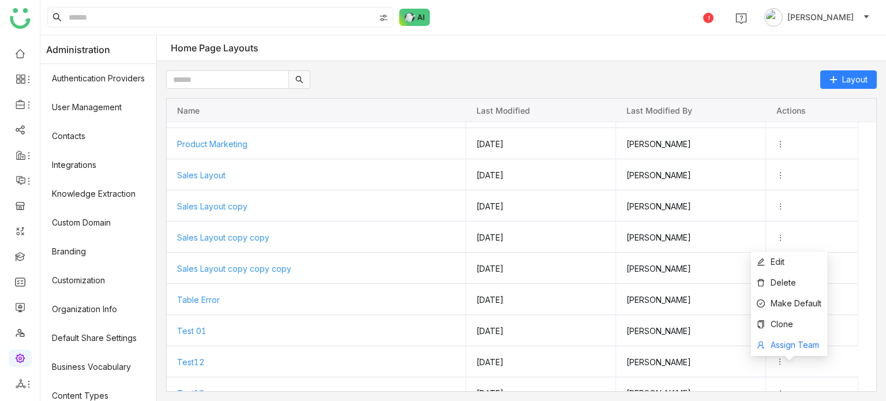
click at [785, 346] on span "Assign Team" at bounding box center [795, 345] width 48 height 10
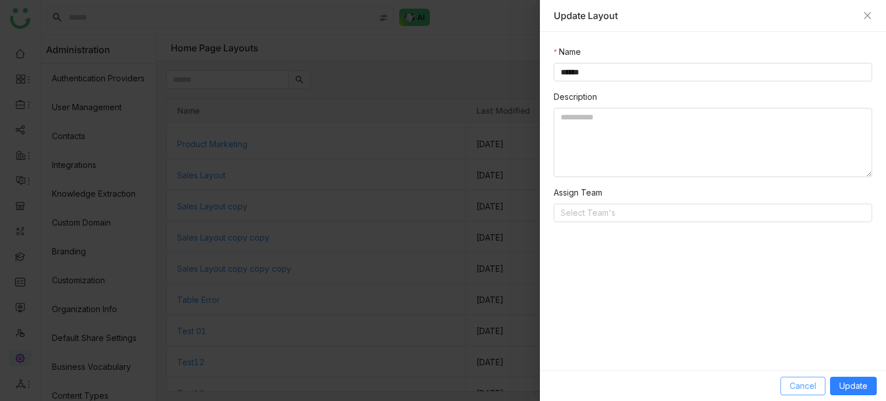
click at [794, 386] on span "Cancel" at bounding box center [803, 386] width 27 height 13
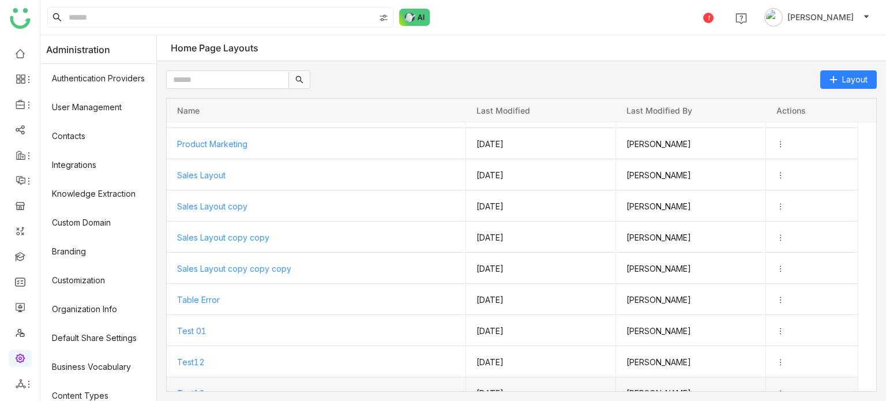
scroll to position [242, 0]
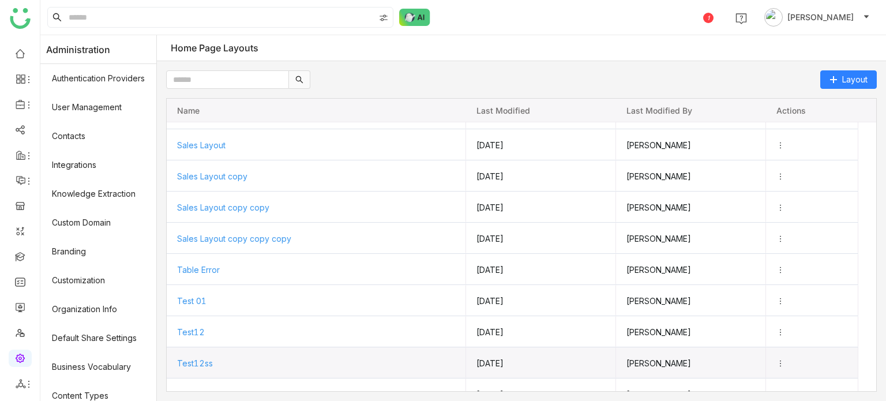
click at [785, 364] on icon "Press SPACE to select this row." at bounding box center [780, 363] width 8 height 8
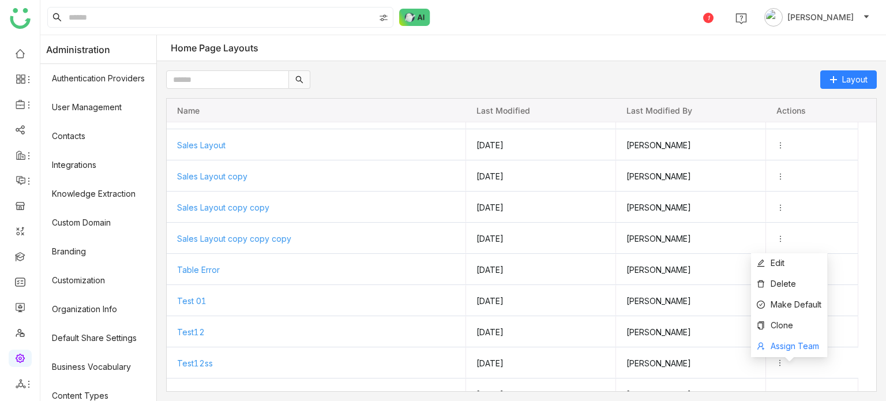
click at [787, 347] on span "Assign Team" at bounding box center [795, 346] width 48 height 10
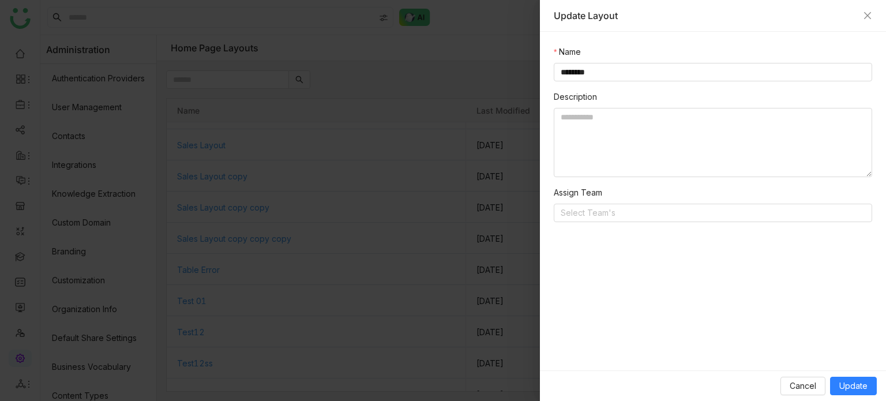
click at [784, 374] on div "Cancel Update" at bounding box center [713, 385] width 346 height 31
click at [787, 383] on button "Cancel" at bounding box center [802, 386] width 45 height 18
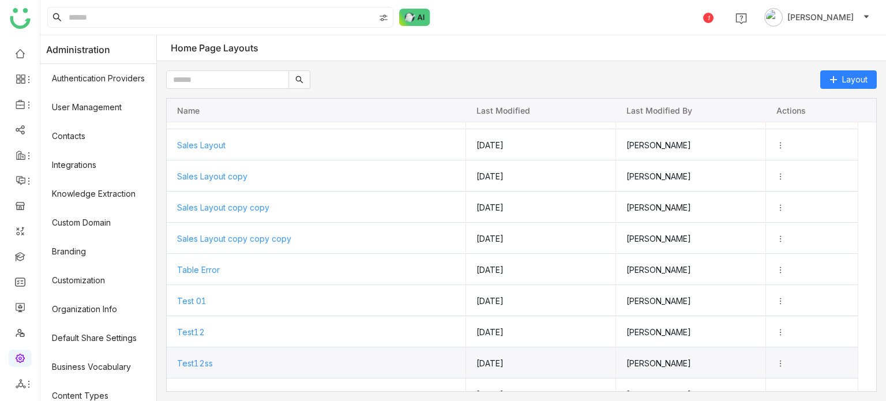
scroll to position [291, 0]
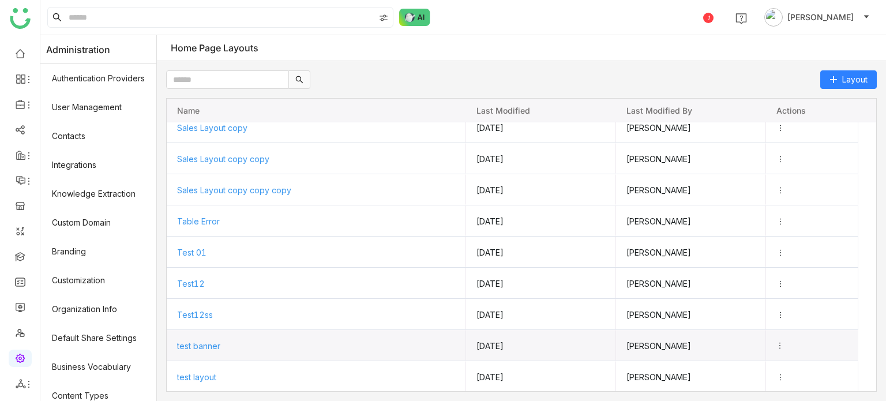
click at [784, 343] on icon "Press SPACE to select this row." at bounding box center [780, 345] width 8 height 8
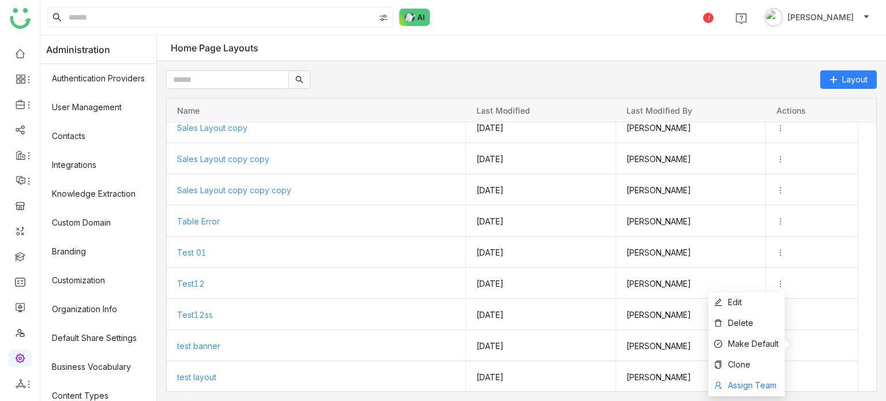
click at [778, 380] on li "Assign Team" at bounding box center [746, 386] width 76 height 21
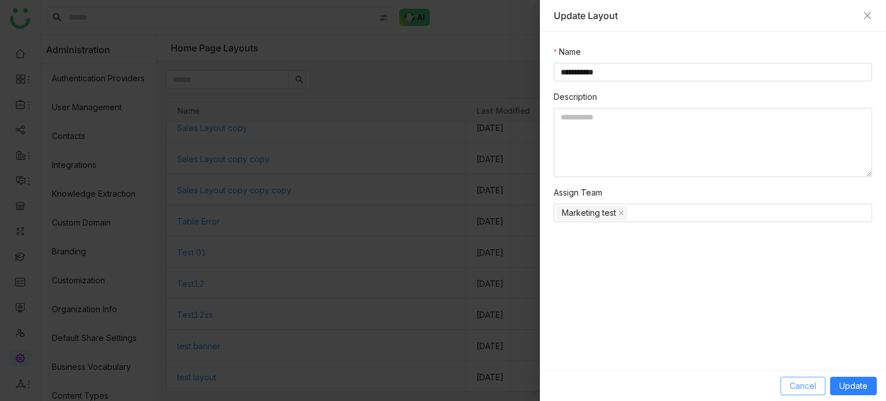
click at [794, 382] on span "Cancel" at bounding box center [803, 386] width 27 height 13
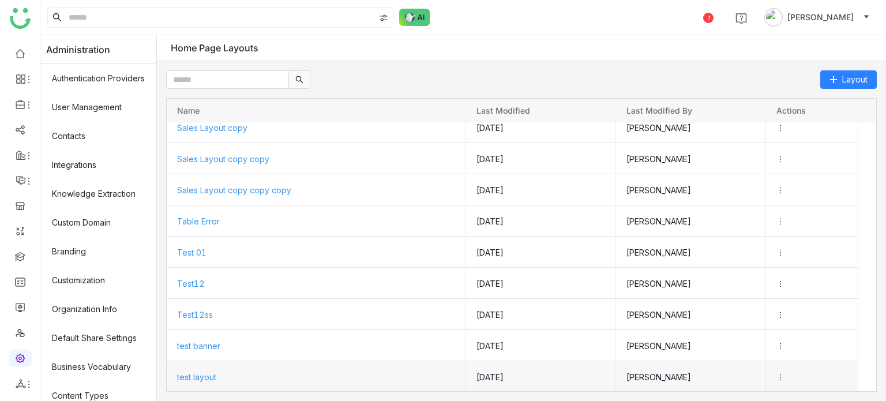
click at [785, 378] on icon "Press SPACE to select this row." at bounding box center [780, 377] width 8 height 8
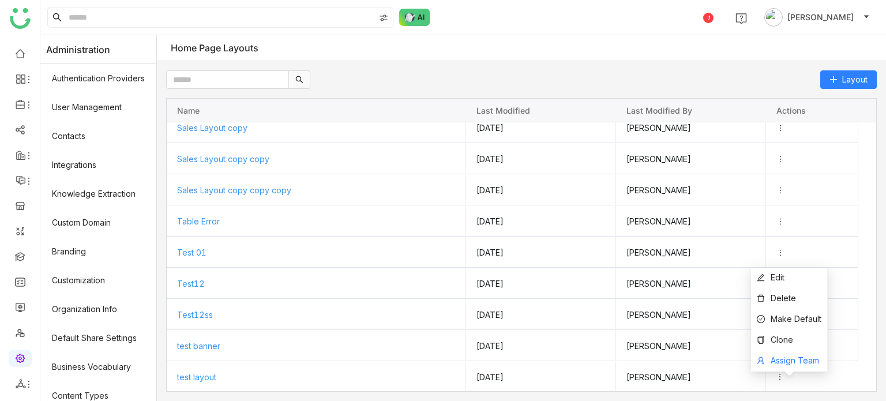
click at [784, 362] on span "Assign Team" at bounding box center [795, 360] width 48 height 10
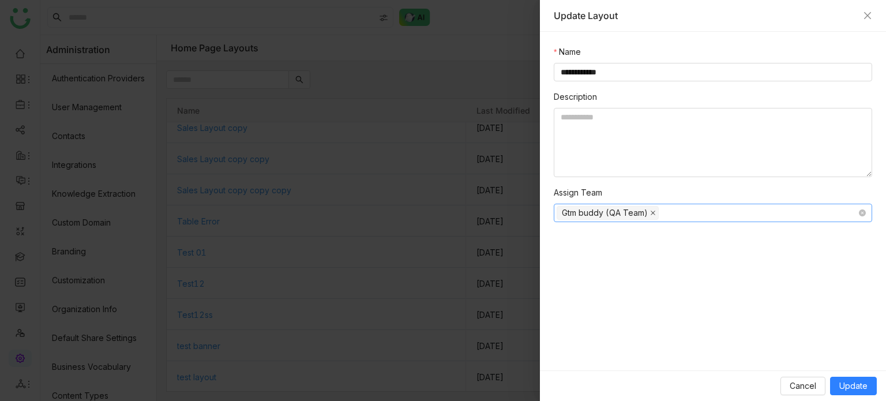
click at [651, 212] on icon at bounding box center [653, 213] width 5 height 5
click at [850, 383] on span "Update" at bounding box center [853, 386] width 28 height 13
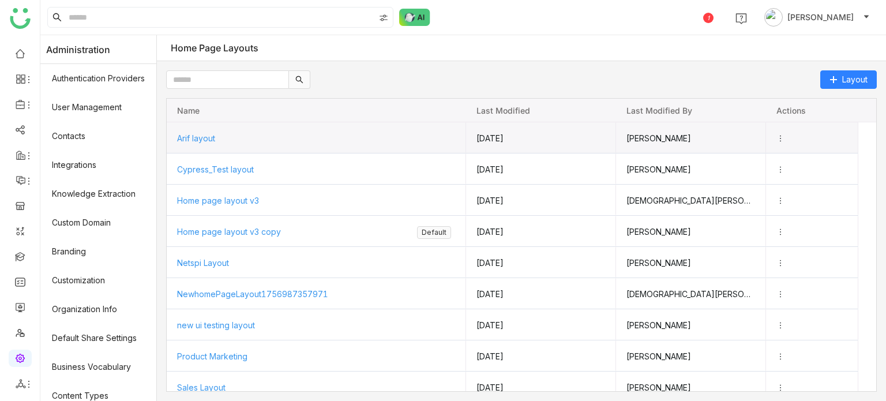
click at [243, 129] on div "Arif layout" at bounding box center [316, 138] width 279 height 31
click at [212, 135] on span "Arif layout" at bounding box center [196, 138] width 38 height 10
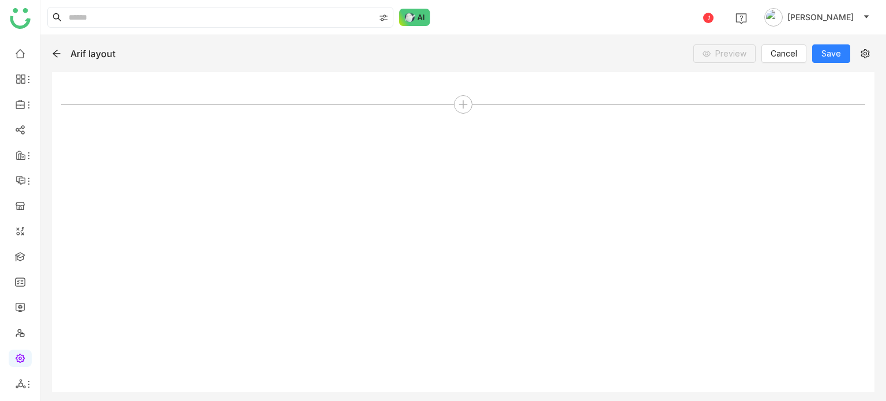
click at [56, 52] on icon at bounding box center [55, 53] width 7 height 7
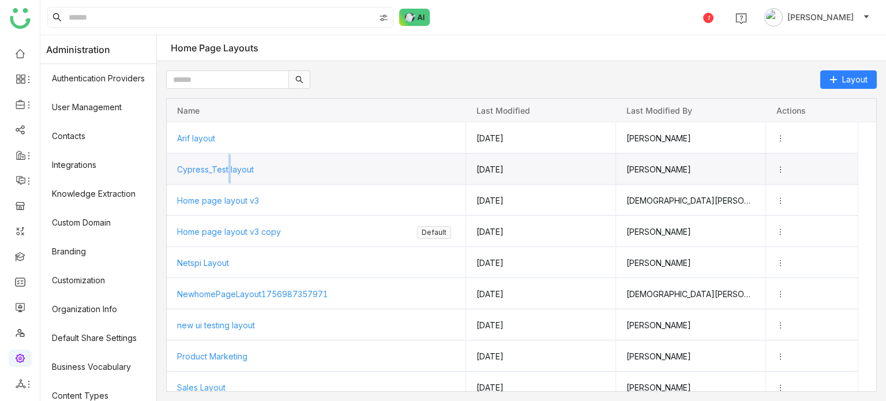
click at [235, 175] on div "Cypress_Test layout" at bounding box center [316, 169] width 279 height 31
click at [235, 171] on span "Cypress_Test layout" at bounding box center [215, 169] width 77 height 10
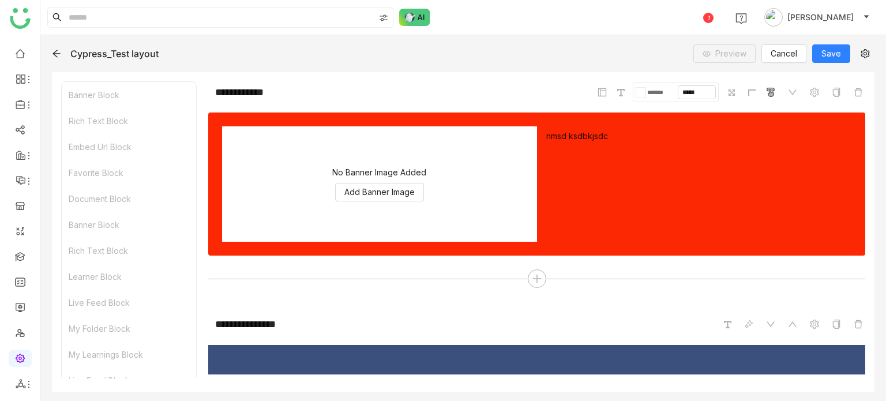
click at [54, 52] on icon at bounding box center [56, 53] width 9 height 9
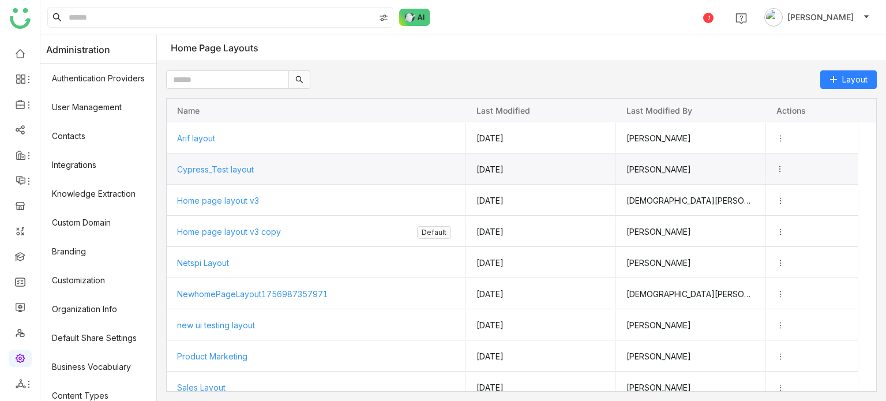
click at [784, 167] on icon "Press SPACE to select this row." at bounding box center [780, 169] width 8 height 8
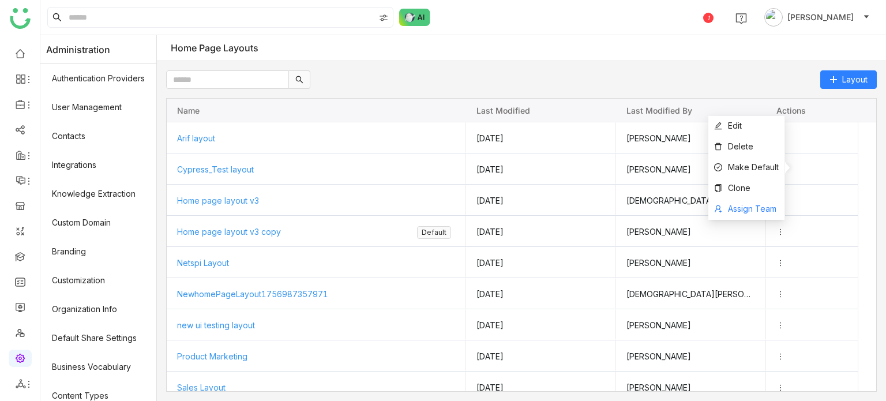
click at [764, 209] on span "Assign Team" at bounding box center [752, 209] width 48 height 10
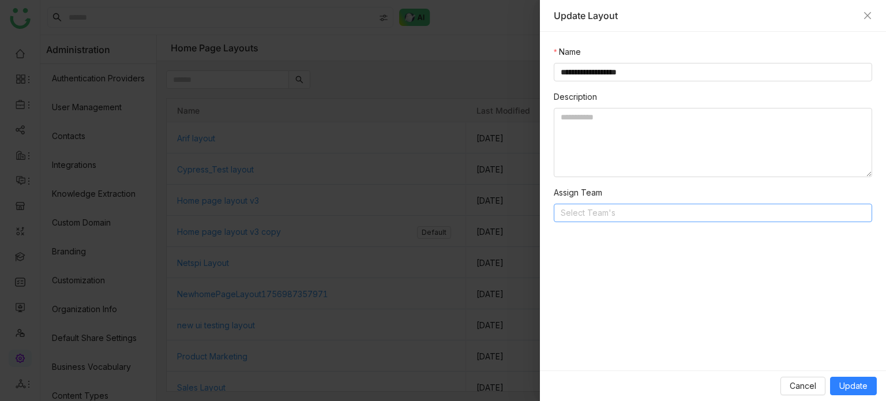
click at [653, 221] on nz-select-top-control "Select Team's" at bounding box center [713, 213] width 318 height 18
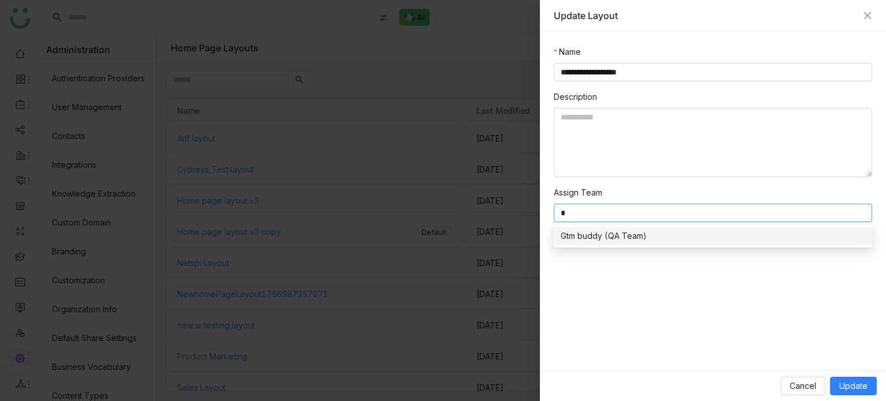
type input "**"
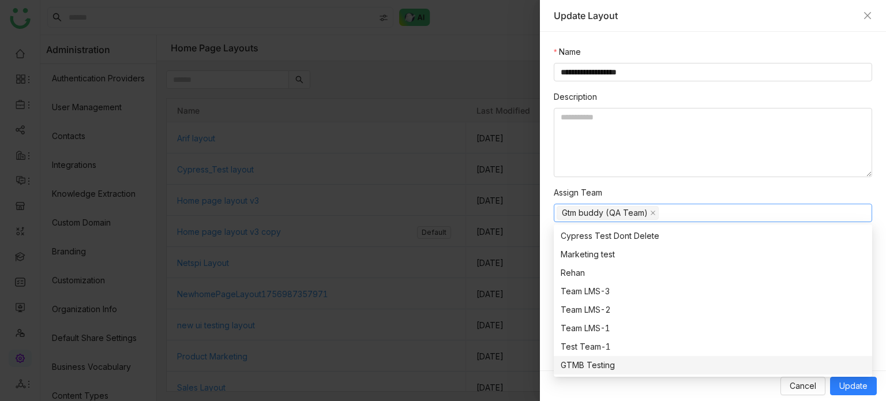
click at [865, 395] on div "Cancel Update" at bounding box center [713, 385] width 346 height 31
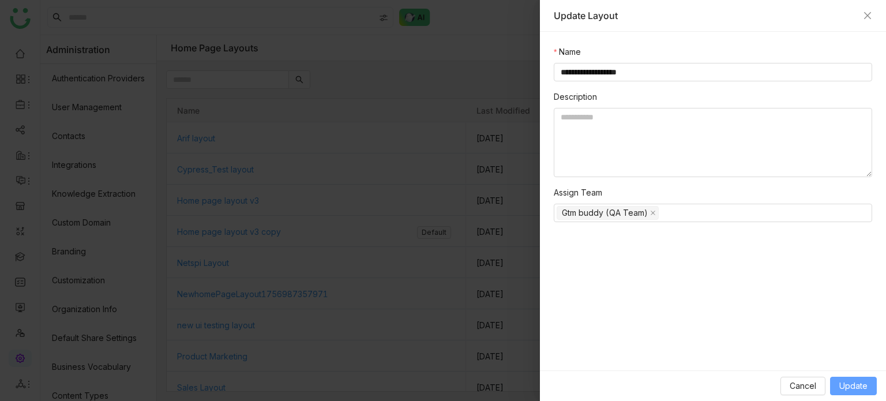
click at [868, 387] on button "Update" at bounding box center [853, 386] width 47 height 18
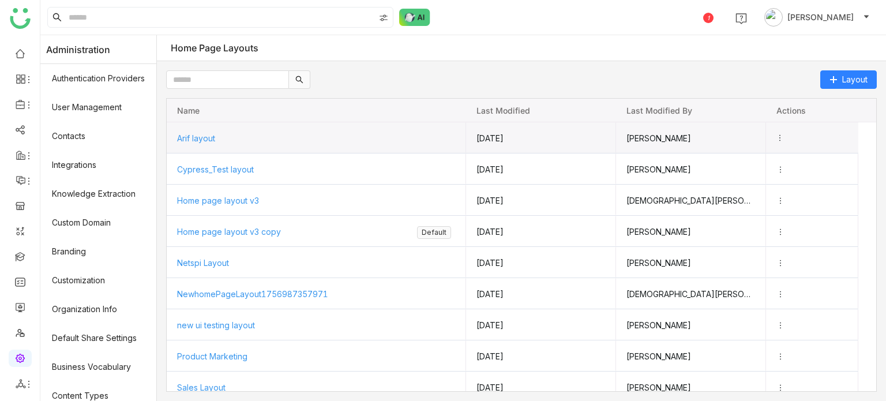
click at [784, 136] on icon "Press SPACE to select this row." at bounding box center [780, 138] width 8 height 8
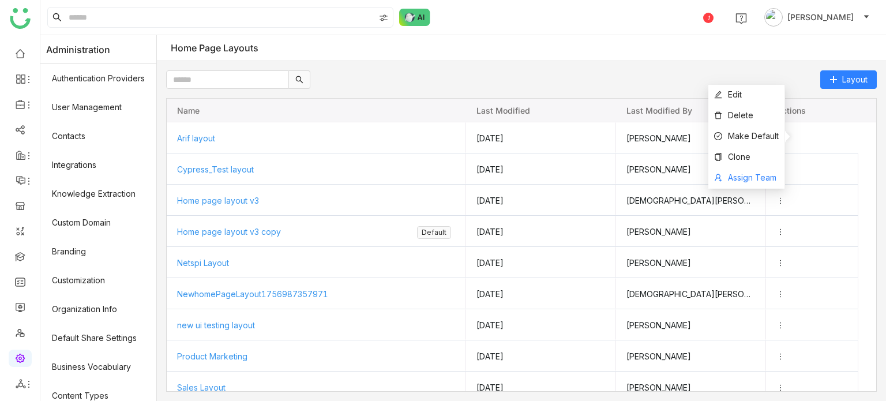
click at [749, 177] on span "Assign Team" at bounding box center [752, 177] width 48 height 10
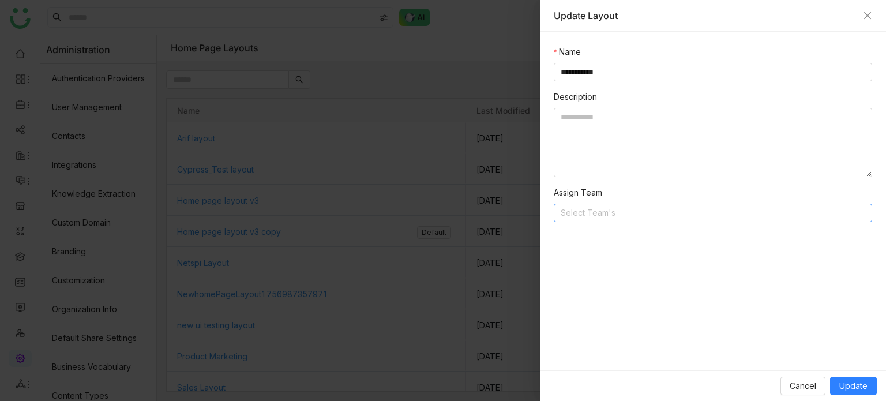
click at [689, 212] on nz-select-top-control "Select Team's" at bounding box center [713, 213] width 318 height 18
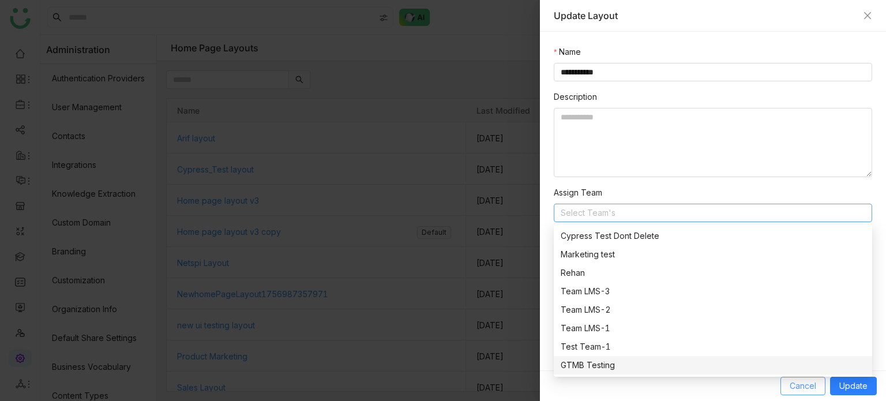
click at [808, 388] on span "Cancel" at bounding box center [803, 386] width 27 height 13
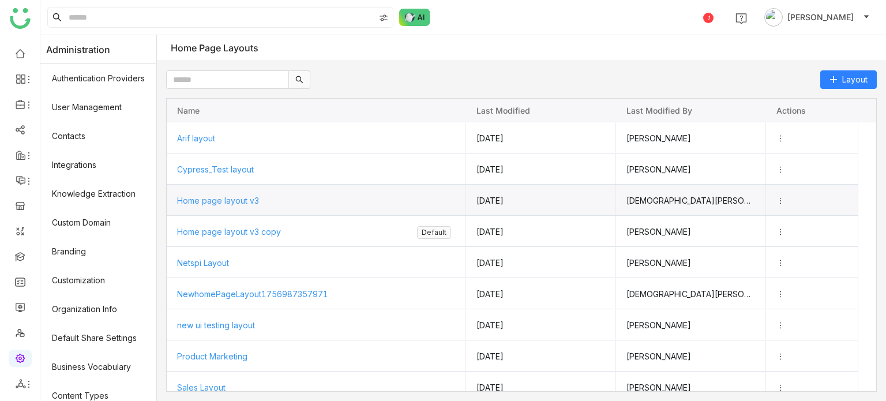
click at [785, 197] on icon "Press SPACE to select this row." at bounding box center [780, 201] width 8 height 8
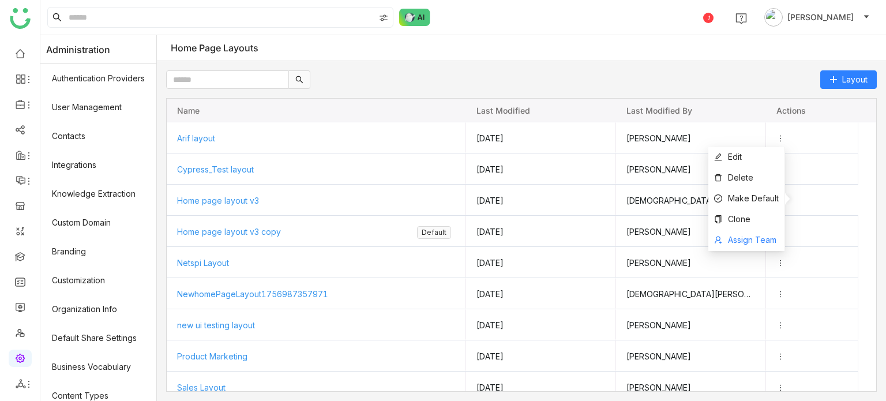
click at [757, 240] on span "Assign Team" at bounding box center [752, 240] width 48 height 10
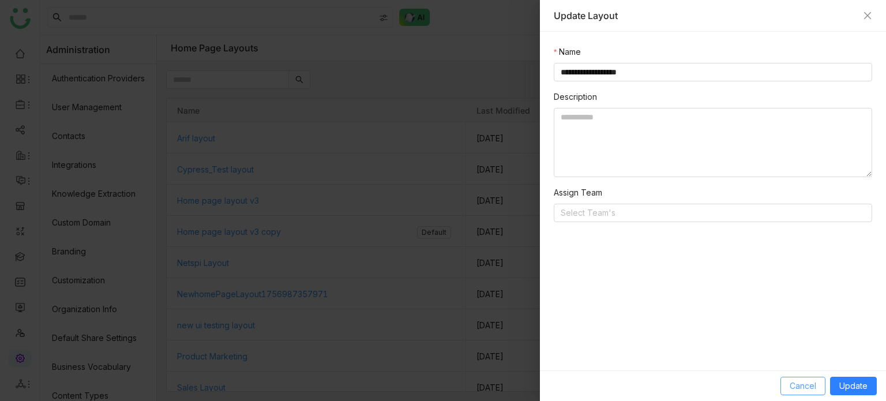
click at [802, 388] on span "Cancel" at bounding box center [803, 386] width 27 height 13
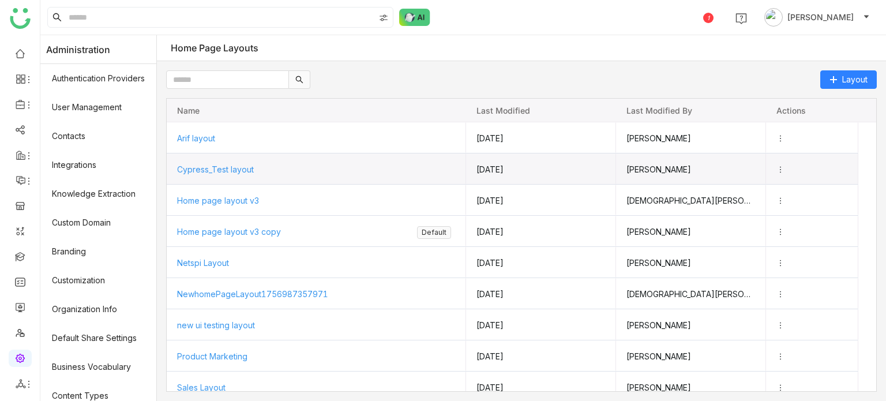
click at [785, 166] on icon "Press SPACE to select this row." at bounding box center [780, 170] width 8 height 8
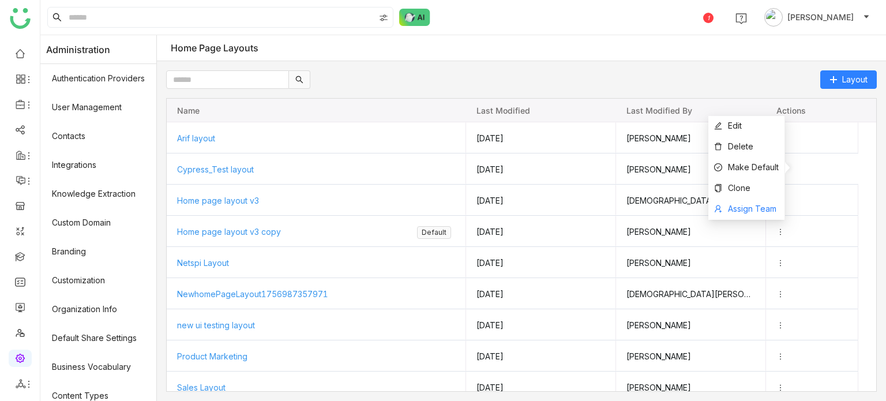
click at [756, 214] on li "Assign Team" at bounding box center [746, 209] width 76 height 21
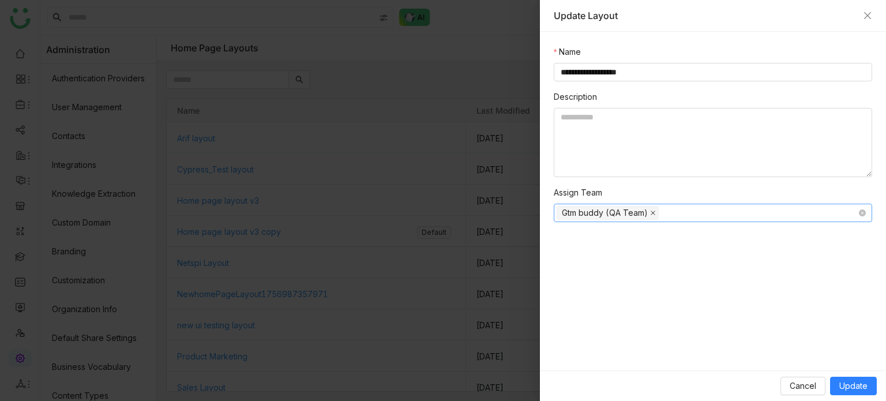
click at [655, 214] on icon at bounding box center [653, 213] width 6 height 6
click at [845, 382] on span "Update" at bounding box center [853, 386] width 28 height 13
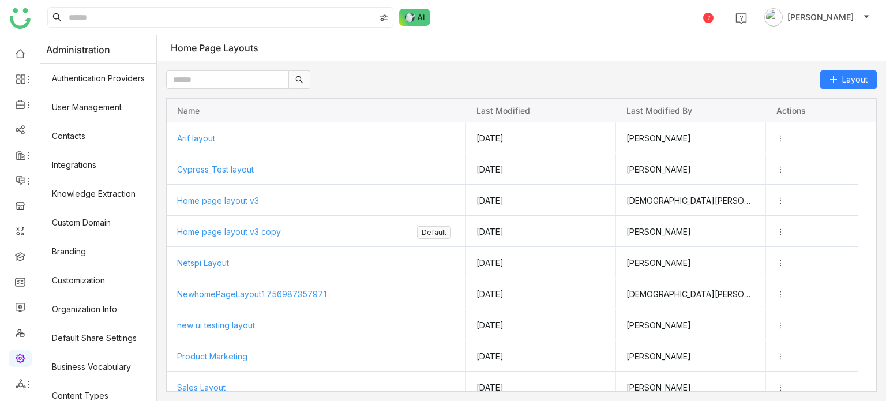
scroll to position [291, 0]
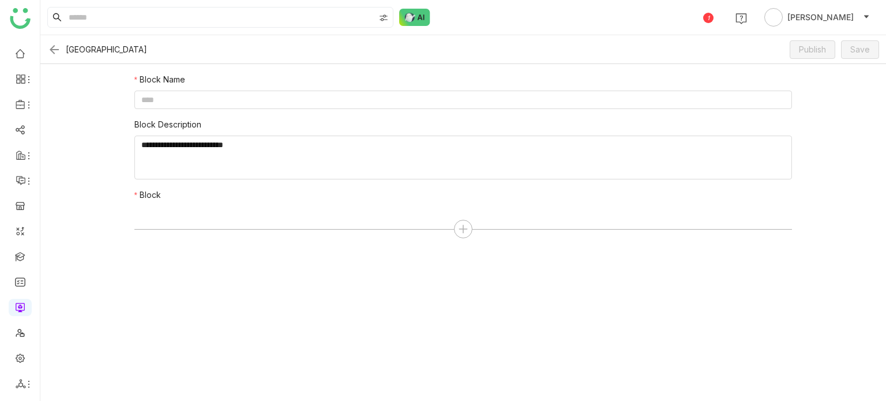
click at [56, 50] on img at bounding box center [54, 50] width 14 height 14
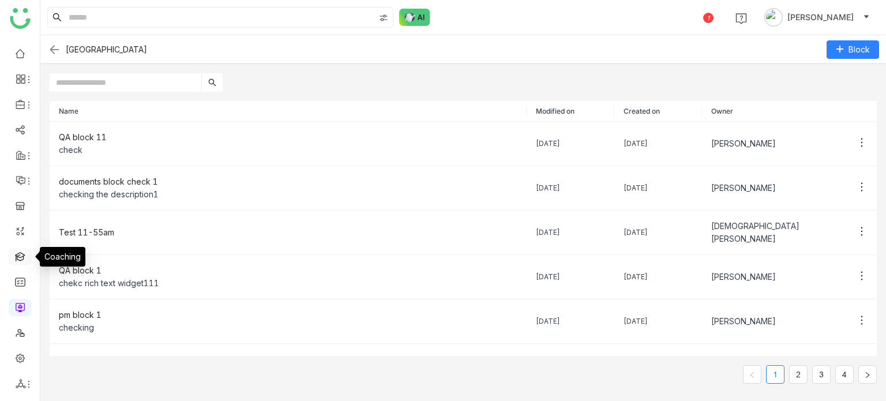
click at [21, 253] on link at bounding box center [20, 256] width 10 height 10
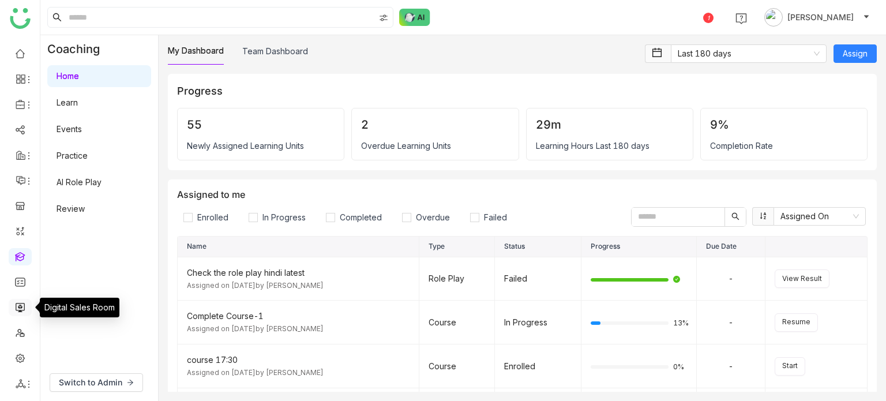
click at [22, 302] on link at bounding box center [20, 307] width 10 height 10
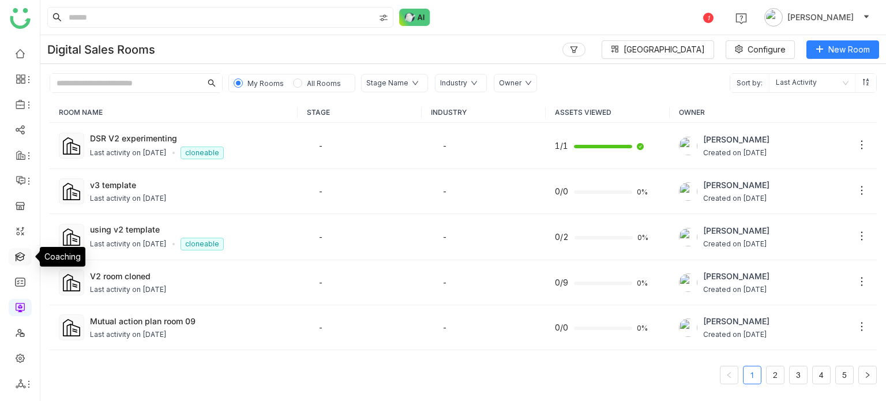
click at [24, 258] on link at bounding box center [20, 256] width 10 height 10
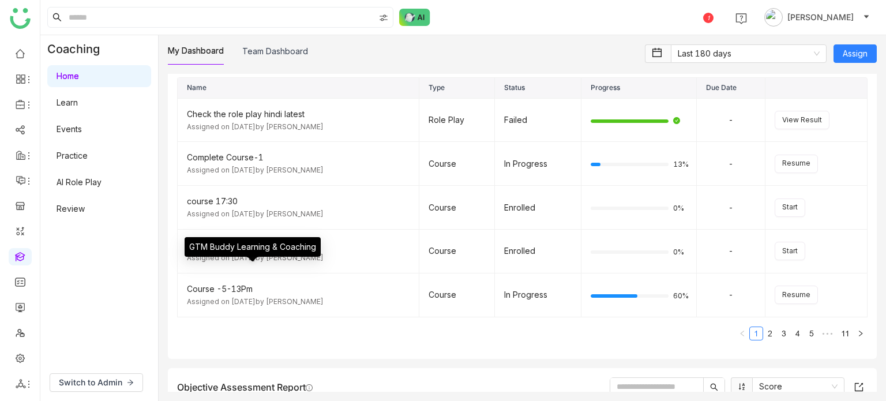
scroll to position [144, 0]
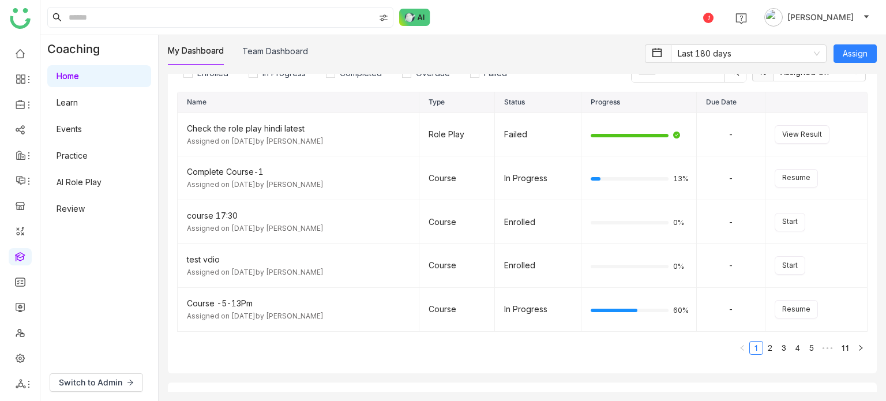
click at [24, 257] on link at bounding box center [20, 256] width 10 height 10
click at [23, 352] on link at bounding box center [20, 357] width 10 height 10
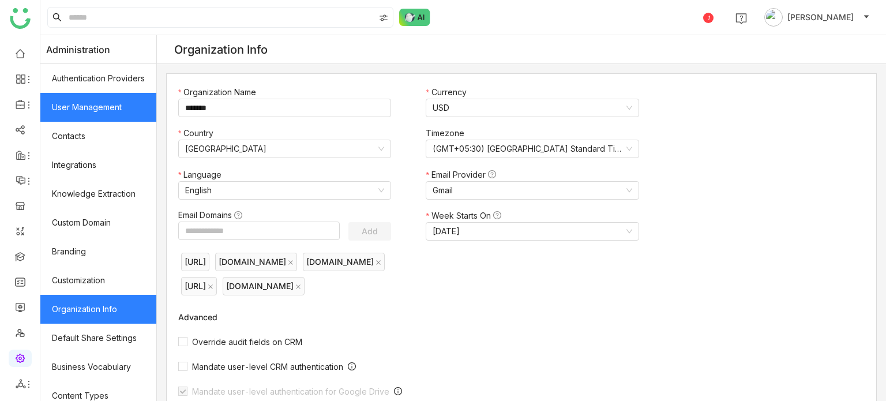
click at [104, 108] on link "User Management" at bounding box center [98, 107] width 116 height 29
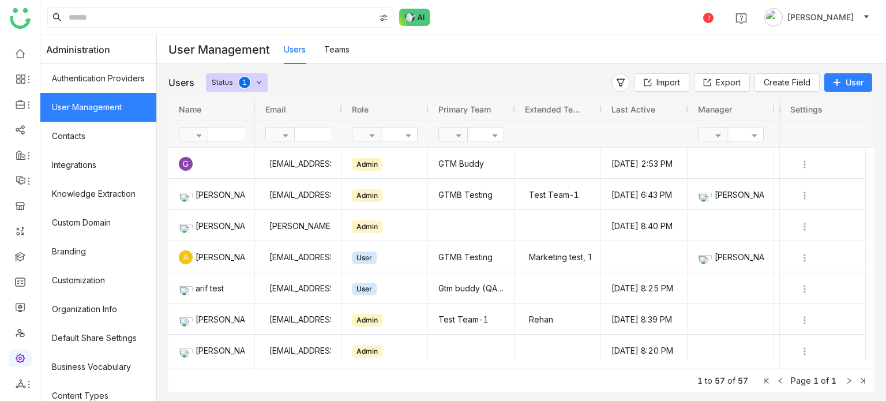
click at [231, 134] on input "text" at bounding box center [250, 133] width 84 height 13
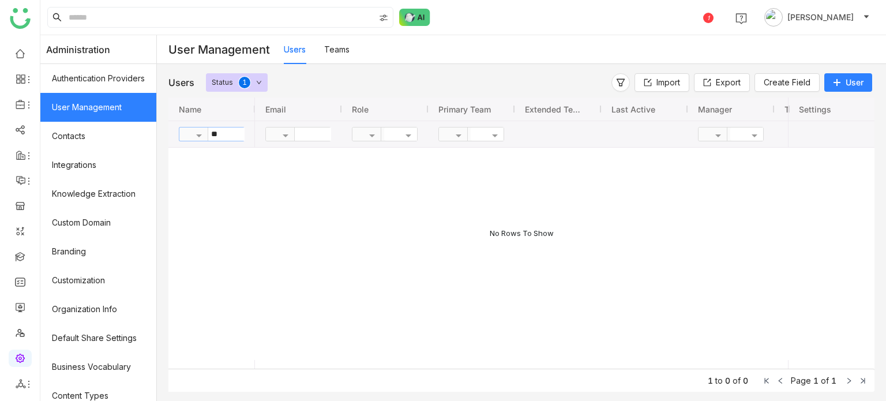
type input "*"
type input "*********"
